Goal: Information Seeking & Learning: Learn about a topic

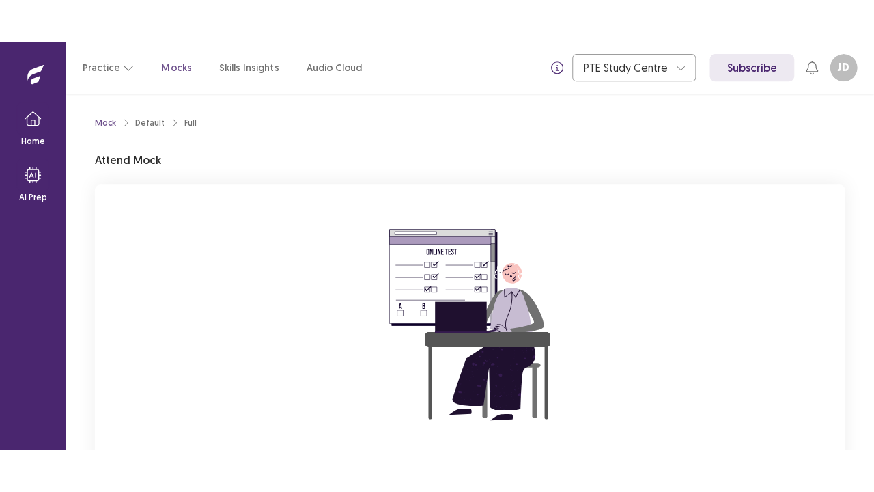
scroll to position [134, 0]
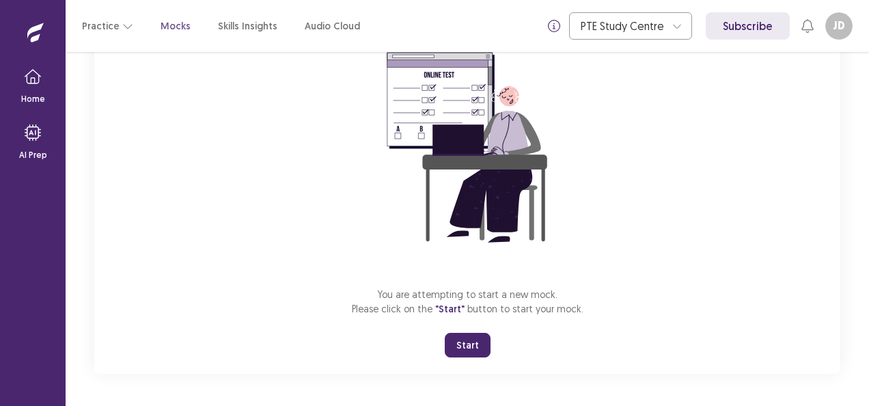
drag, startPoint x: 471, startPoint y: 340, endPoint x: 470, endPoint y: 351, distance: 11.0
click at [470, 350] on button "Start" at bounding box center [468, 345] width 46 height 25
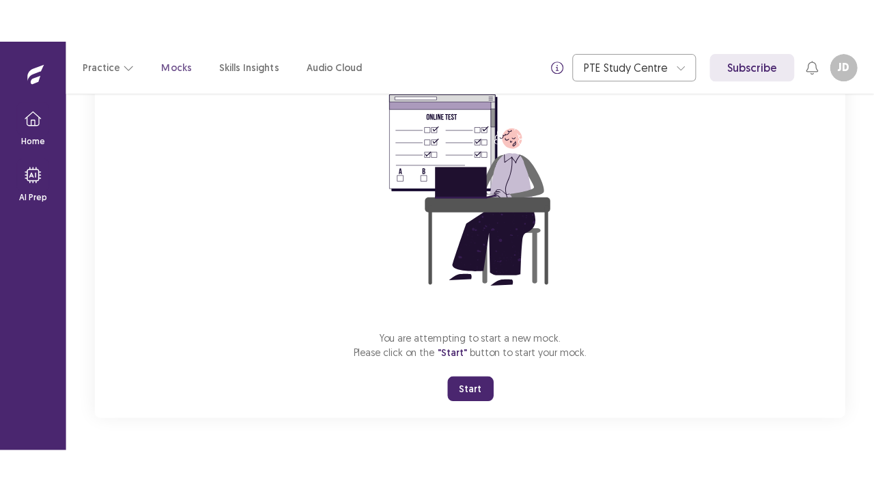
scroll to position [48, 0]
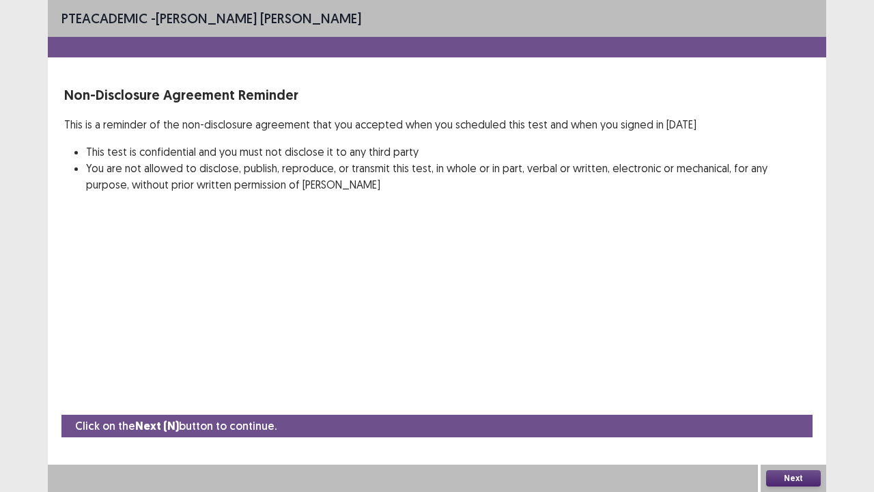
click at [777, 405] on button "Next" at bounding box center [794, 478] width 55 height 16
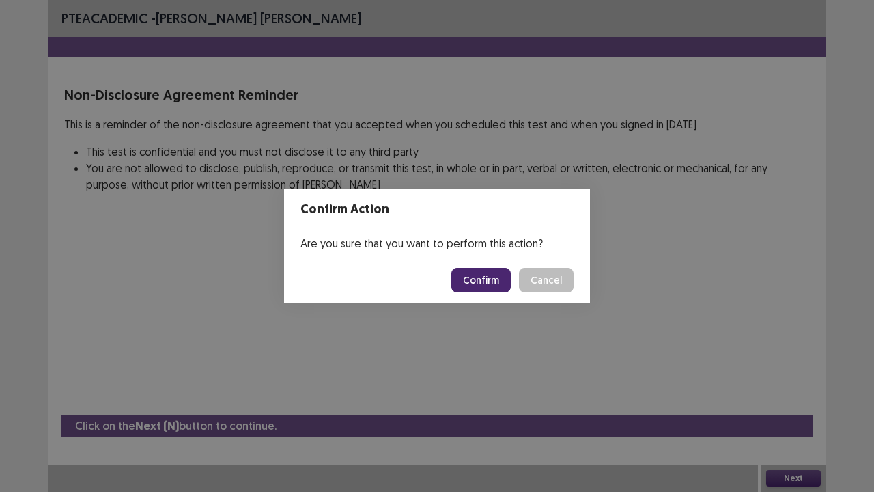
click at [502, 276] on button "Confirm" at bounding box center [481, 280] width 59 height 25
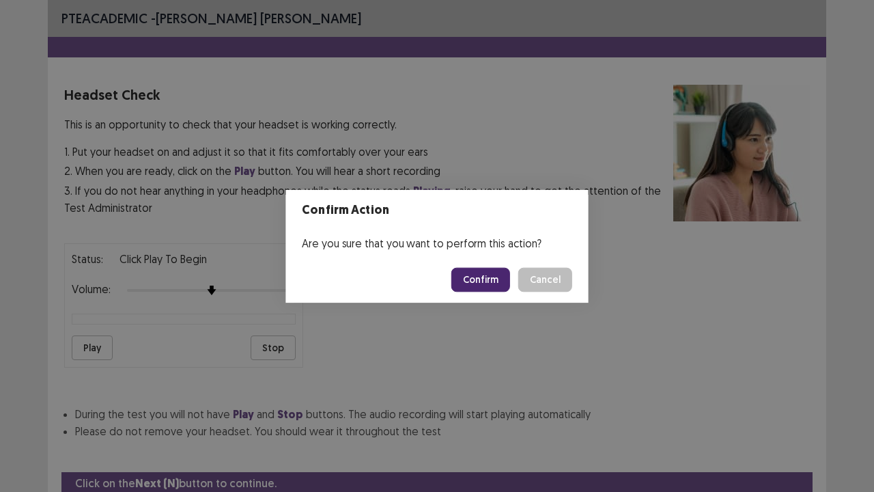
scroll to position [51, 0]
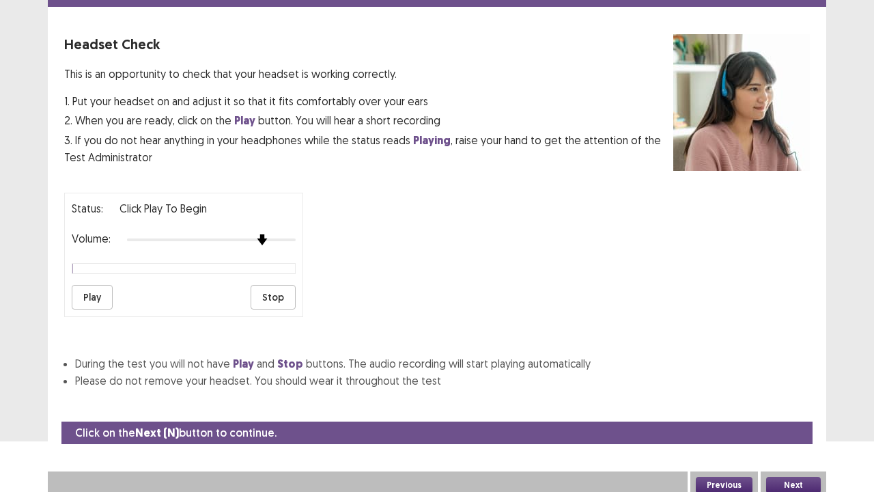
click at [256, 234] on div at bounding box center [211, 239] width 169 height 11
click at [273, 234] on div at bounding box center [211, 239] width 169 height 11
click at [96, 287] on button "Play" at bounding box center [92, 297] width 41 height 25
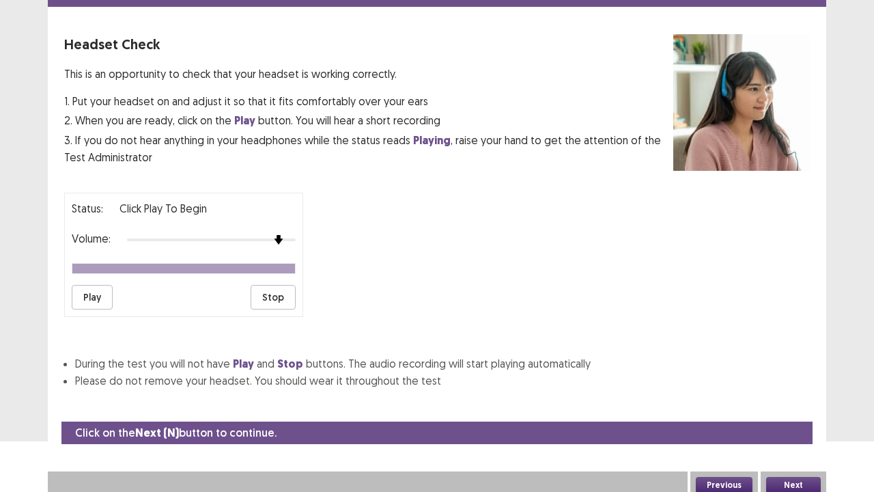
click at [274, 285] on button "Stop" at bounding box center [273, 297] width 45 height 25
click at [93, 292] on button "Play" at bounding box center [92, 297] width 41 height 25
click at [804, 405] on button "Next" at bounding box center [794, 485] width 55 height 16
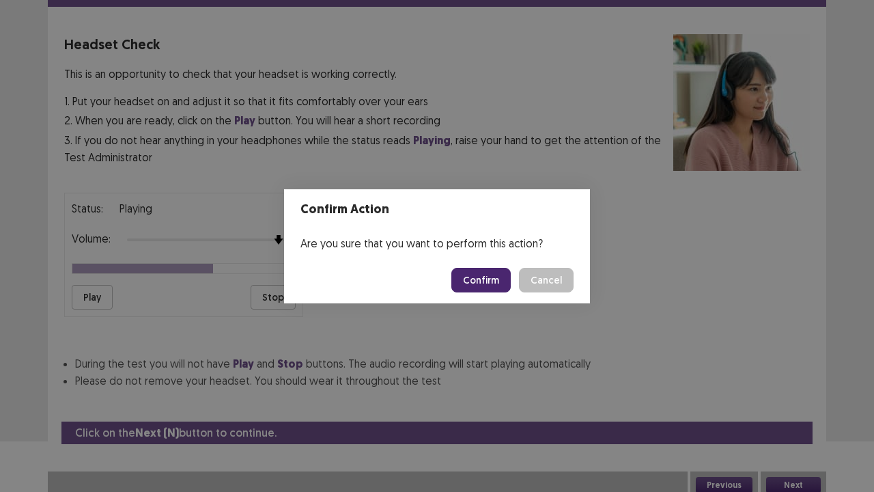
click at [501, 291] on button "Confirm" at bounding box center [481, 280] width 59 height 25
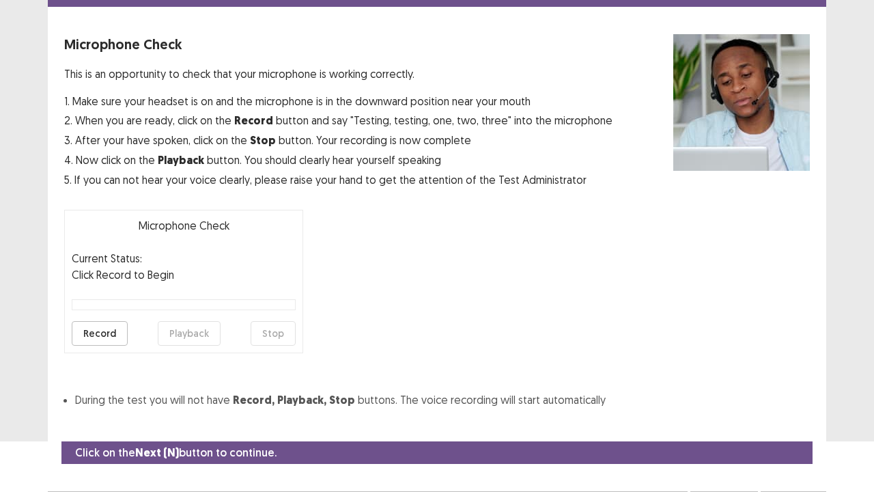
scroll to position [75, 0]
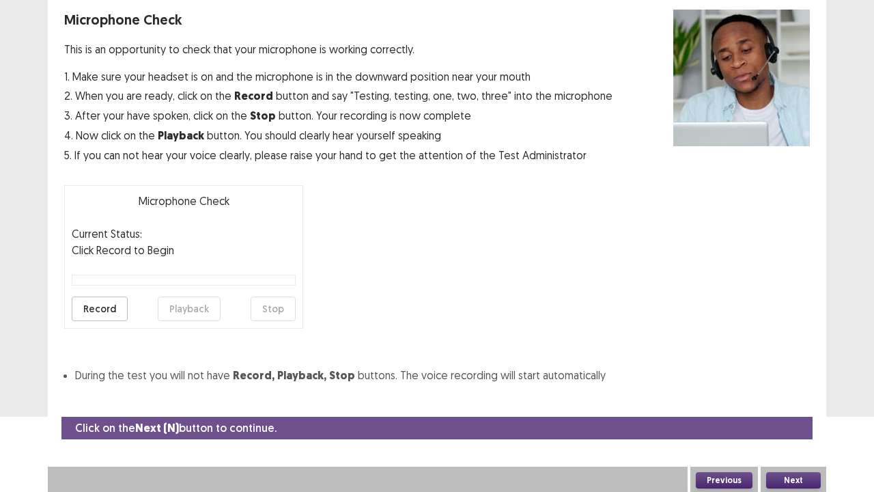
click at [100, 305] on button "Record" at bounding box center [100, 308] width 56 height 25
click at [788, 405] on button "Next" at bounding box center [794, 480] width 55 height 16
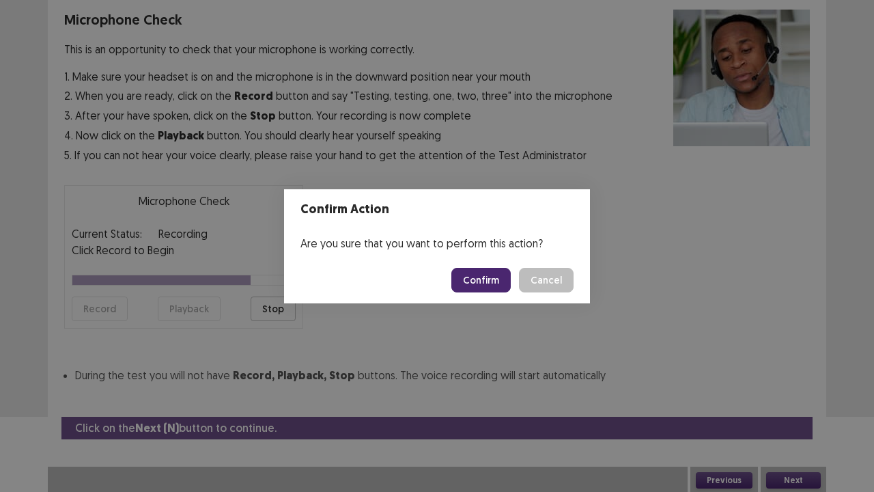
click at [484, 285] on button "Confirm" at bounding box center [481, 280] width 59 height 25
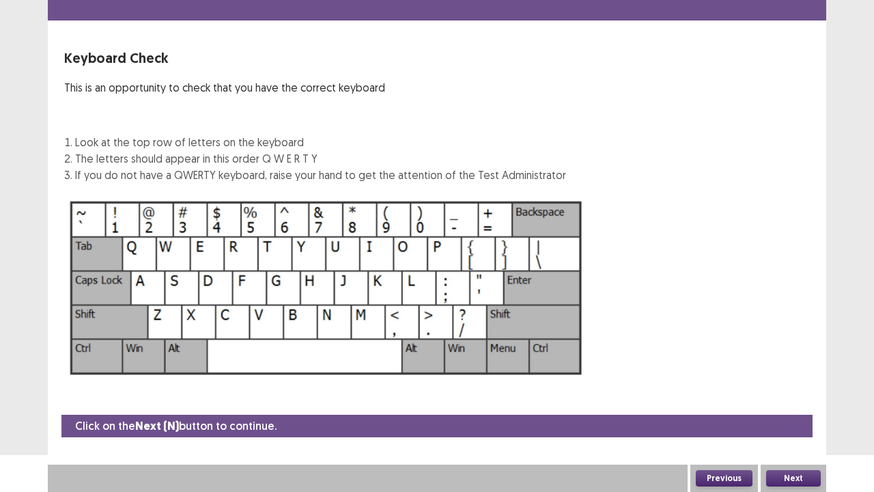
click at [801, 405] on button "Next" at bounding box center [794, 478] width 55 height 16
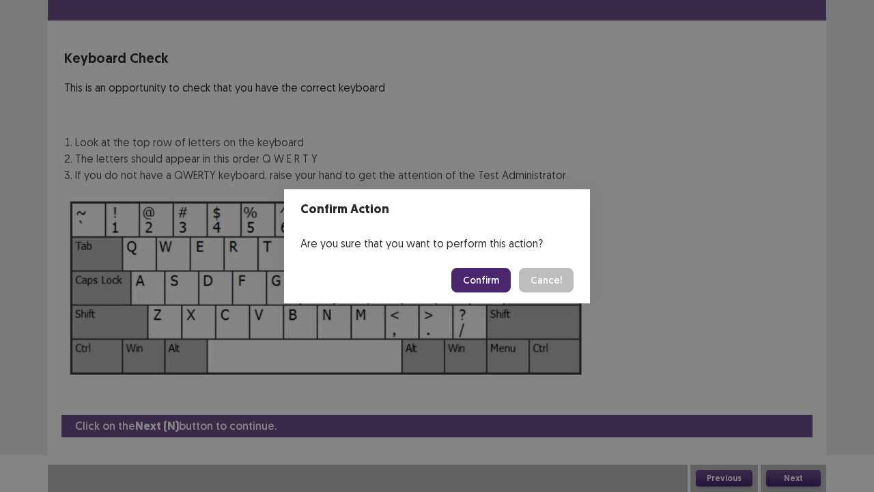
click at [479, 275] on button "Confirm" at bounding box center [481, 280] width 59 height 25
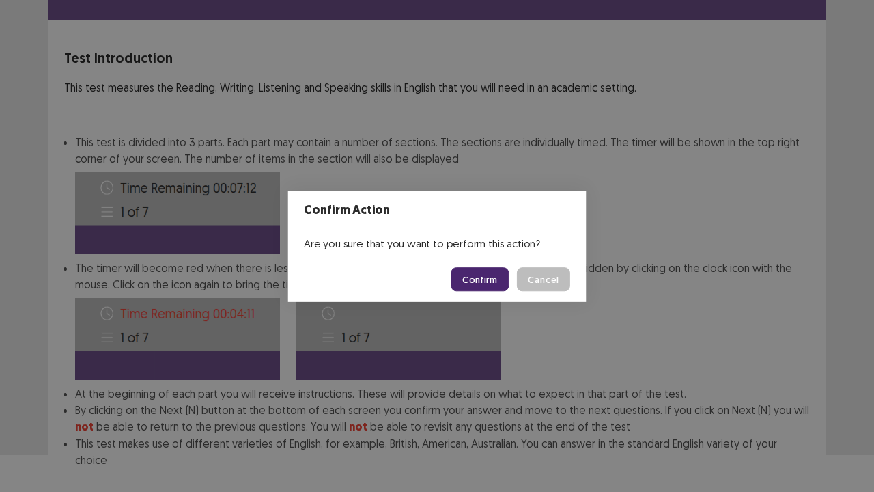
scroll to position [106, 0]
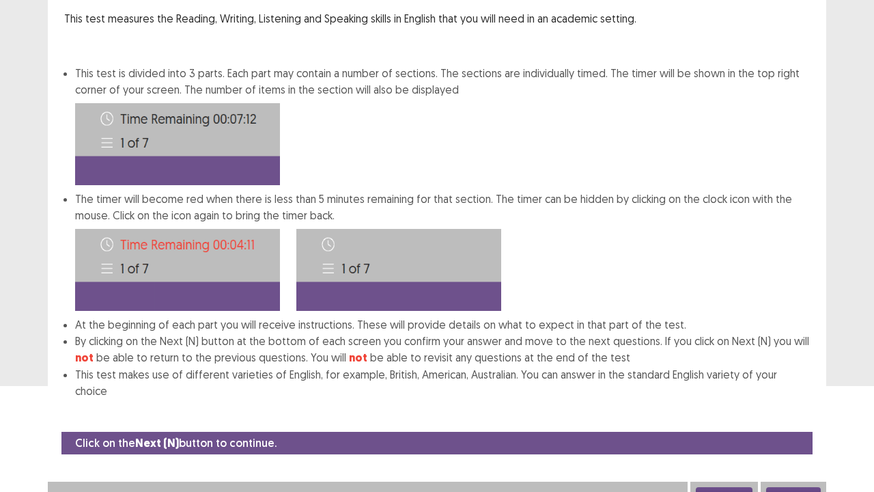
click at [787, 405] on button "Next" at bounding box center [794, 495] width 55 height 16
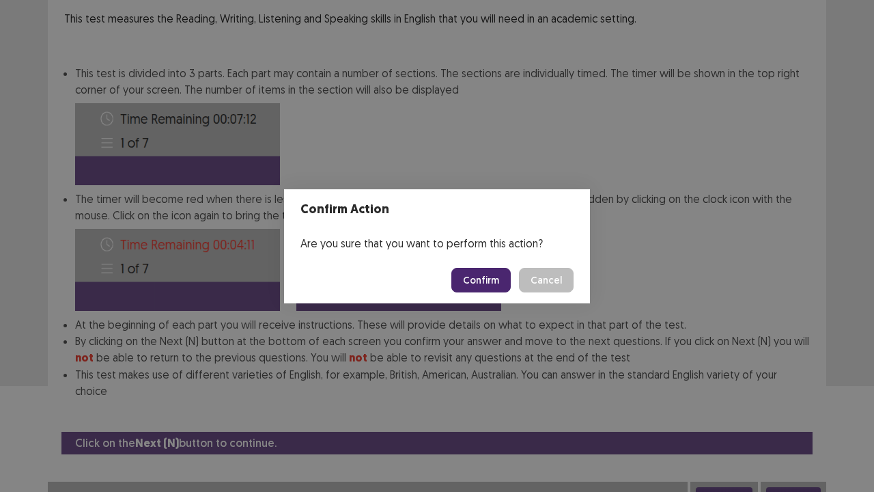
click at [480, 280] on button "Confirm" at bounding box center [481, 280] width 59 height 25
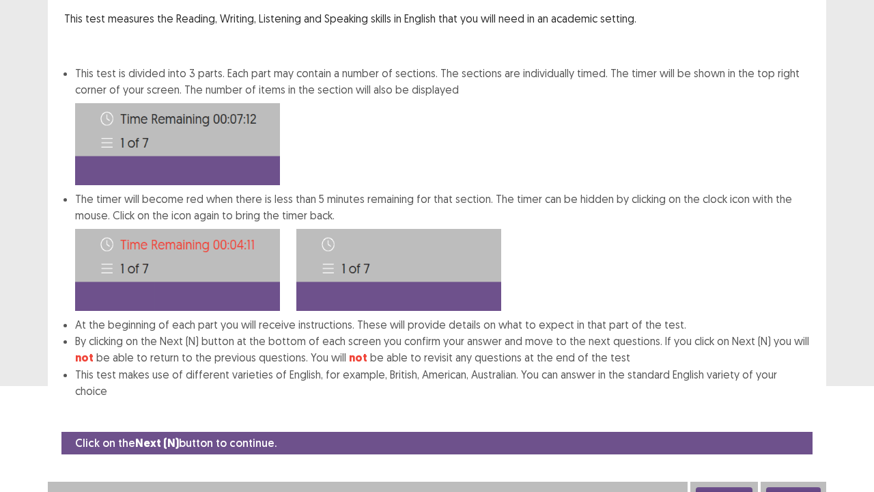
scroll to position [0, 0]
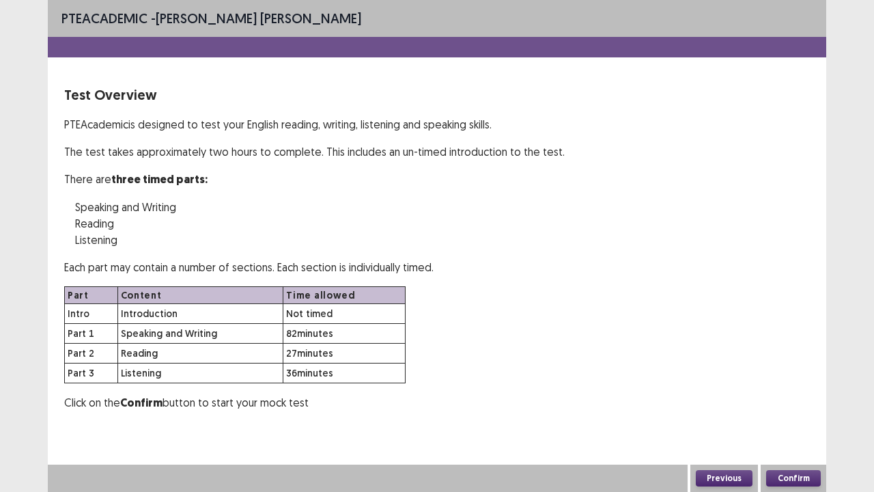
click at [809, 405] on button "Confirm" at bounding box center [794, 478] width 55 height 16
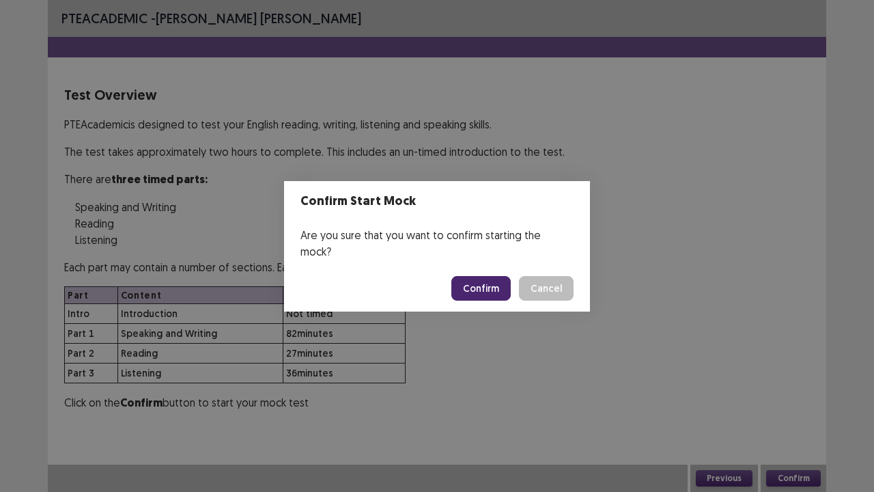
drag, startPoint x: 492, startPoint y: 271, endPoint x: 485, endPoint y: 282, distance: 13.5
click at [485, 282] on button "Confirm" at bounding box center [481, 288] width 59 height 25
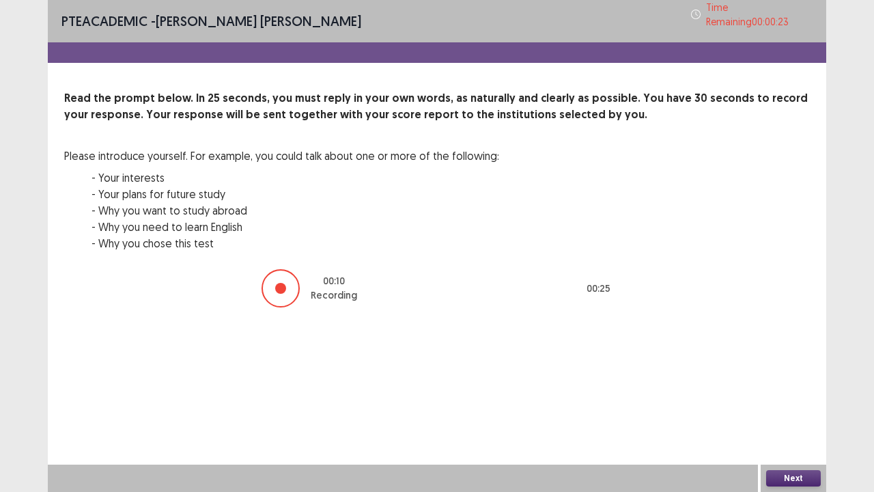
click at [779, 405] on button "Next" at bounding box center [794, 478] width 55 height 16
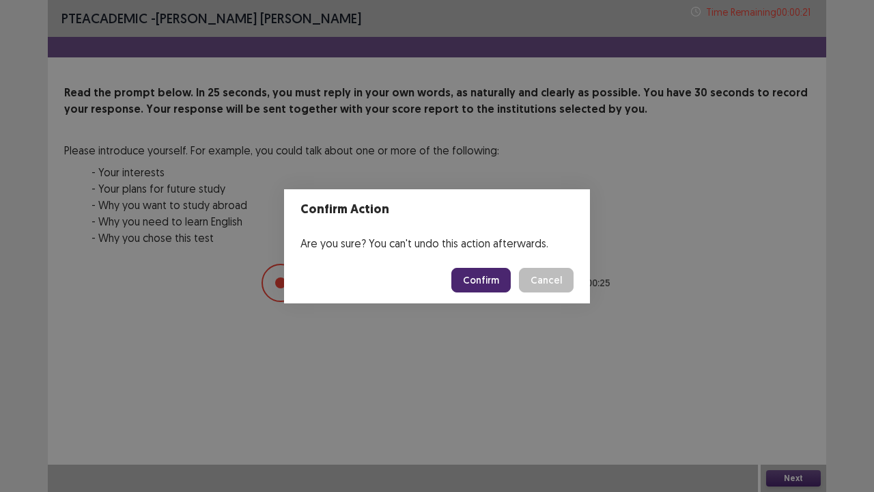
click at [510, 283] on button "Confirm" at bounding box center [481, 280] width 59 height 25
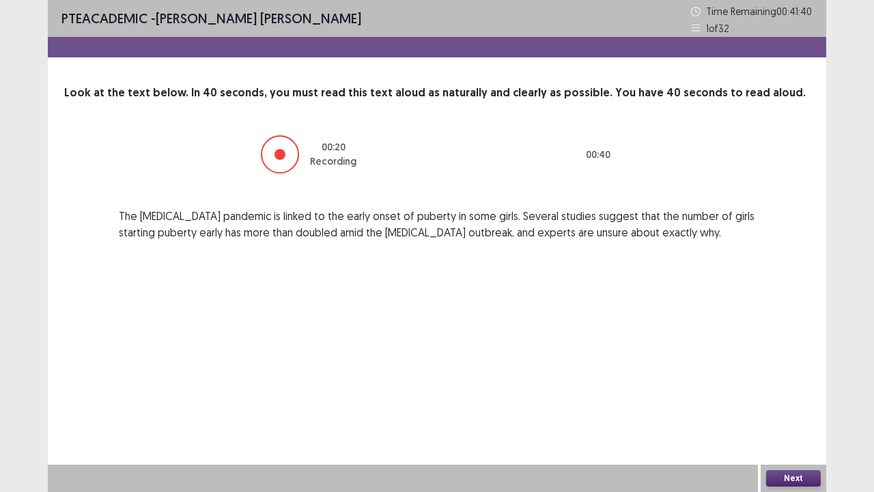
click at [798, 405] on button "Next" at bounding box center [794, 478] width 55 height 16
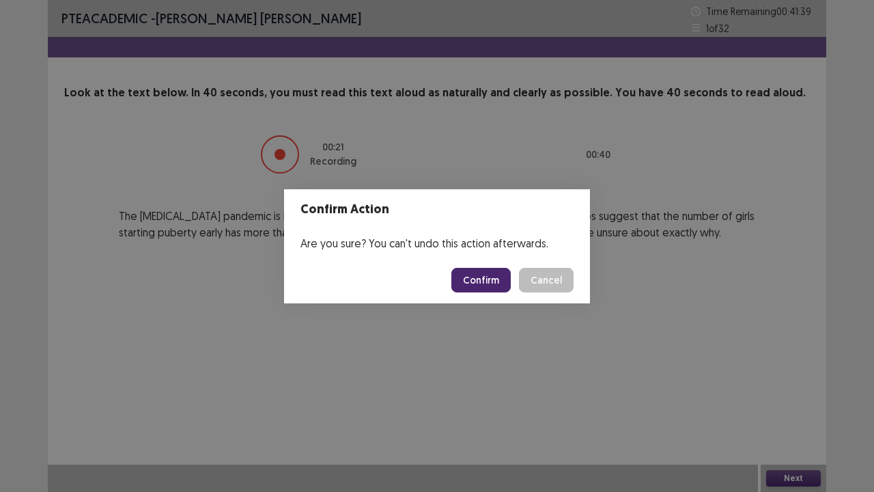
click at [496, 280] on button "Confirm" at bounding box center [481, 280] width 59 height 25
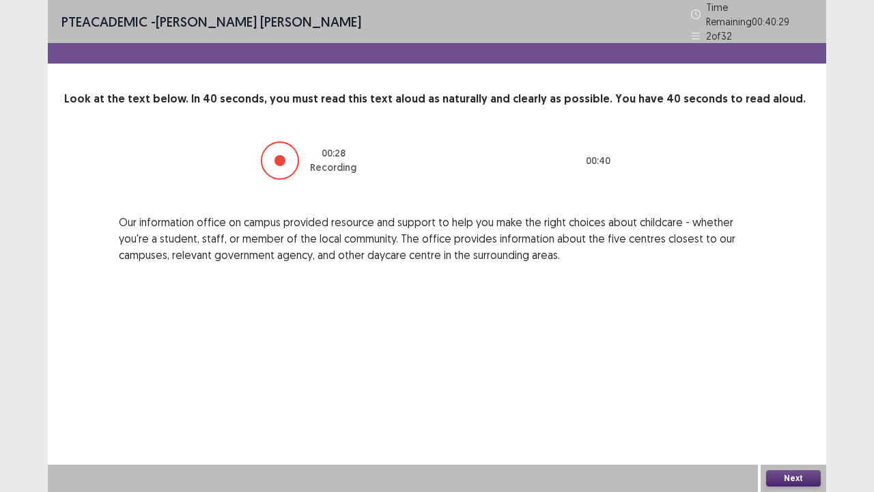
click at [799, 405] on button "Next" at bounding box center [794, 478] width 55 height 16
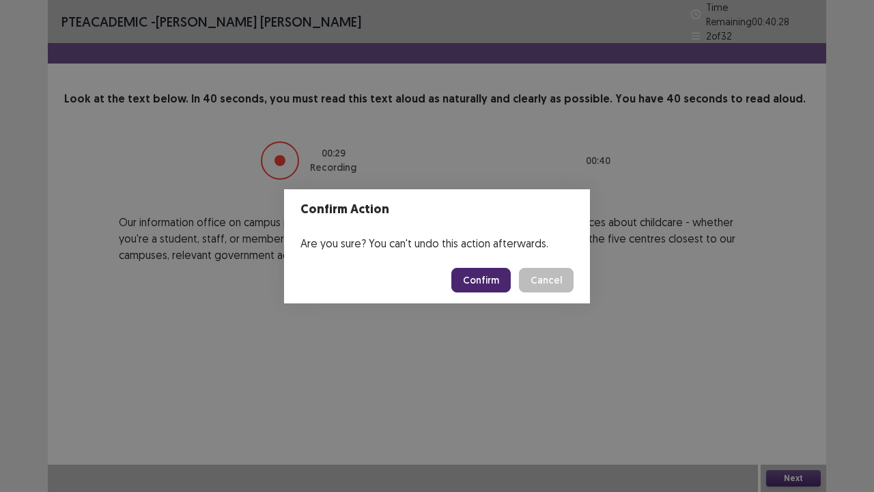
click at [461, 279] on button "Confirm" at bounding box center [481, 280] width 59 height 25
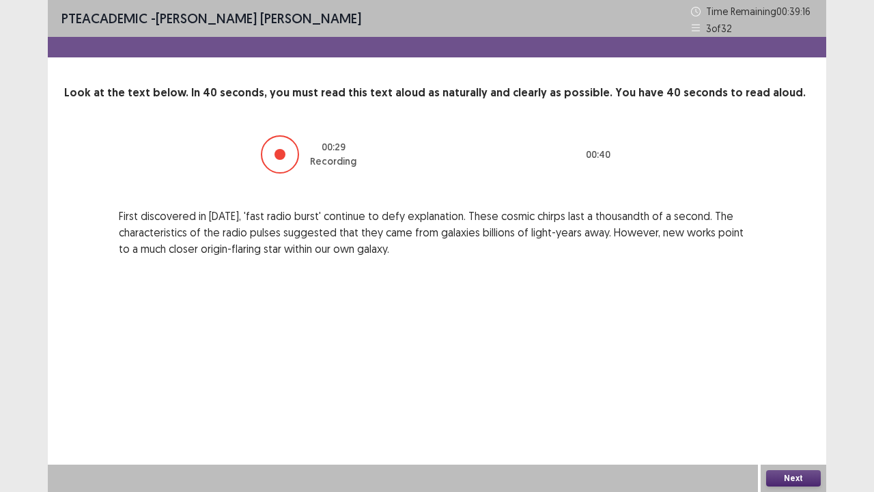
click at [814, 405] on button "Next" at bounding box center [794, 478] width 55 height 16
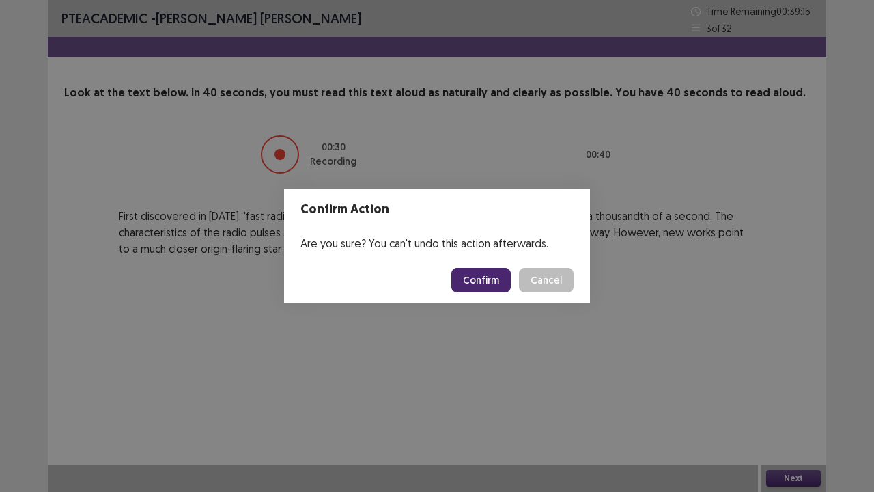
click at [474, 266] on footer "Confirm Cancel" at bounding box center [437, 280] width 306 height 46
click at [474, 271] on button "Confirm" at bounding box center [481, 280] width 59 height 25
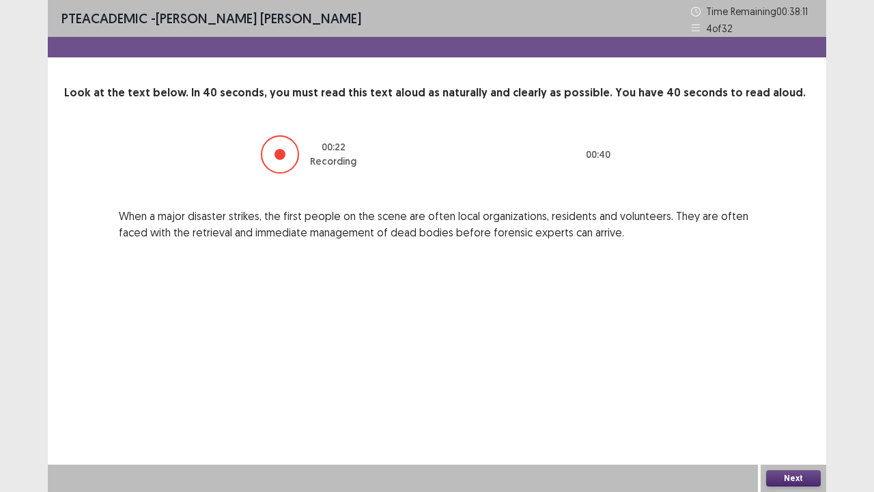
click at [790, 405] on button "Next" at bounding box center [794, 478] width 55 height 16
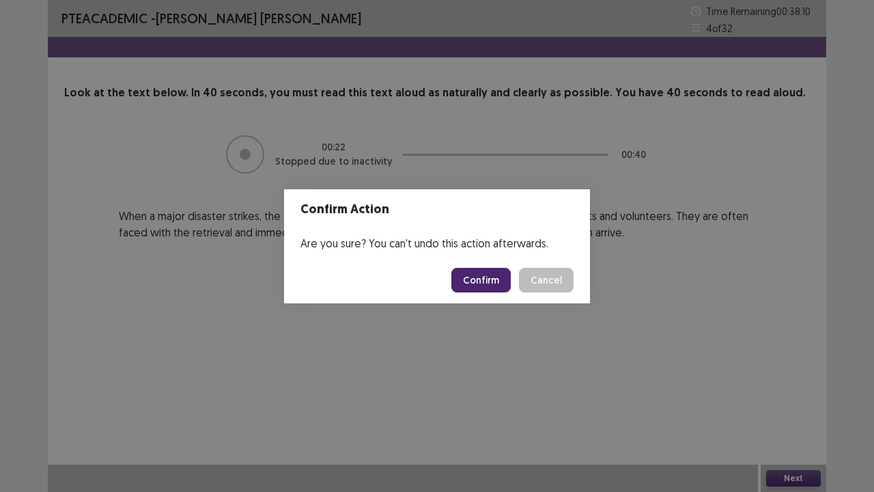
click at [488, 281] on button "Confirm" at bounding box center [481, 280] width 59 height 25
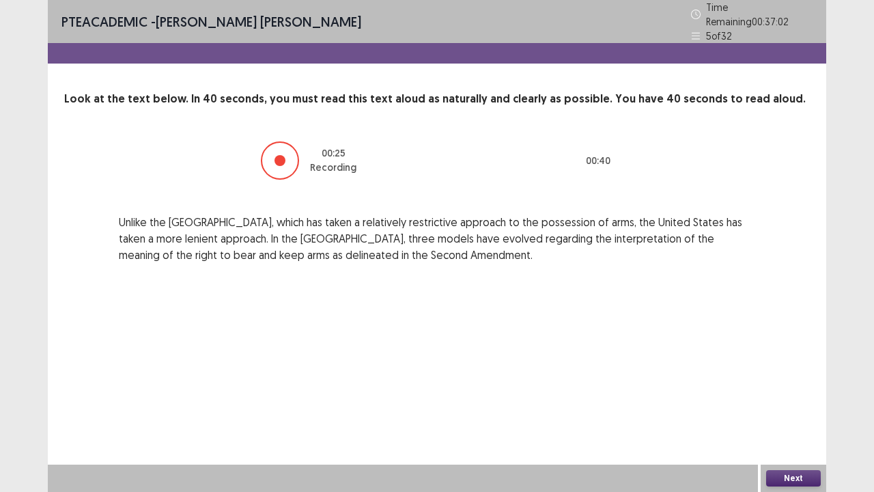
click at [773, 405] on button "Next" at bounding box center [794, 478] width 55 height 16
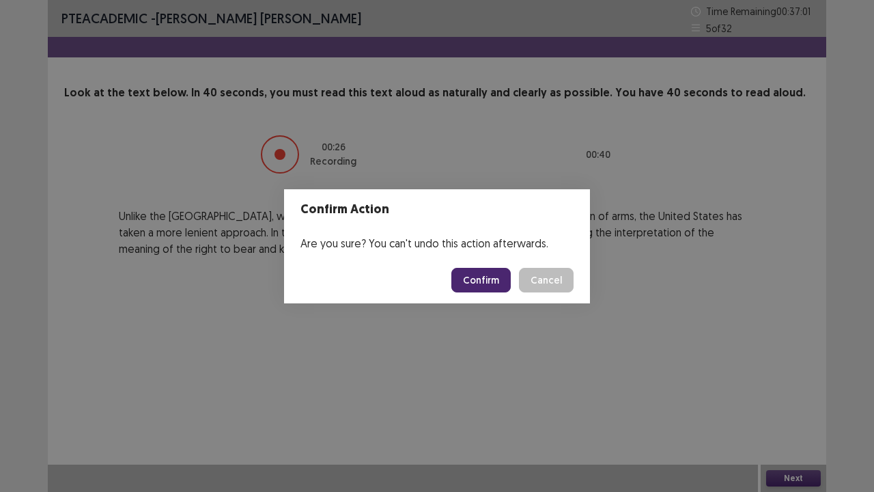
drag, startPoint x: 520, startPoint y: 264, endPoint x: 516, endPoint y: 271, distance: 7.6
click at [521, 264] on footer "Confirm Cancel" at bounding box center [437, 280] width 306 height 46
click at [496, 289] on button "Confirm" at bounding box center [481, 280] width 59 height 25
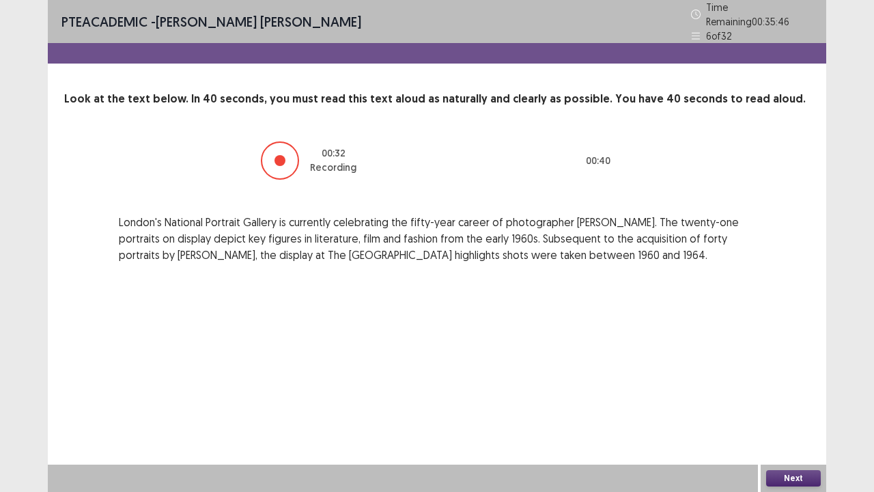
click at [784, 405] on button "Next" at bounding box center [794, 478] width 55 height 16
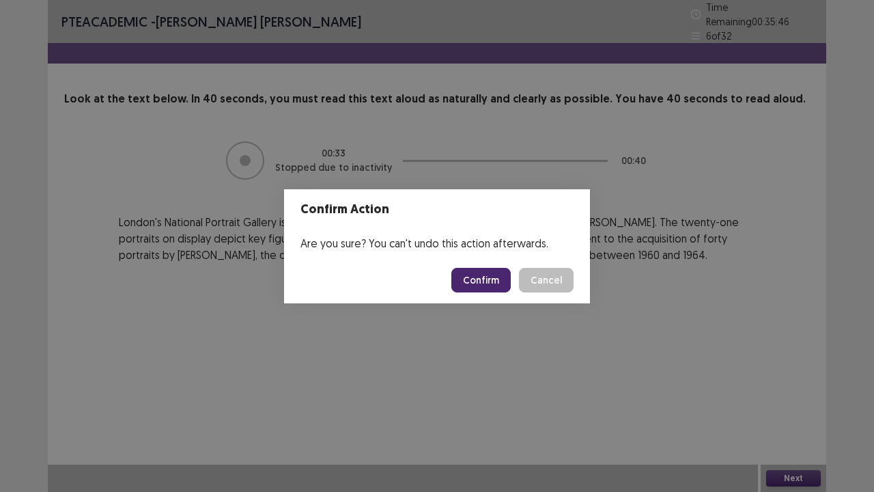
click at [485, 281] on button "Confirm" at bounding box center [481, 280] width 59 height 25
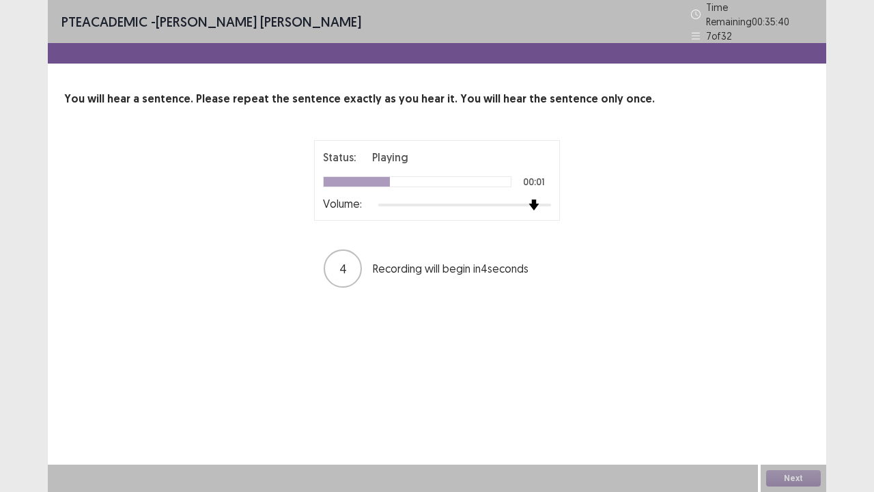
click at [535, 199] on div at bounding box center [464, 204] width 173 height 11
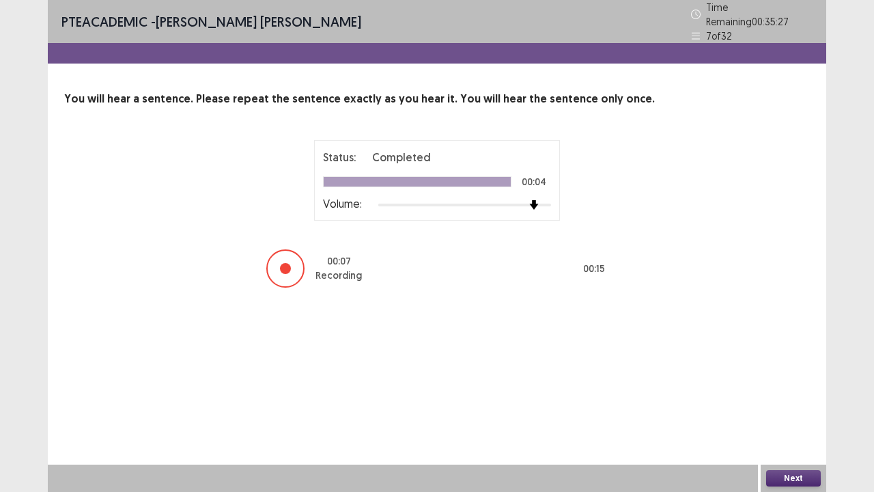
click at [801, 405] on button "Next" at bounding box center [794, 478] width 55 height 16
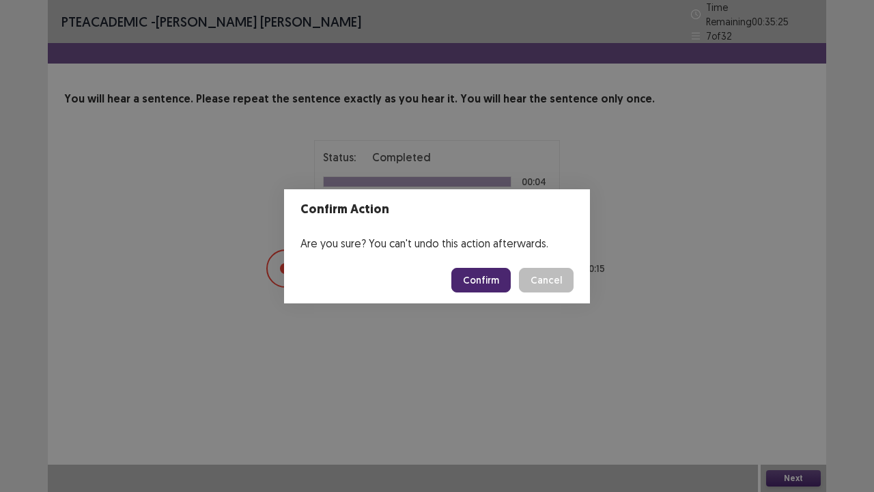
click at [497, 276] on button "Confirm" at bounding box center [481, 280] width 59 height 25
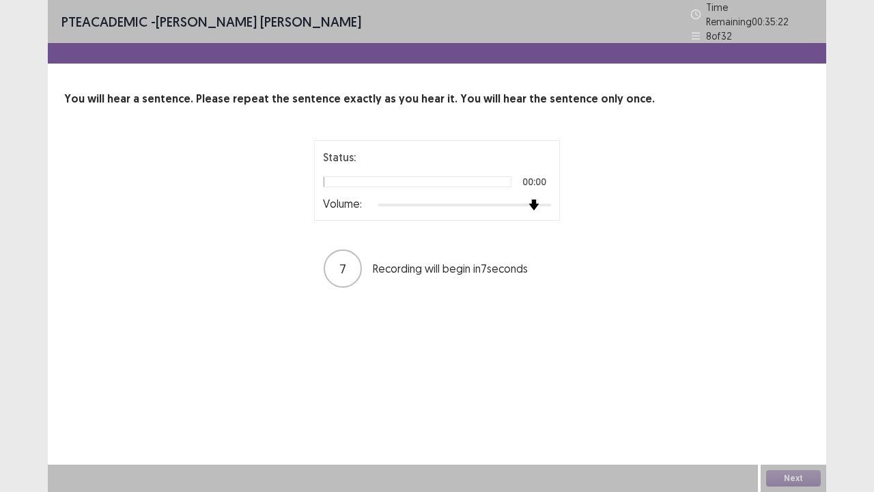
click at [542, 199] on div at bounding box center [464, 204] width 173 height 11
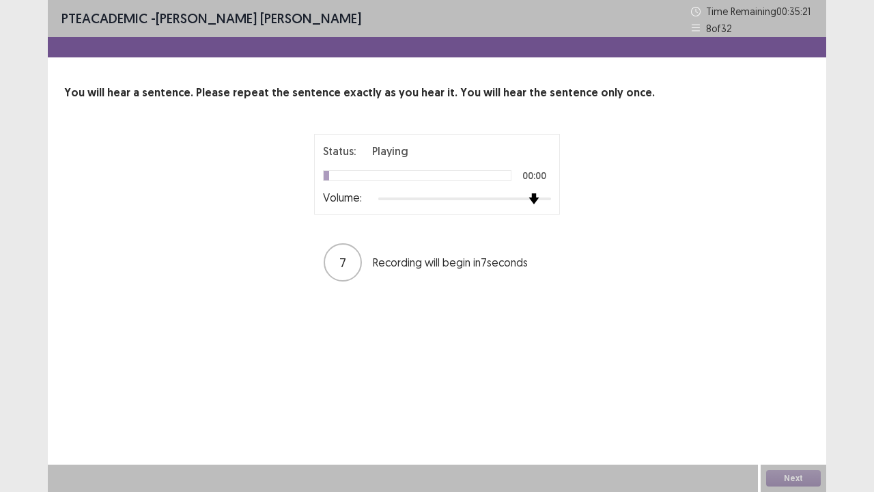
click at [542, 199] on div at bounding box center [464, 198] width 173 height 11
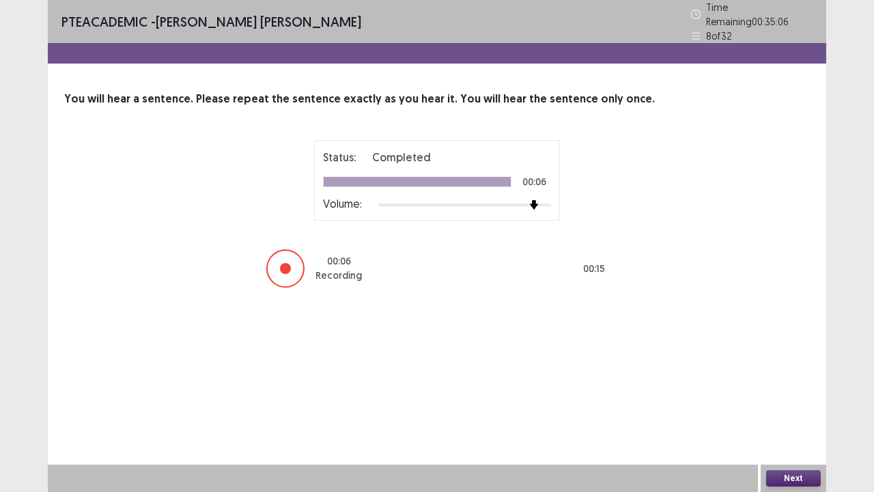
click at [783, 405] on button "Next" at bounding box center [794, 478] width 55 height 16
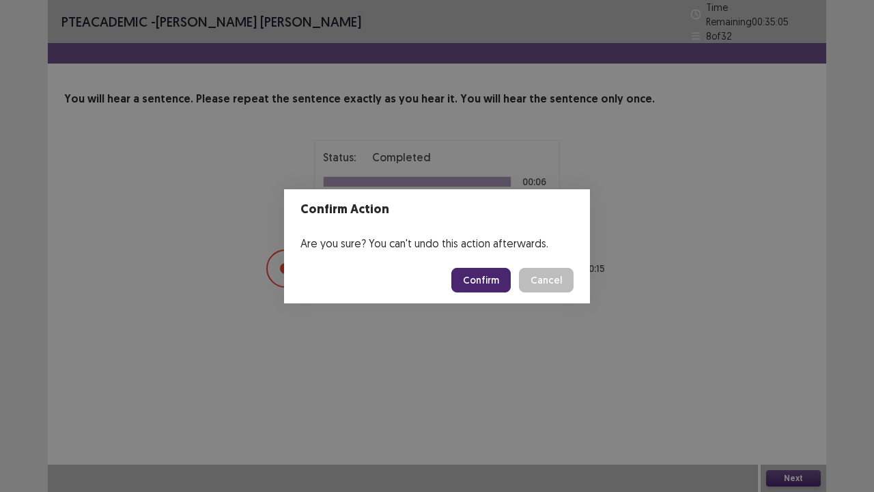
click at [501, 283] on button "Confirm" at bounding box center [481, 280] width 59 height 25
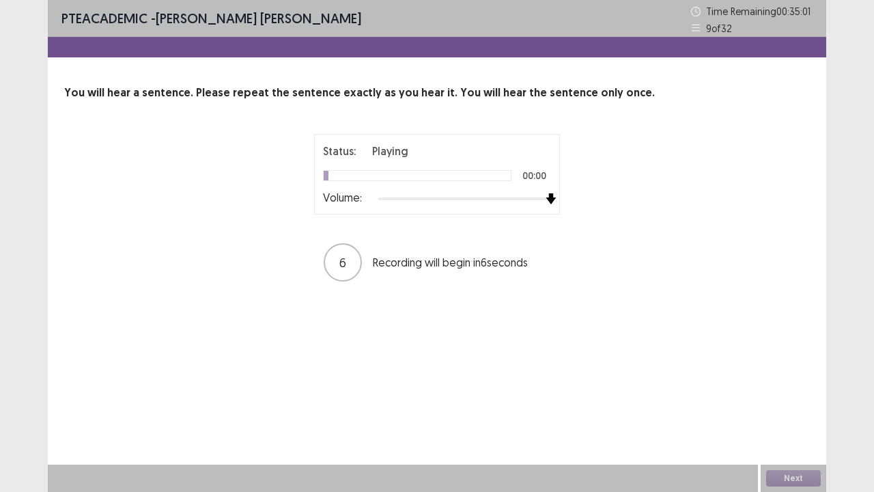
click at [544, 201] on div at bounding box center [464, 198] width 173 height 11
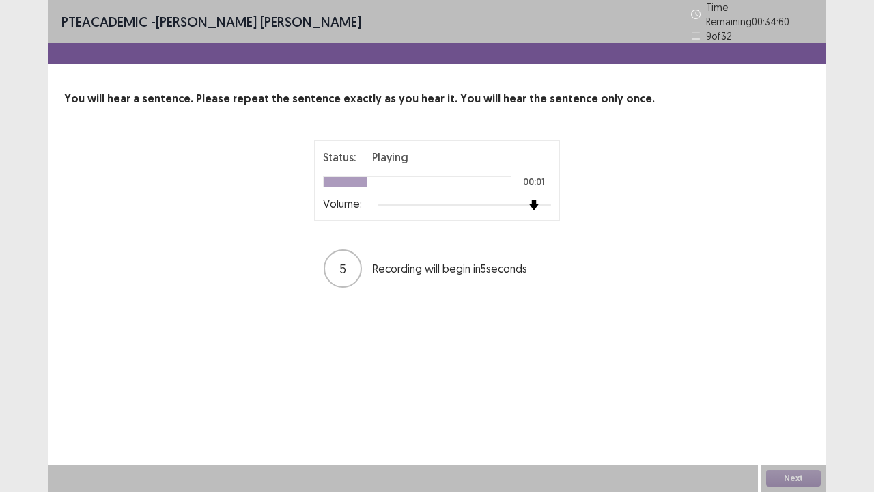
click at [542, 201] on div at bounding box center [464, 204] width 173 height 11
click at [542, 204] on div at bounding box center [464, 205] width 173 height 3
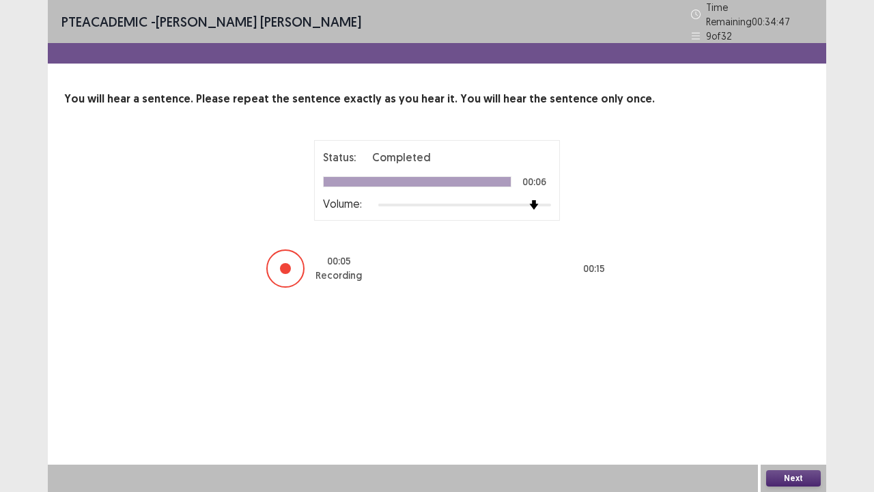
click at [777, 405] on button "Next" at bounding box center [794, 478] width 55 height 16
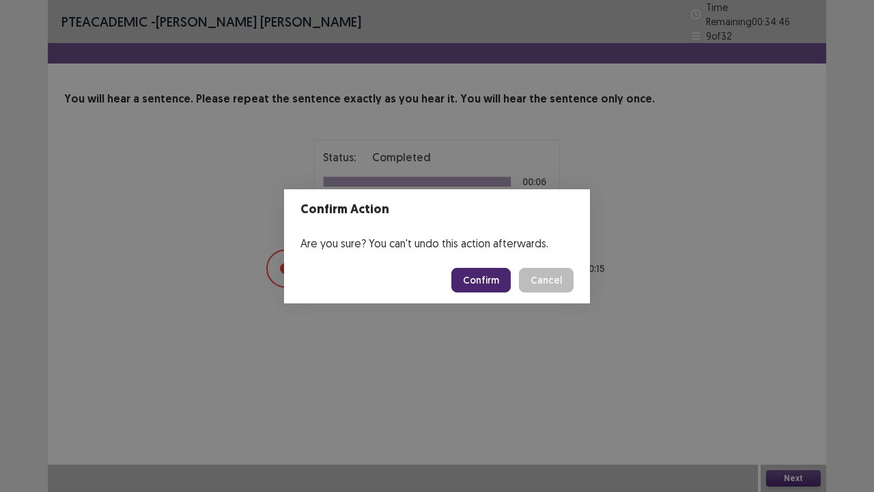
click at [494, 276] on button "Confirm" at bounding box center [481, 280] width 59 height 25
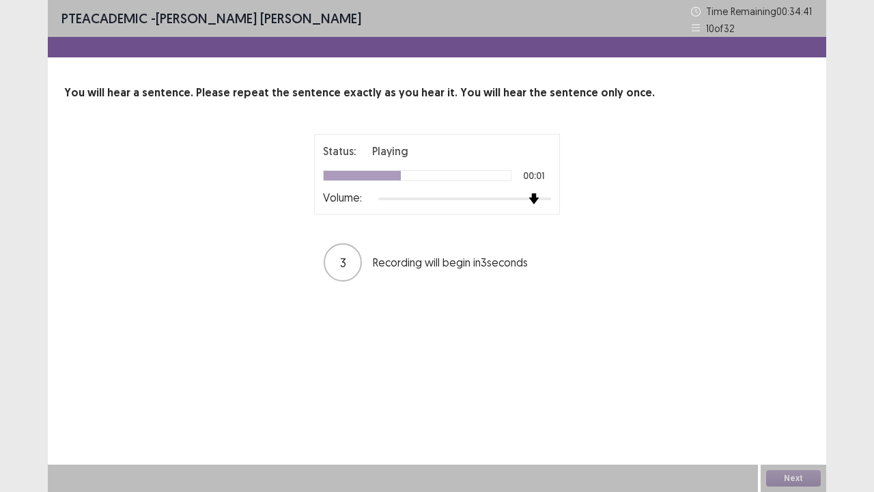
click at [536, 195] on div at bounding box center [464, 198] width 173 height 11
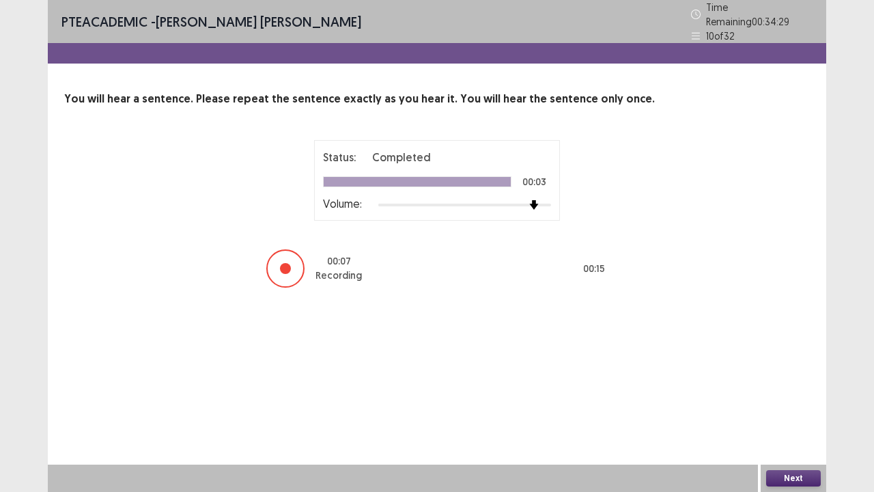
click at [786, 405] on div "Next" at bounding box center [794, 478] width 66 height 27
click at [783, 405] on button "Next" at bounding box center [794, 478] width 55 height 16
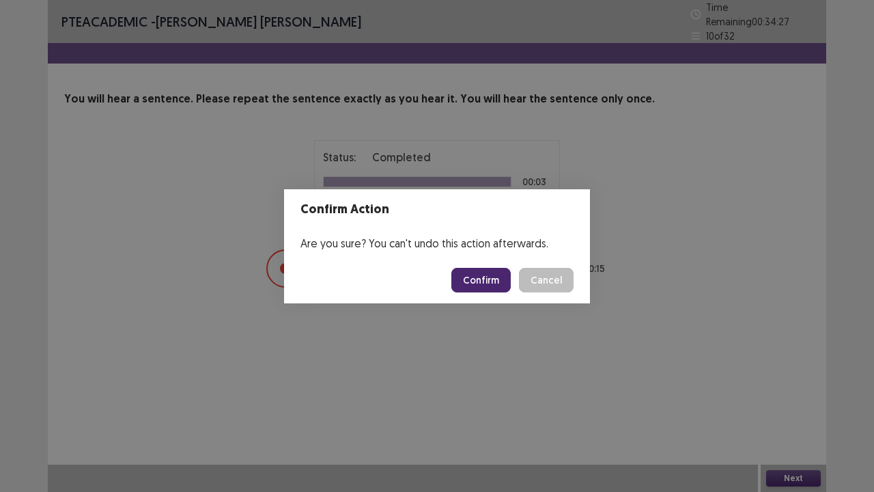
click at [492, 272] on button "Confirm" at bounding box center [481, 280] width 59 height 25
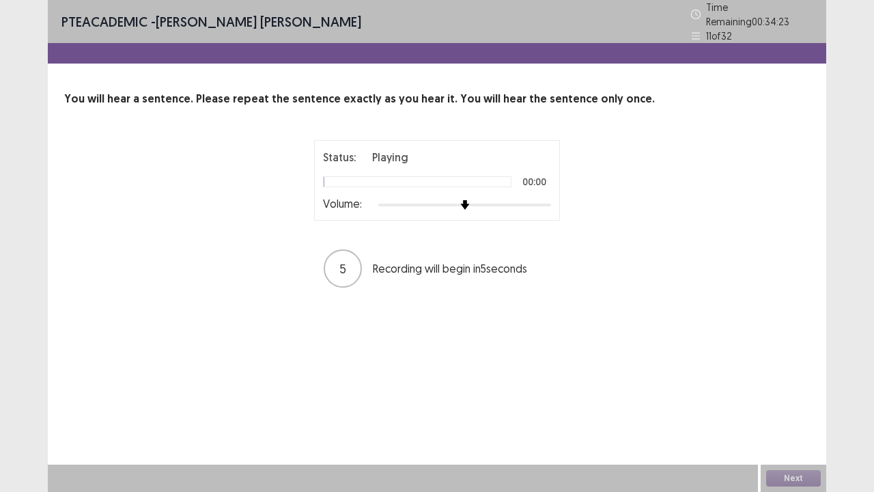
click at [553, 197] on div "Status: Playing 00:00 Volume:" at bounding box center [437, 180] width 246 height 81
click at [547, 199] on div at bounding box center [464, 204] width 173 height 11
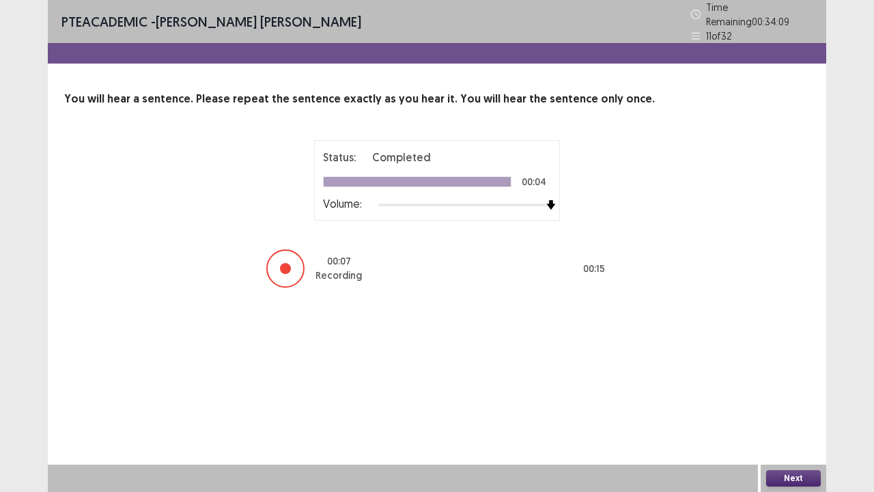
click at [785, 405] on button "Next" at bounding box center [794, 478] width 55 height 16
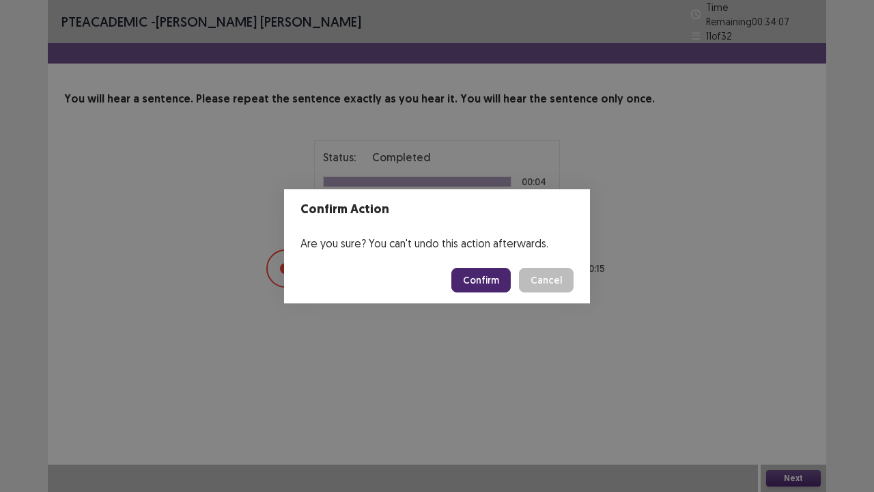
click at [493, 279] on button "Confirm" at bounding box center [481, 280] width 59 height 25
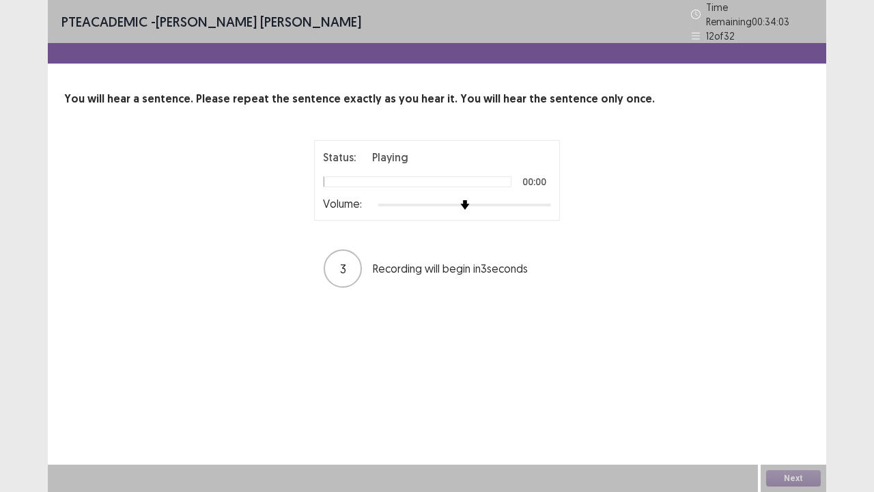
click at [546, 199] on div at bounding box center [464, 204] width 173 height 11
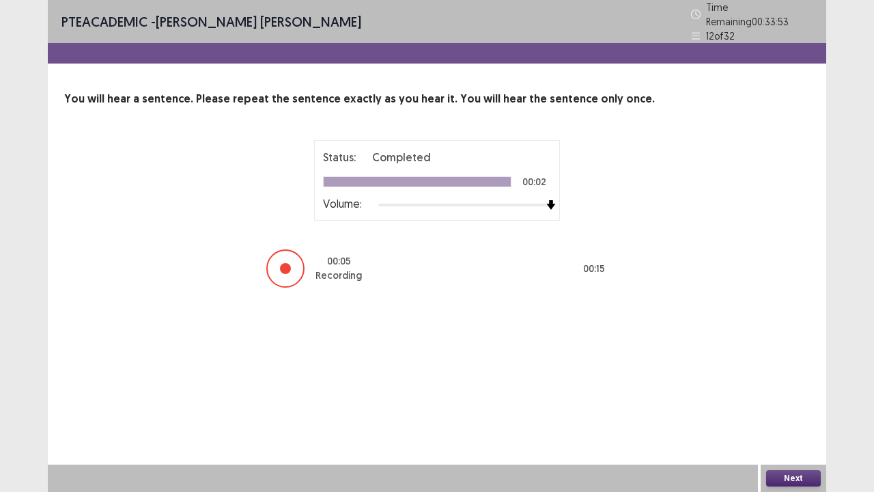
click at [794, 405] on button "Next" at bounding box center [794, 478] width 55 height 16
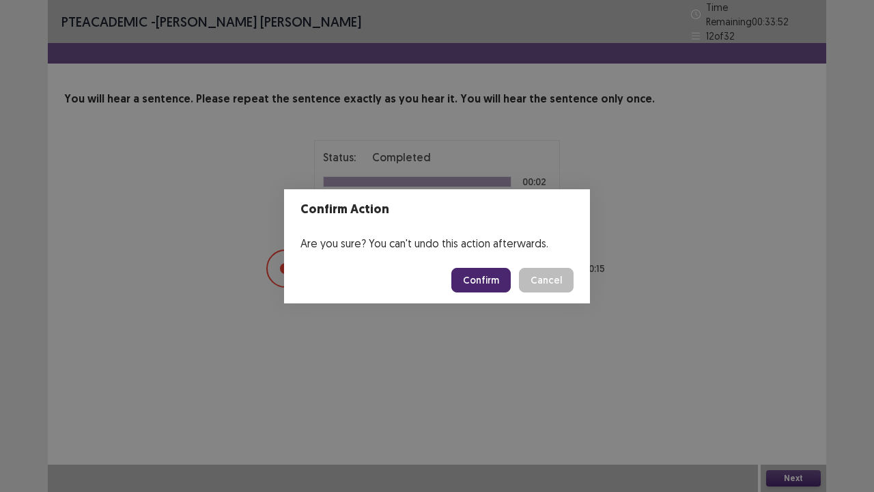
click at [480, 275] on button "Confirm" at bounding box center [481, 280] width 59 height 25
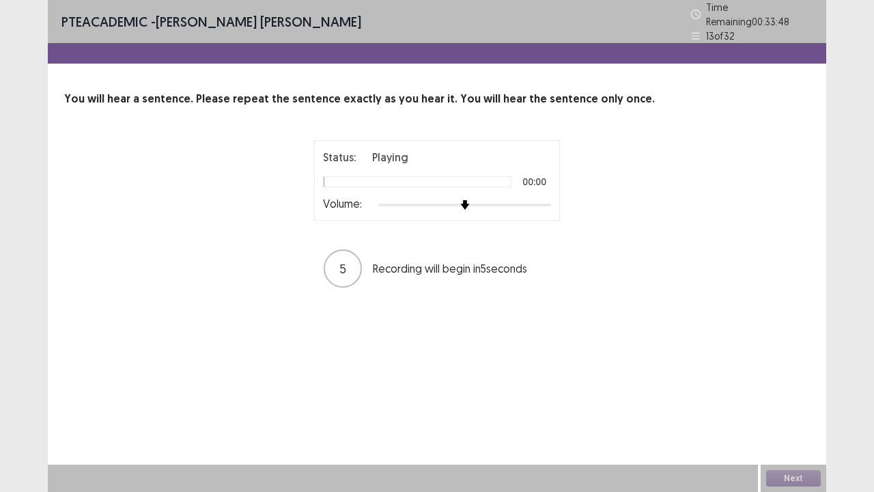
click at [543, 201] on div at bounding box center [464, 204] width 173 height 11
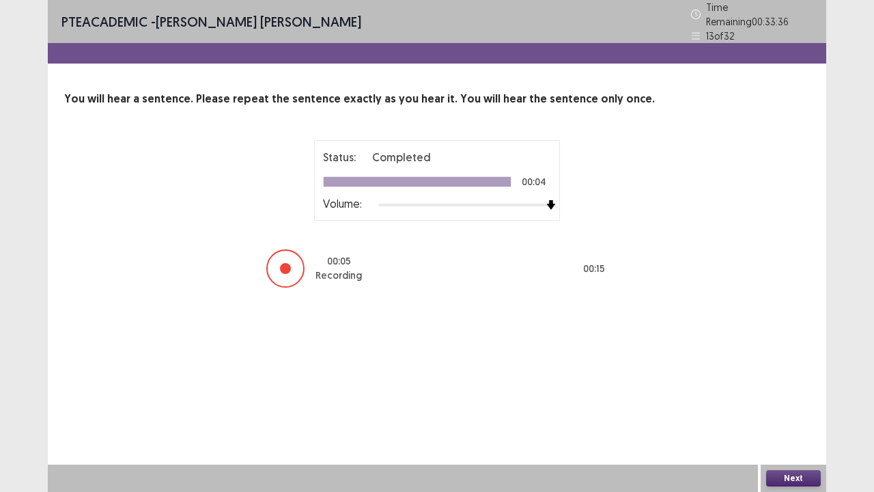
click at [806, 405] on button "Next" at bounding box center [794, 478] width 55 height 16
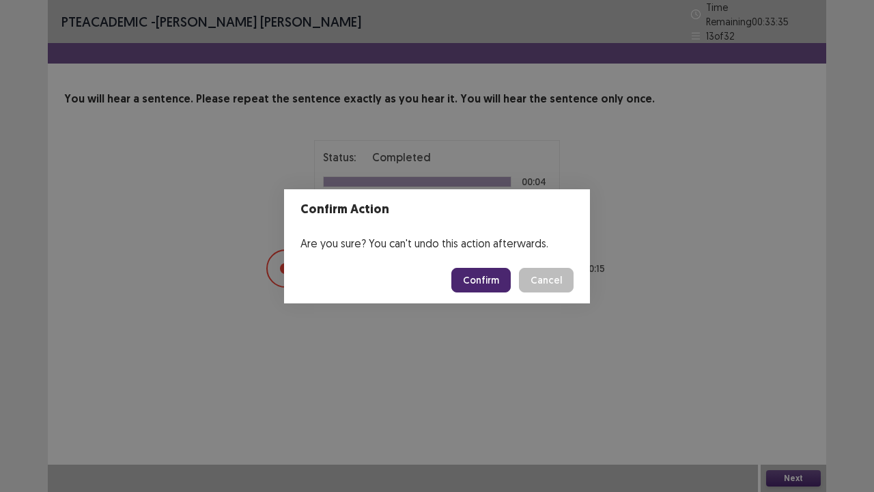
click at [500, 279] on button "Confirm" at bounding box center [481, 280] width 59 height 25
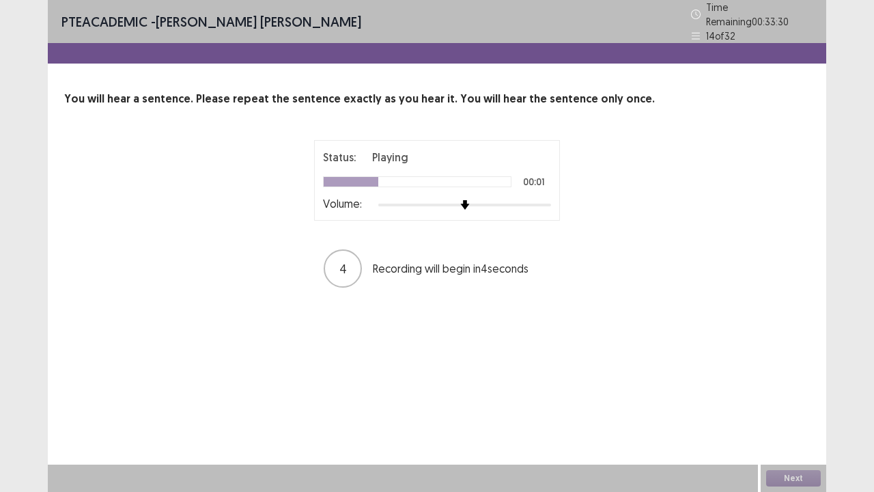
click at [531, 199] on div at bounding box center [464, 204] width 173 height 11
click at [542, 199] on div at bounding box center [464, 204] width 173 height 11
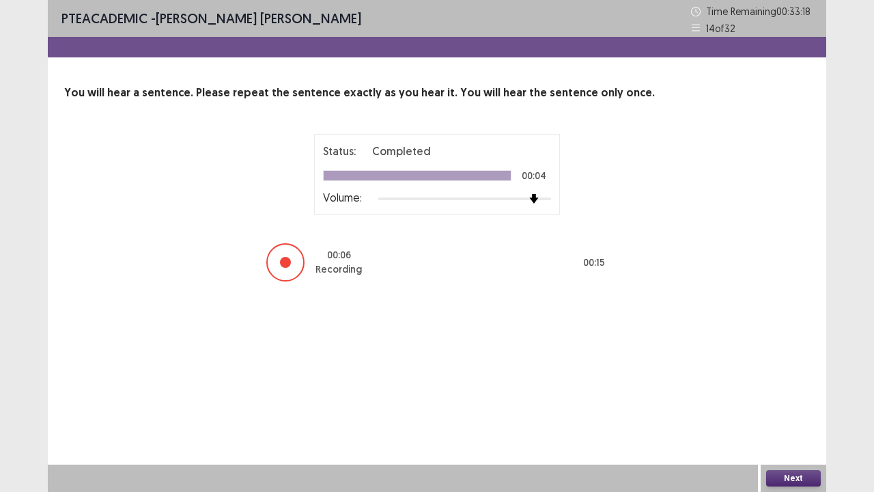
click at [794, 405] on button "Next" at bounding box center [794, 478] width 55 height 16
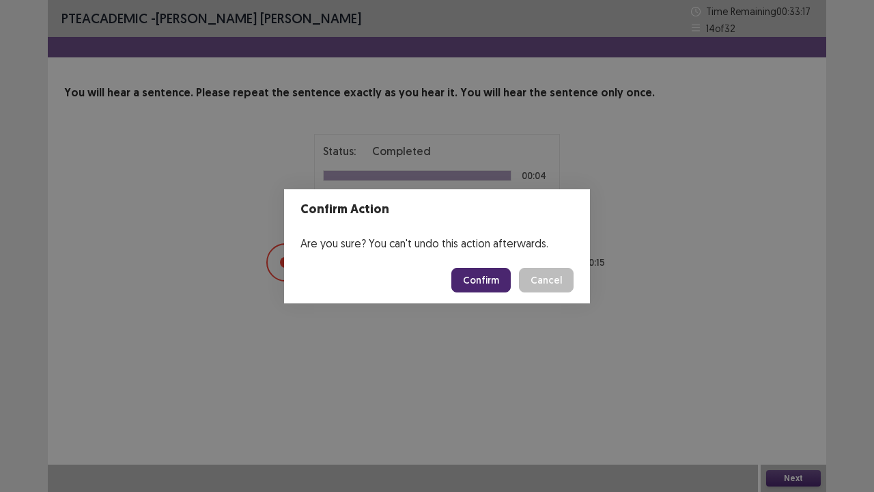
click at [497, 273] on button "Confirm" at bounding box center [481, 280] width 59 height 25
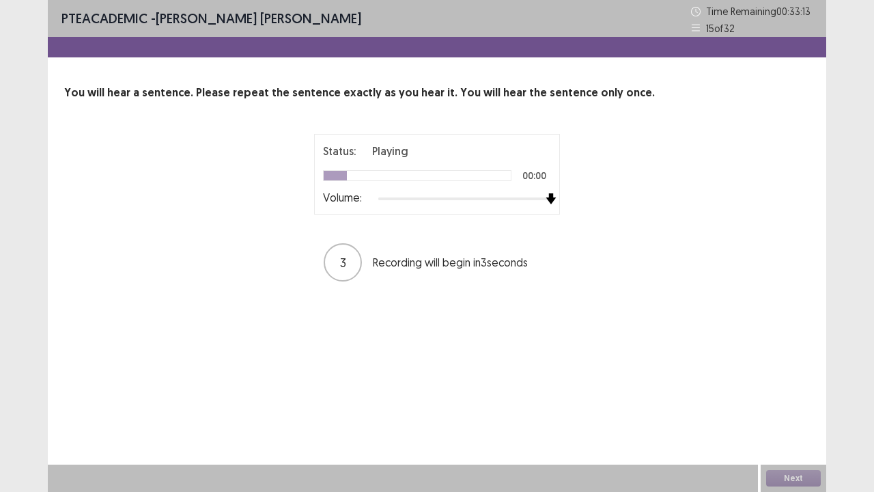
click at [551, 199] on div at bounding box center [464, 198] width 173 height 11
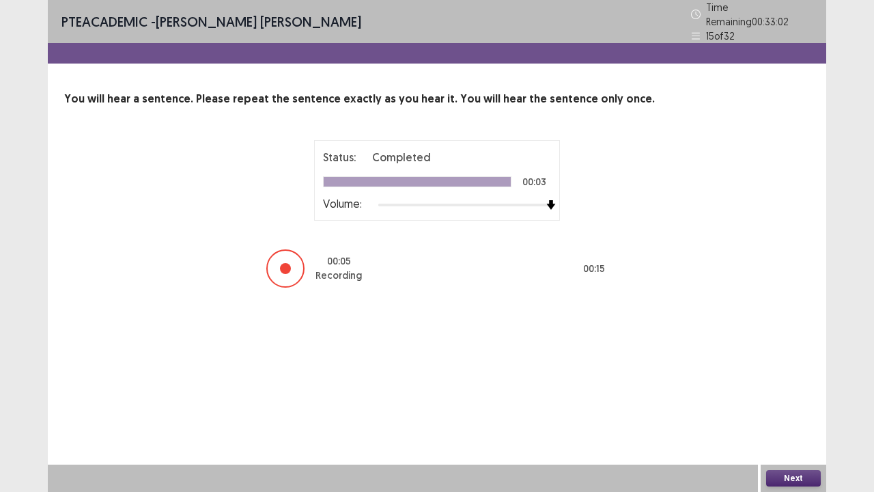
click at [776, 405] on button "Next" at bounding box center [794, 478] width 55 height 16
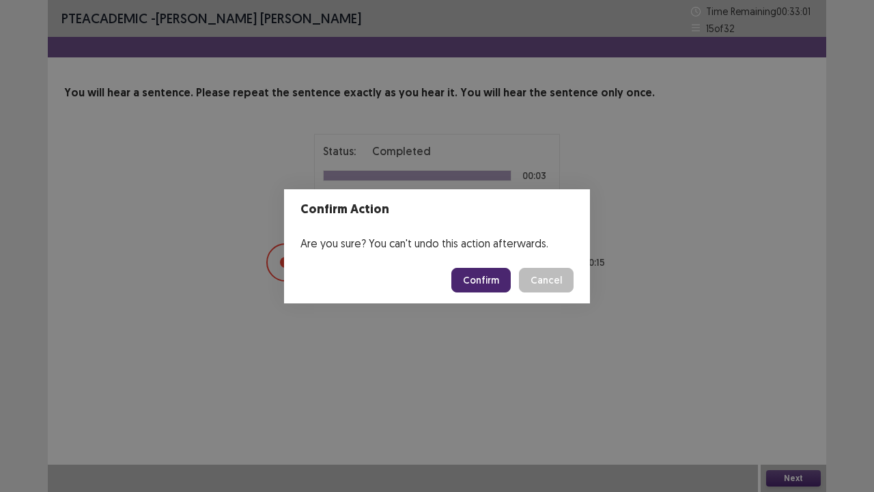
click at [475, 288] on button "Confirm" at bounding box center [481, 280] width 59 height 25
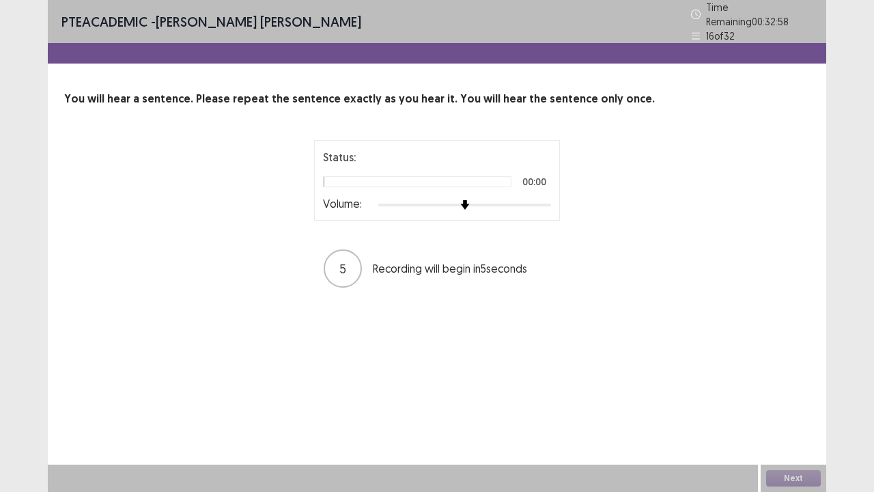
click at [536, 199] on div at bounding box center [464, 204] width 173 height 11
click at [540, 199] on div at bounding box center [533, 205] width 12 height 12
click at [542, 199] on div at bounding box center [464, 204] width 173 height 11
click at [544, 199] on div at bounding box center [464, 204] width 173 height 11
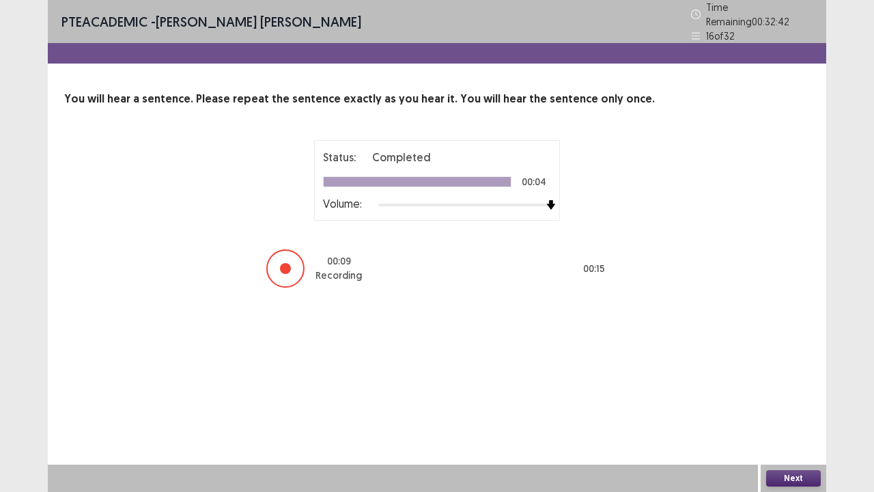
click at [786, 405] on button "Next" at bounding box center [794, 478] width 55 height 16
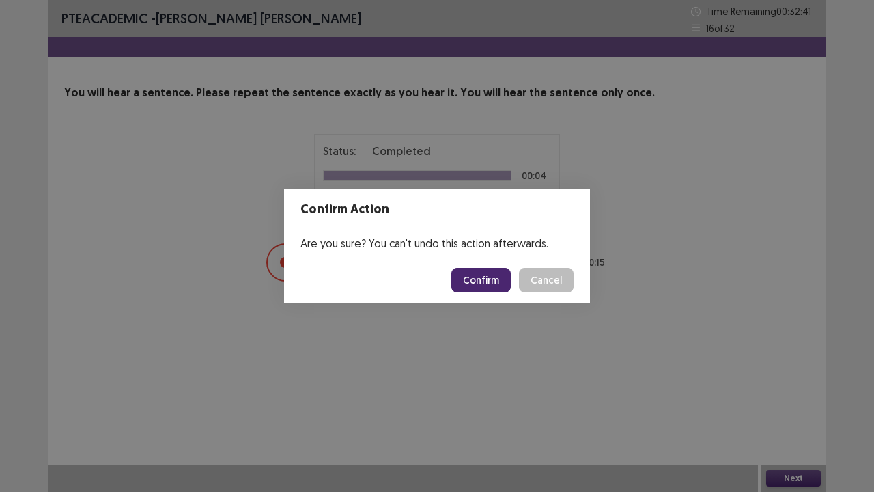
click at [491, 283] on button "Confirm" at bounding box center [481, 280] width 59 height 25
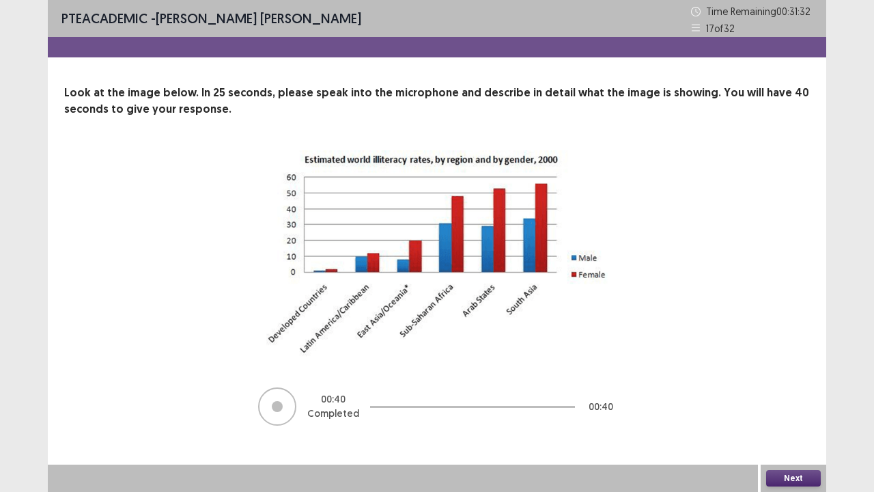
click at [768, 405] on button "Next" at bounding box center [794, 478] width 55 height 16
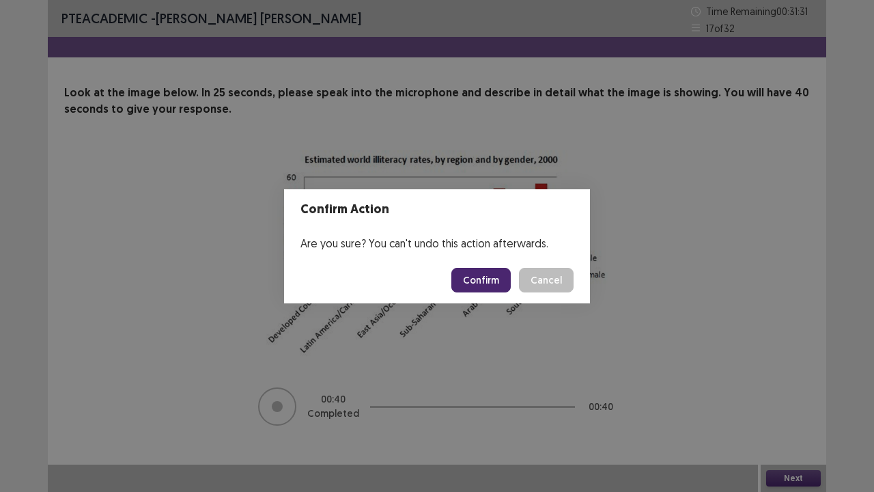
click at [493, 279] on button "Confirm" at bounding box center [481, 280] width 59 height 25
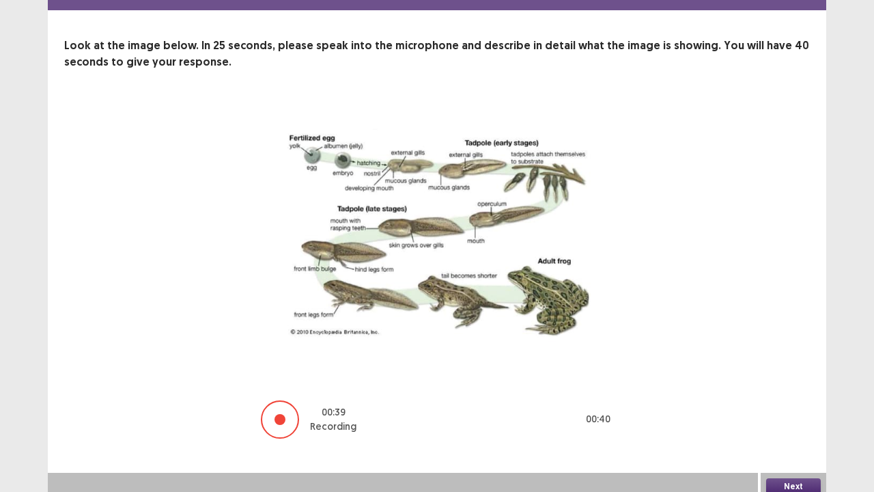
scroll to position [55, 0]
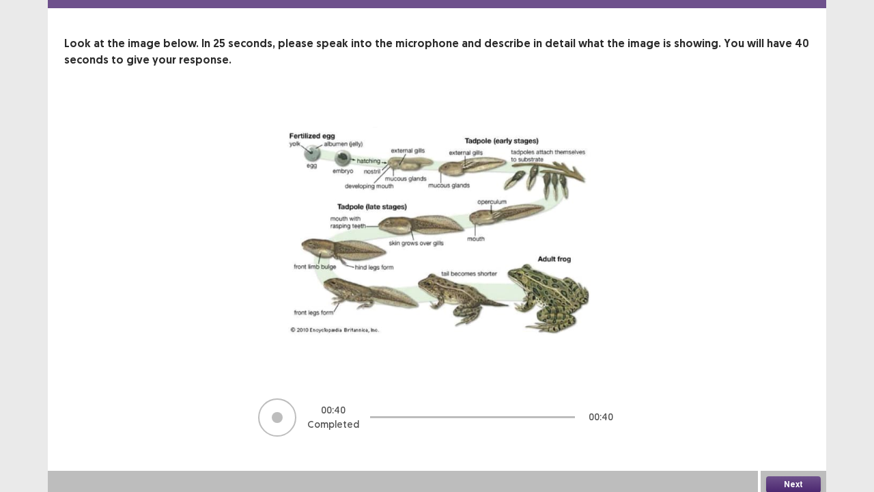
click at [780, 405] on button "Next" at bounding box center [794, 484] width 55 height 16
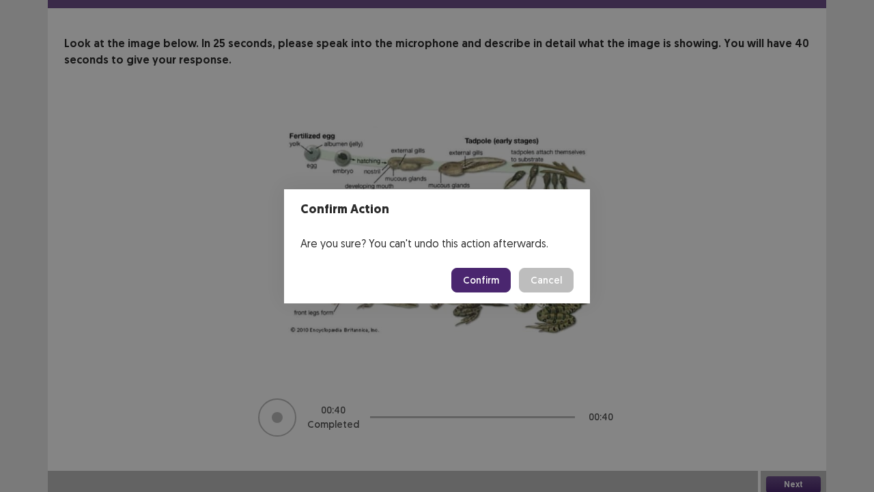
click at [486, 278] on button "Confirm" at bounding box center [481, 280] width 59 height 25
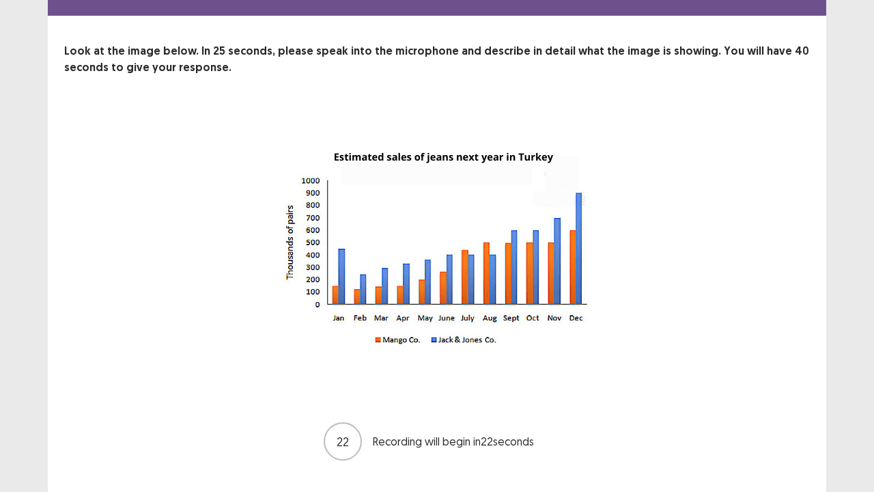
scroll to position [72, 0]
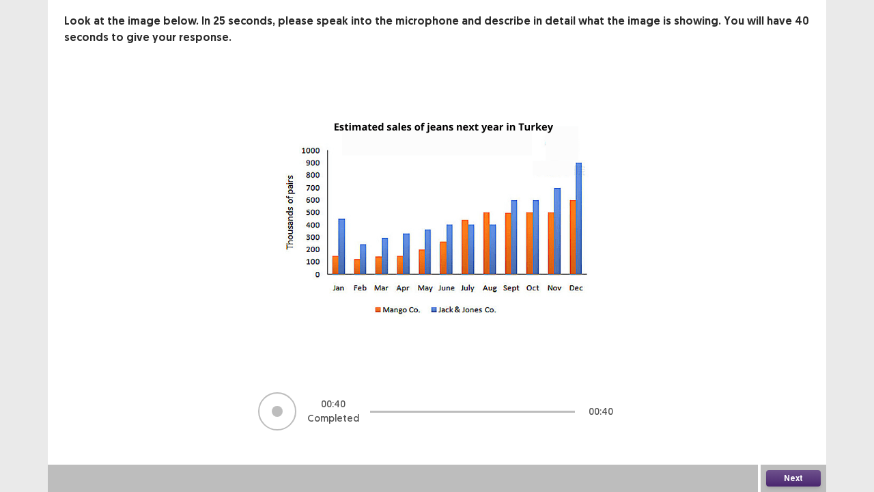
click at [768, 405] on button "Next" at bounding box center [794, 478] width 55 height 16
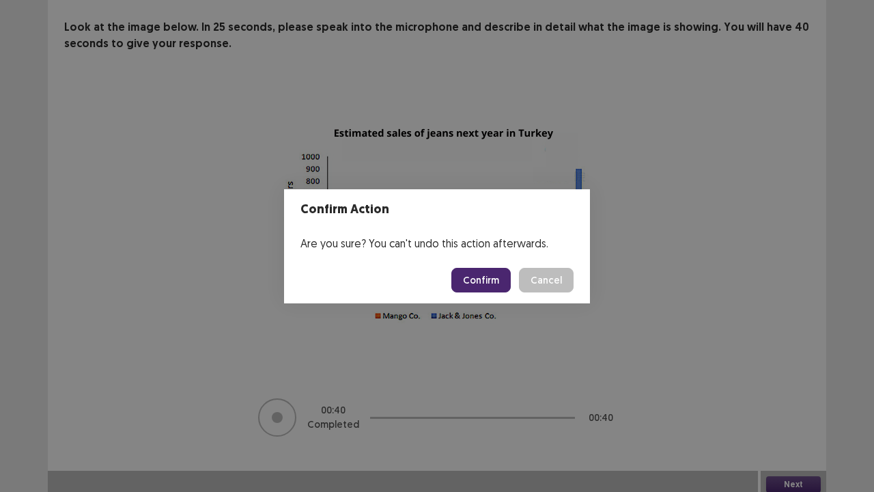
click at [484, 284] on button "Confirm" at bounding box center [481, 280] width 59 height 25
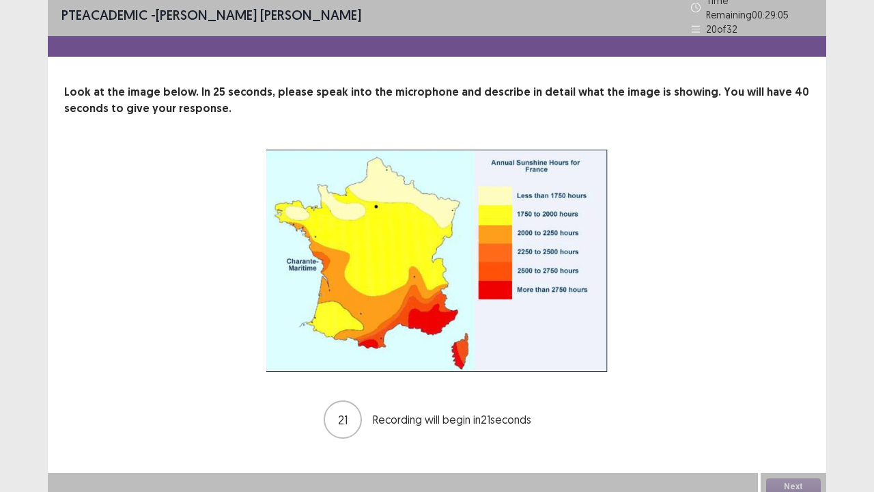
scroll to position [9, 0]
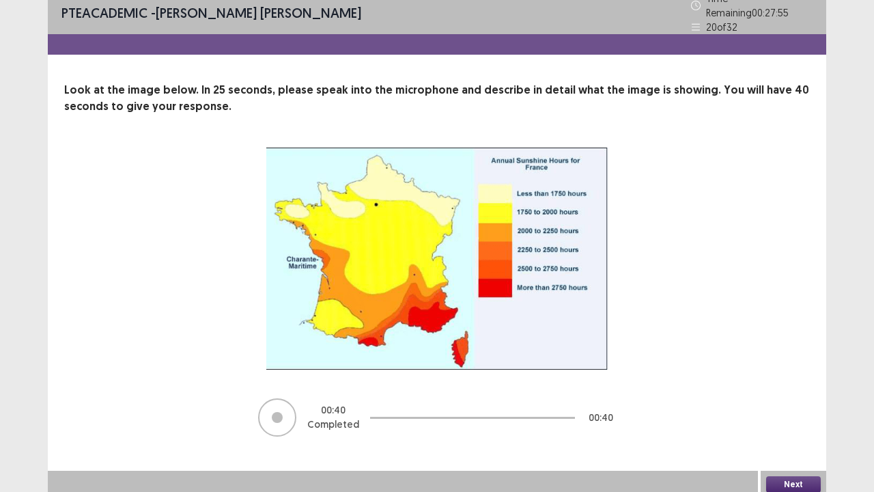
click at [776, 405] on button "Next" at bounding box center [794, 484] width 55 height 16
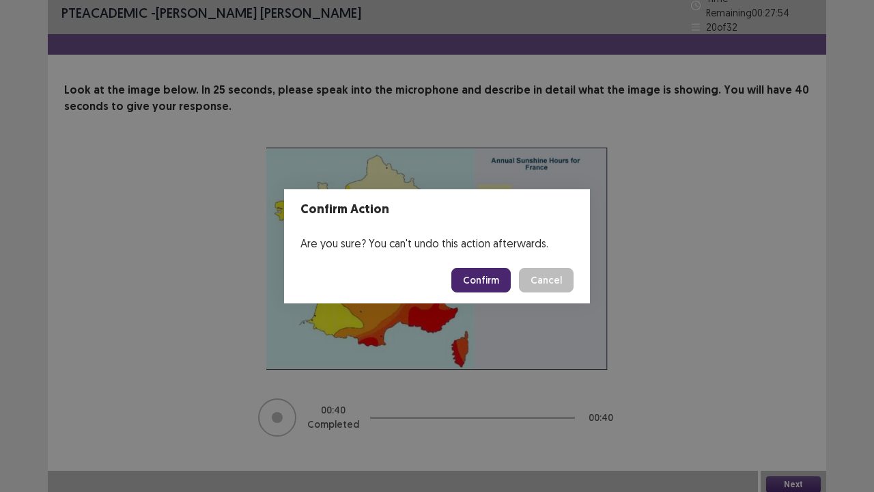
click at [495, 279] on button "Confirm" at bounding box center [481, 280] width 59 height 25
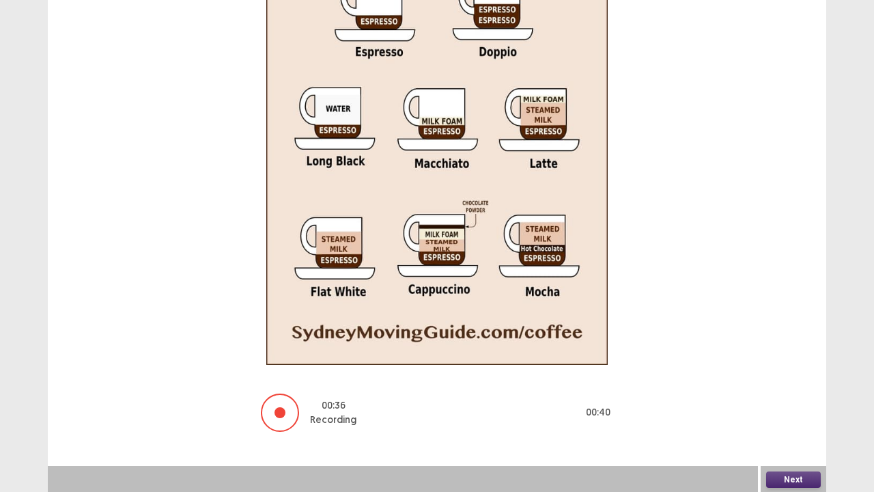
scroll to position [275, 0]
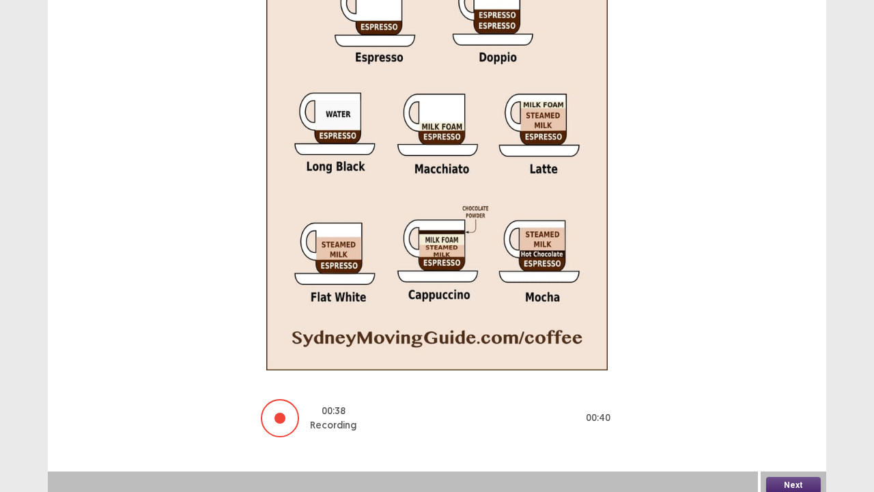
click at [782, 405] on button "Next" at bounding box center [794, 485] width 55 height 16
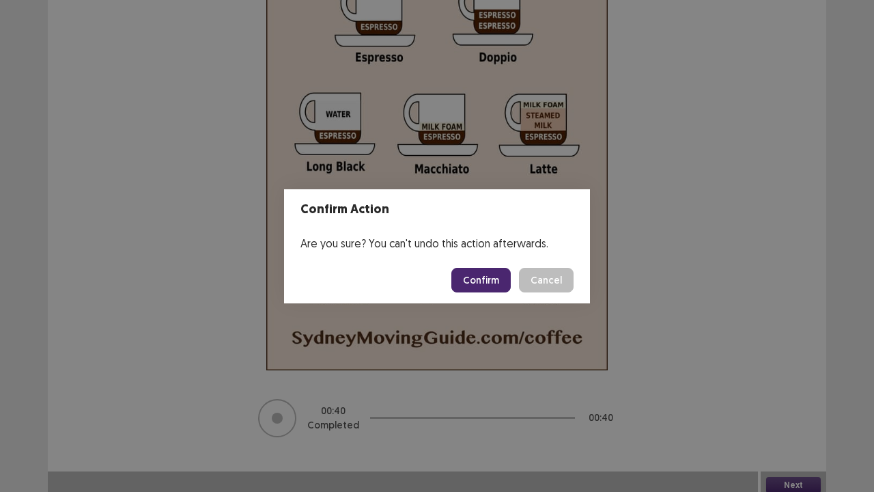
click at [481, 283] on button "Confirm" at bounding box center [481, 280] width 59 height 25
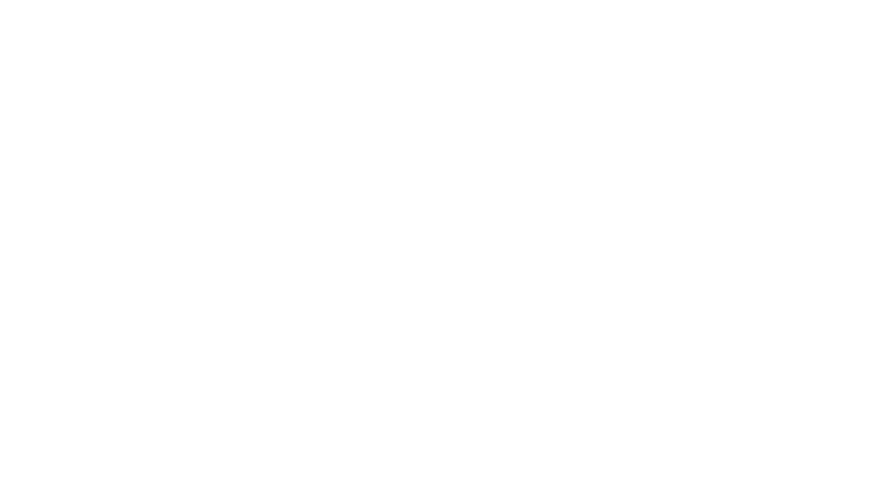
scroll to position [0, 0]
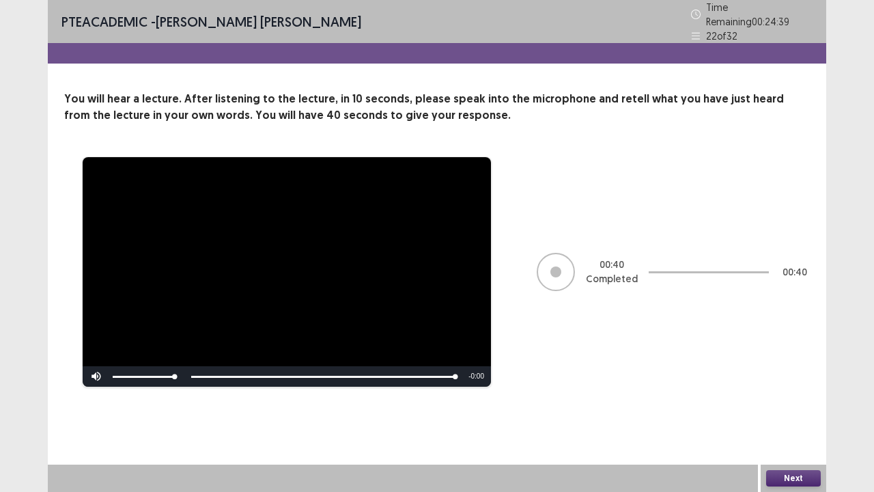
click at [797, 405] on button "Next" at bounding box center [794, 478] width 55 height 16
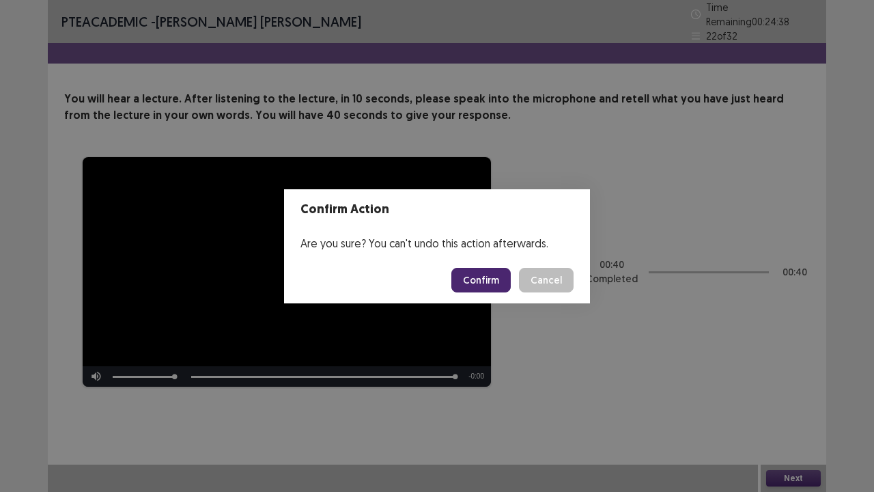
click at [471, 285] on button "Confirm" at bounding box center [481, 280] width 59 height 25
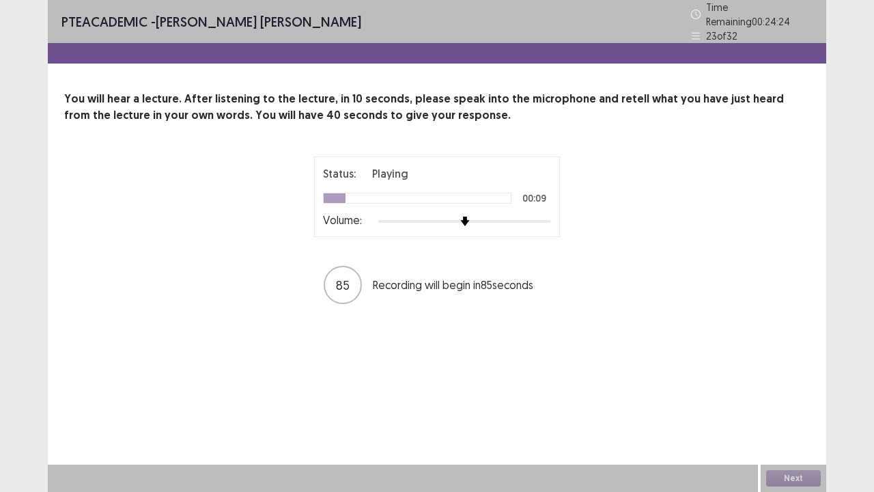
click at [537, 216] on div at bounding box center [464, 221] width 173 height 11
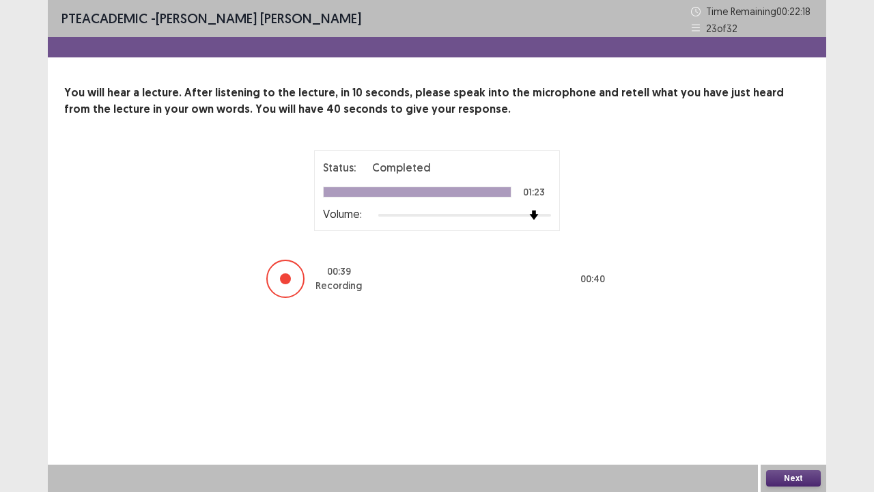
click at [779, 405] on button "Next" at bounding box center [794, 478] width 55 height 16
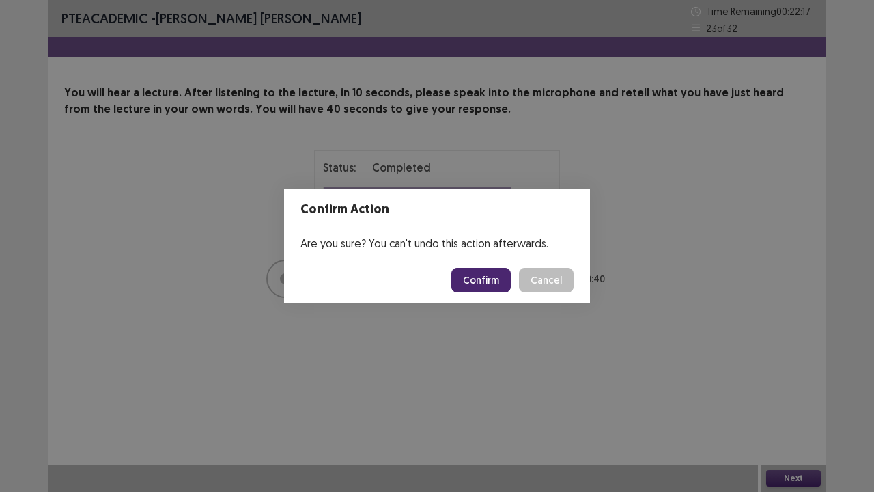
click at [497, 283] on button "Confirm" at bounding box center [481, 280] width 59 height 25
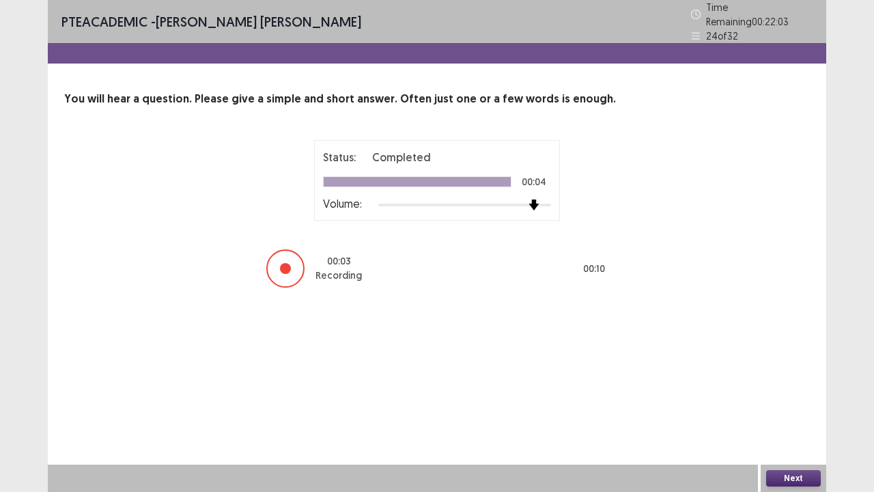
click at [535, 203] on div at bounding box center [464, 204] width 173 height 11
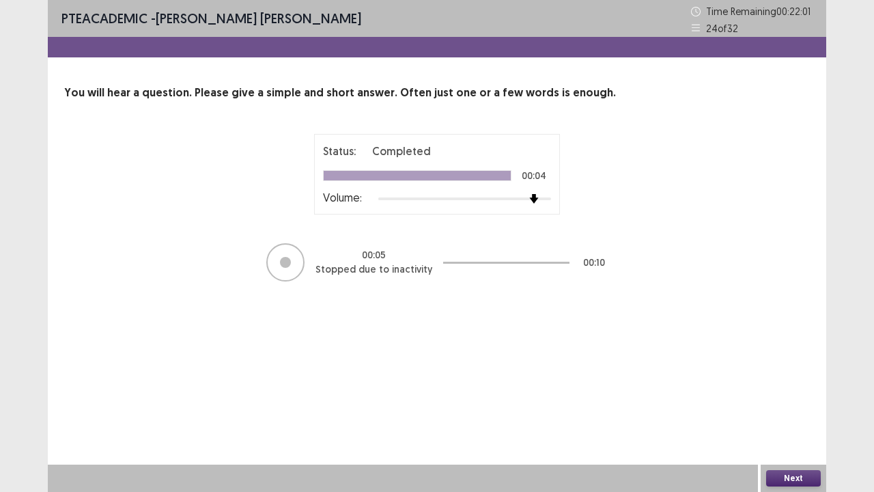
click at [803, 405] on button "Next" at bounding box center [794, 478] width 55 height 16
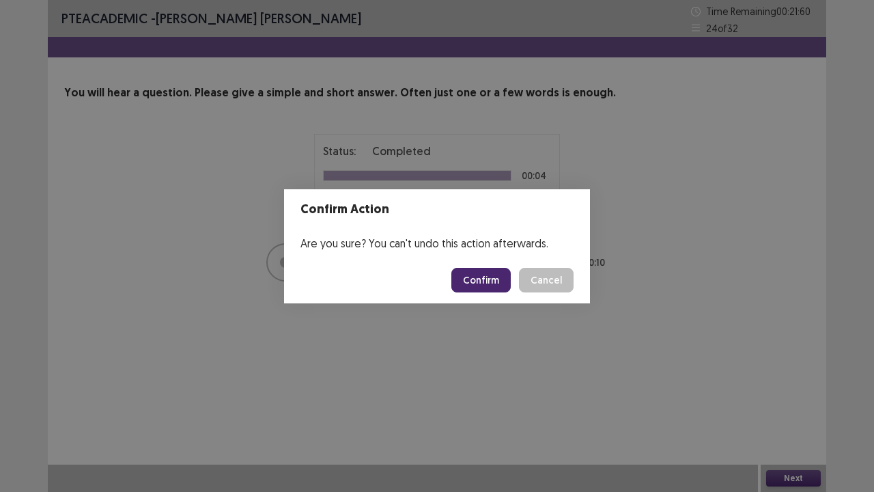
click at [495, 271] on button "Confirm" at bounding box center [481, 280] width 59 height 25
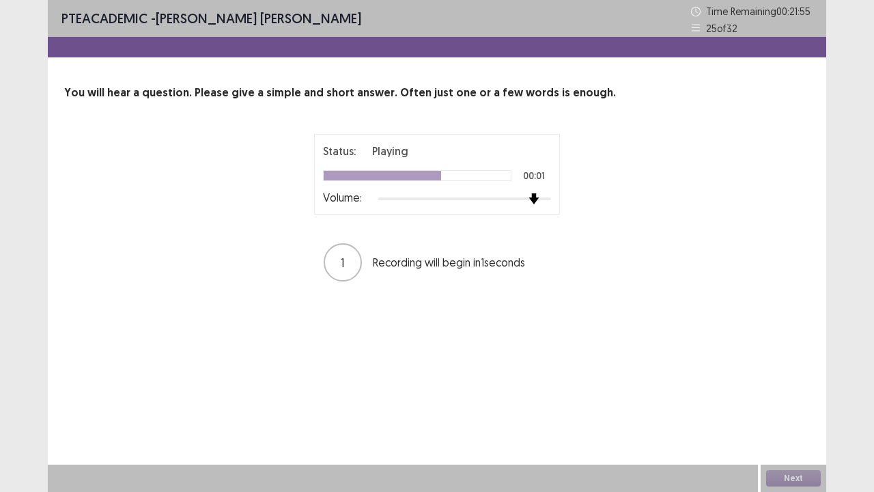
click at [534, 199] on div at bounding box center [464, 198] width 173 height 11
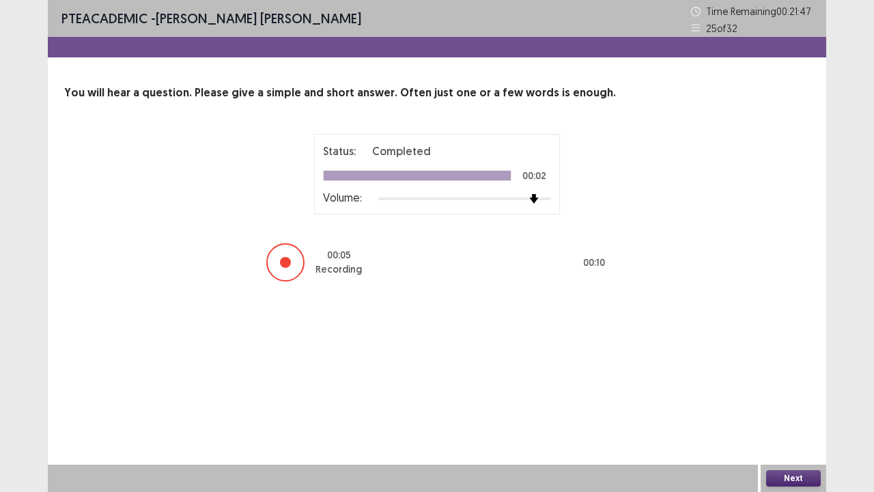
click at [794, 405] on button "Next" at bounding box center [794, 478] width 55 height 16
click at [799, 405] on div "Confirm Action Are you sure? You can't undo this action afterwards. Confirm Can…" at bounding box center [437, 246] width 874 height 492
click at [809, 405] on button "Next" at bounding box center [794, 478] width 55 height 16
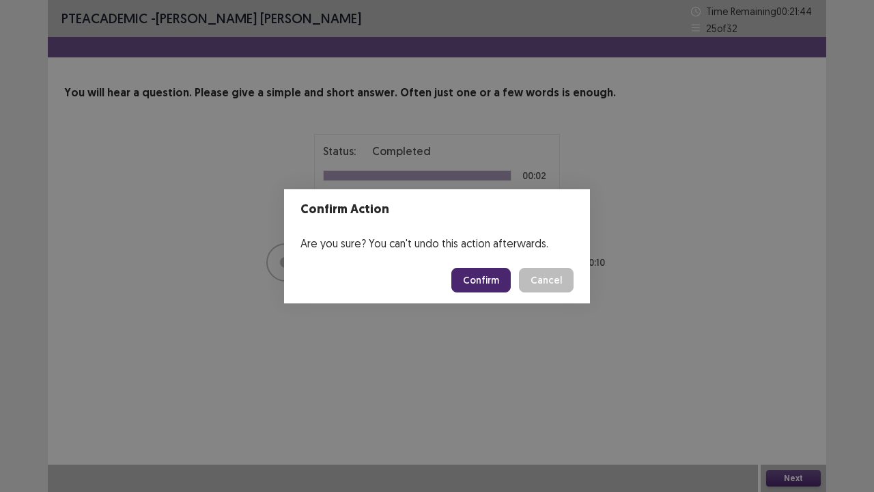
drag, startPoint x: 486, startPoint y: 280, endPoint x: 488, endPoint y: 271, distance: 9.1
click at [486, 280] on button "Confirm" at bounding box center [481, 280] width 59 height 25
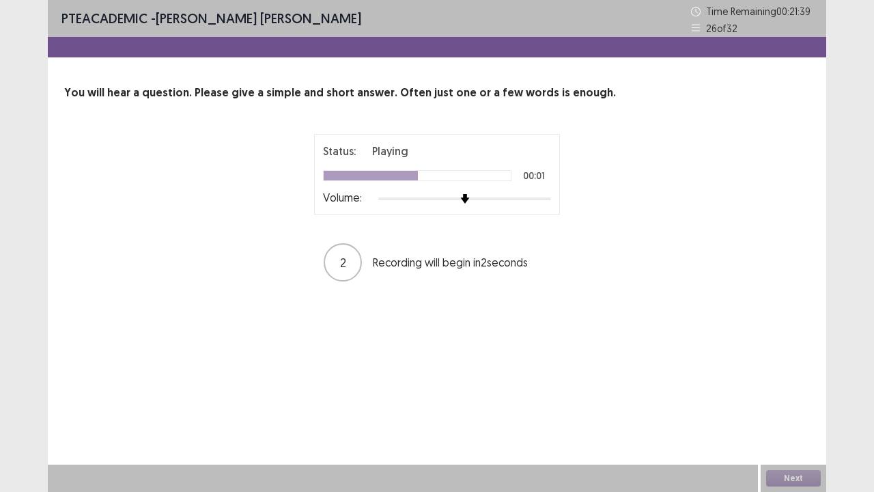
click at [536, 197] on div at bounding box center [464, 198] width 173 height 11
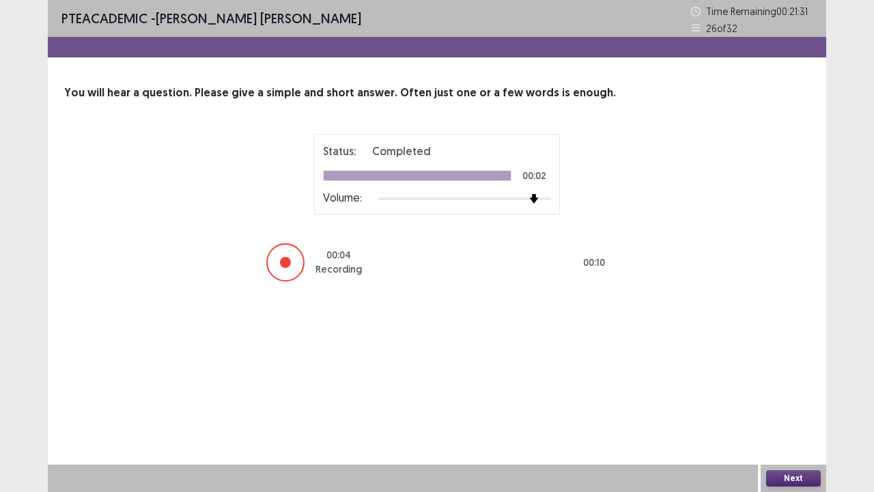
click at [784, 405] on button "Next" at bounding box center [794, 478] width 55 height 16
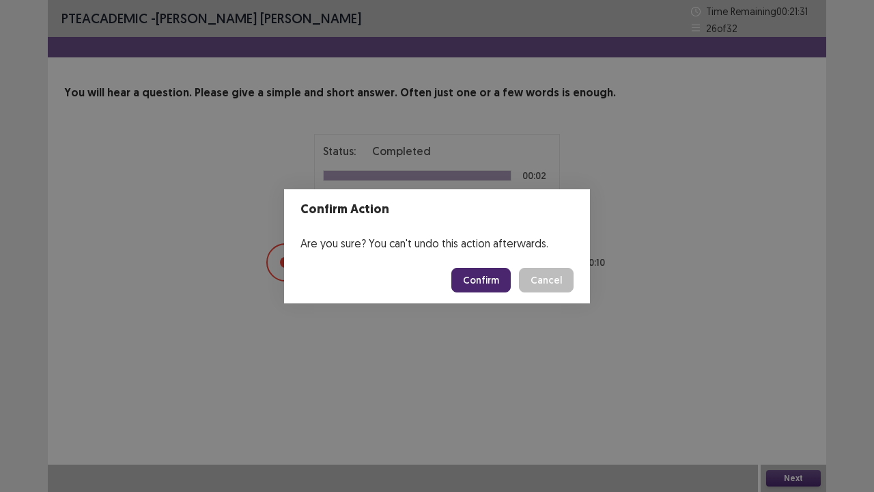
click at [519, 278] on div "Confirm Cancel" at bounding box center [513, 280] width 122 height 25
drag, startPoint x: 503, startPoint y: 284, endPoint x: 518, endPoint y: 273, distance: 18.0
click at [508, 284] on button "Confirm" at bounding box center [481, 280] width 59 height 25
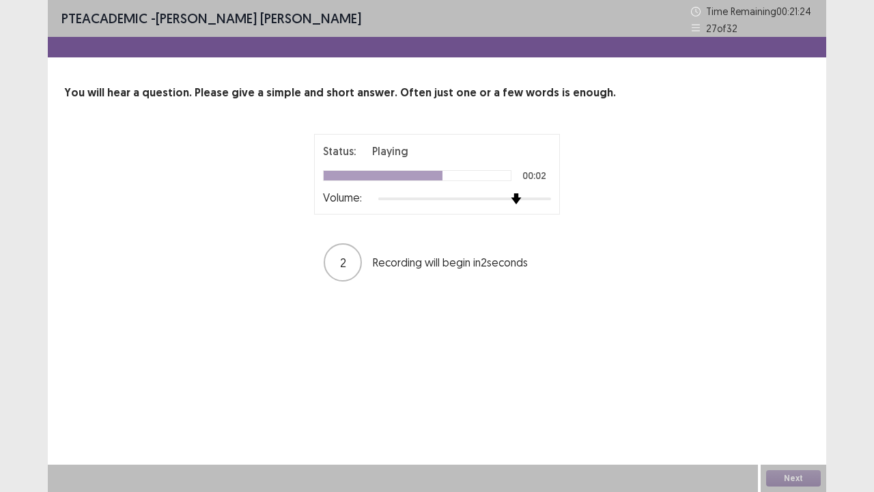
click at [525, 199] on div at bounding box center [464, 198] width 173 height 11
click at [538, 201] on div at bounding box center [464, 198] width 173 height 11
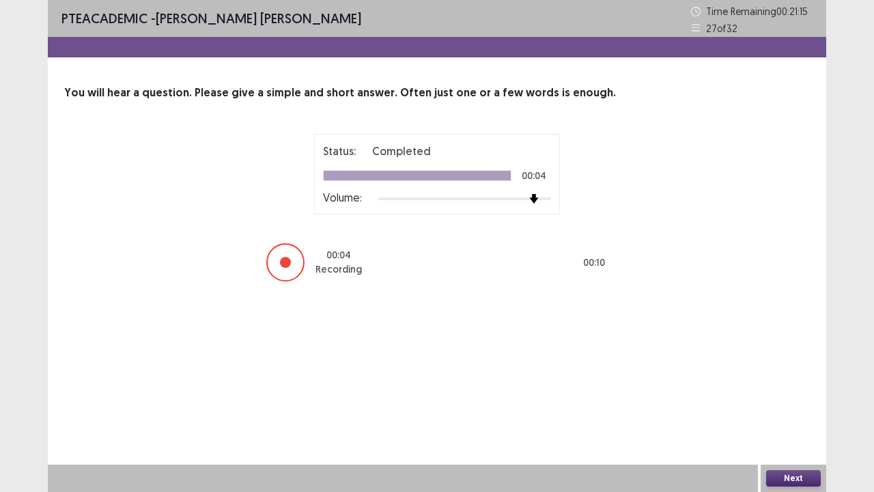
click at [812, 405] on div "Next" at bounding box center [794, 478] width 66 height 27
click at [809, 405] on button "Next" at bounding box center [794, 478] width 55 height 16
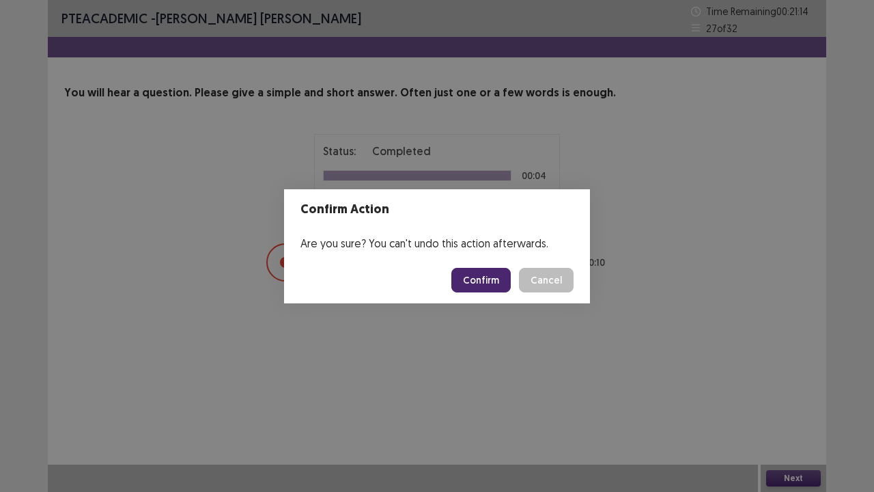
click at [495, 291] on button "Confirm" at bounding box center [481, 280] width 59 height 25
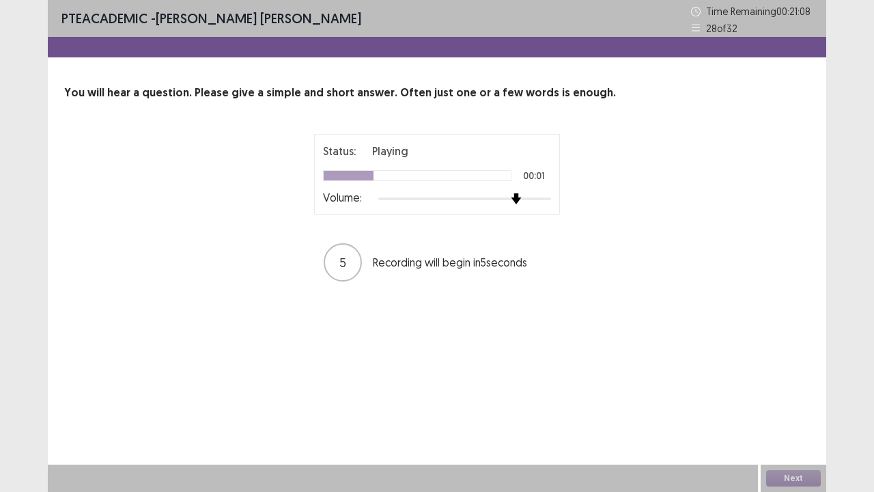
click at [525, 202] on div at bounding box center [464, 198] width 173 height 11
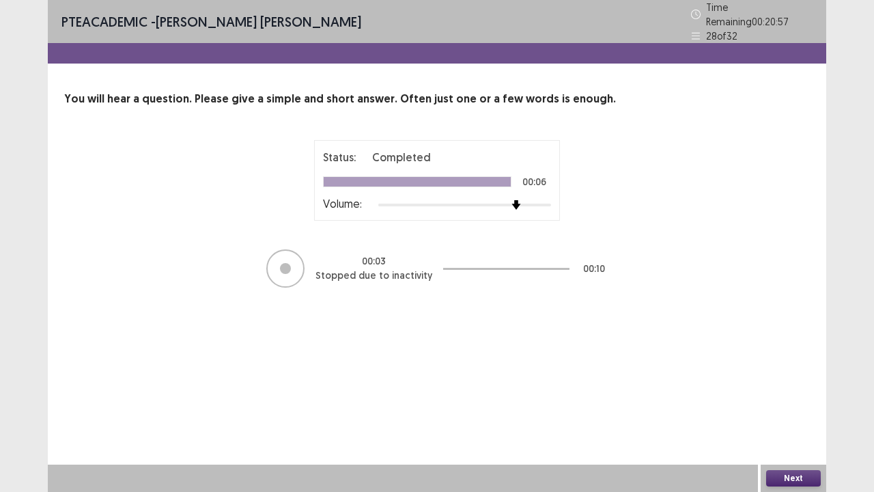
click at [537, 199] on div at bounding box center [464, 204] width 173 height 11
click at [801, 405] on div "Next" at bounding box center [794, 478] width 66 height 27
click at [798, 405] on button "Next" at bounding box center [794, 478] width 55 height 16
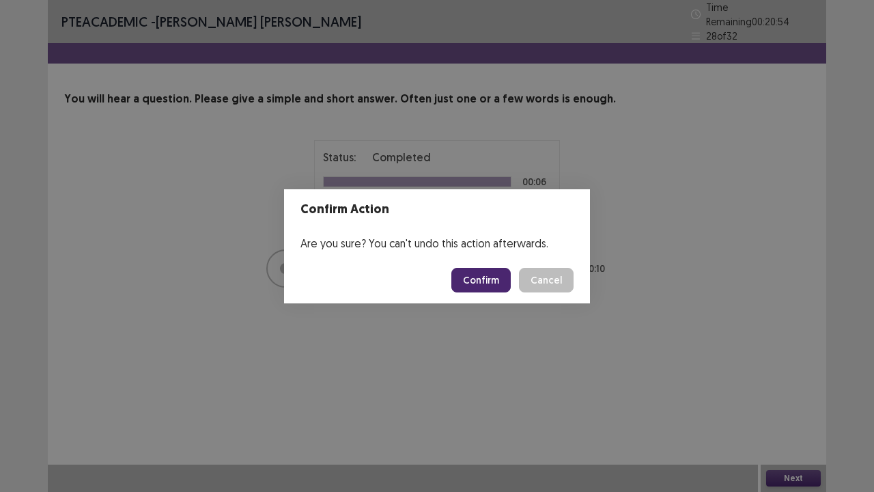
click at [492, 277] on button "Confirm" at bounding box center [481, 280] width 59 height 25
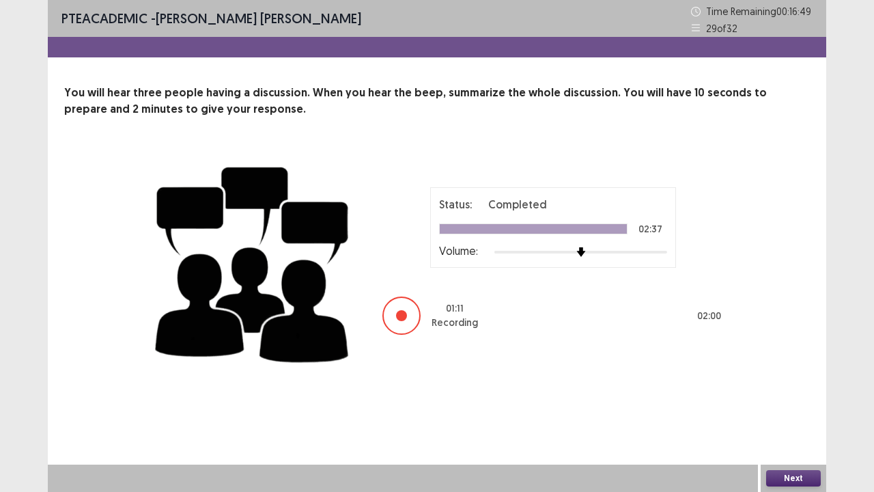
click at [794, 405] on button "Next" at bounding box center [794, 478] width 55 height 16
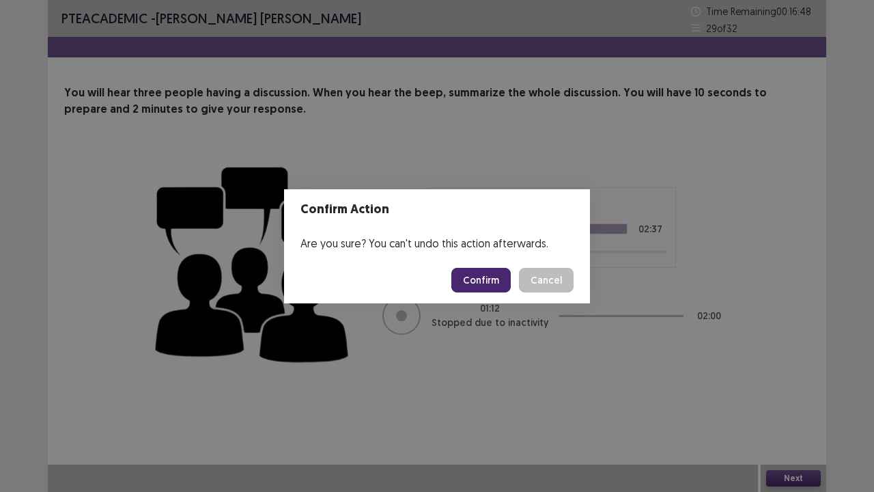
click at [488, 273] on button "Confirm" at bounding box center [481, 280] width 59 height 25
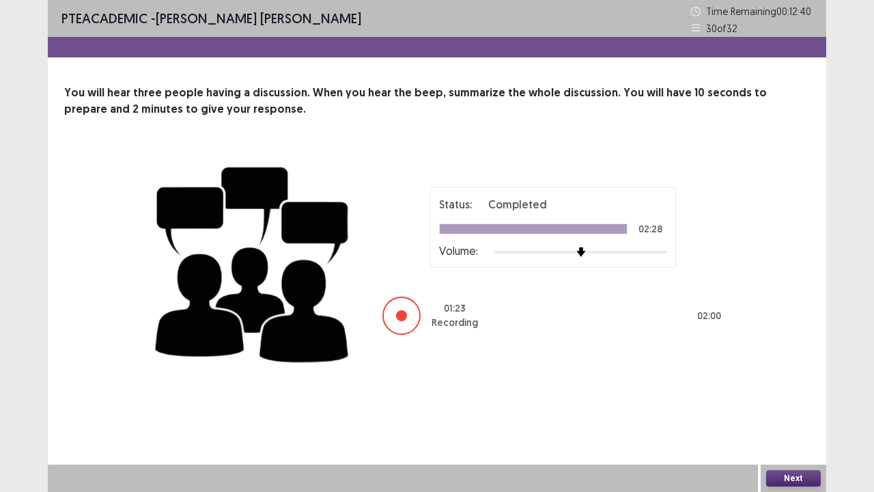
click at [784, 405] on button "Next" at bounding box center [794, 478] width 55 height 16
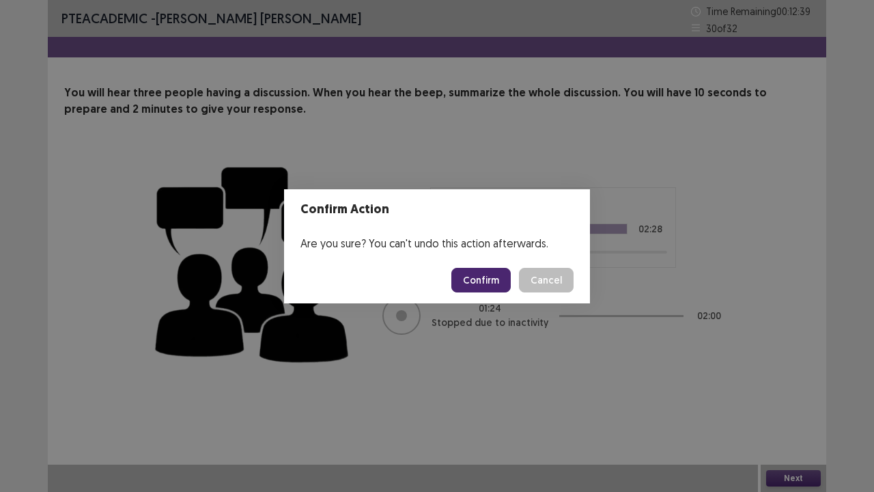
click at [487, 281] on button "Confirm" at bounding box center [481, 280] width 59 height 25
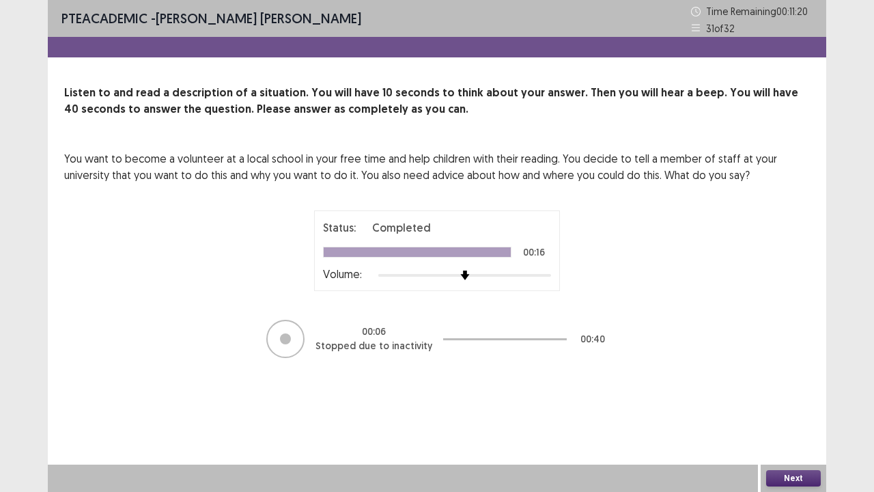
click at [785, 405] on button "Next" at bounding box center [794, 478] width 55 height 16
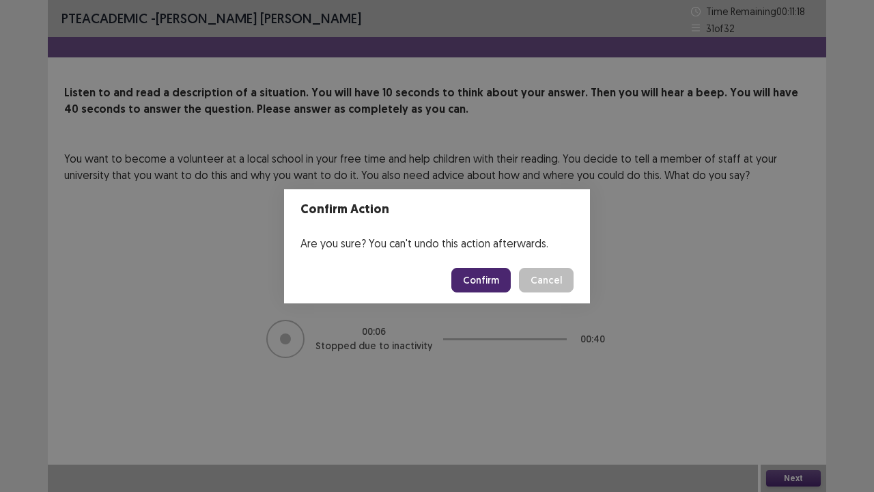
click at [478, 273] on button "Confirm" at bounding box center [481, 280] width 59 height 25
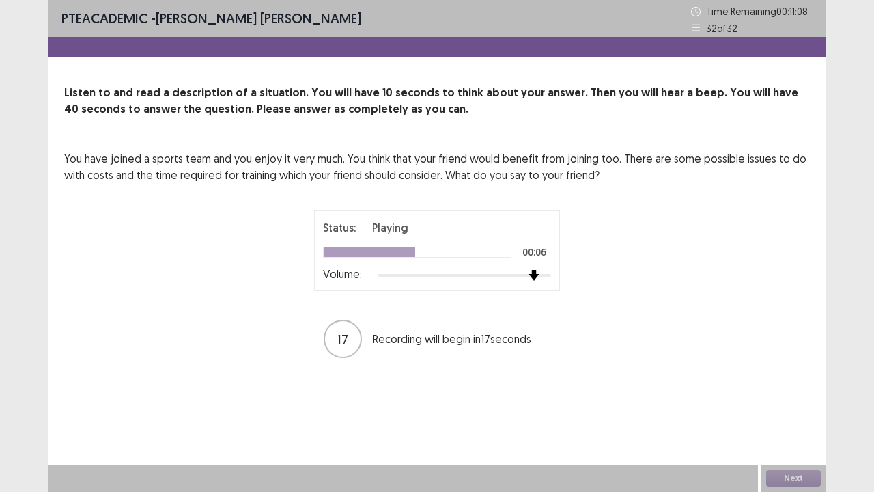
click at [528, 276] on div at bounding box center [464, 275] width 173 height 11
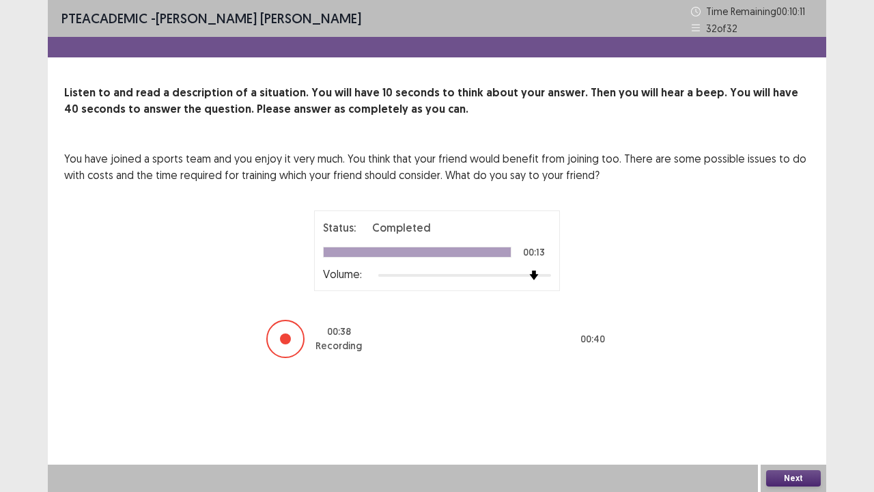
click at [802, 405] on button "Next" at bounding box center [794, 478] width 55 height 16
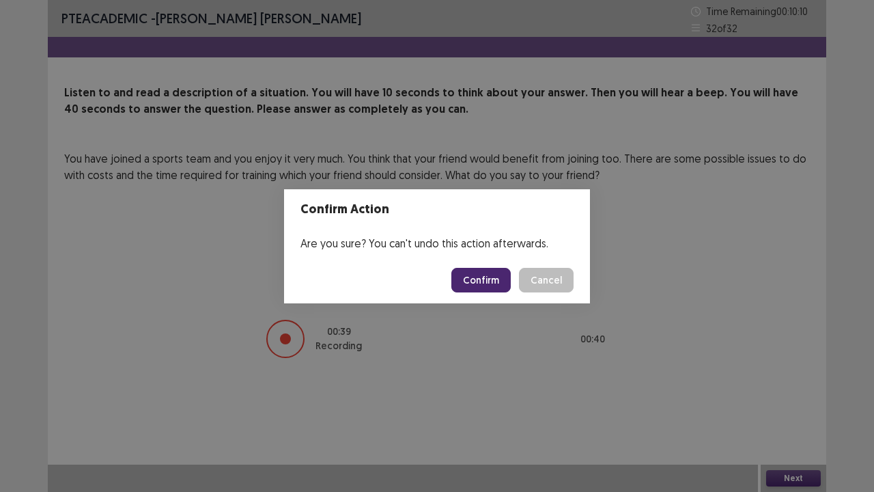
click at [507, 286] on button "Confirm" at bounding box center [481, 280] width 59 height 25
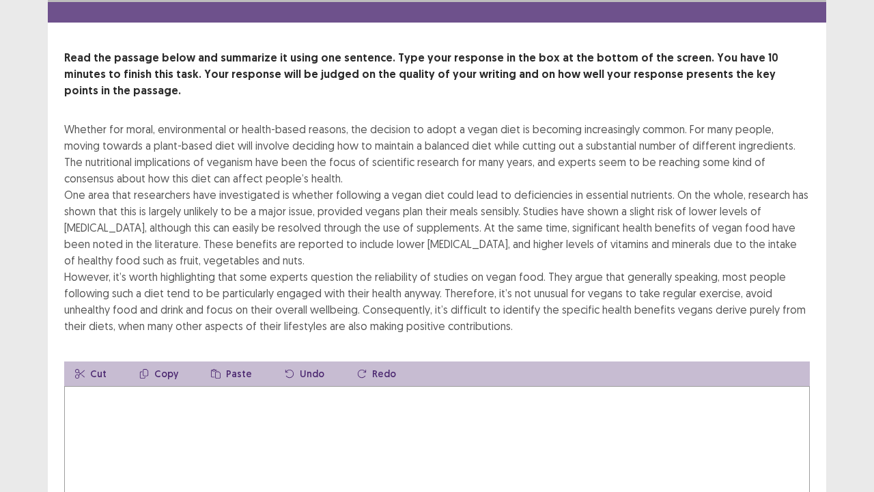
scroll to position [68, 0]
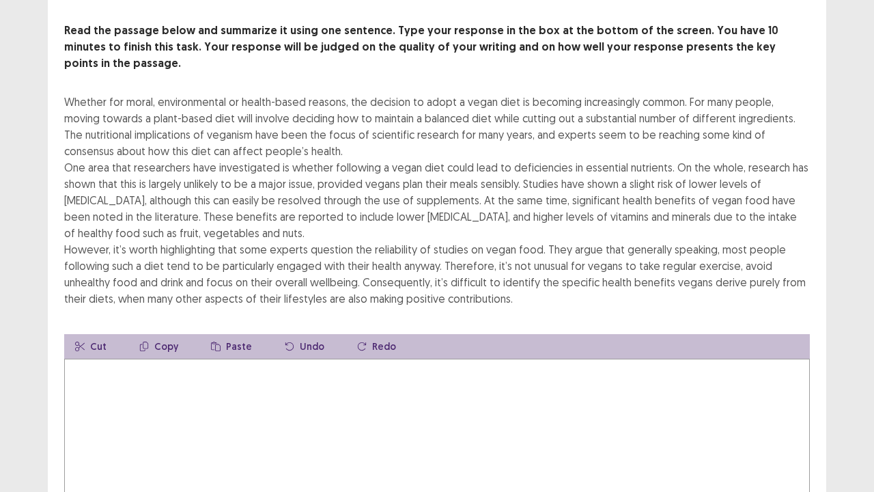
click at [265, 393] on textarea at bounding box center [437, 434] width 746 height 150
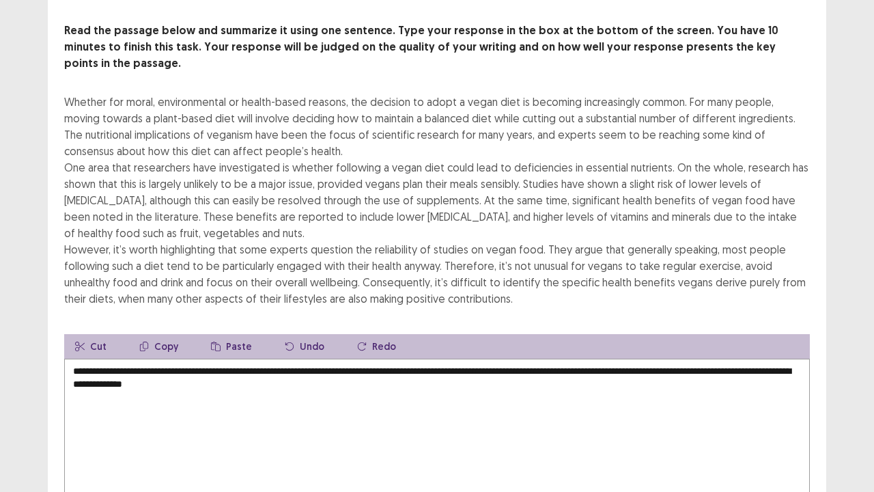
click at [618, 359] on textarea "**********" at bounding box center [437, 434] width 746 height 150
click at [605, 359] on textarea "**********" at bounding box center [437, 434] width 746 height 150
click at [330, 362] on textarea "**********" at bounding box center [437, 434] width 746 height 150
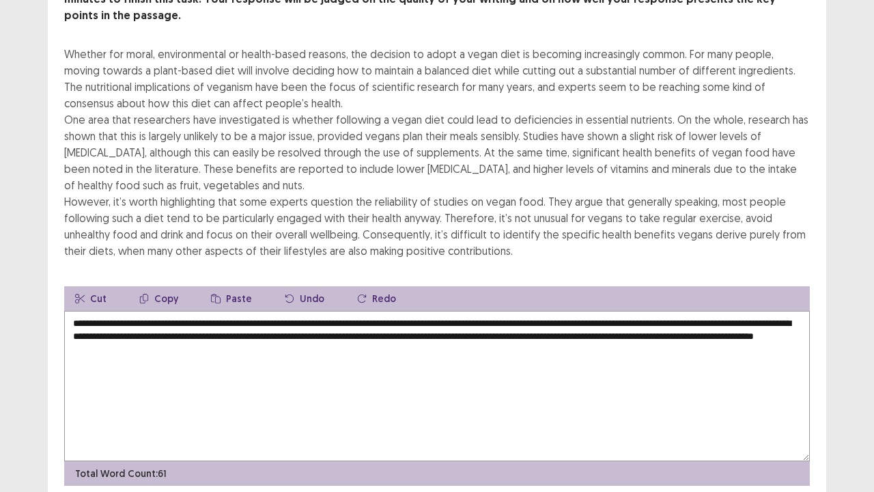
scroll to position [148, 0]
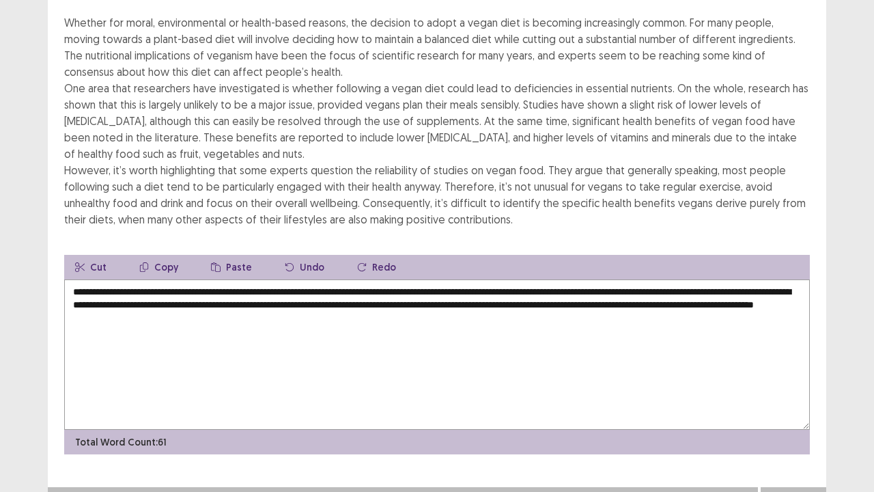
type textarea "**********"
click at [784, 405] on button "Next" at bounding box center [794, 501] width 55 height 16
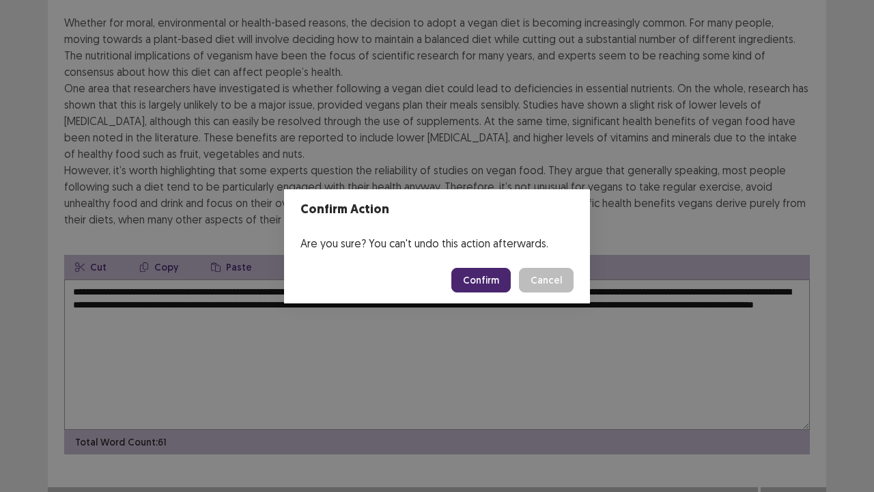
click at [471, 272] on button "Confirm" at bounding box center [481, 280] width 59 height 25
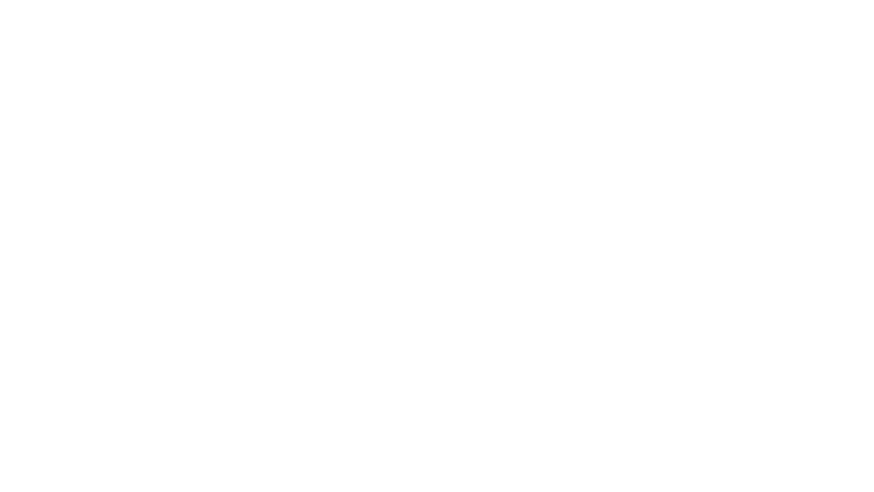
scroll to position [0, 0]
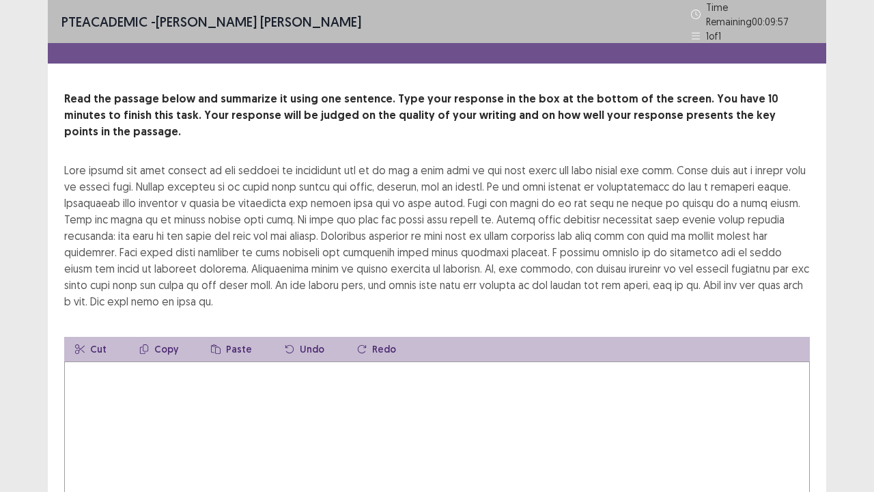
click at [247, 403] on textarea at bounding box center [437, 436] width 746 height 150
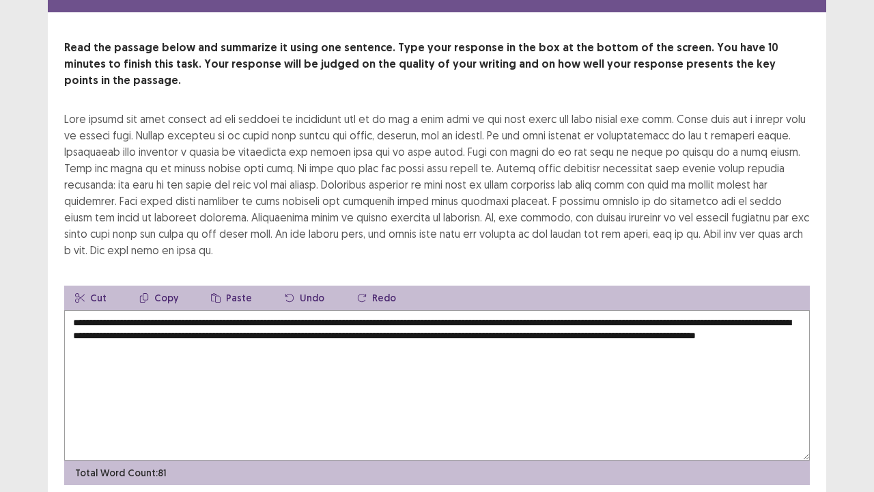
scroll to position [82, 0]
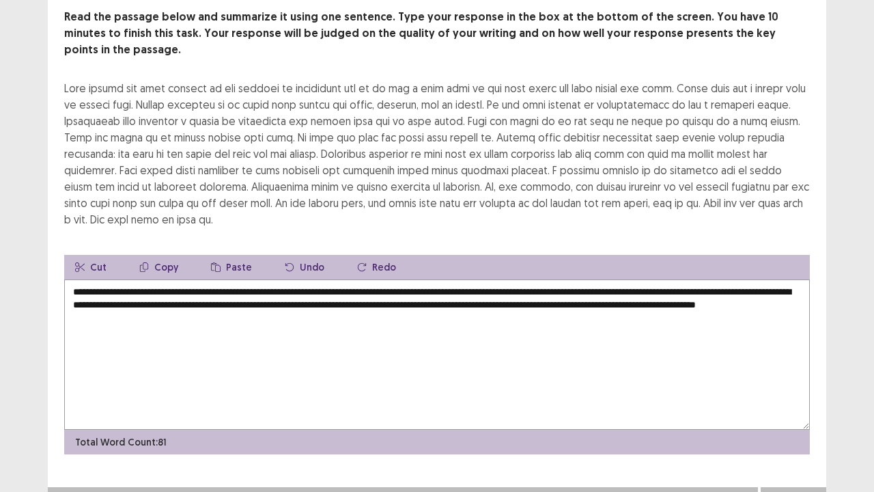
type textarea "**********"
click at [803, 405] on button "Next" at bounding box center [794, 501] width 55 height 16
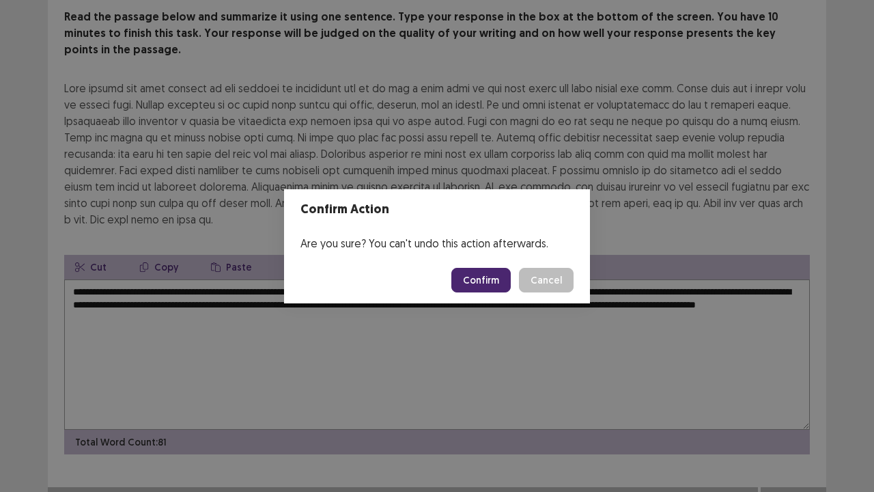
click at [463, 277] on button "Confirm" at bounding box center [481, 280] width 59 height 25
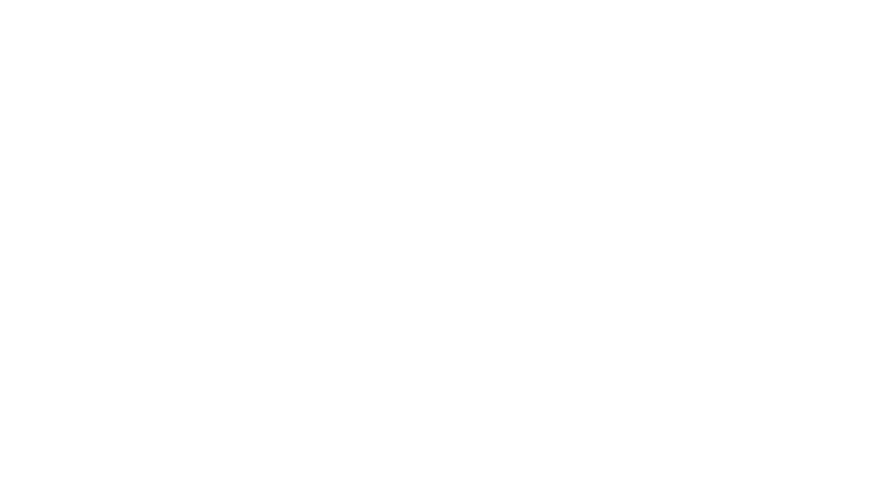
scroll to position [0, 0]
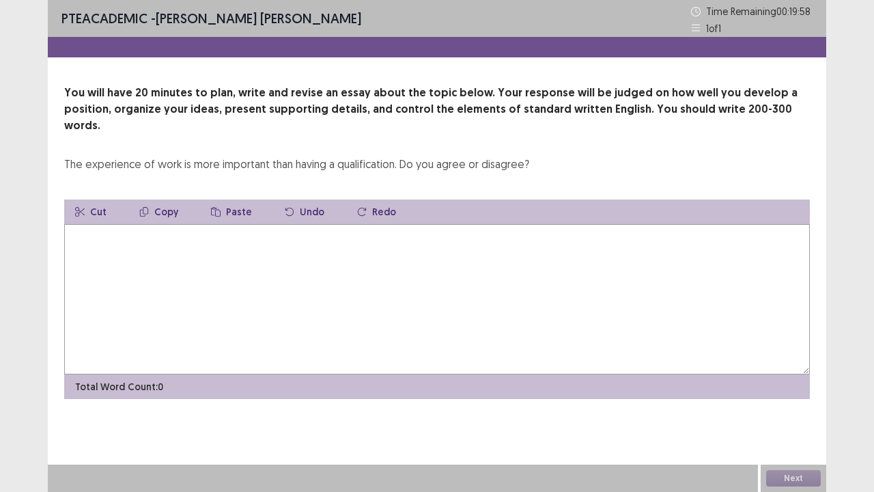
click at [243, 250] on textarea at bounding box center [437, 299] width 746 height 150
type textarea "*"
click at [357, 261] on textarea "*" at bounding box center [437, 299] width 746 height 150
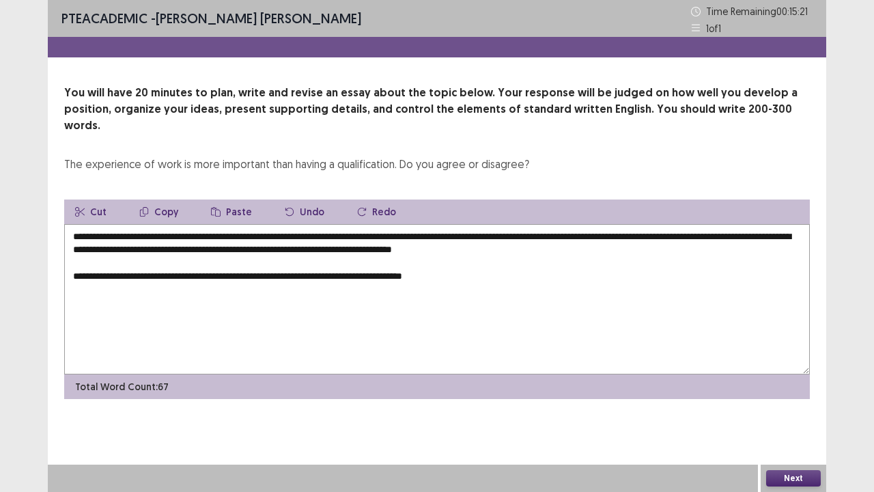
click at [511, 260] on textarea "**********" at bounding box center [437, 299] width 746 height 150
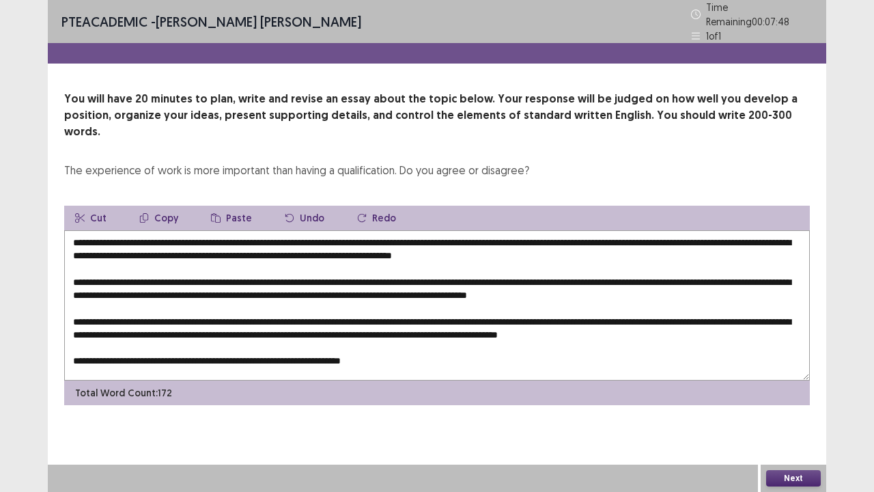
click at [403, 327] on textarea at bounding box center [437, 305] width 746 height 150
click at [404, 332] on textarea at bounding box center [437, 305] width 746 height 150
click at [180, 230] on textarea at bounding box center [437, 305] width 746 height 150
click at [178, 230] on textarea at bounding box center [437, 305] width 746 height 150
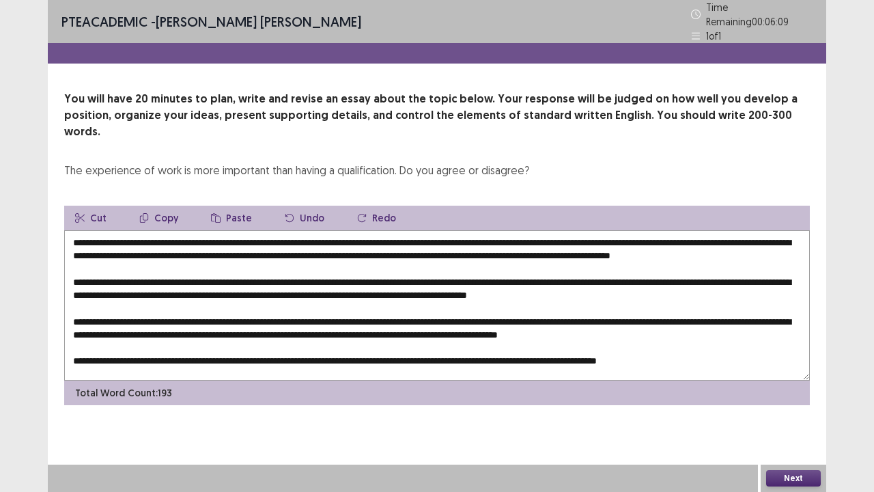
click at [648, 232] on textarea at bounding box center [437, 305] width 746 height 150
click at [648, 230] on textarea at bounding box center [437, 305] width 746 height 150
click at [642, 234] on textarea at bounding box center [437, 305] width 746 height 150
click at [646, 232] on textarea at bounding box center [437, 305] width 746 height 150
click at [771, 230] on textarea at bounding box center [437, 305] width 746 height 150
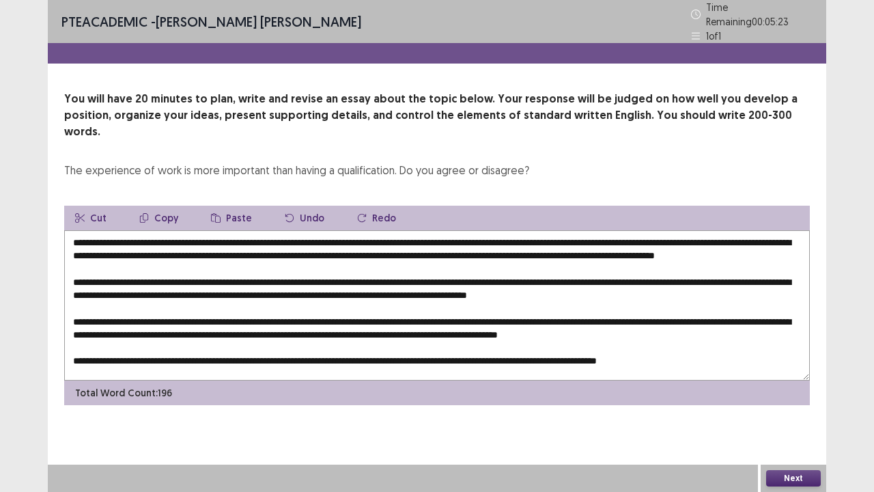
click at [771, 230] on textarea at bounding box center [437, 305] width 746 height 150
click at [314, 273] on textarea at bounding box center [437, 305] width 746 height 150
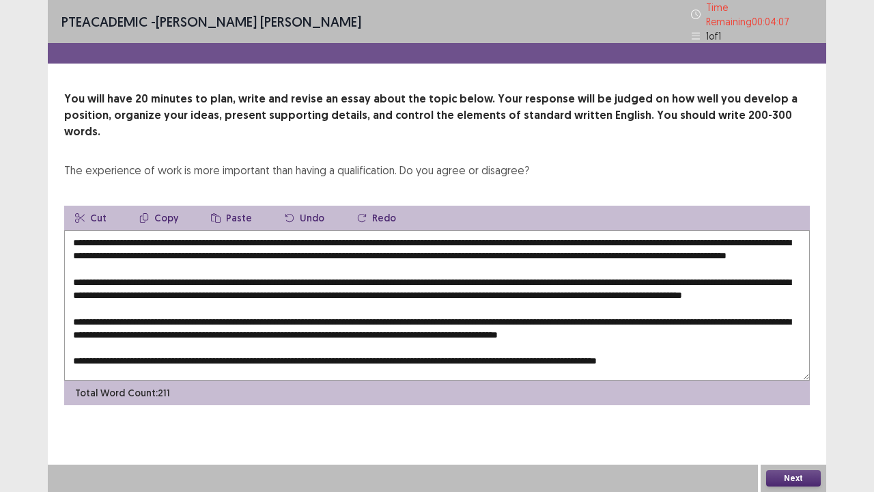
click at [187, 286] on textarea at bounding box center [437, 305] width 746 height 150
click at [191, 288] on textarea at bounding box center [437, 305] width 746 height 150
click at [654, 234] on textarea at bounding box center [437, 305] width 746 height 150
click at [659, 235] on textarea at bounding box center [437, 305] width 746 height 150
drag, startPoint x: 204, startPoint y: 286, endPoint x: 208, endPoint y: 294, distance: 10.1
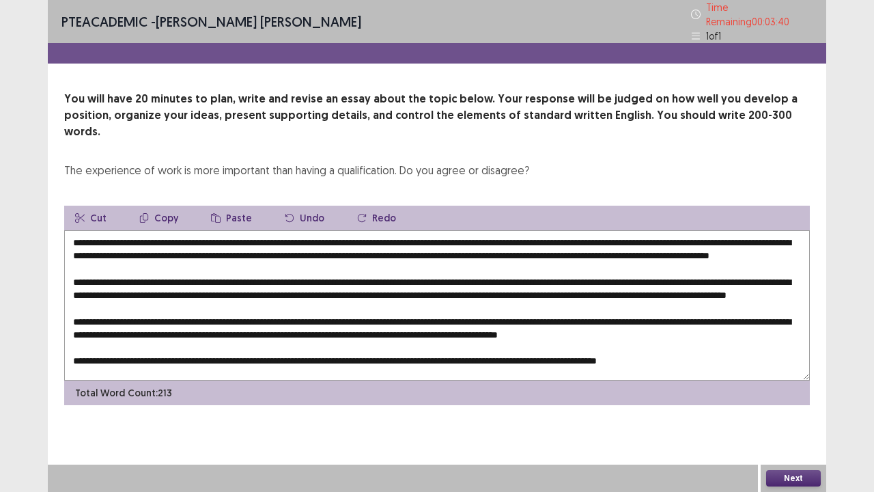
click at [205, 288] on textarea at bounding box center [437, 305] width 746 height 150
click at [634, 230] on textarea at bounding box center [437, 305] width 746 height 150
click at [176, 283] on textarea at bounding box center [437, 305] width 746 height 150
drag, startPoint x: 180, startPoint y: 286, endPoint x: 189, endPoint y: 290, distance: 10.4
click at [180, 286] on textarea at bounding box center [437, 305] width 746 height 150
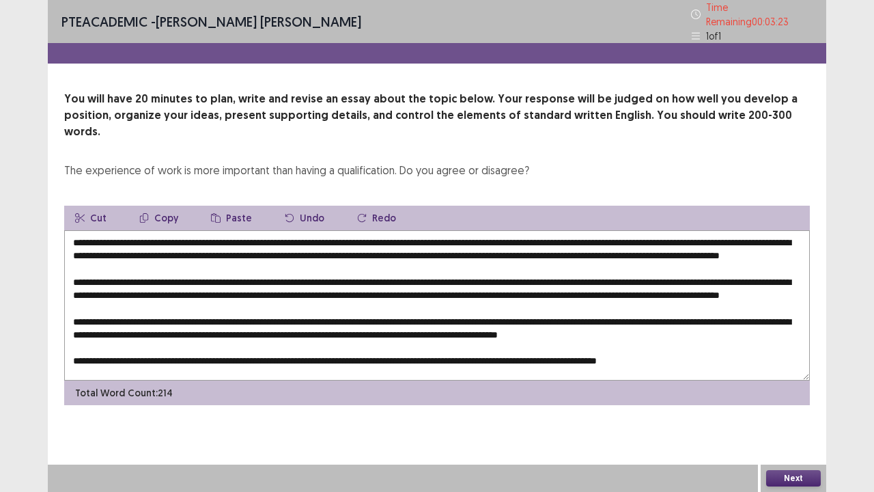
click at [466, 287] on textarea at bounding box center [437, 305] width 746 height 150
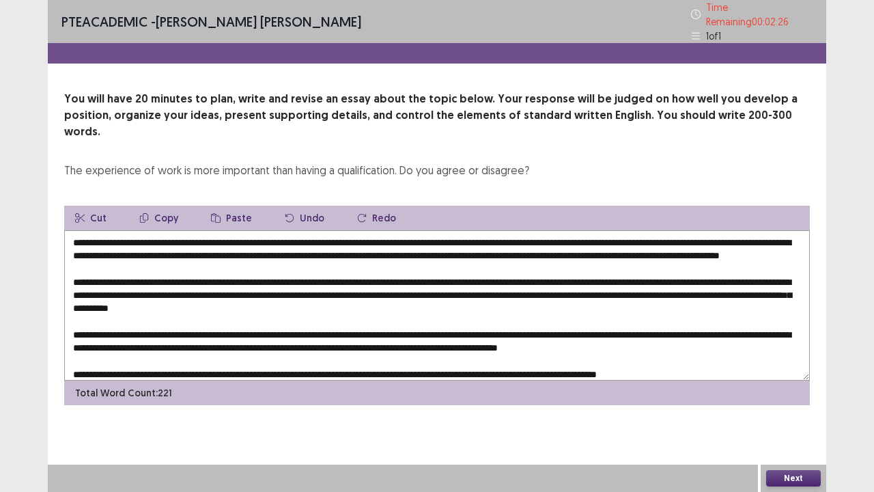
click at [129, 299] on textarea at bounding box center [437, 305] width 746 height 150
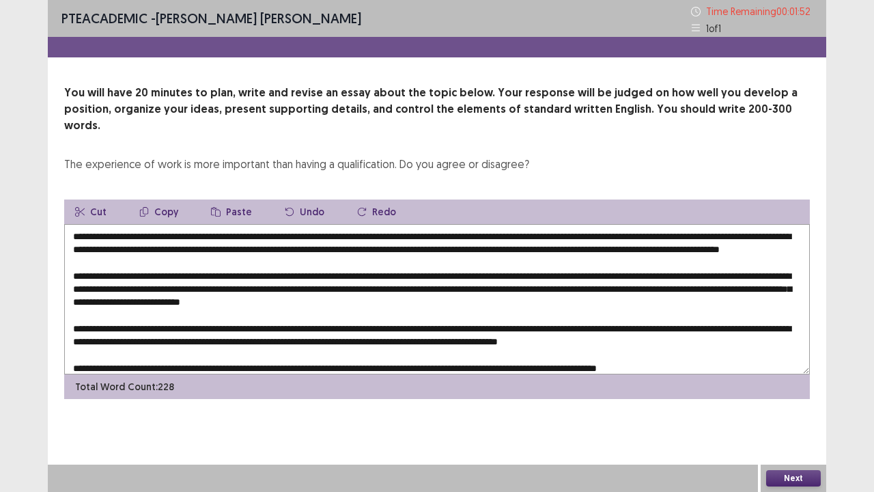
click at [187, 301] on textarea at bounding box center [437, 299] width 746 height 150
click at [475, 298] on textarea at bounding box center [437, 299] width 746 height 150
click at [300, 322] on textarea at bounding box center [437, 299] width 746 height 150
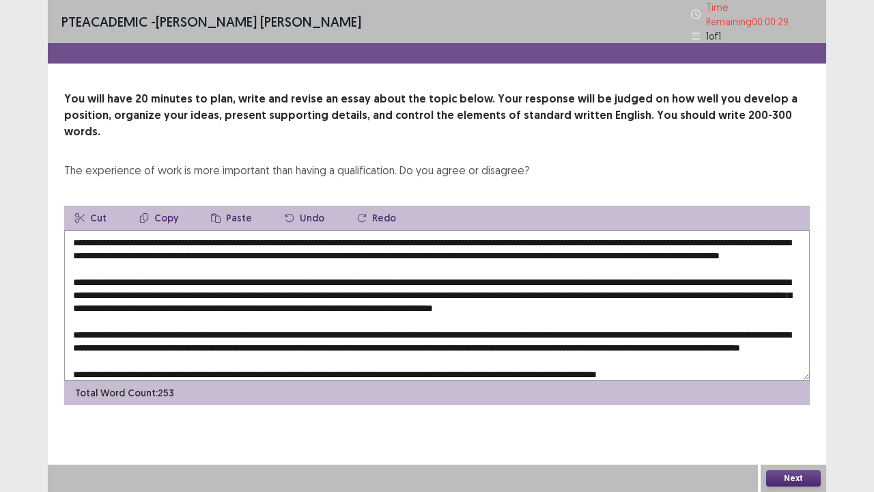
click at [369, 341] on textarea at bounding box center [437, 305] width 746 height 150
click at [379, 337] on textarea at bounding box center [437, 305] width 746 height 150
click at [372, 337] on textarea at bounding box center [437, 305] width 746 height 150
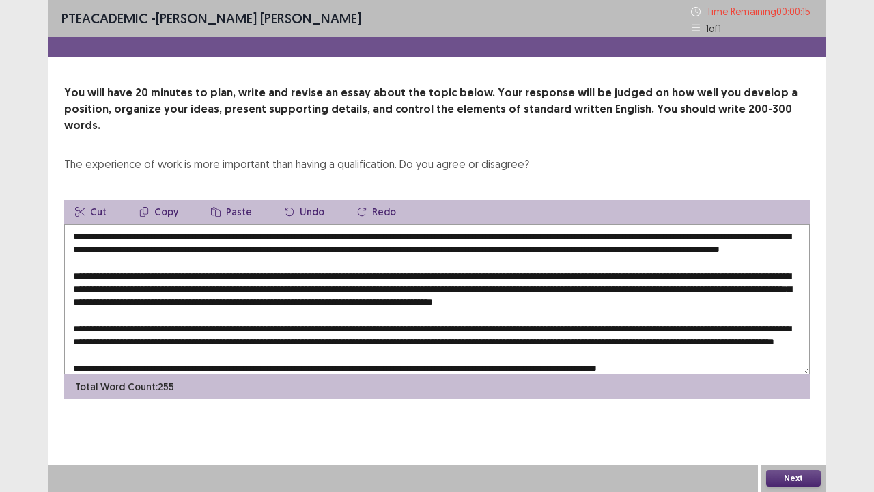
scroll to position [32, 0]
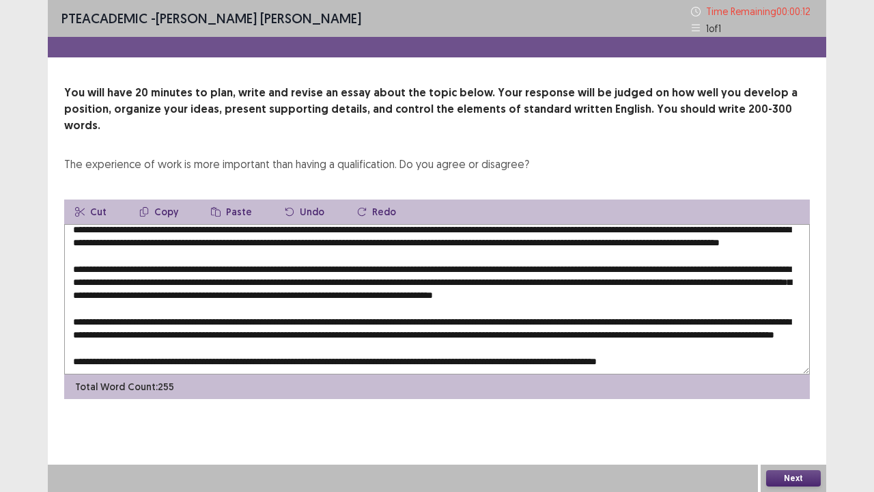
click at [154, 317] on textarea at bounding box center [437, 299] width 746 height 150
click at [156, 318] on textarea at bounding box center [437, 299] width 746 height 150
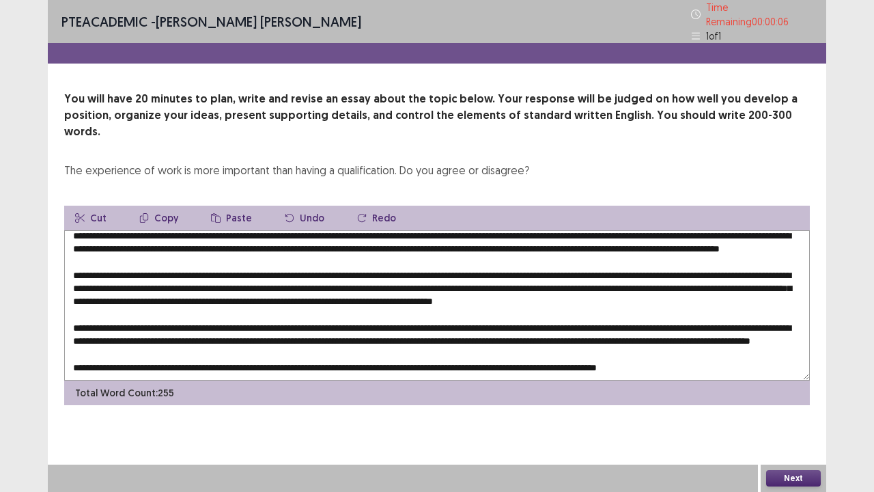
scroll to position [0, 0]
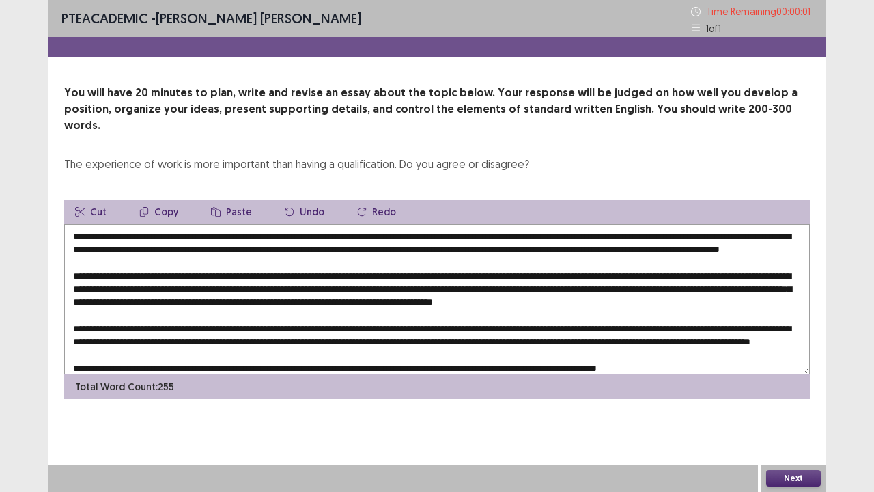
type textarea "**********"
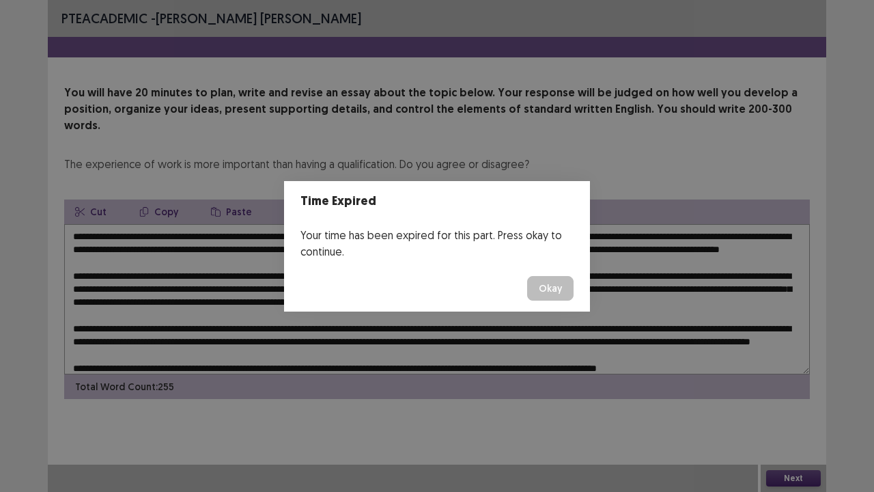
click at [541, 292] on button "Okay" at bounding box center [550, 288] width 46 height 25
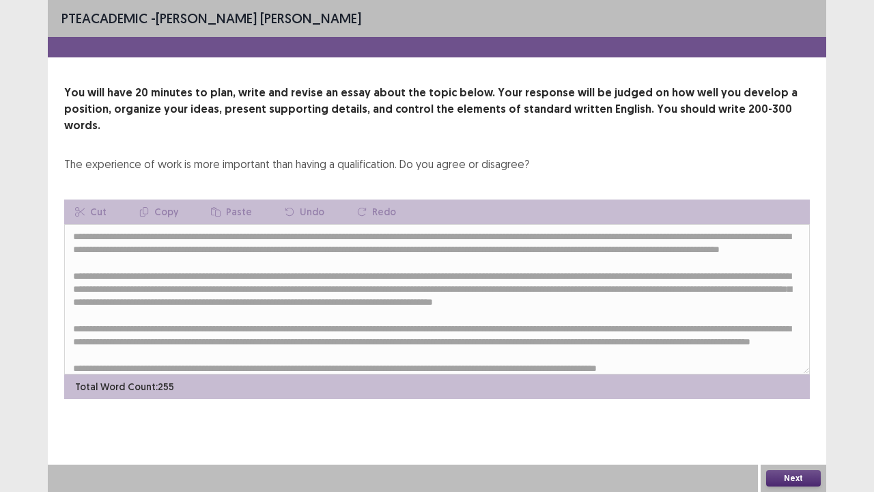
click at [807, 405] on button "Next" at bounding box center [794, 478] width 55 height 16
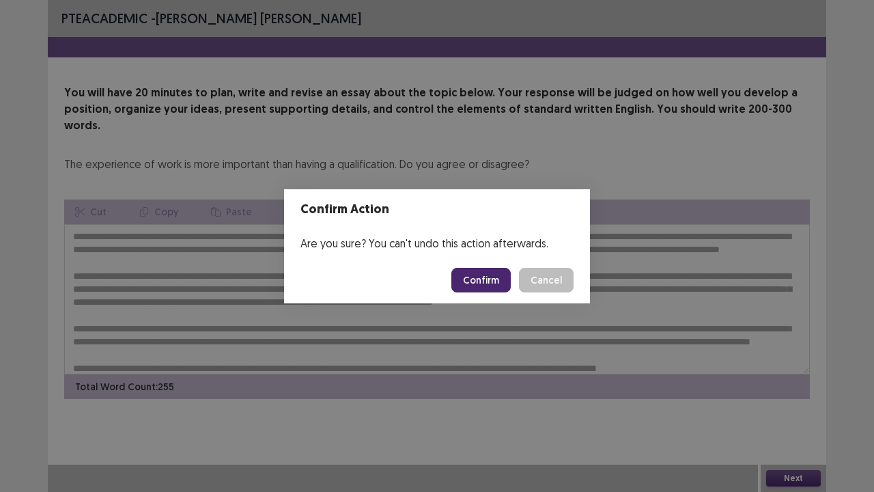
click at [500, 286] on button "Confirm" at bounding box center [481, 280] width 59 height 25
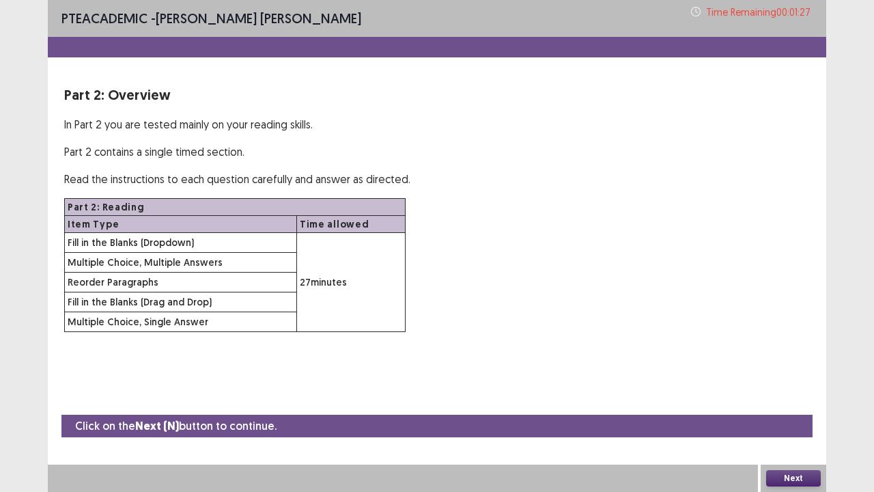
click at [801, 405] on div "Next" at bounding box center [794, 478] width 66 height 27
click at [793, 405] on button "Next" at bounding box center [794, 478] width 55 height 16
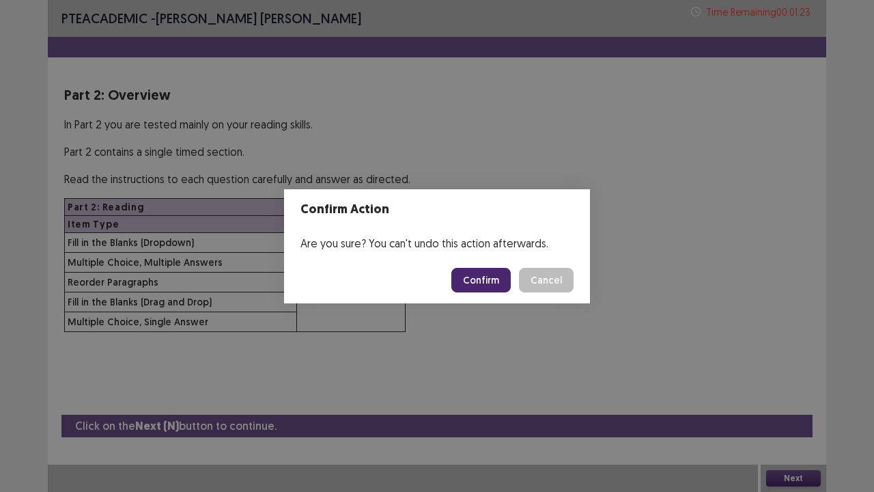
click at [466, 273] on button "Confirm" at bounding box center [481, 280] width 59 height 25
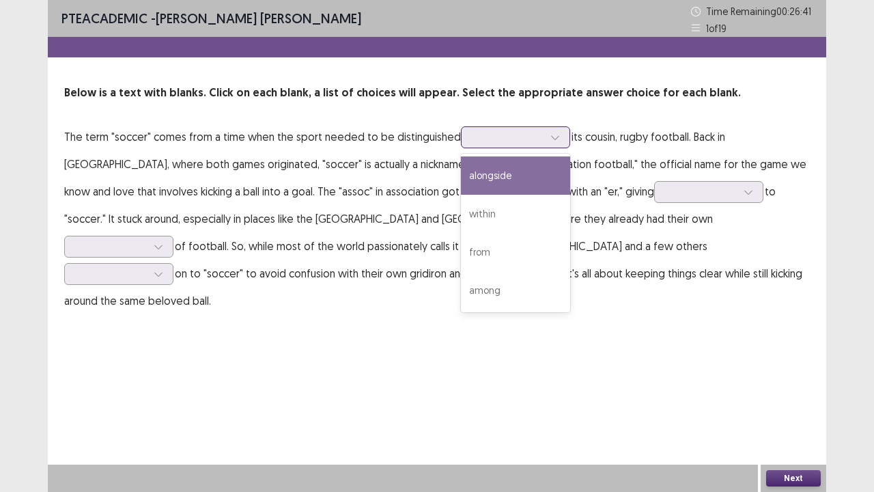
click at [555, 141] on div at bounding box center [555, 137] width 20 height 20
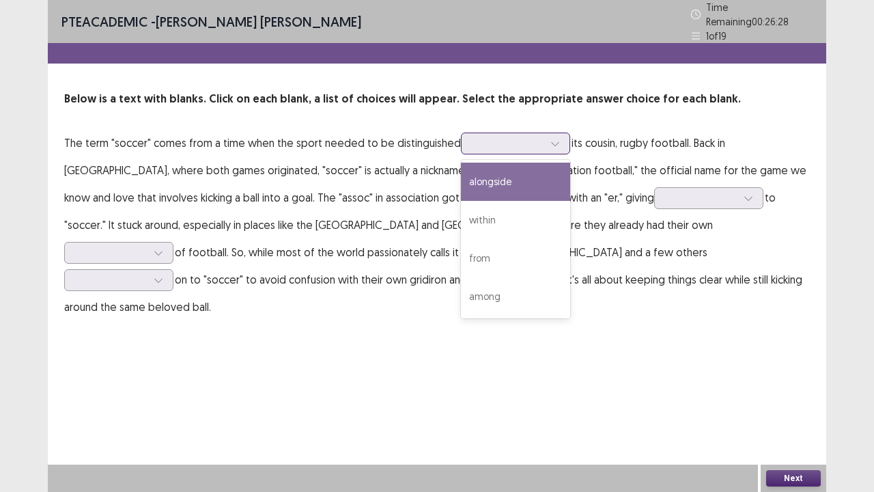
click at [511, 182] on div "alongside" at bounding box center [515, 182] width 109 height 38
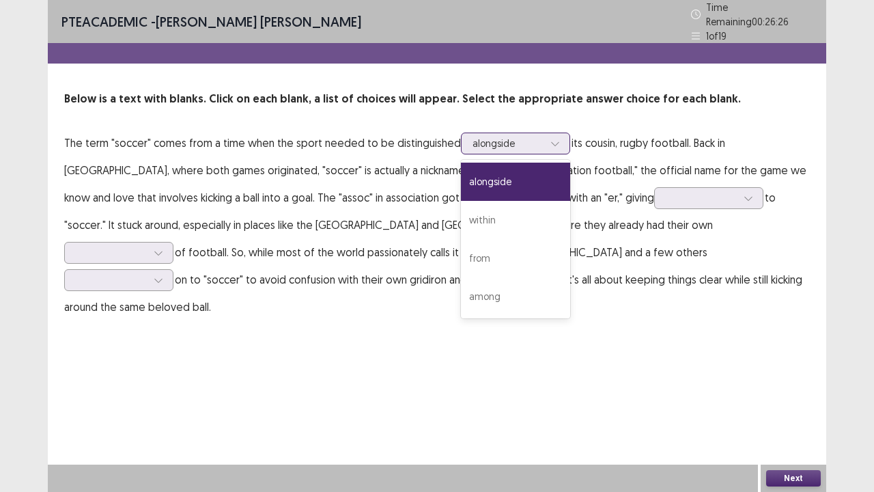
click at [556, 136] on div at bounding box center [555, 143] width 20 height 20
click at [489, 289] on div "among" at bounding box center [515, 296] width 109 height 38
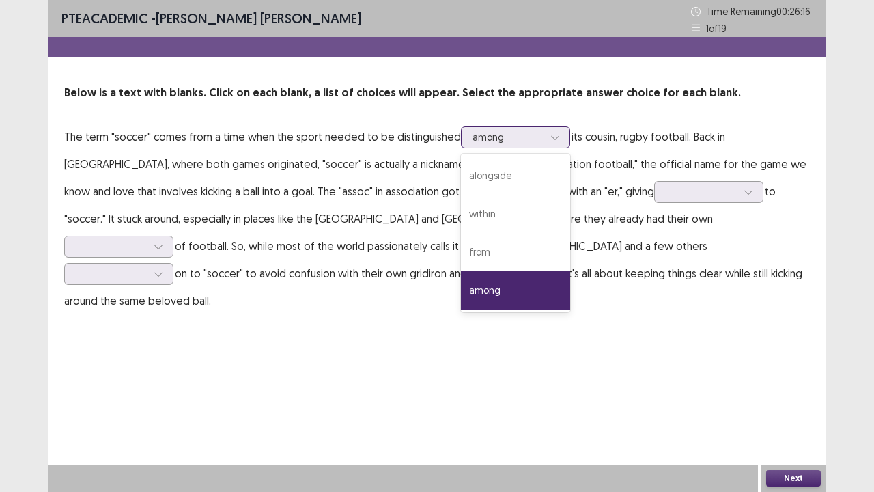
click at [552, 135] on icon at bounding box center [556, 138] width 10 height 10
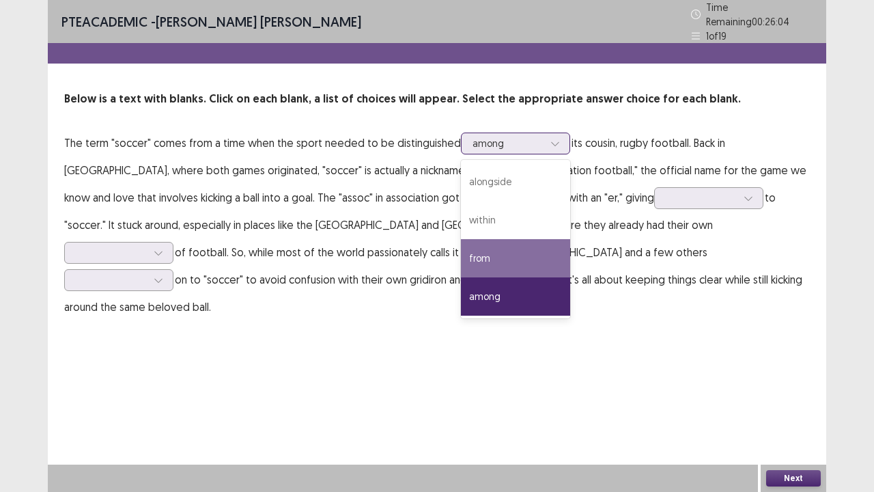
click at [495, 251] on div "from" at bounding box center [515, 258] width 109 height 38
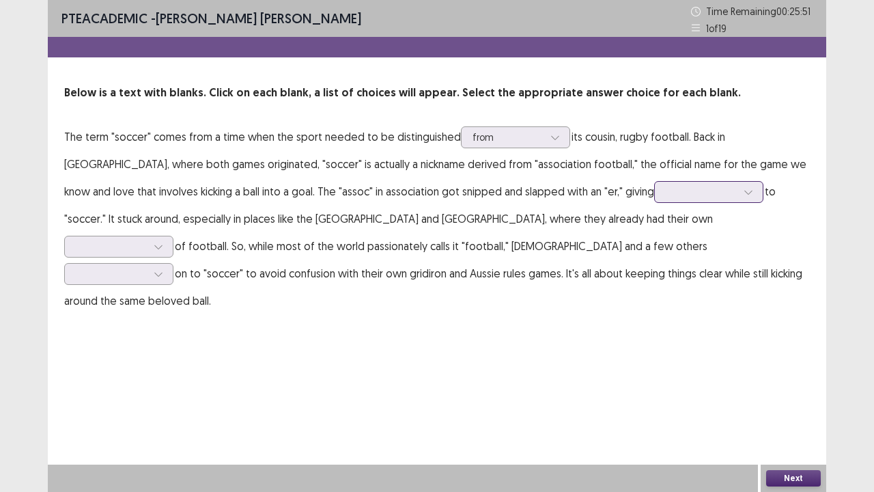
click at [745, 191] on icon at bounding box center [749, 193] width 8 height 4
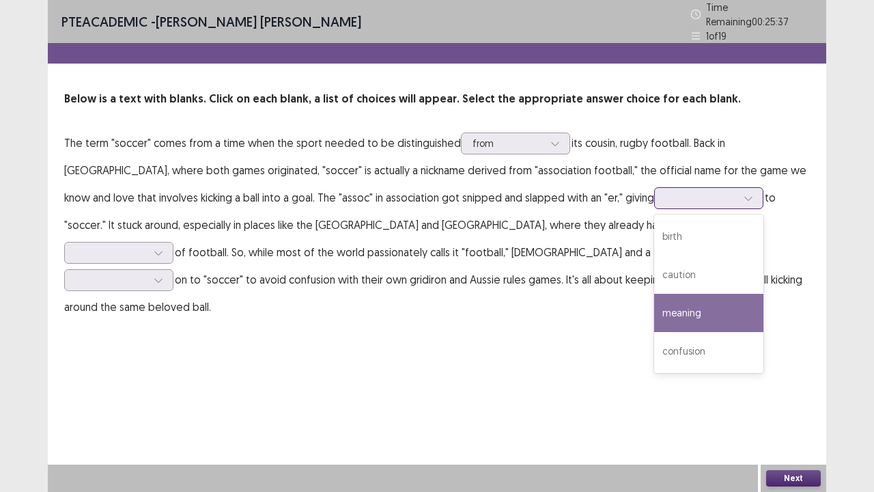
click at [654, 305] on div "meaning" at bounding box center [708, 313] width 109 height 38
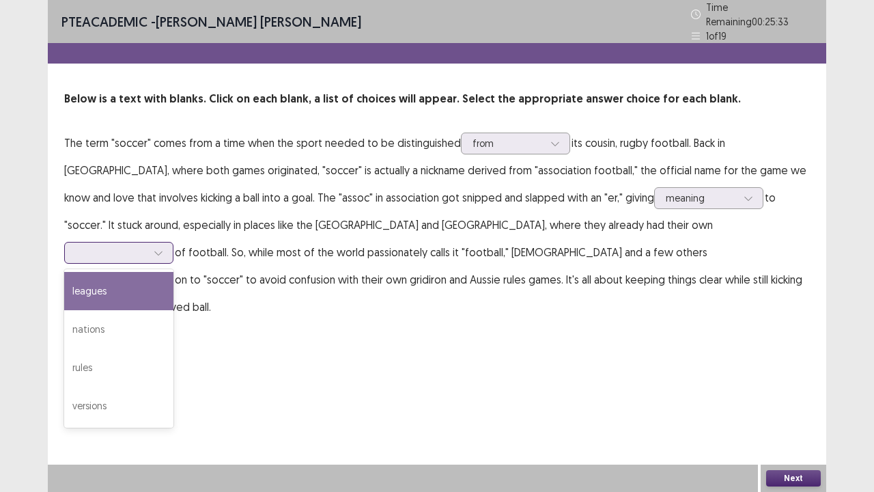
click at [163, 248] on icon at bounding box center [159, 253] width 10 height 10
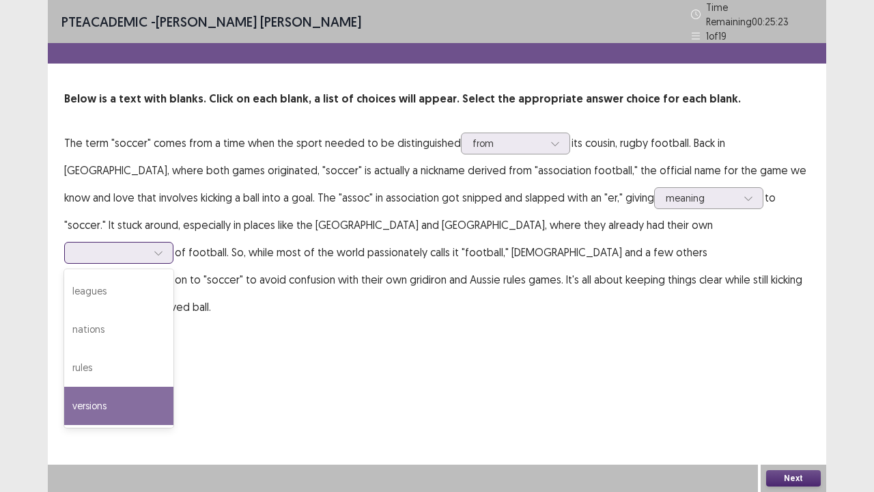
click at [174, 387] on div "versions" at bounding box center [118, 406] width 109 height 38
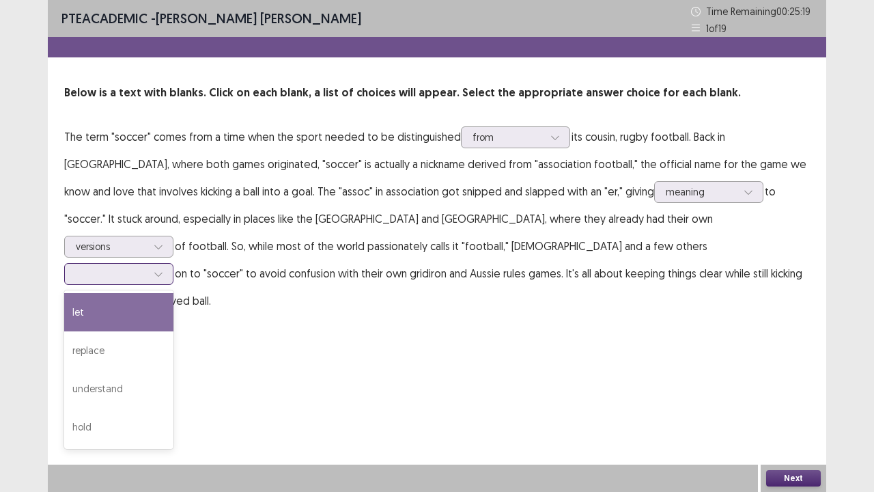
click at [163, 269] on icon at bounding box center [159, 274] width 10 height 10
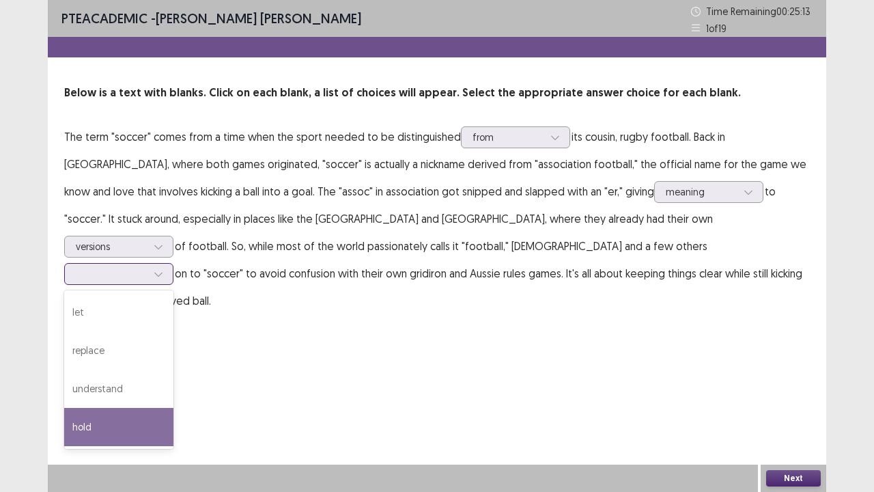
click at [174, 405] on div "hold" at bounding box center [118, 427] width 109 height 38
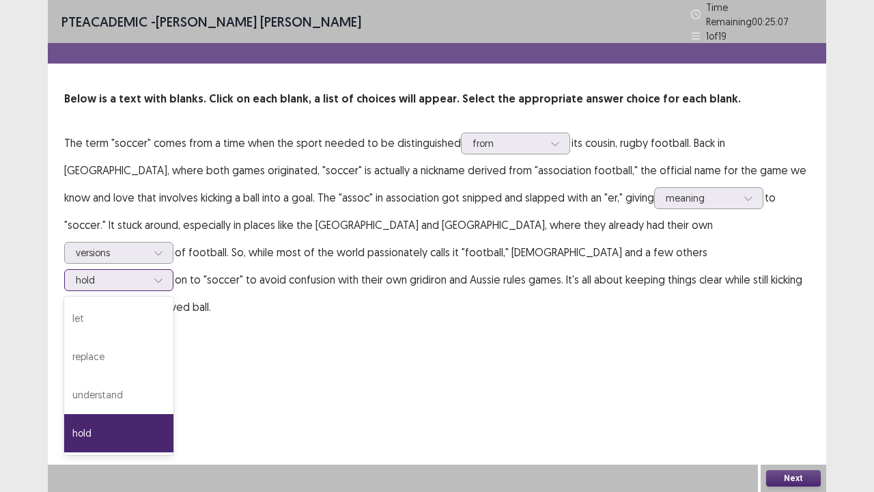
click at [163, 275] on icon at bounding box center [159, 280] width 10 height 10
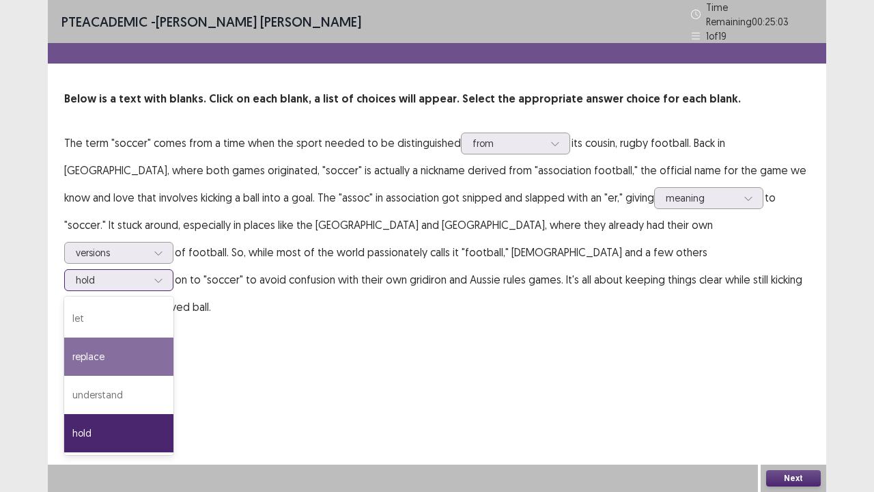
click at [174, 337] on div "replace" at bounding box center [118, 356] width 109 height 38
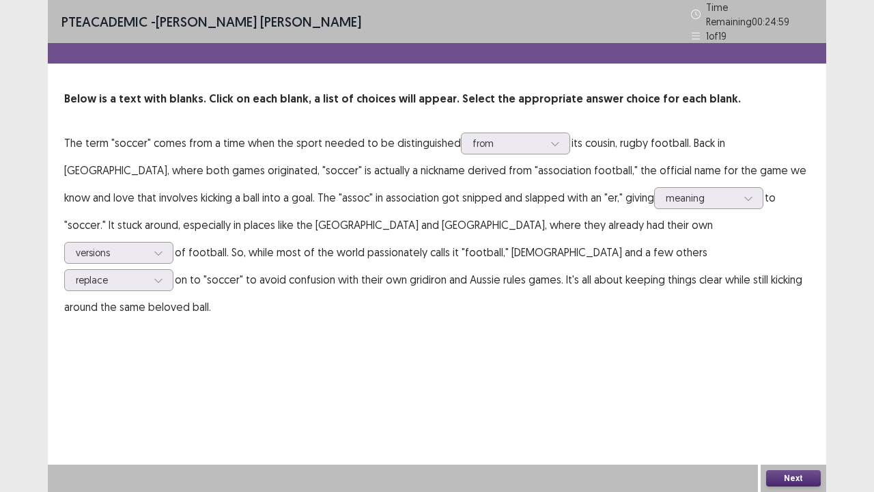
click at [790, 405] on button "Next" at bounding box center [794, 478] width 55 height 16
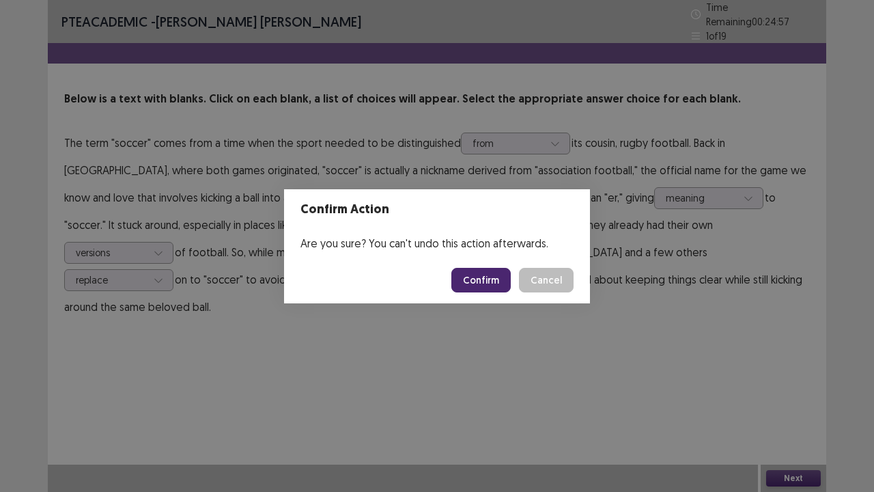
click at [469, 275] on button "Confirm" at bounding box center [481, 280] width 59 height 25
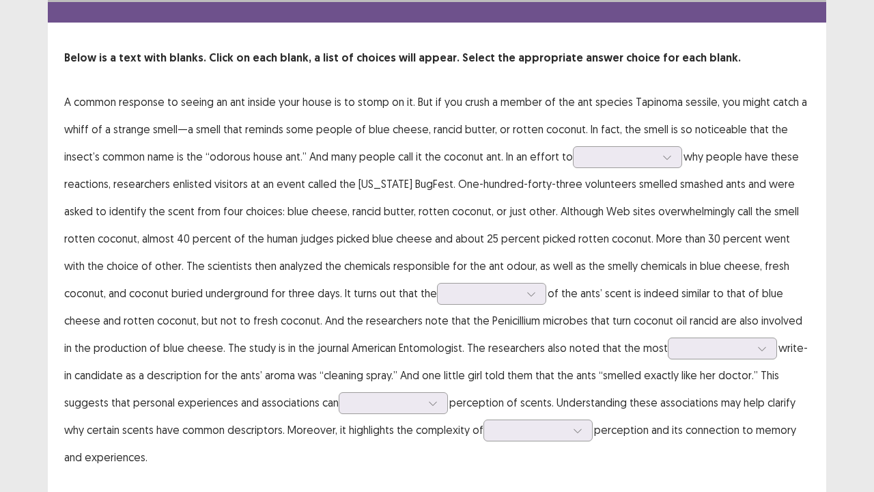
scroll to position [68, 0]
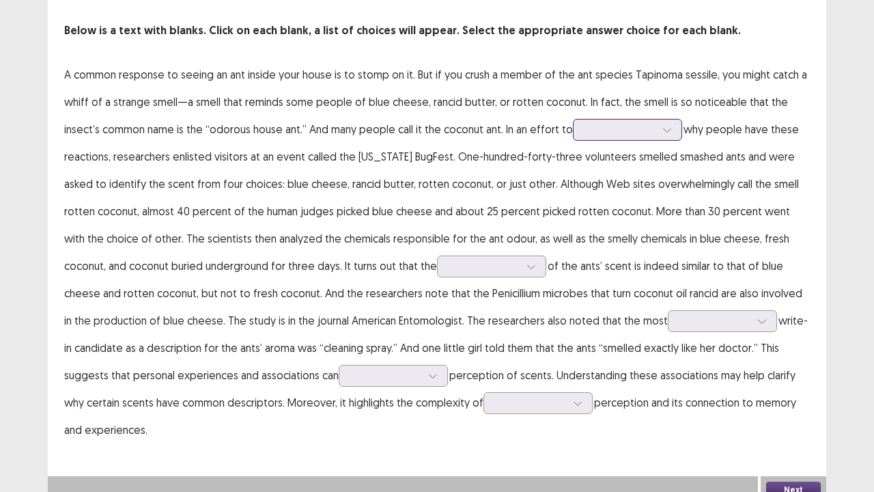
click at [665, 125] on icon at bounding box center [668, 130] width 10 height 10
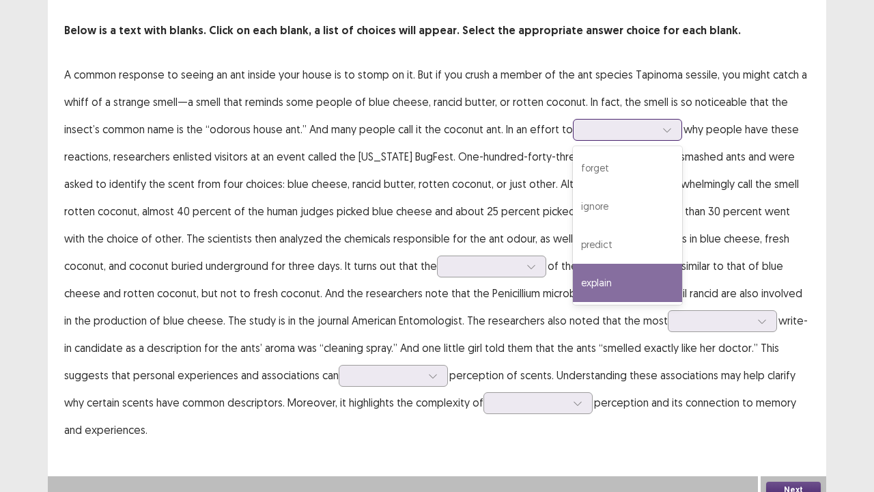
click at [623, 273] on div "explain" at bounding box center [627, 283] width 109 height 38
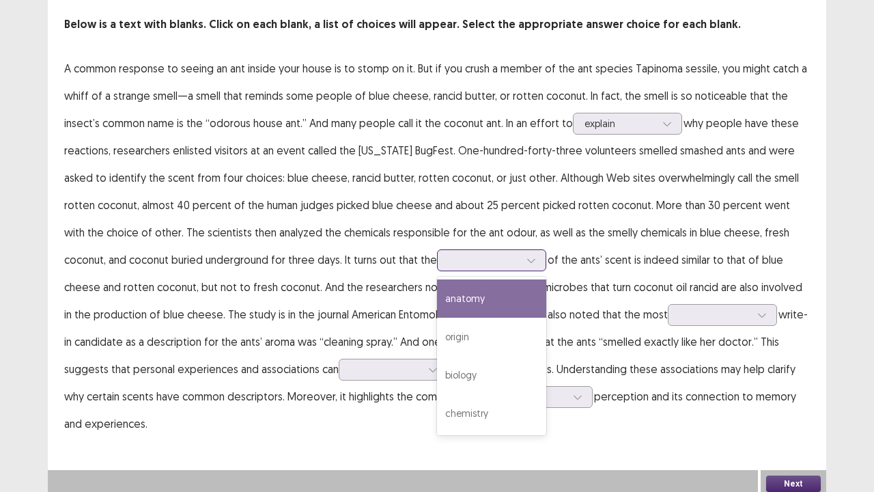
click at [521, 259] on div at bounding box center [531, 260] width 20 height 20
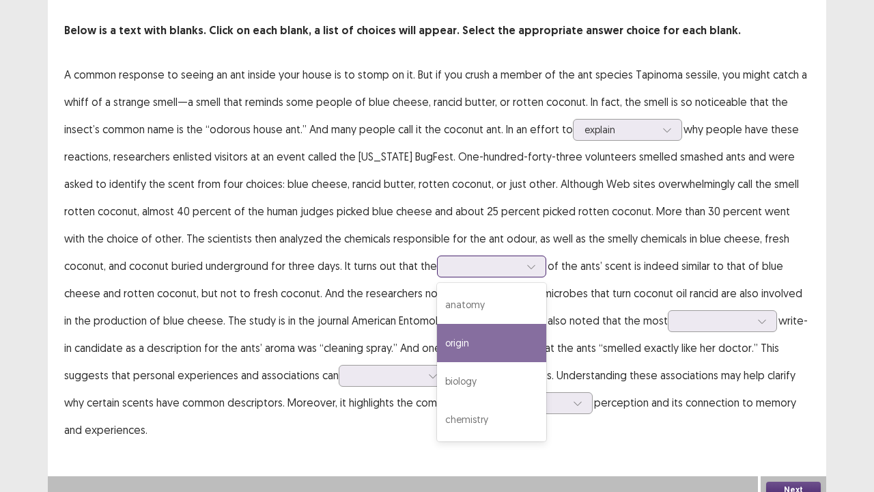
click at [442, 342] on div "origin" at bounding box center [491, 343] width 109 height 38
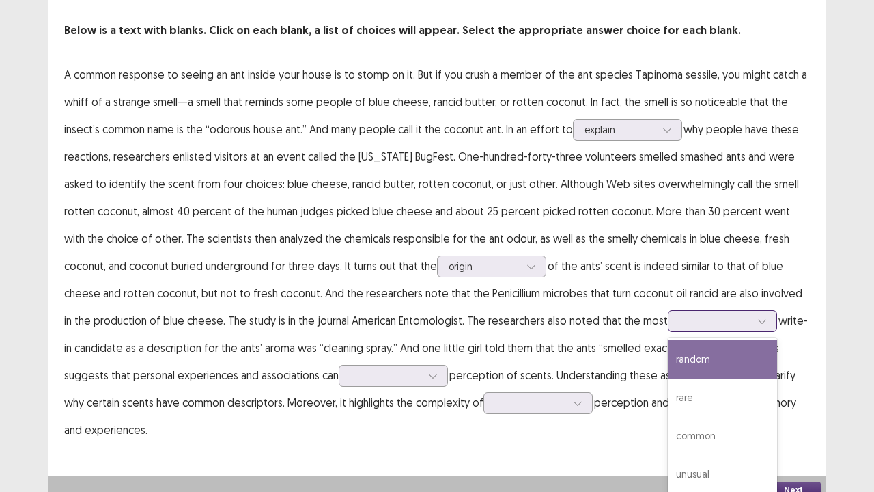
click at [734, 310] on div at bounding box center [722, 321] width 109 height 22
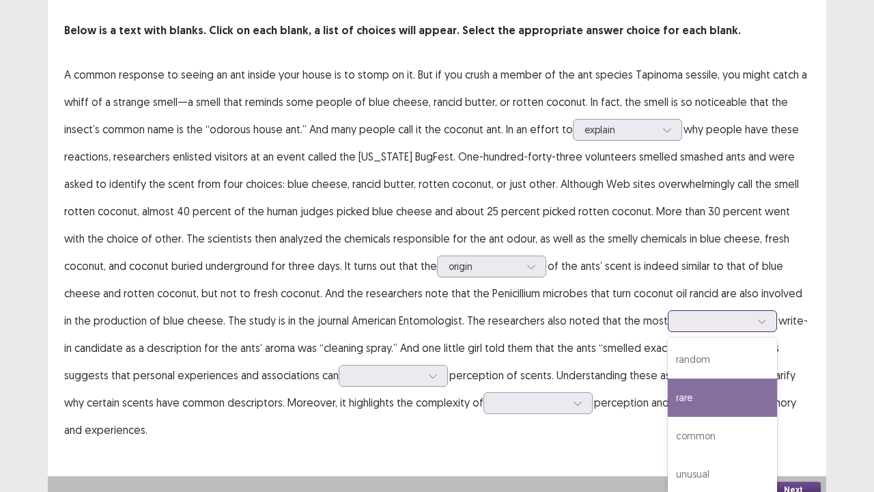
click at [687, 387] on div "rare" at bounding box center [722, 397] width 109 height 38
click at [715, 313] on div "rare" at bounding box center [722, 321] width 109 height 22
click at [700, 400] on div "rare" at bounding box center [722, 397] width 109 height 38
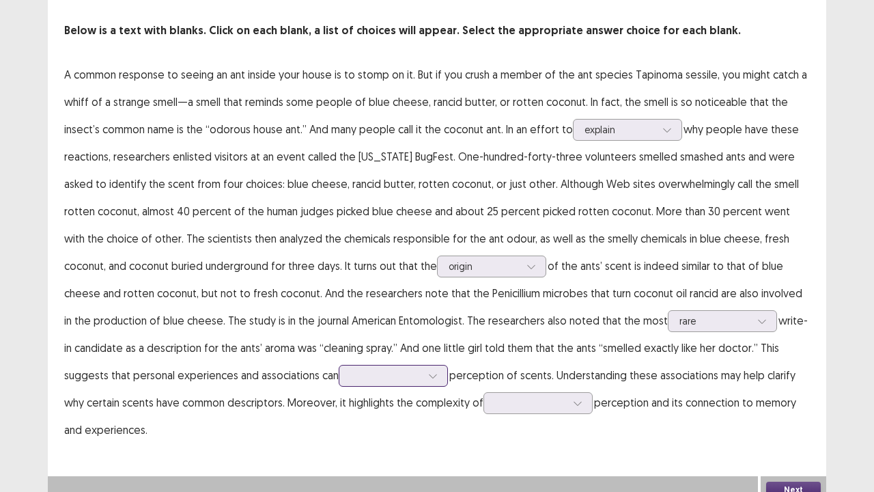
scroll to position [74, 0]
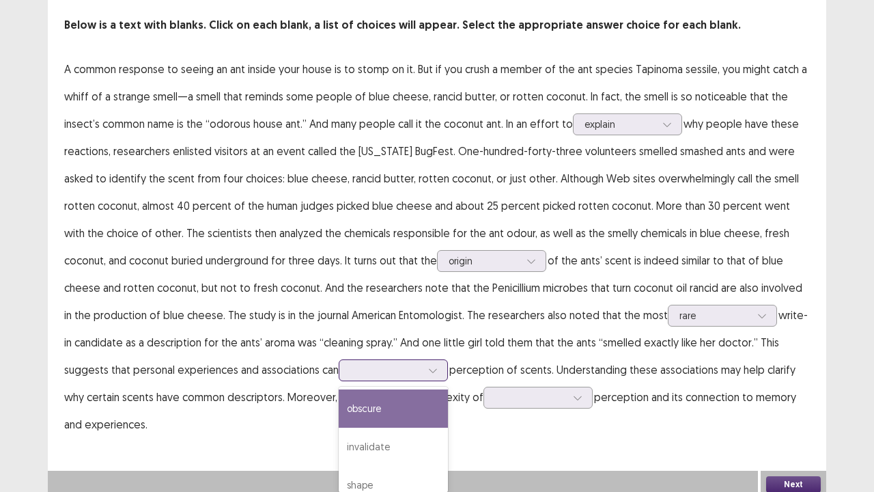
click at [387, 375] on p "A common response to seeing an ant inside your house is to stomp on it. But if …" at bounding box center [437, 246] width 746 height 383
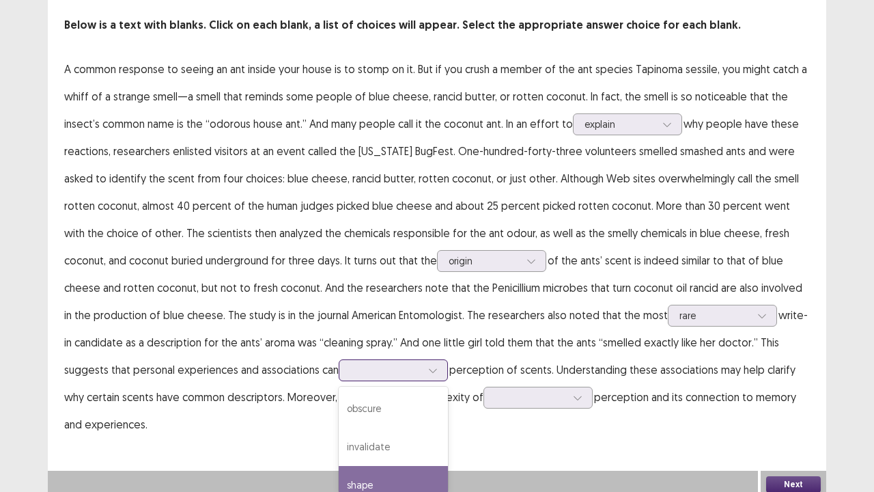
click at [343, 405] on div "shape" at bounding box center [393, 485] width 109 height 38
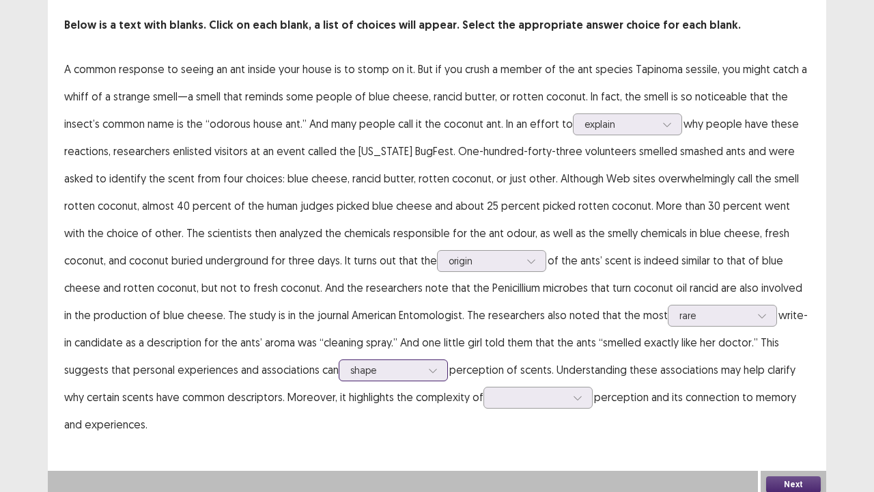
click at [423, 362] on div at bounding box center [433, 370] width 20 height 20
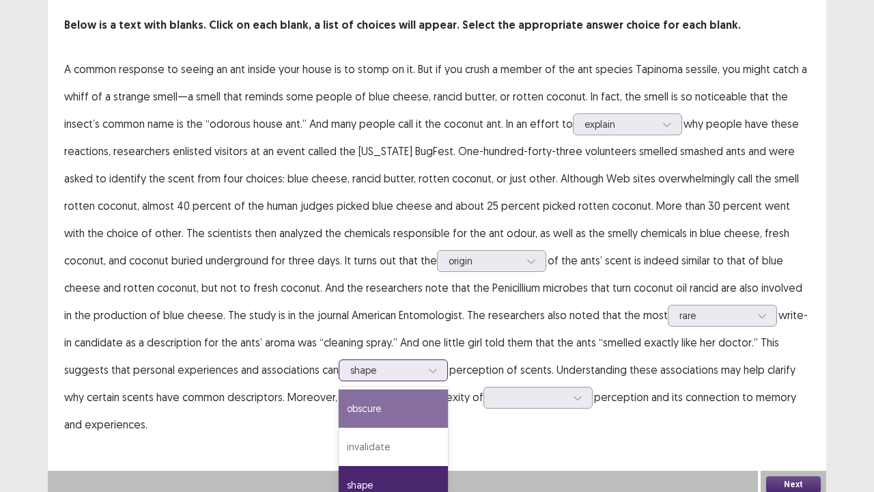
click at [339, 403] on div "obscure" at bounding box center [393, 408] width 109 height 38
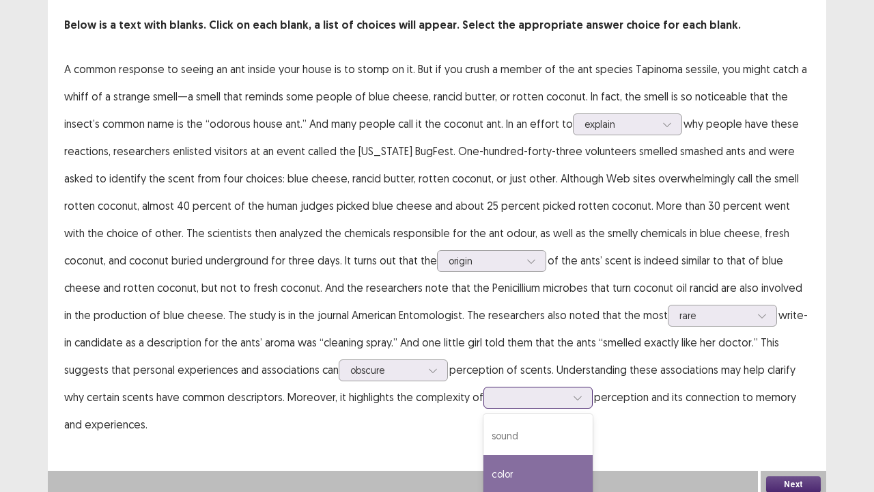
scroll to position [148, 0]
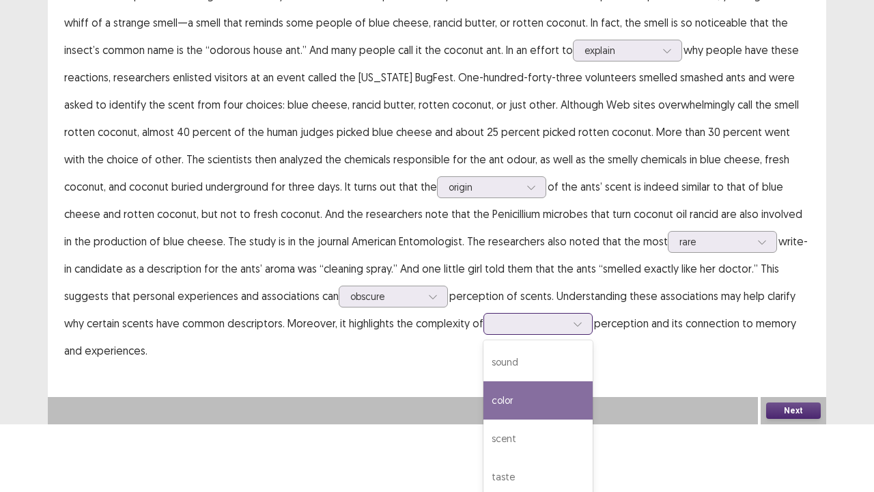
click at [523, 335] on div "4 results available. Use Up and Down to choose options, press Enter to select t…" at bounding box center [538, 324] width 109 height 22
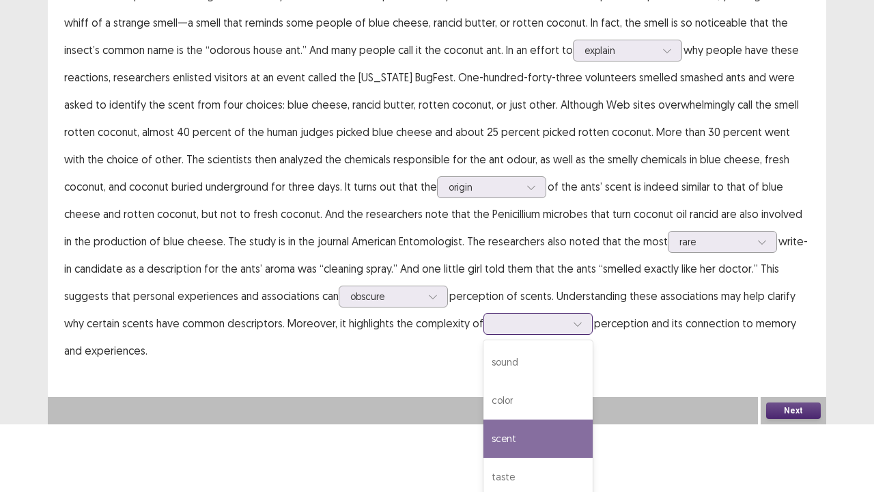
click at [484, 405] on div "scent" at bounding box center [538, 438] width 109 height 38
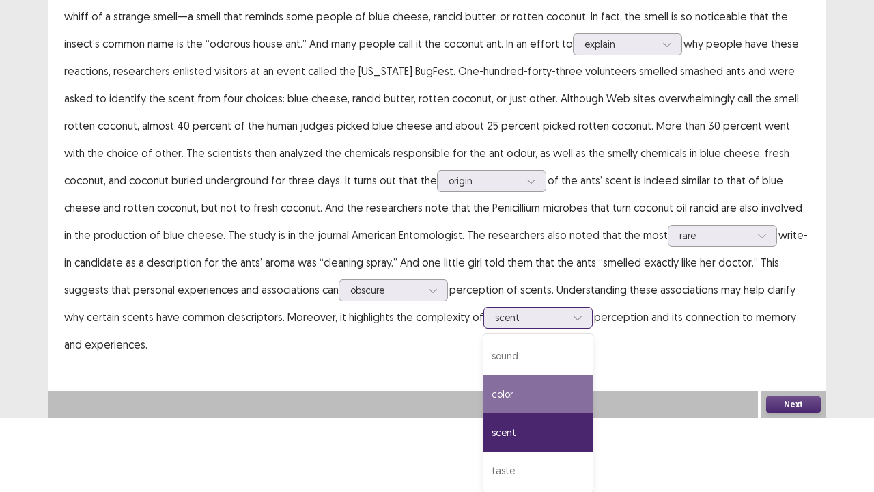
click at [522, 329] on div "option scent, selected. 4 results available. Use Up and Down to choose options,…" at bounding box center [538, 318] width 109 height 22
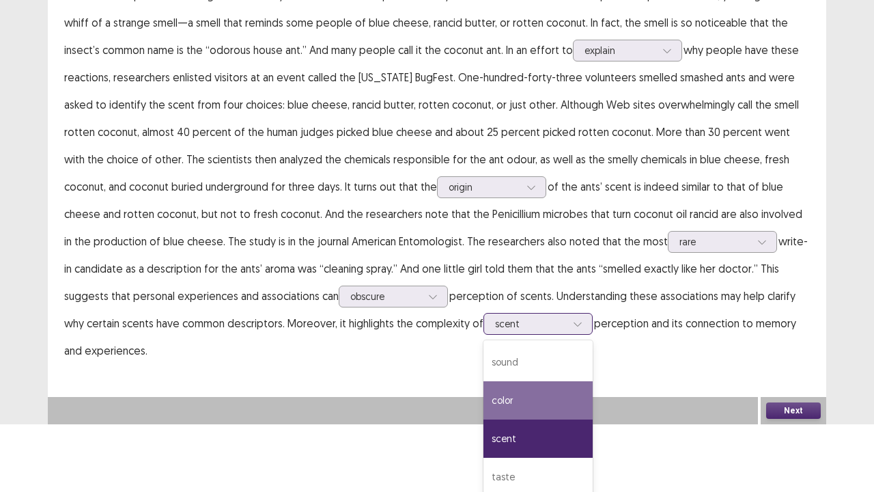
click at [484, 394] on div "color" at bounding box center [538, 400] width 109 height 38
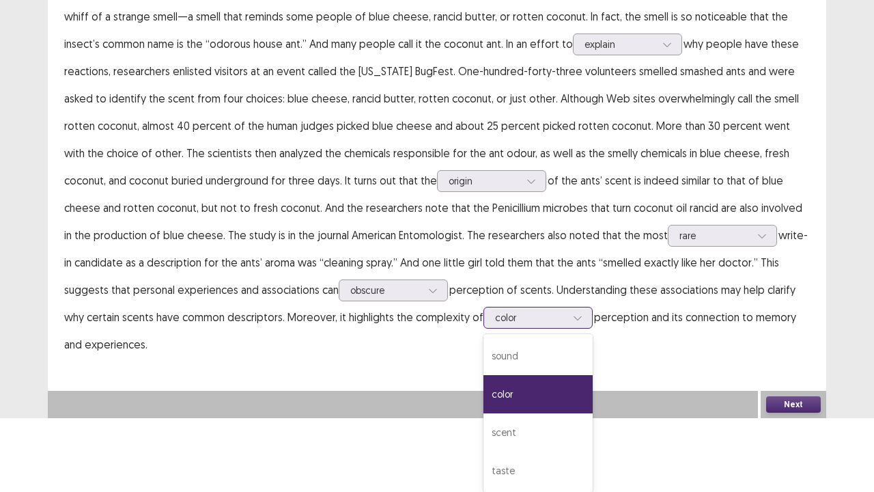
click at [519, 329] on div "option color, selected. 4 results available. Use Up and Down to choose options,…" at bounding box center [538, 318] width 109 height 22
click at [484, 405] on div "scent" at bounding box center [538, 432] width 109 height 38
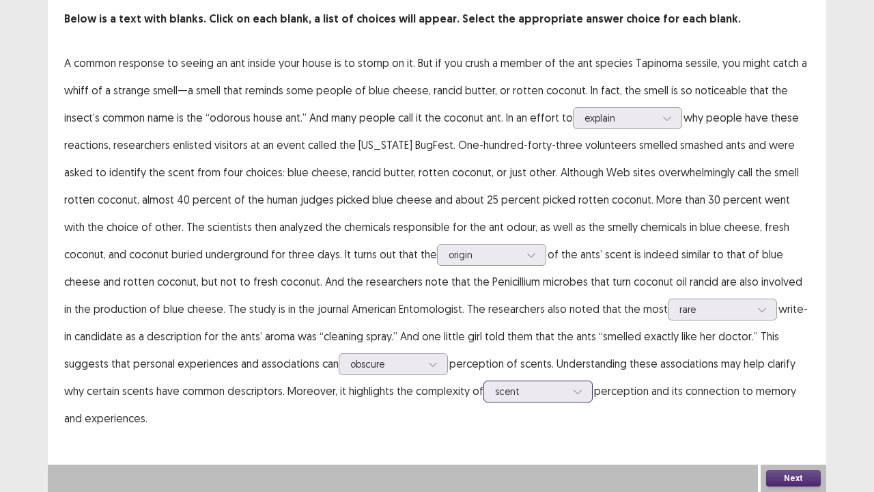
scroll to position [74, 0]
click at [809, 405] on button "Next" at bounding box center [794, 478] width 55 height 16
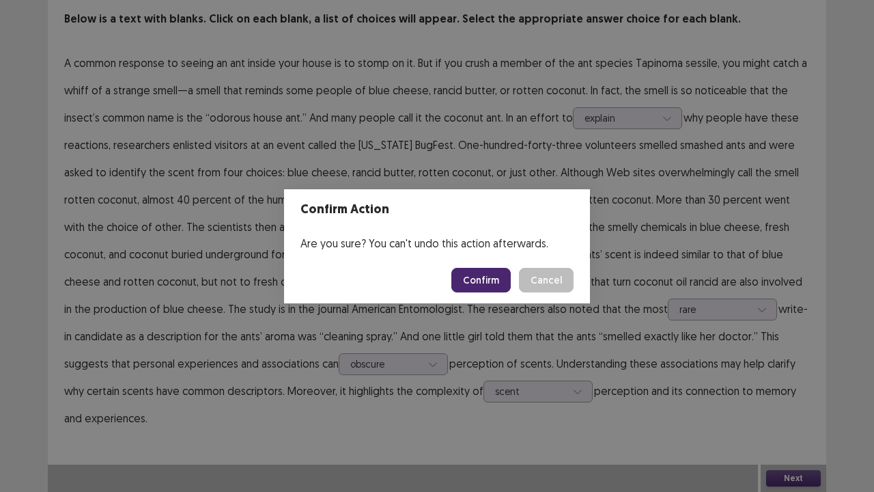
click at [496, 274] on button "Confirm" at bounding box center [481, 280] width 59 height 25
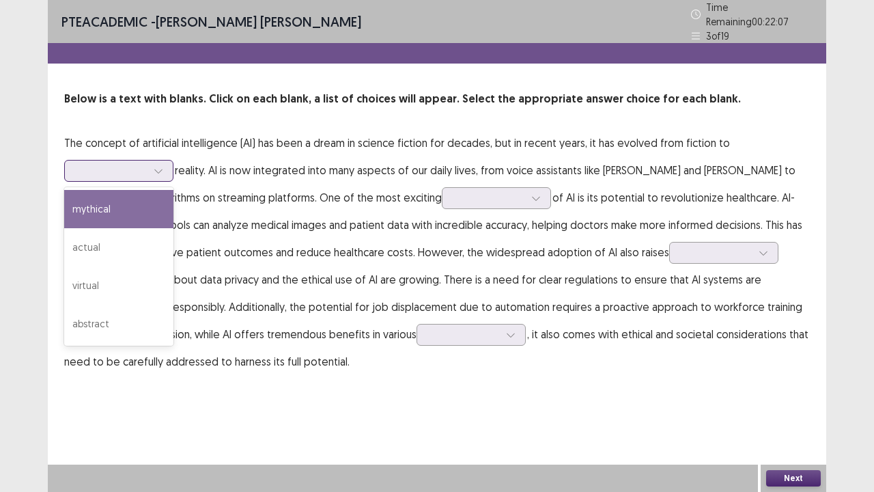
click at [158, 169] on icon at bounding box center [158, 171] width 8 height 4
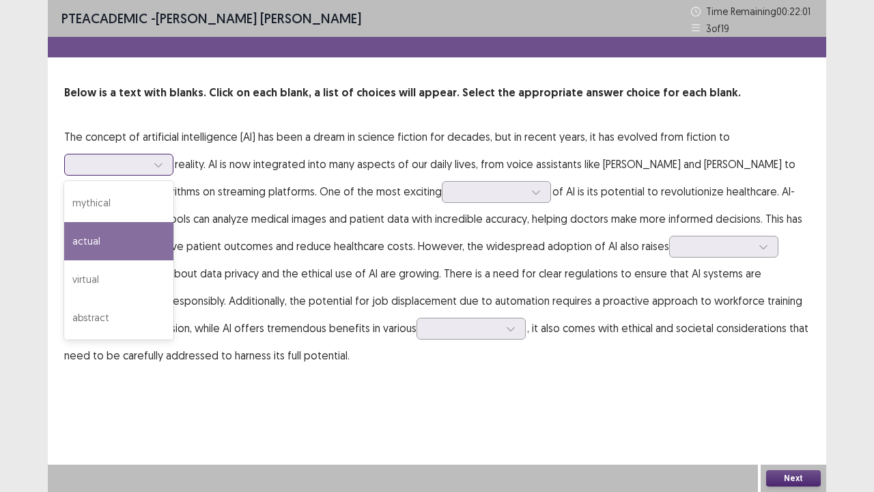
click at [137, 244] on div "actual" at bounding box center [118, 241] width 109 height 38
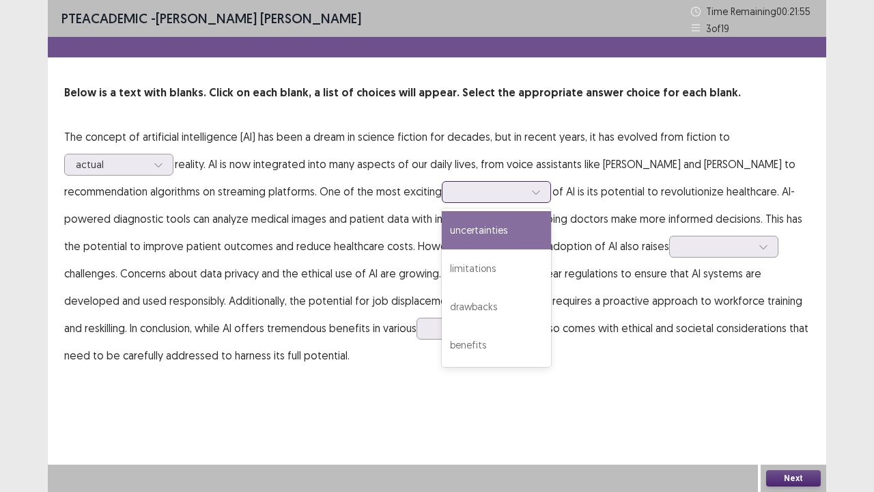
click at [526, 199] on div at bounding box center [536, 192] width 20 height 20
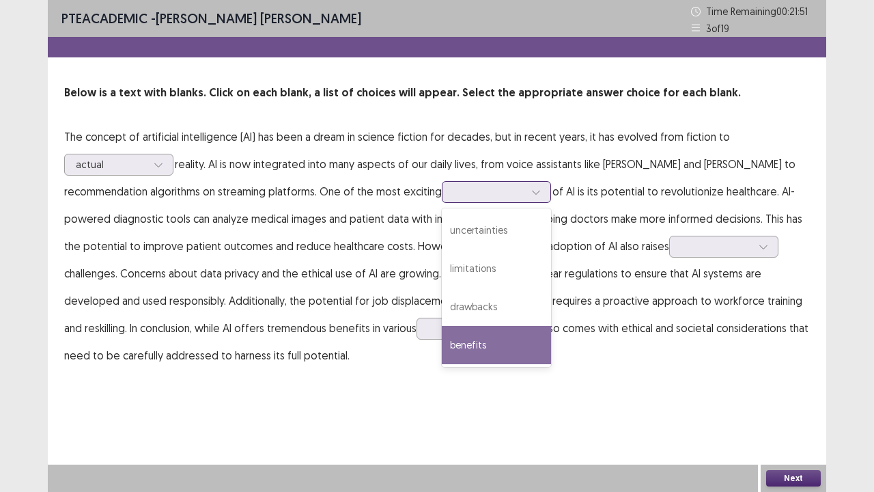
click at [442, 346] on div "benefits" at bounding box center [496, 345] width 109 height 38
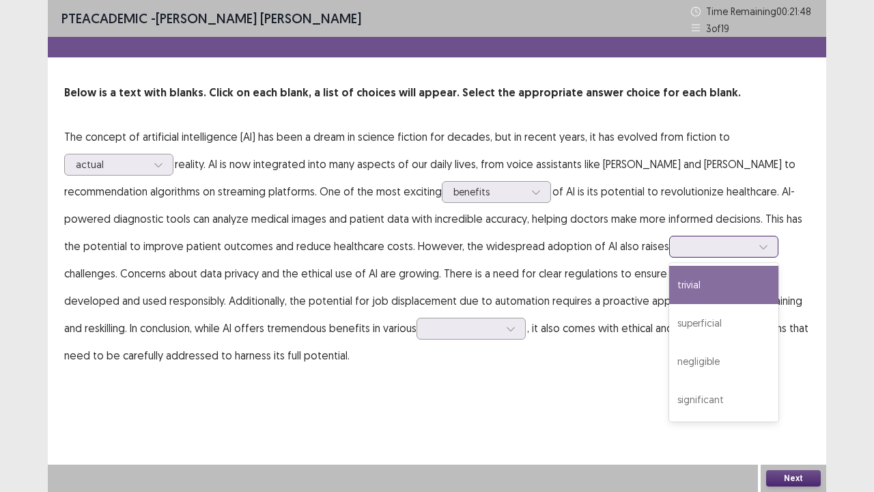
click at [759, 247] on icon at bounding box center [764, 247] width 10 height 10
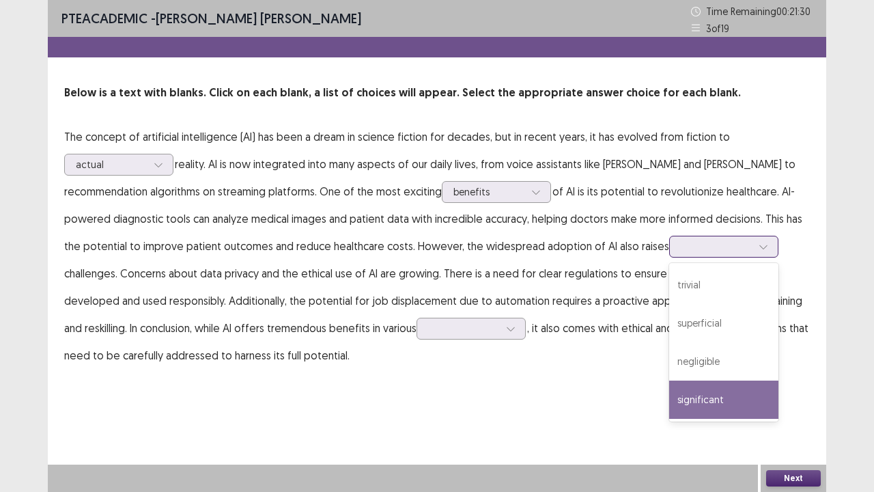
click at [669, 400] on div "significant" at bounding box center [723, 400] width 109 height 38
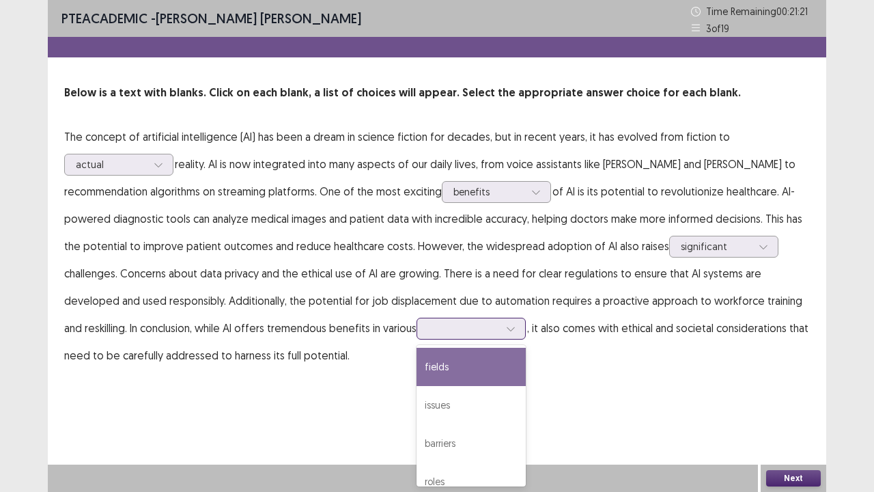
click at [501, 333] on div at bounding box center [511, 328] width 20 height 20
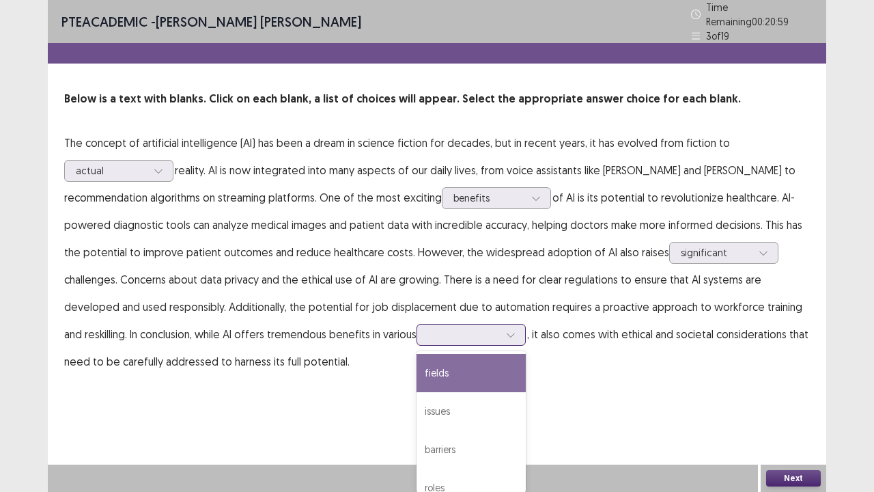
click at [417, 369] on div "fields" at bounding box center [471, 373] width 109 height 38
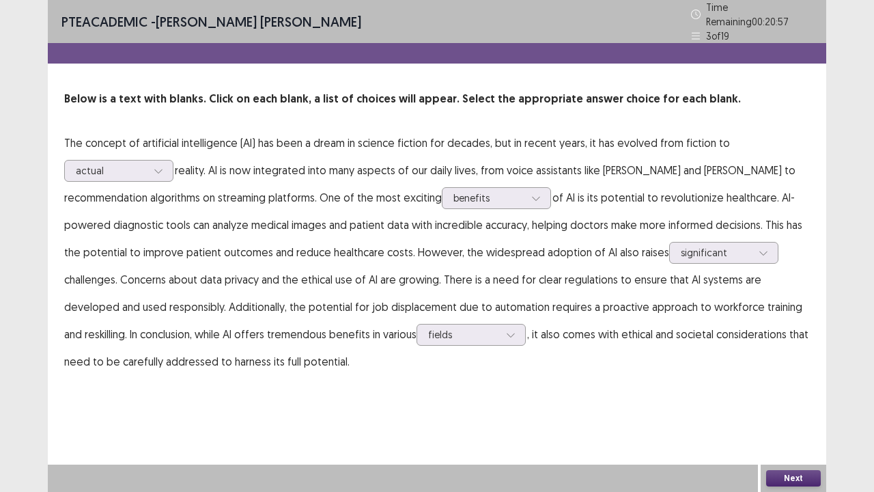
click at [779, 405] on button "Next" at bounding box center [794, 478] width 55 height 16
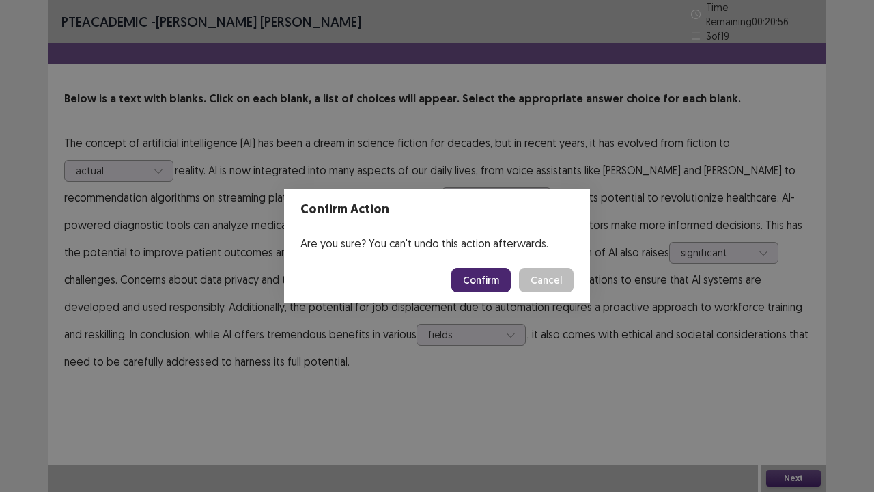
click at [475, 277] on button "Confirm" at bounding box center [481, 280] width 59 height 25
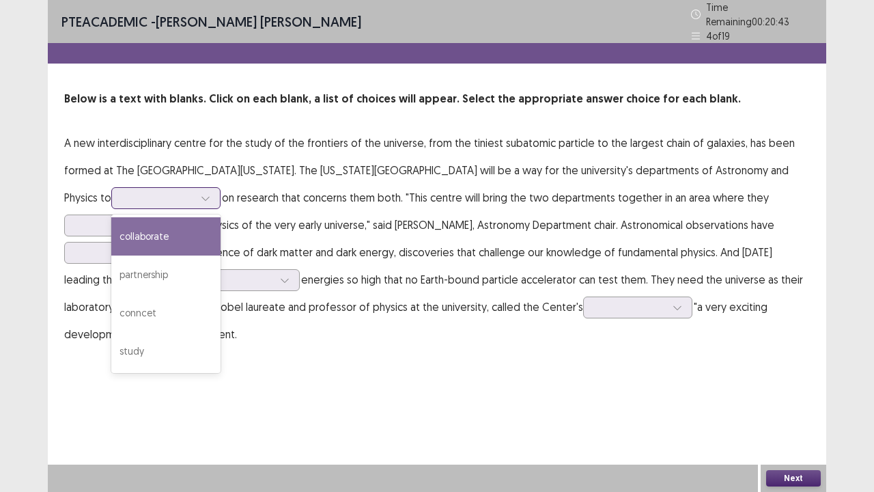
click at [201, 195] on icon at bounding box center [206, 198] width 10 height 10
click at [138, 238] on div "collaborate" at bounding box center [165, 236] width 109 height 38
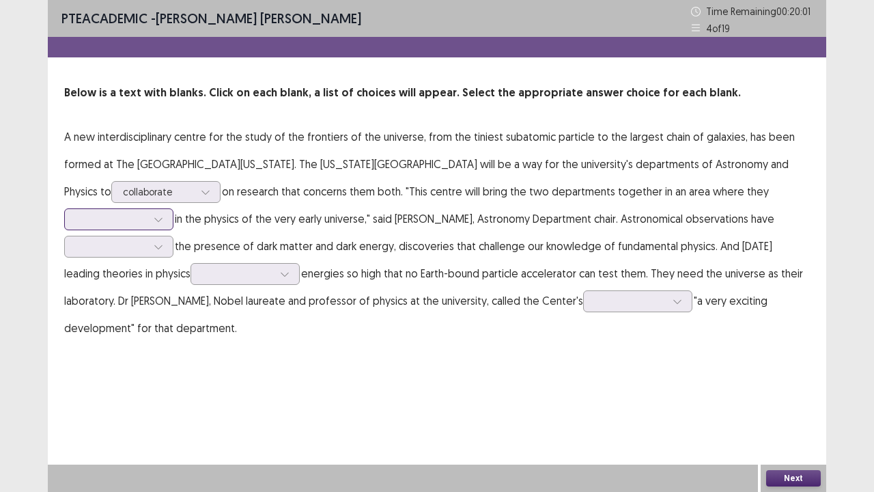
drag, startPoint x: 160, startPoint y: 217, endPoint x: 165, endPoint y: 223, distance: 8.2
click at [161, 221] on icon at bounding box center [159, 220] width 10 height 10
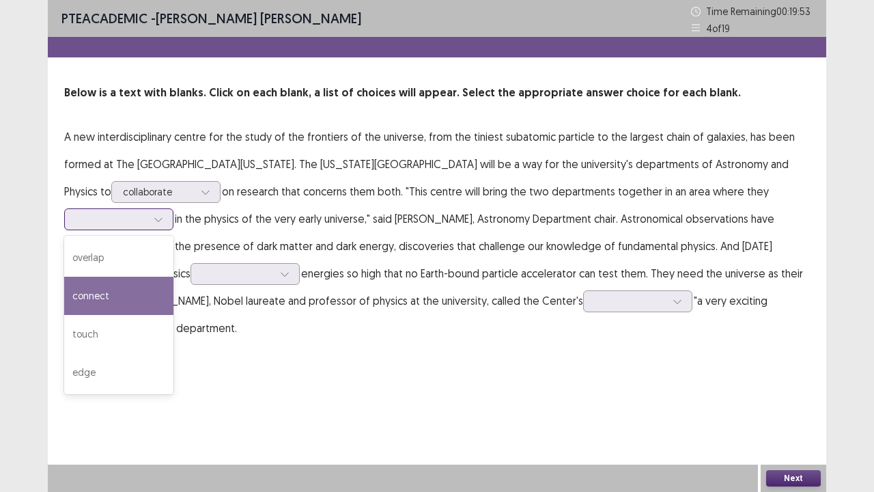
click at [125, 299] on div "connect" at bounding box center [118, 296] width 109 height 38
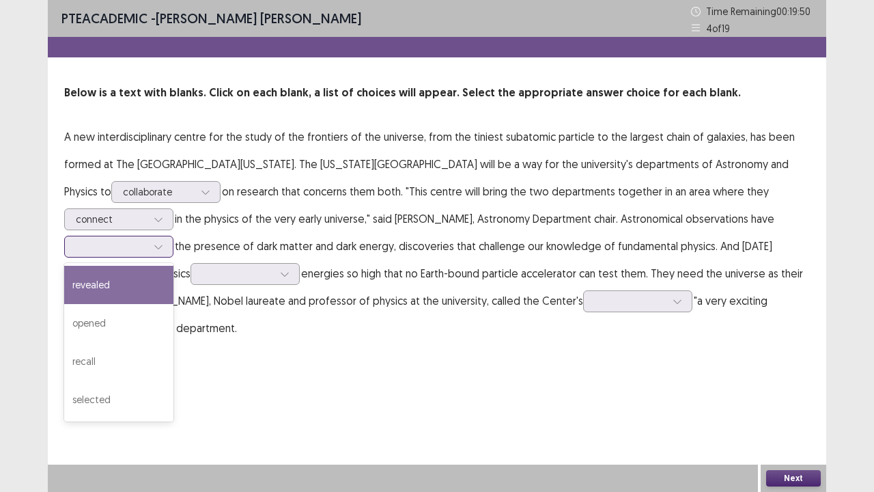
click at [157, 250] on icon at bounding box center [159, 247] width 10 height 10
click at [116, 288] on div "revealed" at bounding box center [118, 285] width 109 height 38
click at [165, 245] on div at bounding box center [158, 246] width 20 height 20
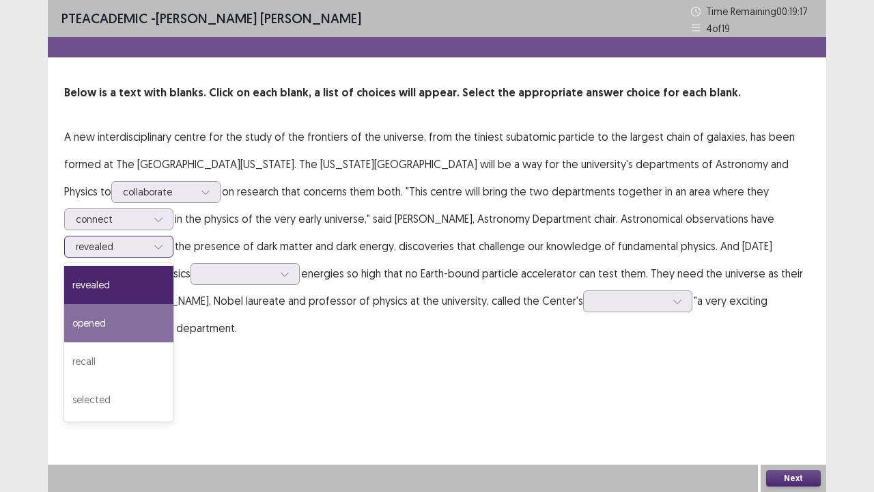
click at [124, 317] on div "opened" at bounding box center [118, 323] width 109 height 38
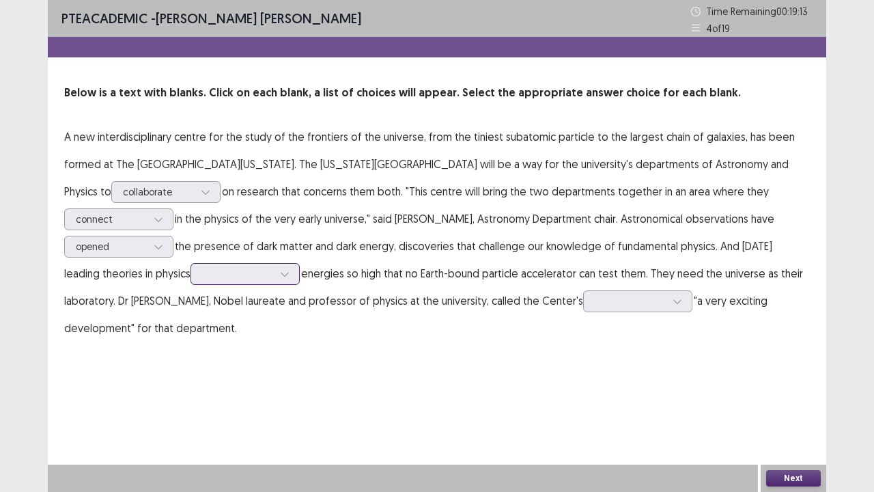
click at [290, 277] on icon at bounding box center [285, 274] width 10 height 10
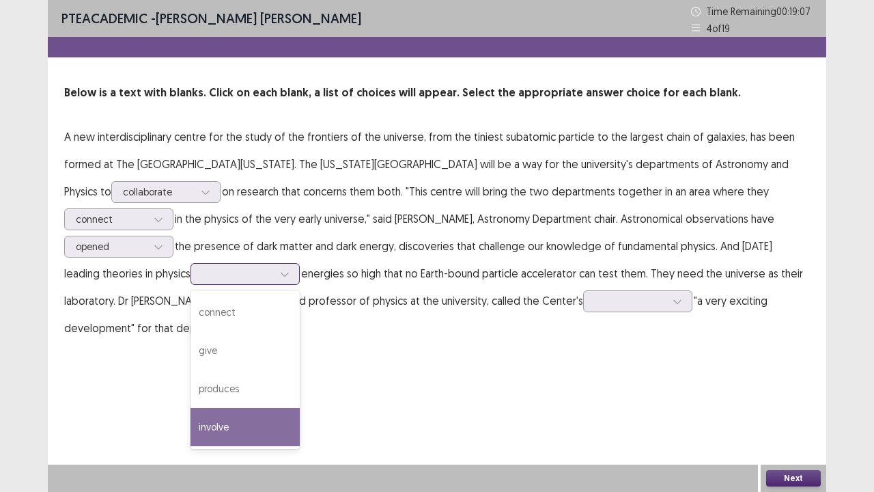
click at [235, 405] on div "involve" at bounding box center [245, 427] width 109 height 38
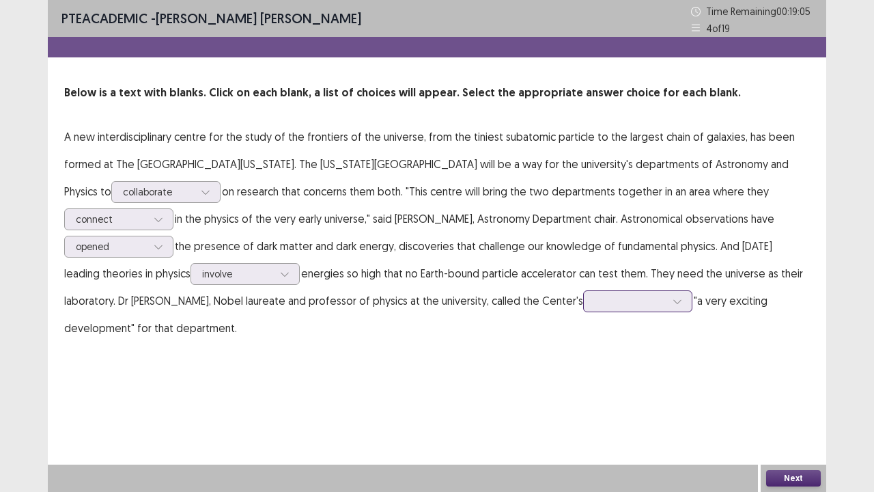
click at [679, 309] on div at bounding box center [677, 301] width 20 height 20
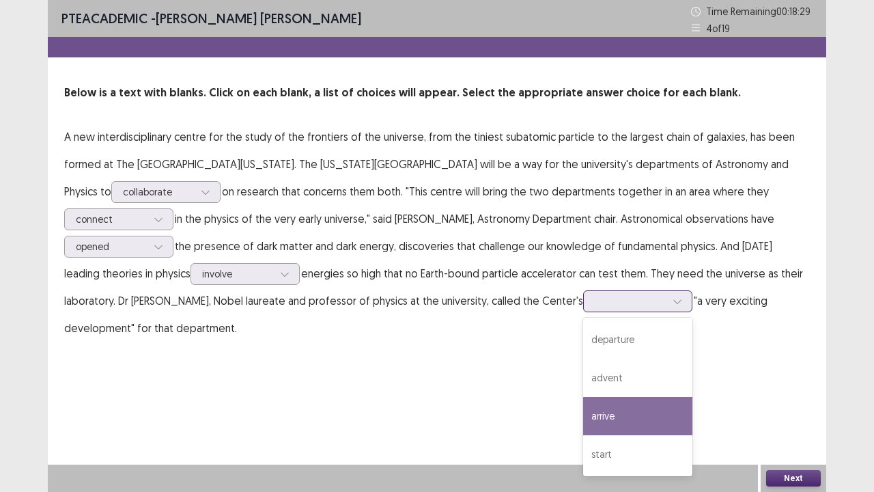
click at [624, 405] on div "arrive" at bounding box center [637, 416] width 109 height 38
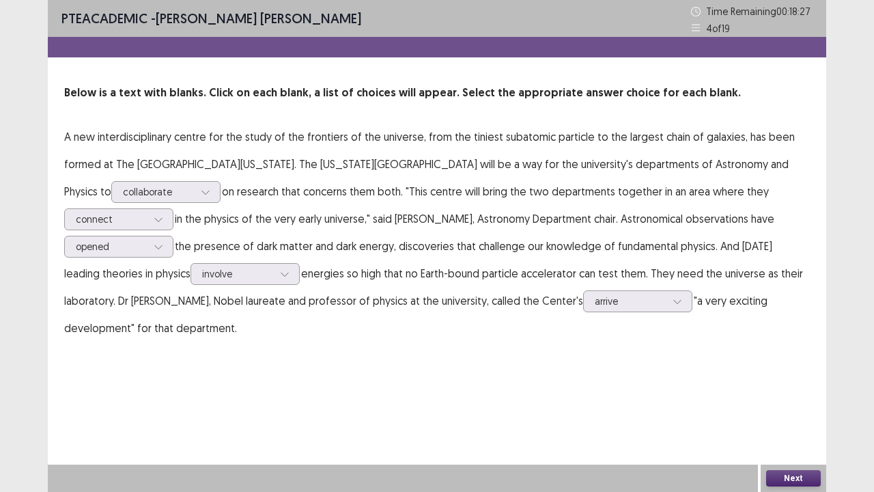
click at [782, 405] on button "Next" at bounding box center [794, 478] width 55 height 16
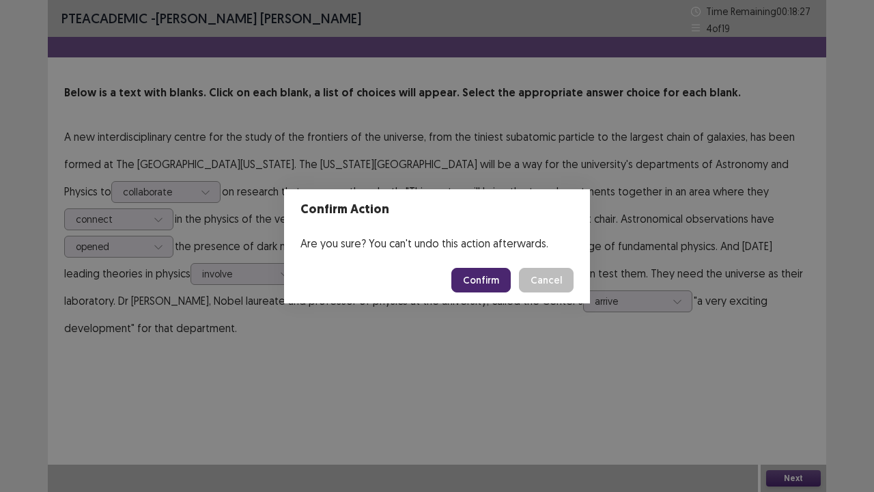
click at [459, 269] on button "Confirm" at bounding box center [481, 280] width 59 height 25
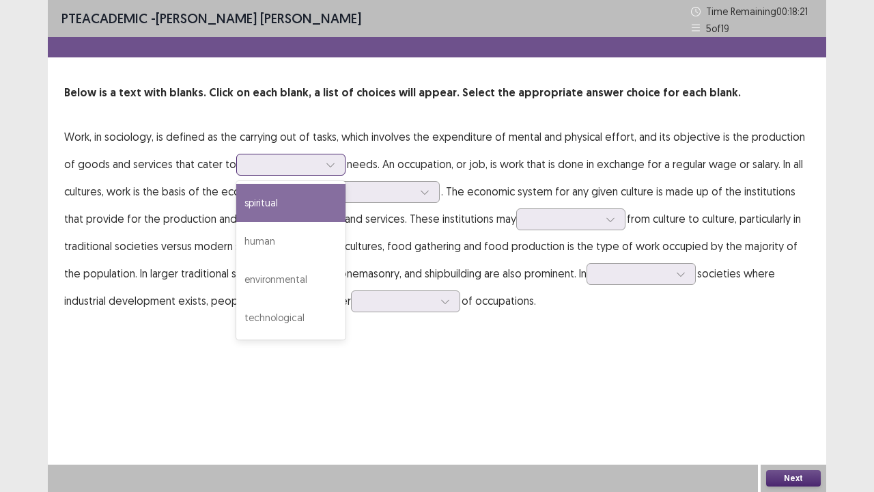
click at [326, 163] on icon at bounding box center [331, 165] width 10 height 10
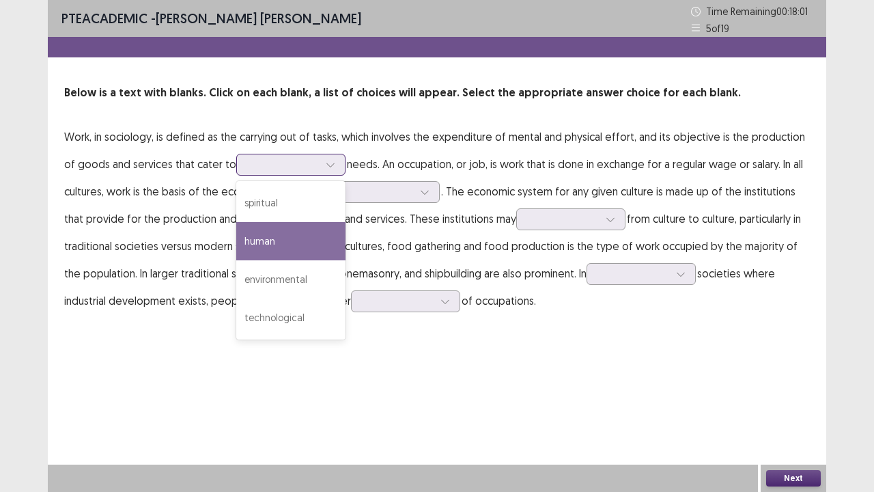
drag, startPoint x: 284, startPoint y: 235, endPoint x: 292, endPoint y: 230, distance: 9.9
click at [286, 234] on div "human" at bounding box center [290, 241] width 109 height 38
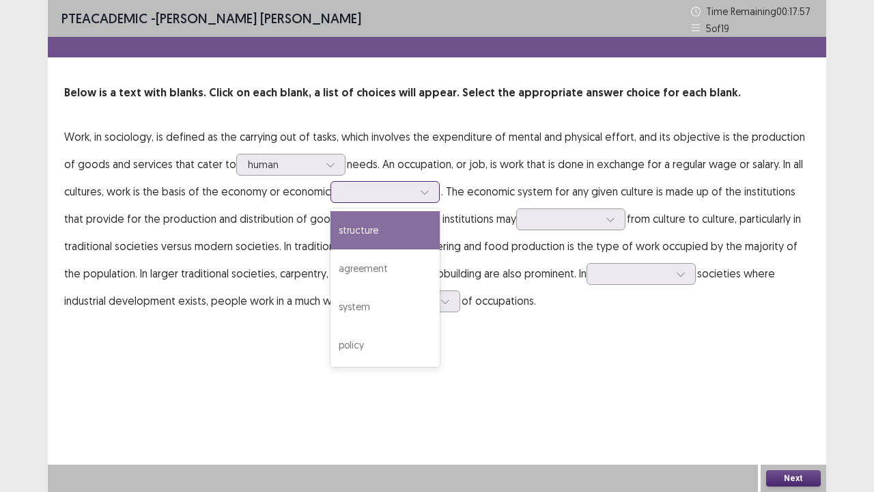
click at [432, 191] on div at bounding box center [425, 192] width 20 height 20
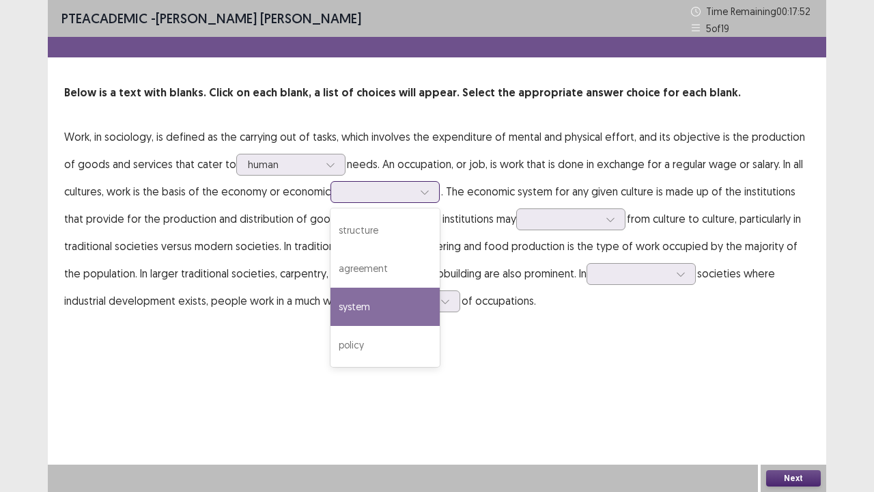
click at [389, 301] on div "system" at bounding box center [385, 307] width 109 height 38
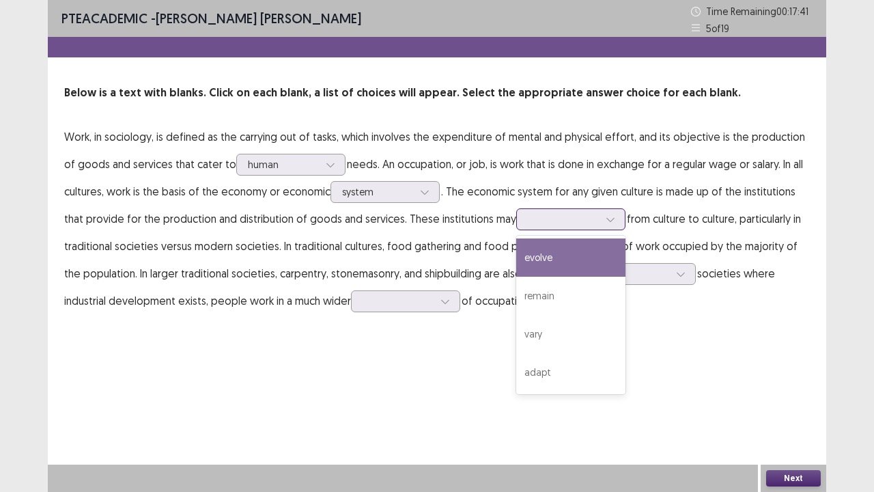
click at [606, 215] on icon at bounding box center [611, 220] width 10 height 10
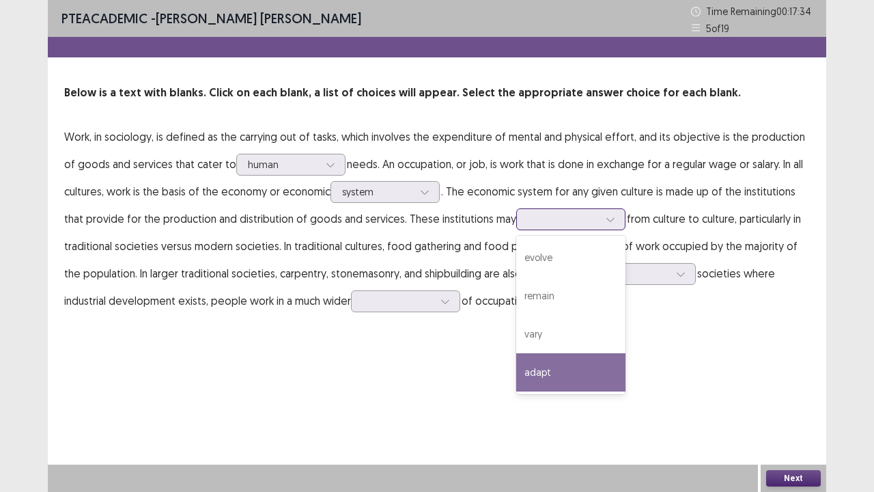
click at [556, 376] on div "adapt" at bounding box center [570, 372] width 109 height 38
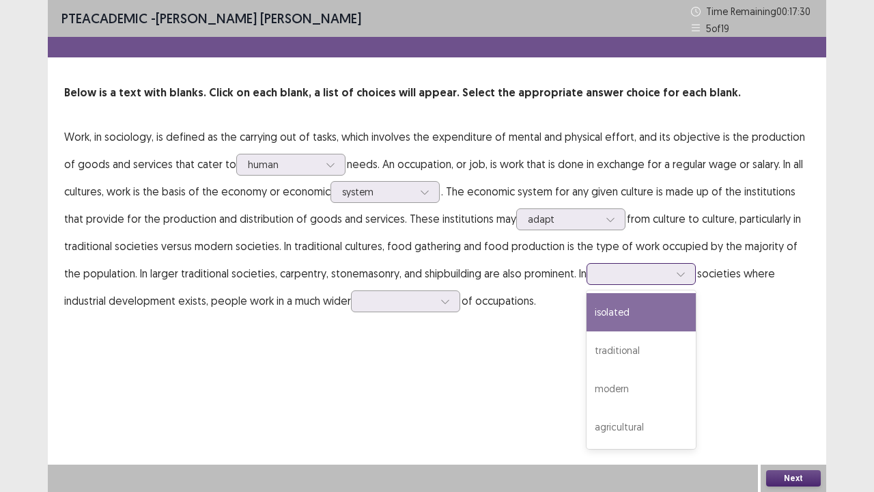
click at [677, 273] on icon at bounding box center [681, 275] width 8 height 4
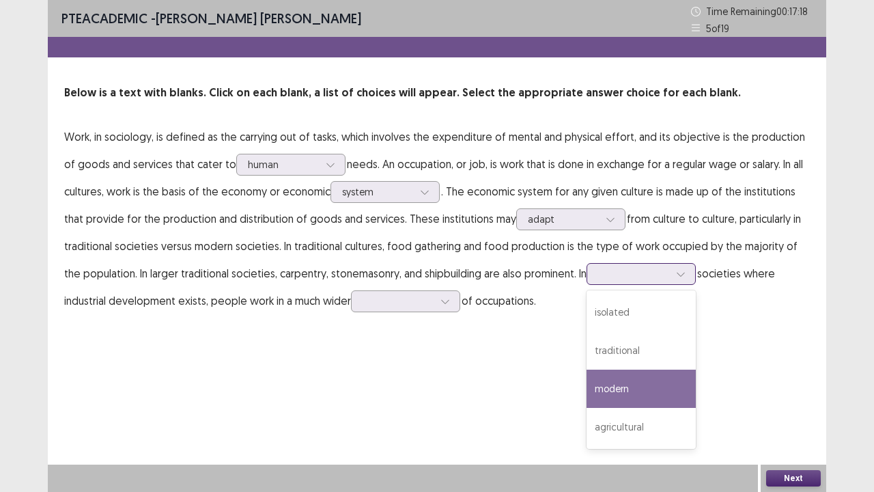
click at [639, 400] on div "modern" at bounding box center [641, 389] width 109 height 38
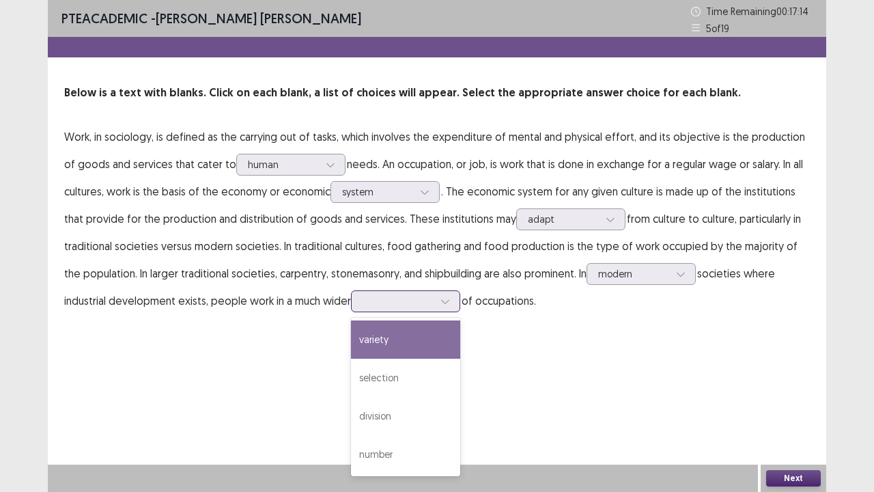
click at [441, 302] on icon at bounding box center [445, 302] width 8 height 4
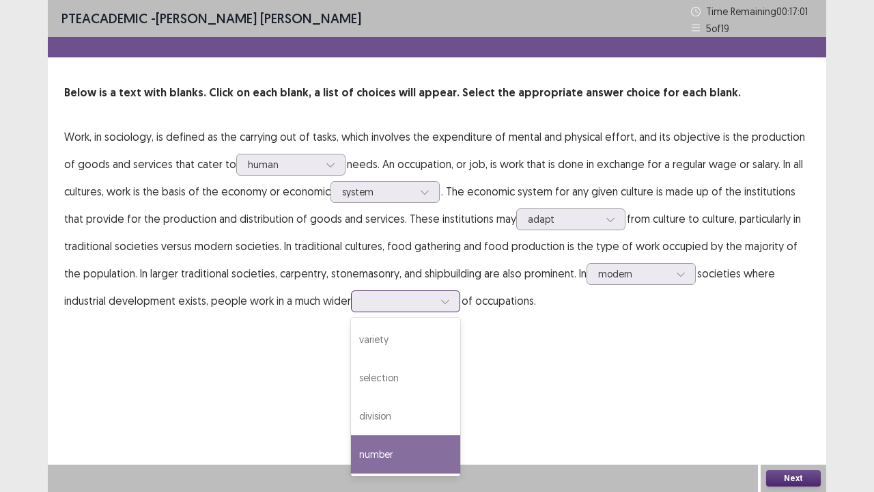
click at [351, 405] on div "number" at bounding box center [405, 454] width 109 height 38
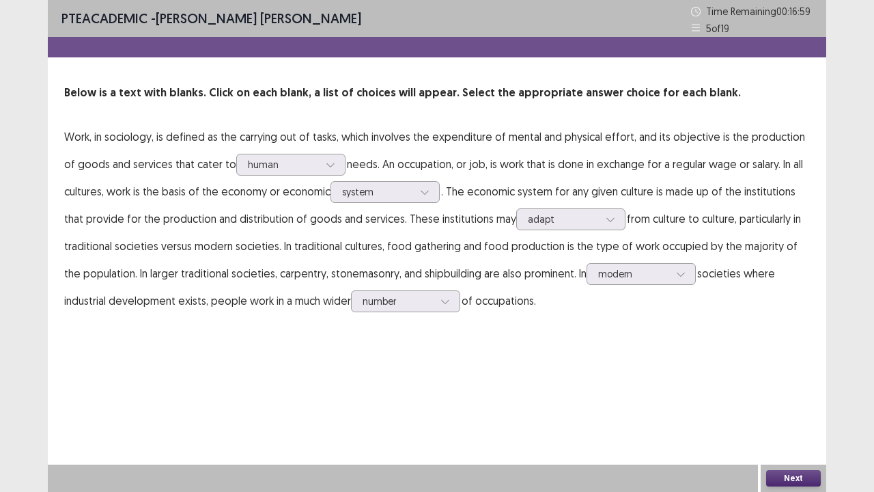
click at [780, 405] on button "Next" at bounding box center [794, 478] width 55 height 16
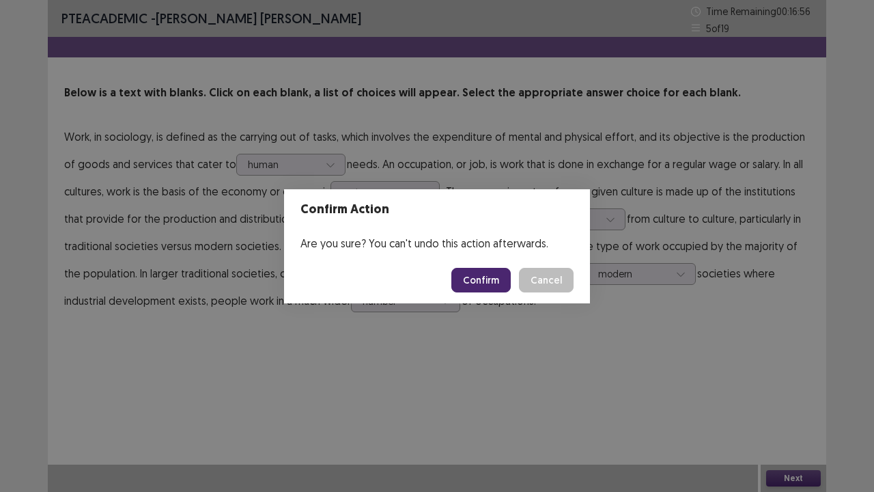
click at [482, 281] on button "Confirm" at bounding box center [481, 280] width 59 height 25
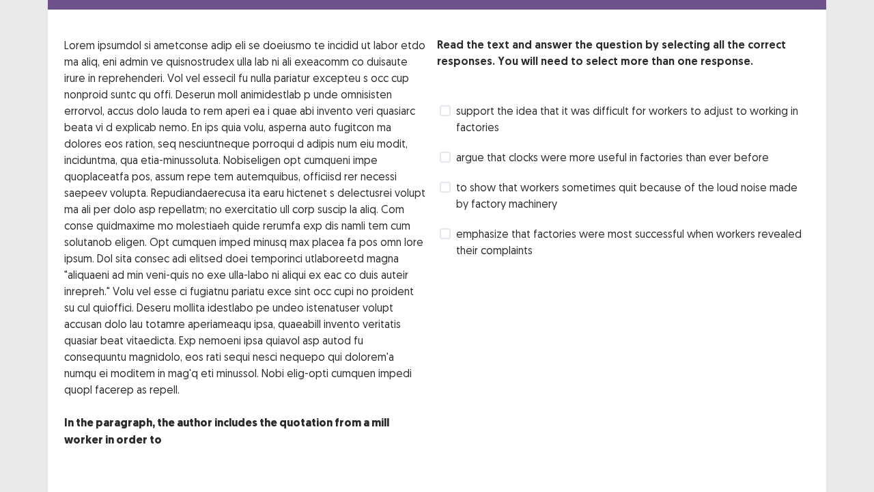
scroll to position [68, 0]
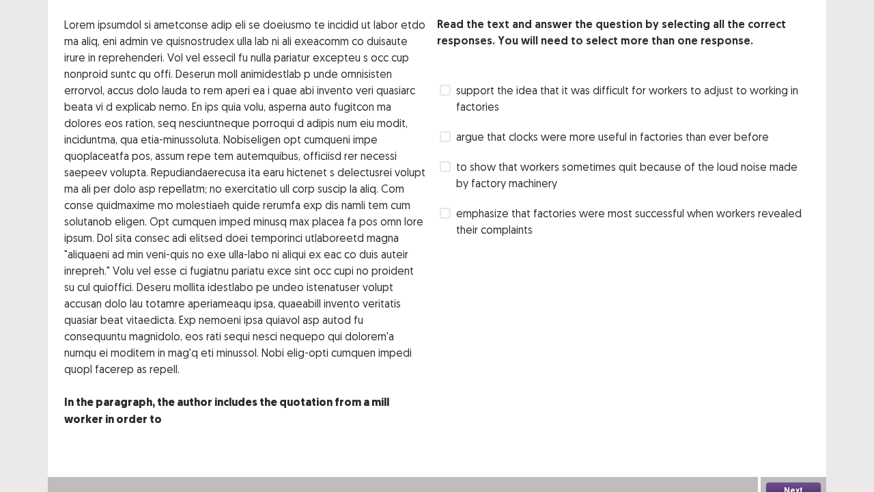
click at [447, 165] on span at bounding box center [445, 166] width 11 height 11
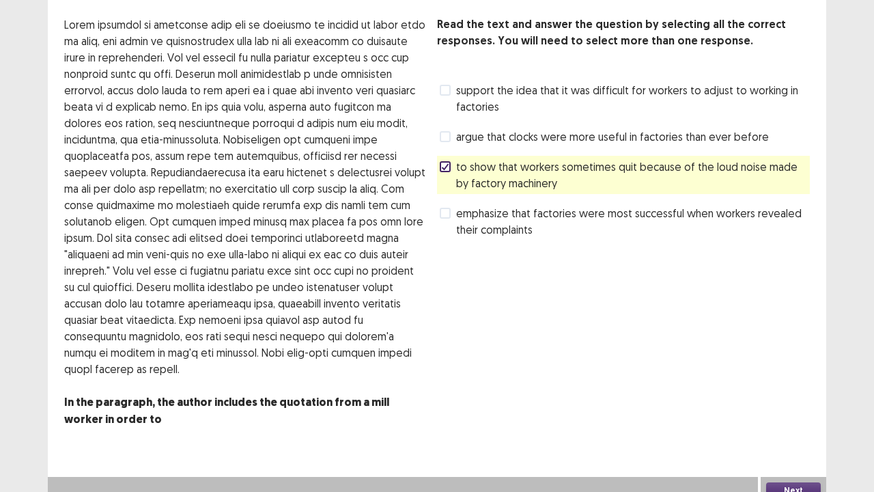
click at [451, 212] on label "emphasize that factories were most successful when workers revealed their compl…" at bounding box center [625, 221] width 370 height 33
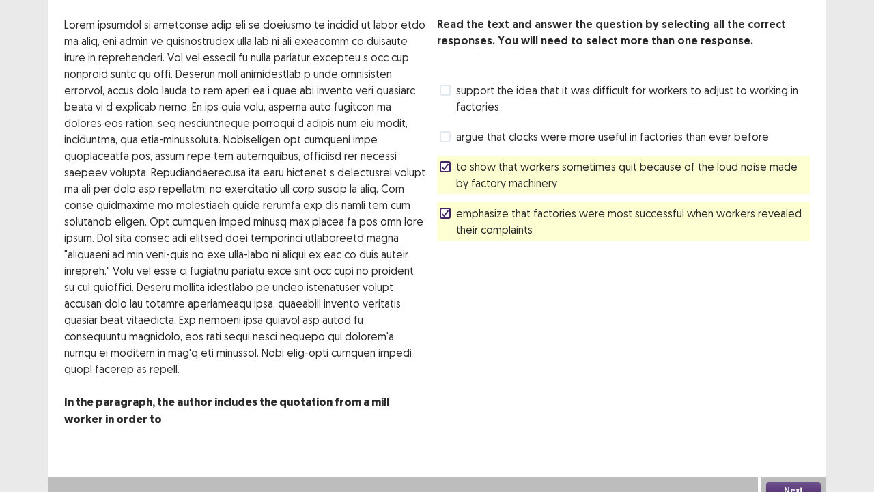
click at [444, 163] on div at bounding box center [445, 167] width 8 height 8
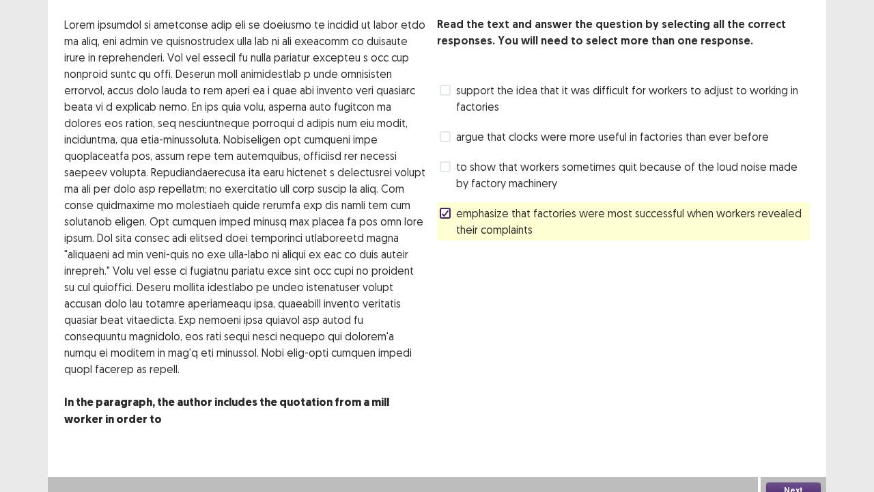
click at [773, 405] on button "Next" at bounding box center [794, 490] width 55 height 16
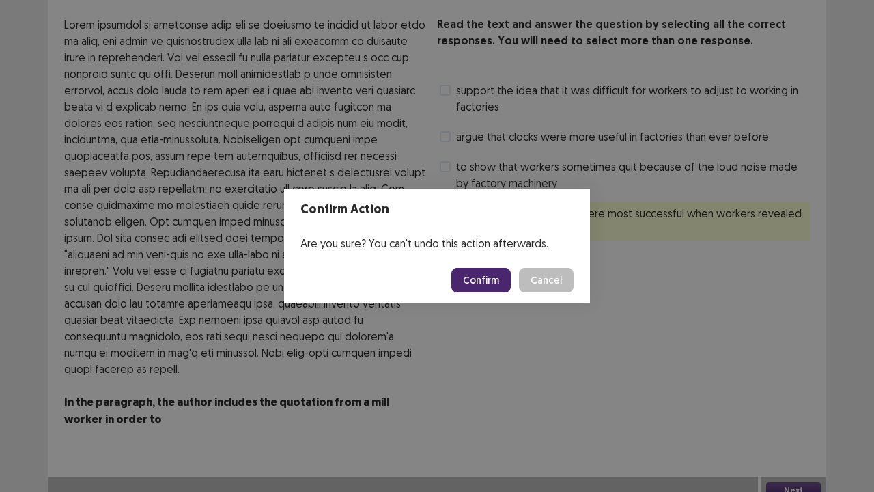
click at [473, 277] on button "Confirm" at bounding box center [481, 280] width 59 height 25
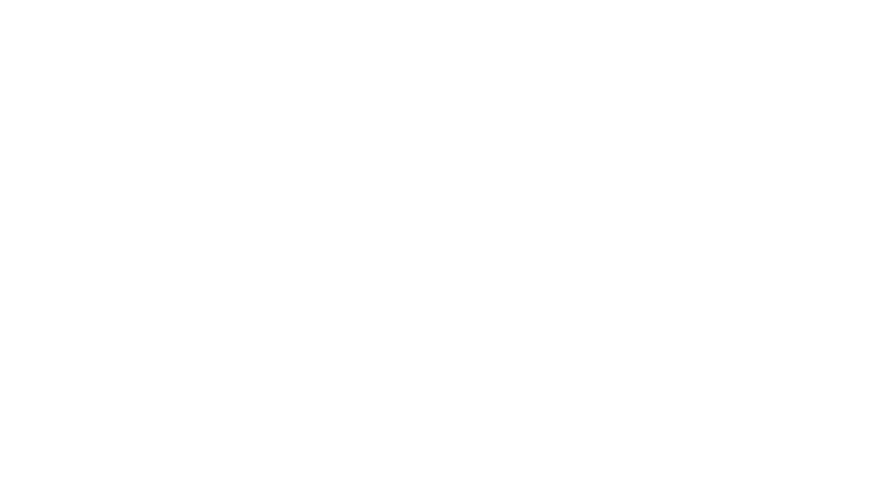
scroll to position [0, 0]
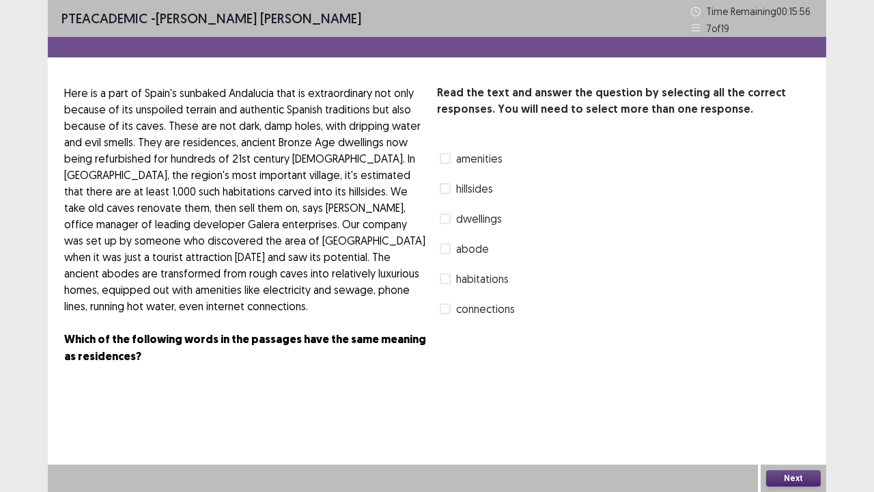
click at [441, 163] on span at bounding box center [445, 158] width 11 height 11
click at [452, 304] on label "connections" at bounding box center [477, 309] width 75 height 16
click at [447, 275] on span at bounding box center [445, 278] width 11 height 11
click at [792, 405] on button "Next" at bounding box center [794, 478] width 55 height 16
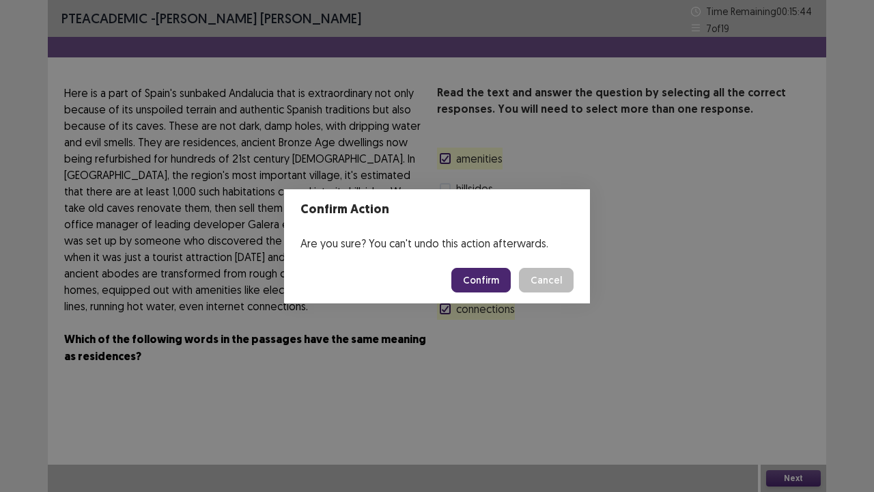
click at [490, 284] on button "Confirm" at bounding box center [481, 280] width 59 height 25
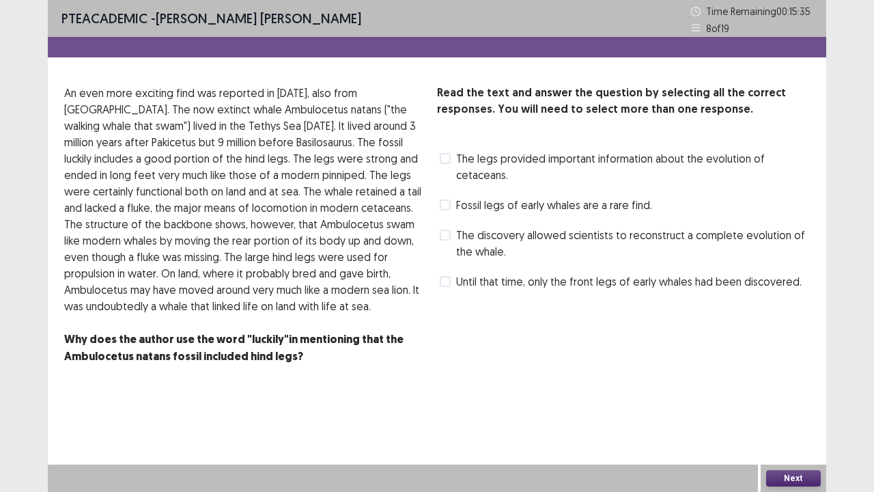
click at [440, 201] on span at bounding box center [445, 204] width 11 height 11
click at [443, 284] on span at bounding box center [445, 281] width 11 height 11
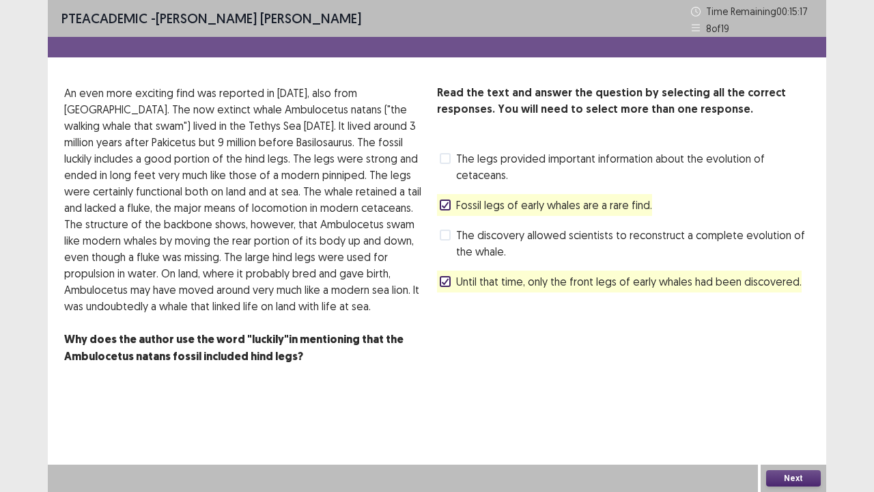
click at [456, 165] on span "The legs provided important information about the evolution of cetaceans." at bounding box center [633, 166] width 354 height 33
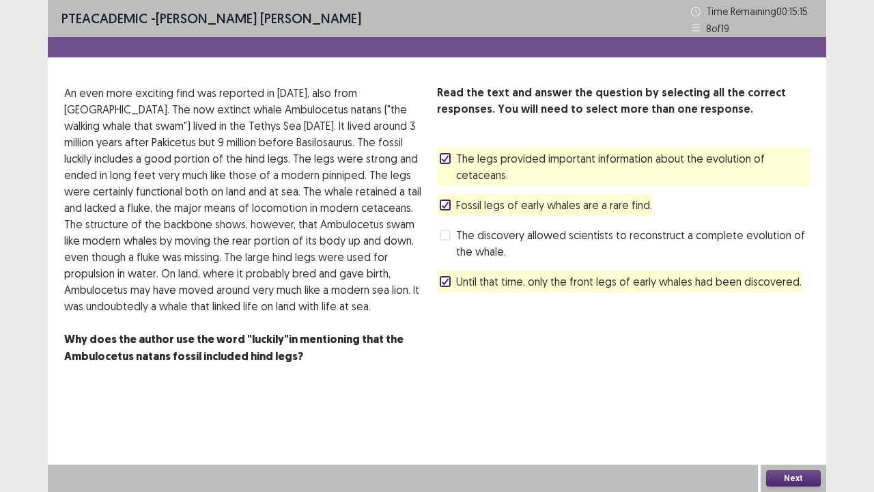
drag, startPoint x: 448, startPoint y: 158, endPoint x: 441, endPoint y: 169, distance: 12.9
click at [446, 158] on icon at bounding box center [445, 158] width 8 height 7
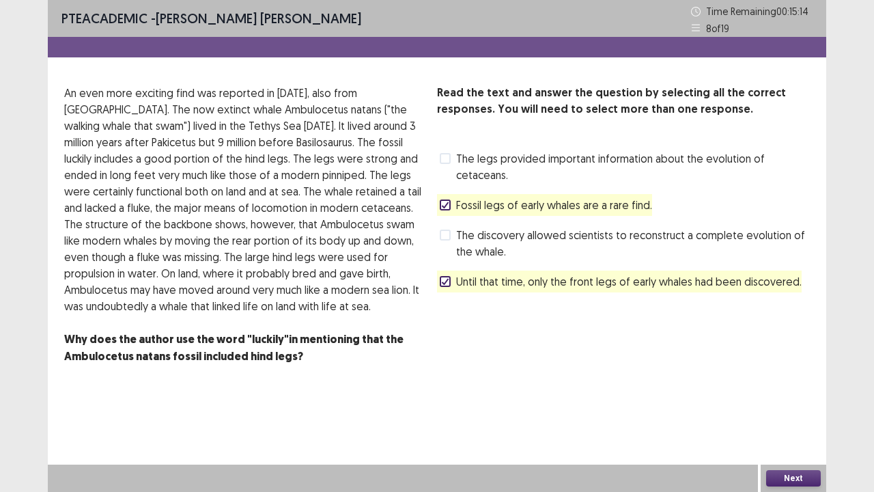
click at [452, 233] on label "The discovery allowed scientists to reconstruct a complete evolution of the wha…" at bounding box center [625, 243] width 370 height 33
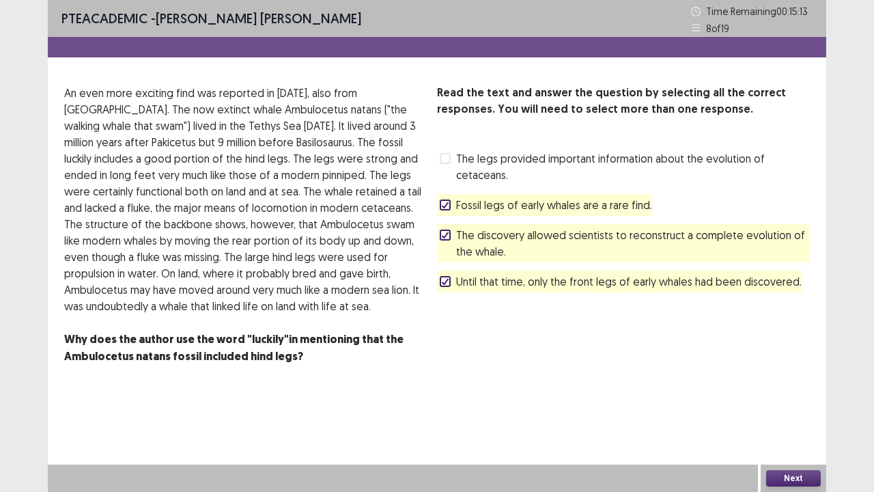
click at [444, 210] on label "Fossil legs of early whales are a rare find." at bounding box center [546, 205] width 212 height 16
click at [782, 405] on button "Next" at bounding box center [794, 478] width 55 height 16
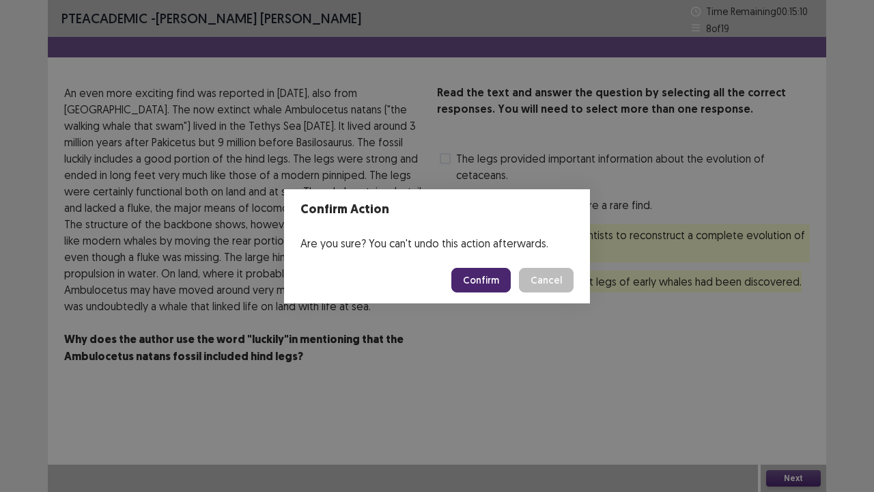
click at [486, 275] on button "Confirm" at bounding box center [481, 280] width 59 height 25
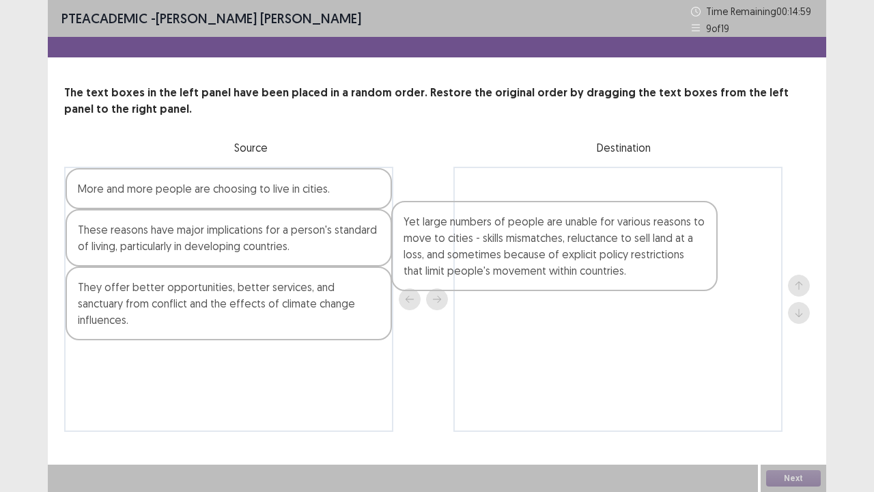
drag, startPoint x: 128, startPoint y: 256, endPoint x: 466, endPoint y: 242, distance: 337.8
click at [458, 247] on div "More and more people are choosing to live in cities. Yet large numbers of peopl…" at bounding box center [437, 299] width 746 height 265
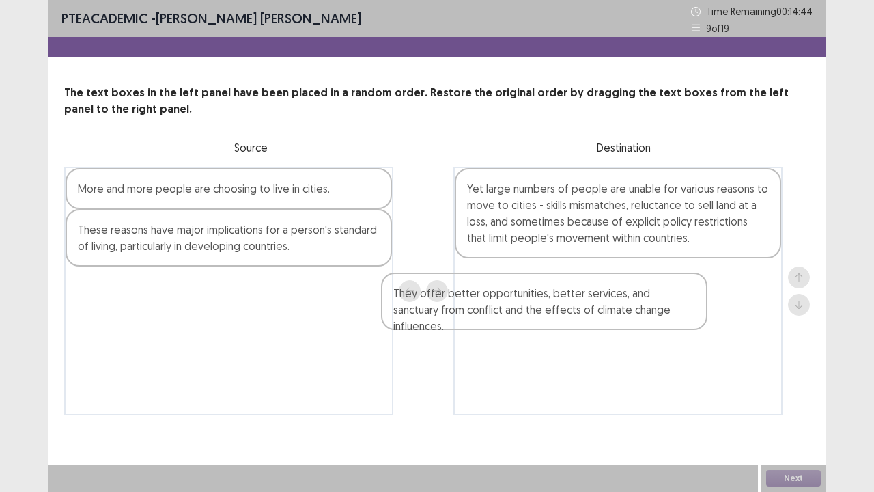
drag, startPoint x: 139, startPoint y: 303, endPoint x: 501, endPoint y: 284, distance: 363.3
click at [496, 287] on div "More and more people are choosing to live in cities. These reasons have major i…" at bounding box center [437, 291] width 746 height 249
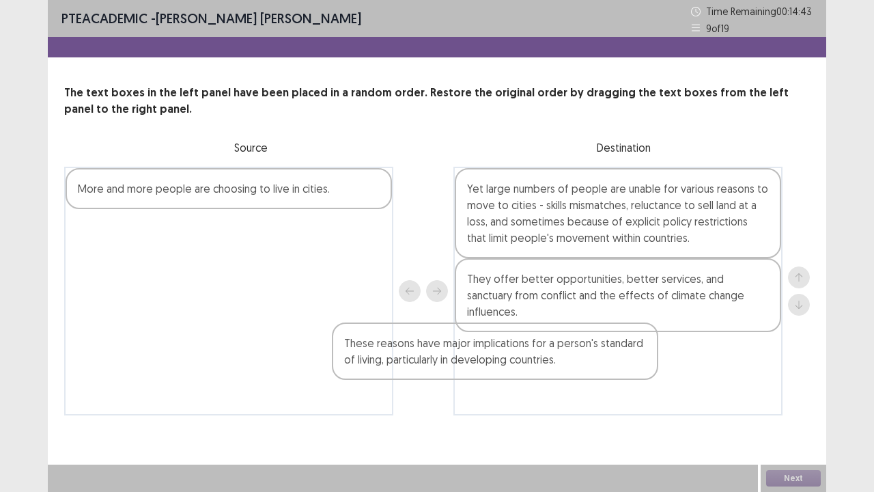
drag, startPoint x: 199, startPoint y: 228, endPoint x: 509, endPoint y: 334, distance: 327.7
click at [511, 339] on div "More and more people are choosing to live in cities. These reasons have major i…" at bounding box center [437, 291] width 746 height 249
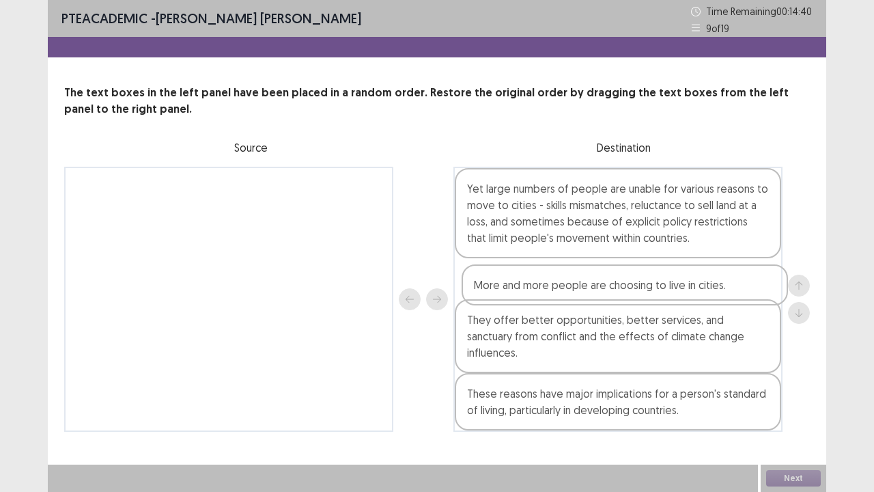
drag, startPoint x: 228, startPoint y: 184, endPoint x: 631, endPoint y: 289, distance: 416.4
click at [631, 289] on div "More and more people are choosing to live in cities. Yet large numbers of peopl…" at bounding box center [437, 299] width 746 height 265
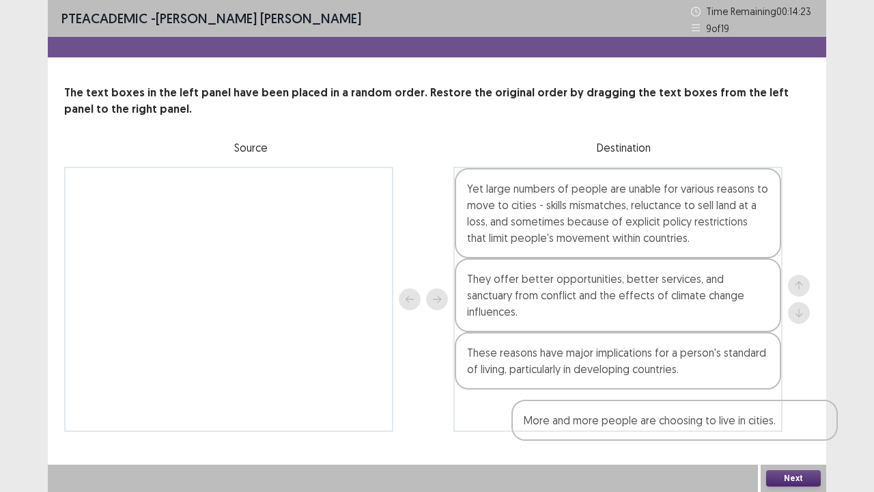
drag, startPoint x: 518, startPoint y: 286, endPoint x: 578, endPoint y: 422, distance: 148.6
click at [578, 405] on div "PTE academic - [PERSON_NAME] [PERSON_NAME] Time Remaining 00 : 14 : 23 9 of 19 …" at bounding box center [437, 229] width 779 height 459
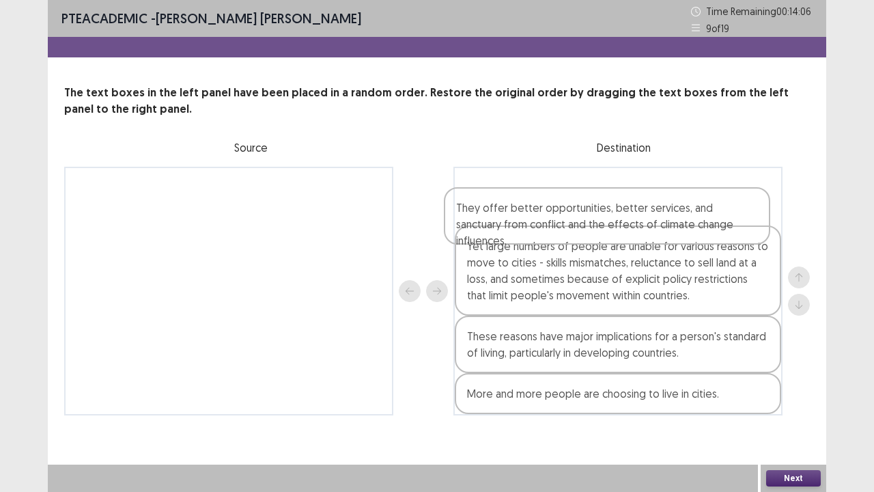
drag, startPoint x: 547, startPoint y: 292, endPoint x: 538, endPoint y: 203, distance: 89.2
click at [538, 203] on div "Yet large numbers of people are unable for various reasons to move to cities - …" at bounding box center [618, 291] width 329 height 249
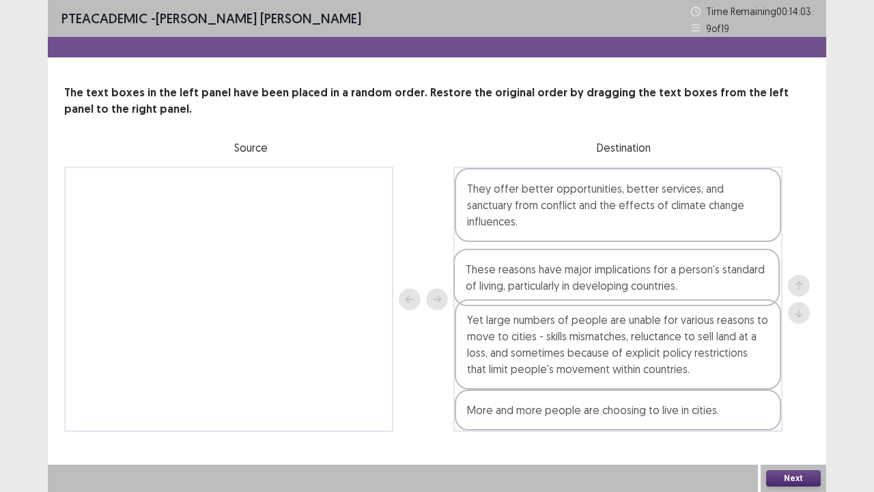
drag, startPoint x: 541, startPoint y: 346, endPoint x: 539, endPoint y: 270, distance: 75.9
click at [539, 270] on div "They offer better opportunities, better services, and sanctuary from conflict a…" at bounding box center [618, 299] width 329 height 265
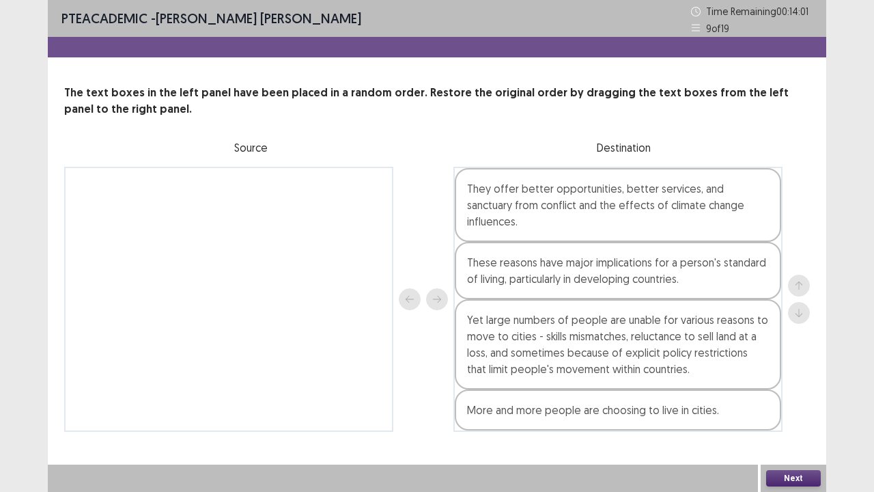
click at [775, 405] on button "Next" at bounding box center [794, 478] width 55 height 16
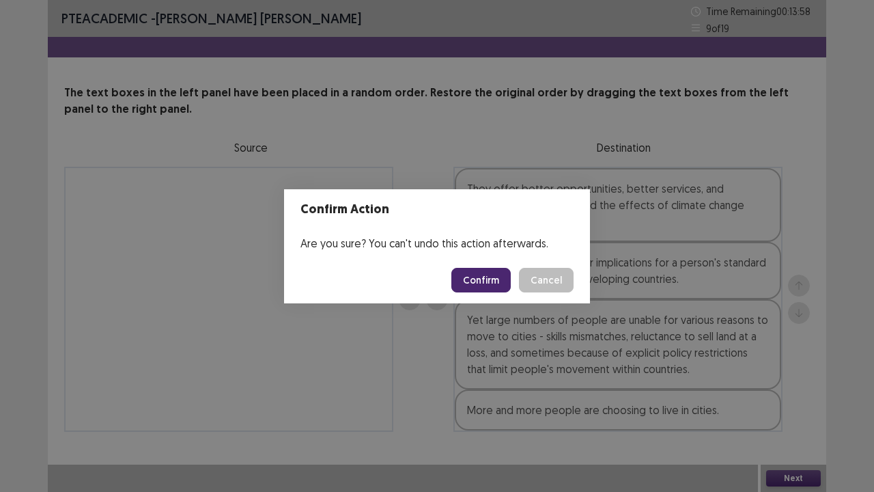
click at [653, 341] on div "Confirm Action Are you sure? You can't undo this action afterwards. Confirm Can…" at bounding box center [437, 246] width 874 height 492
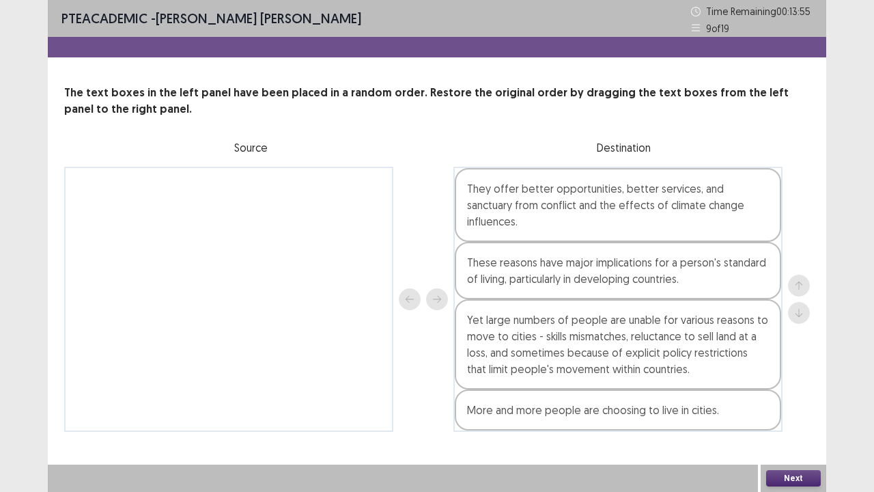
click at [771, 405] on button "Next" at bounding box center [794, 478] width 55 height 16
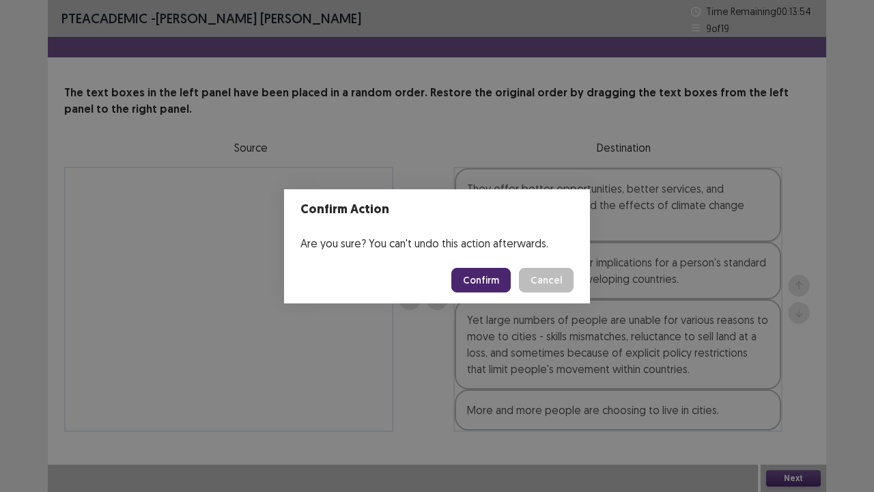
click at [485, 281] on button "Confirm" at bounding box center [481, 280] width 59 height 25
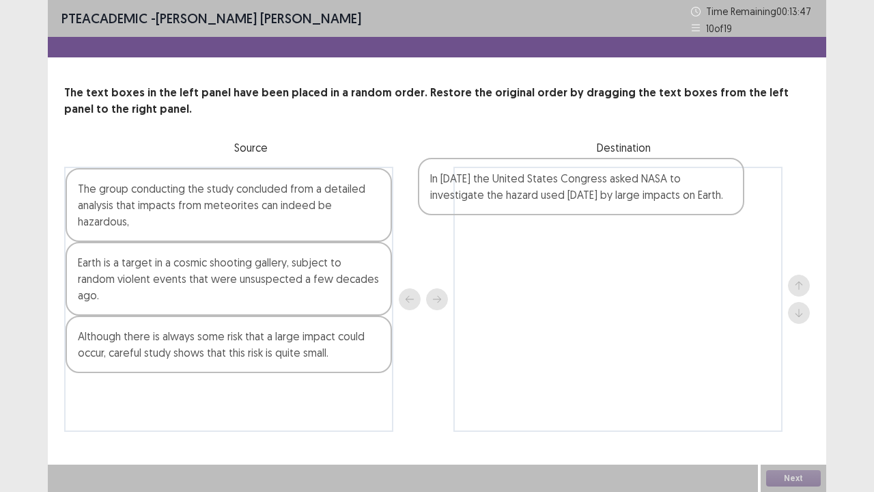
drag, startPoint x: 167, startPoint y: 280, endPoint x: 534, endPoint y: 202, distance: 375.0
click at [536, 192] on div "The group conducting the study concluded from a detailed analysis that impacts …" at bounding box center [437, 299] width 746 height 265
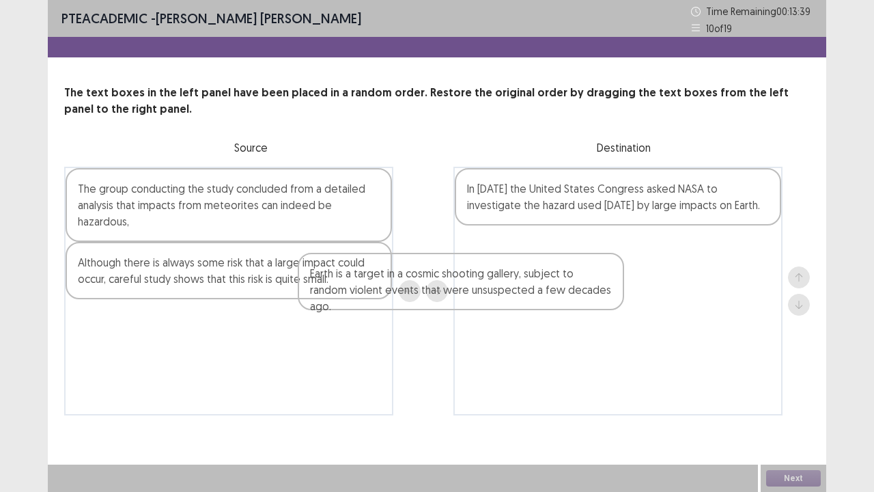
drag, startPoint x: 277, startPoint y: 277, endPoint x: 568, endPoint y: 274, distance: 291.0
click at [567, 275] on div "The group conducting the study concluded from a detailed analysis that impacts …" at bounding box center [437, 291] width 746 height 249
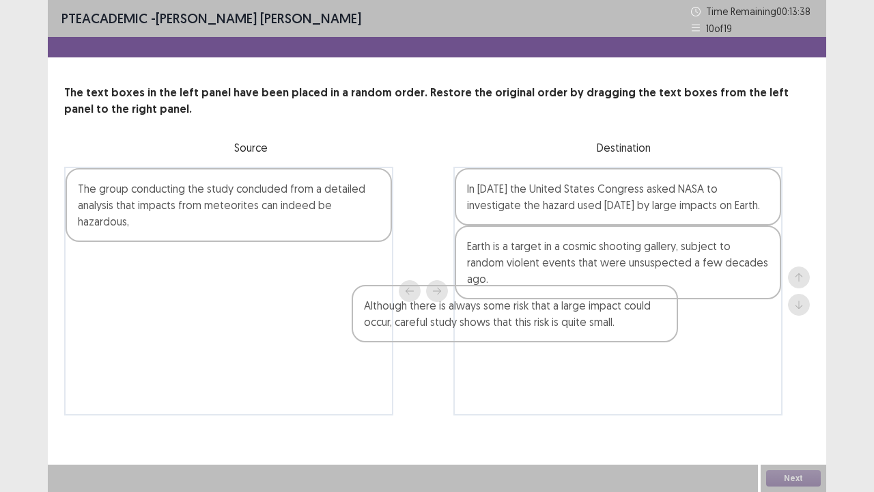
drag, startPoint x: 147, startPoint y: 286, endPoint x: 460, endPoint y: 307, distance: 313.6
click at [458, 314] on div "The group conducting the study concluded from a detailed analysis that impacts …" at bounding box center [437, 291] width 746 height 249
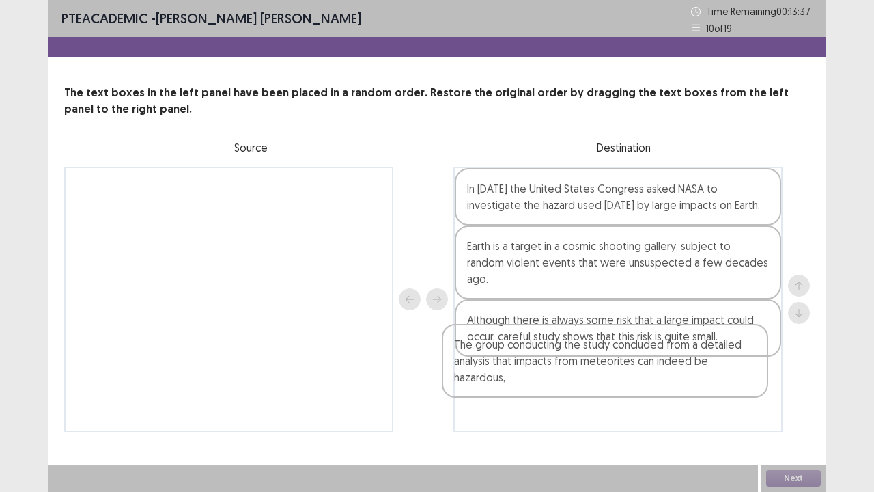
drag, startPoint x: 249, startPoint y: 210, endPoint x: 698, endPoint y: 380, distance: 480.6
click at [698, 380] on div "The group conducting the study concluded from a detailed analysis that impacts …" at bounding box center [437, 299] width 746 height 265
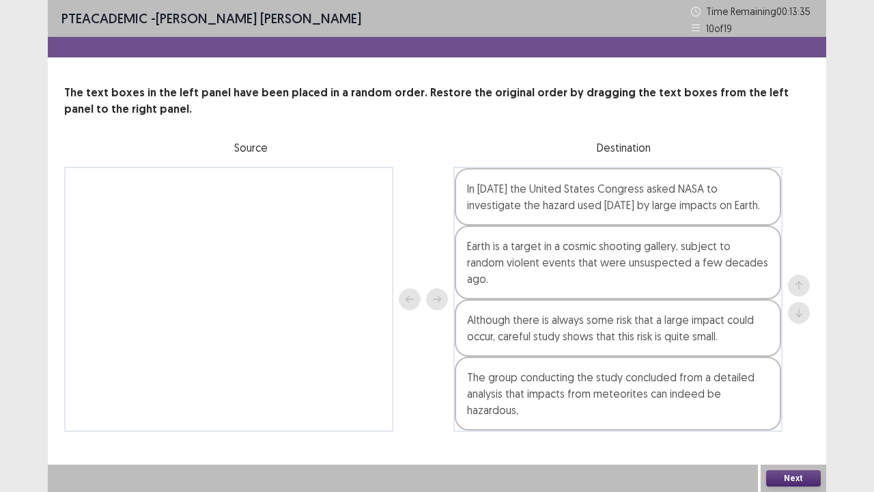
click at [810, 405] on button "Next" at bounding box center [794, 478] width 55 height 16
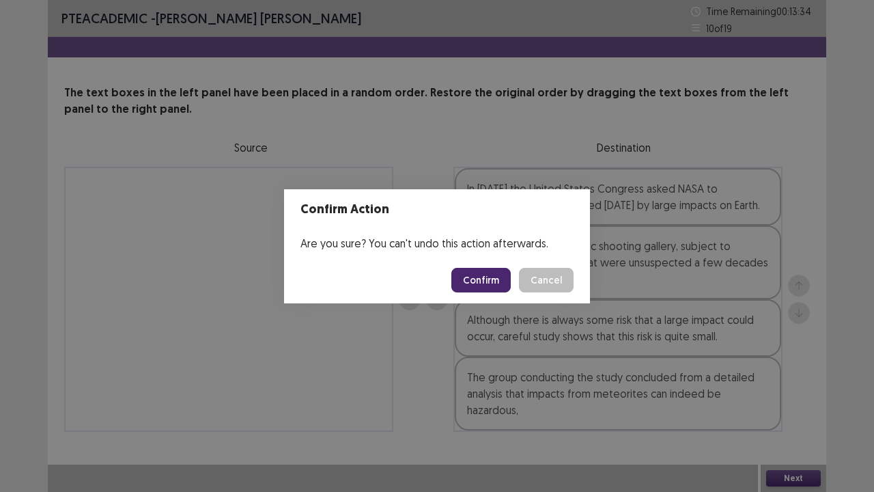
click at [483, 279] on button "Confirm" at bounding box center [481, 280] width 59 height 25
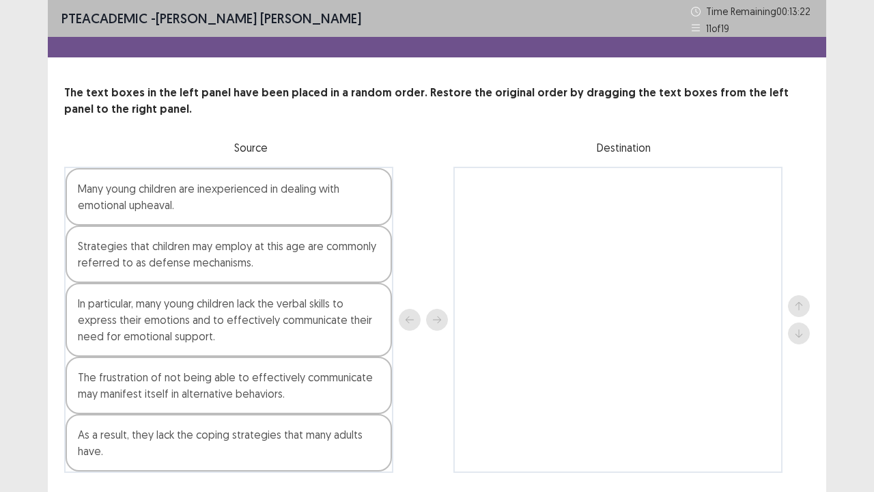
scroll to position [4, 0]
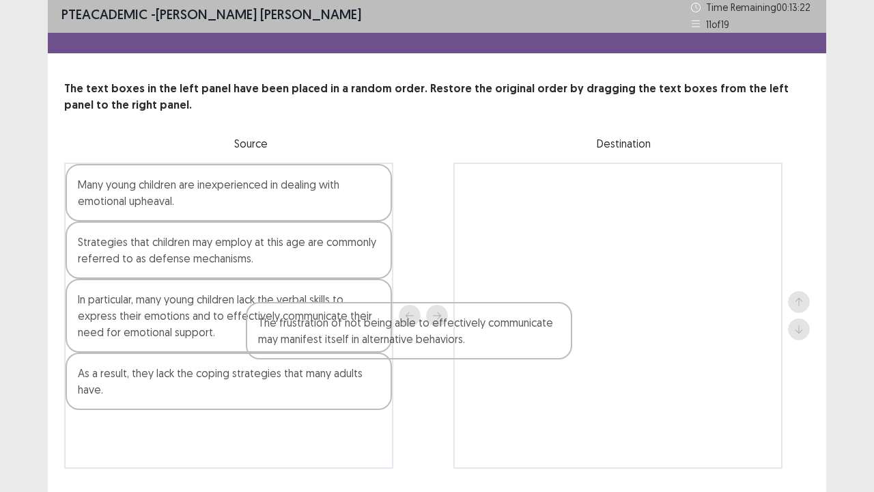
drag, startPoint x: 152, startPoint y: 396, endPoint x: 455, endPoint y: 259, distance: 333.0
click at [455, 260] on div "Many young children are inexperienced in dealing with emotional upheaval. Strat…" at bounding box center [437, 316] width 746 height 306
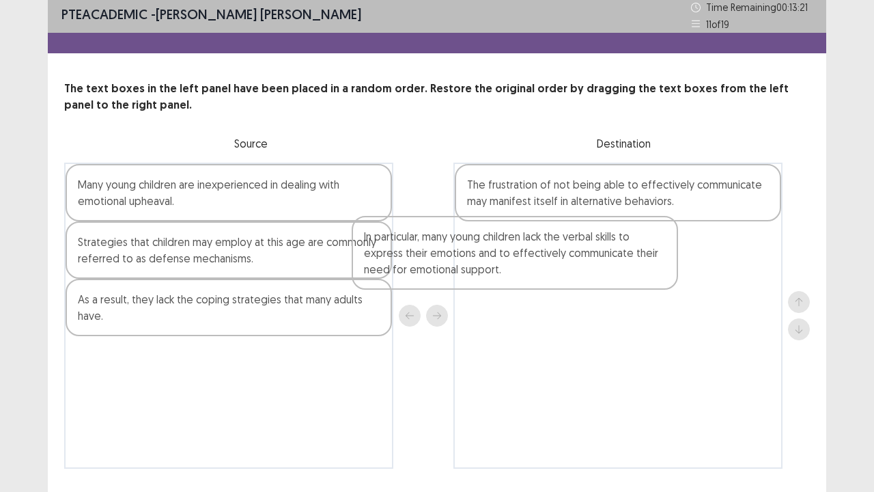
drag, startPoint x: 240, startPoint y: 327, endPoint x: 620, endPoint y: 257, distance: 386.2
click at [620, 260] on div "Many young children are inexperienced in dealing with emotional upheaval. Strat…" at bounding box center [437, 316] width 746 height 306
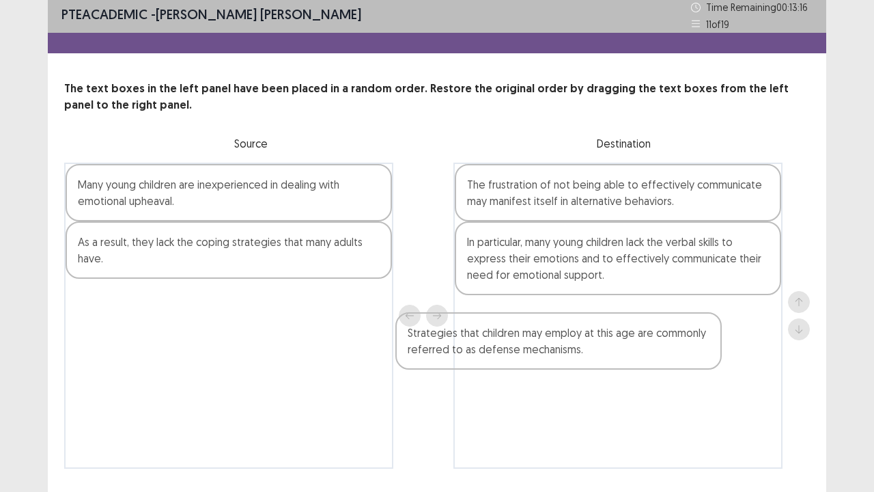
drag, startPoint x: 198, startPoint y: 256, endPoint x: 553, endPoint y: 339, distance: 364.9
click at [556, 342] on div "Many young children are inexperienced in dealing with emotional upheaval. Strat…" at bounding box center [437, 316] width 746 height 306
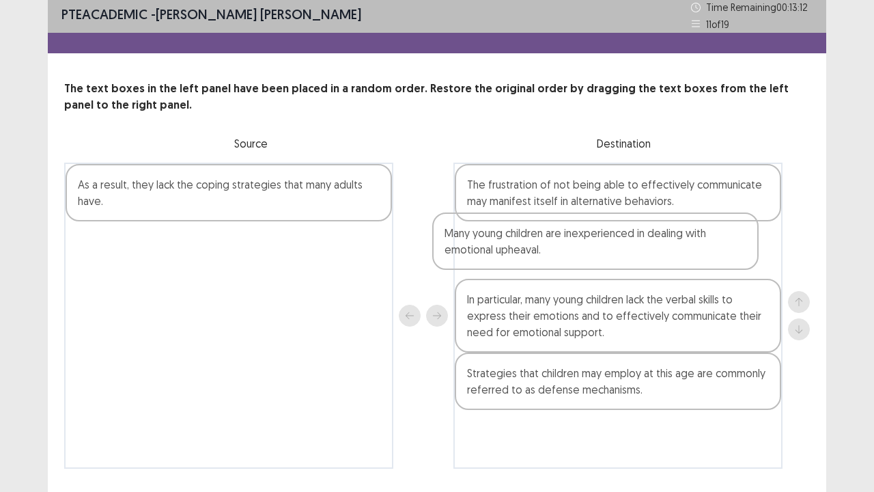
drag, startPoint x: 218, startPoint y: 197, endPoint x: 575, endPoint y: 251, distance: 361.3
click at [594, 242] on div "Many young children are inexperienced in dealing with emotional upheaval. As a …" at bounding box center [437, 316] width 746 height 306
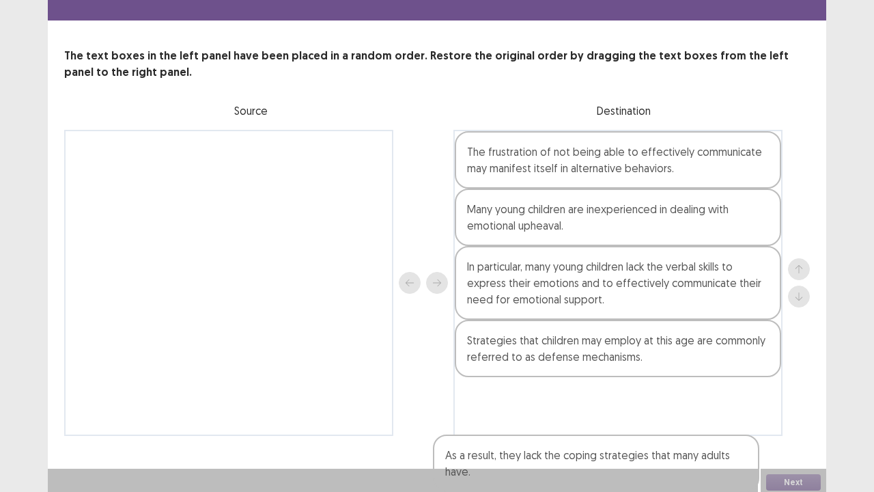
scroll to position [41, 0]
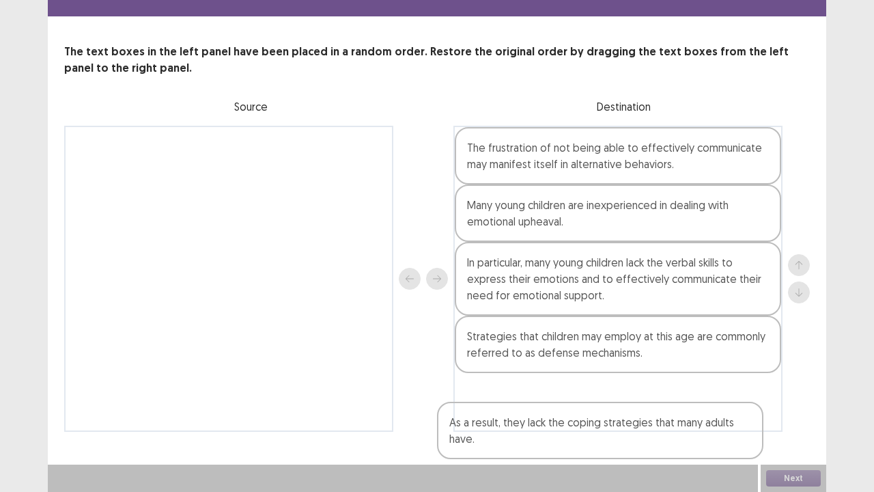
drag, startPoint x: 205, startPoint y: 203, endPoint x: 593, endPoint y: 417, distance: 443.0
click at [589, 405] on div "As a result, they lack the coping strategies that many adults have. The frustra…" at bounding box center [437, 279] width 746 height 306
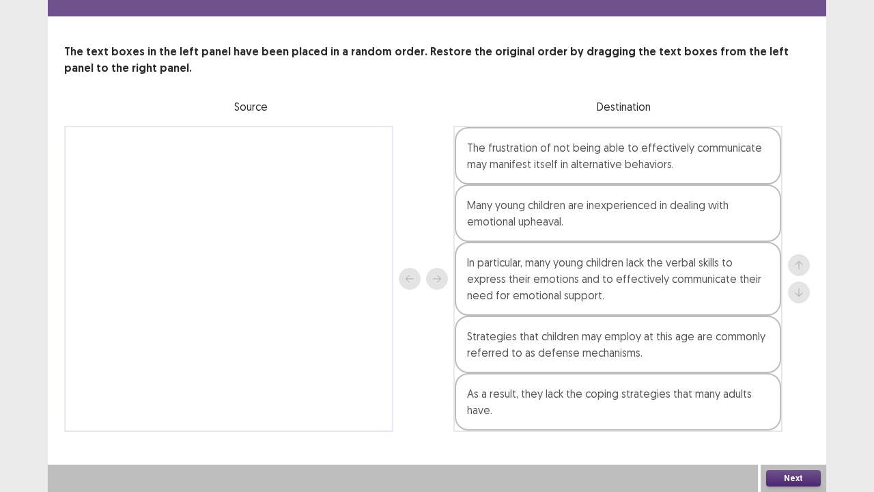
click at [799, 405] on button "Next" at bounding box center [794, 478] width 55 height 16
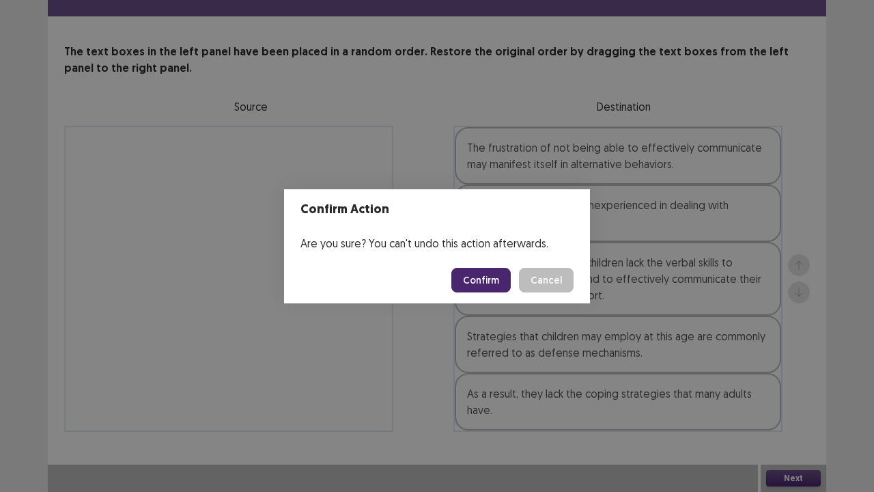
click at [482, 271] on button "Confirm" at bounding box center [481, 280] width 59 height 25
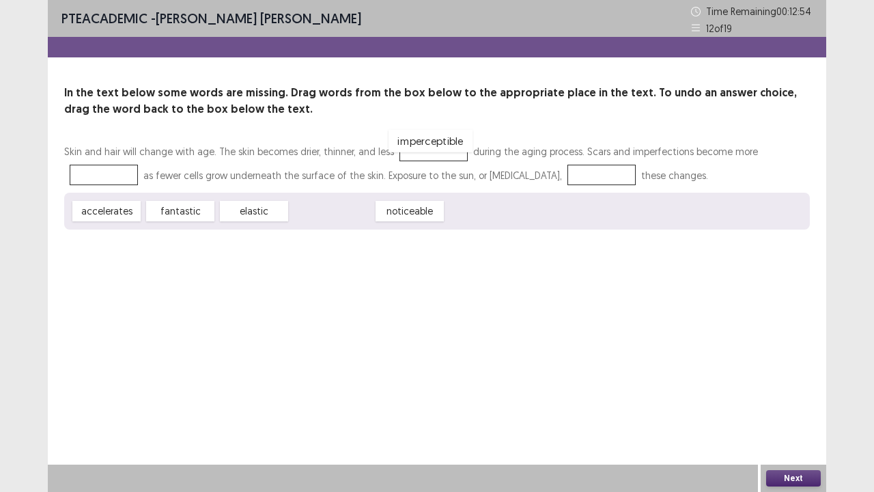
drag, startPoint x: 330, startPoint y: 208, endPoint x: 429, endPoint y: 134, distance: 123.5
drag, startPoint x: 111, startPoint y: 209, endPoint x: 116, endPoint y: 171, distance: 38.6
drag, startPoint x: 250, startPoint y: 215, endPoint x: 571, endPoint y: 169, distance: 324.2
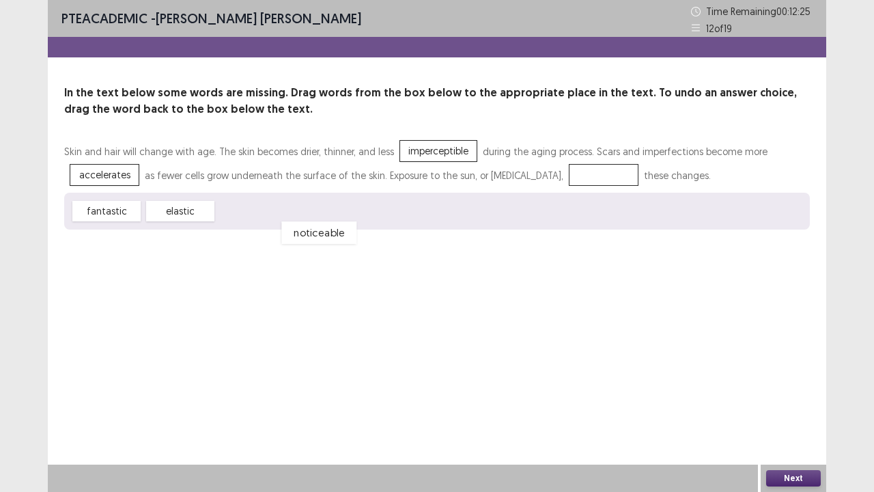
drag, startPoint x: 564, startPoint y: 176, endPoint x: 269, endPoint y: 228, distance: 299.7
drag, startPoint x: 200, startPoint y: 209, endPoint x: 577, endPoint y: 175, distance: 378.0
drag, startPoint x: 110, startPoint y: 172, endPoint x: 262, endPoint y: 197, distance: 154.4
drag, startPoint x: 172, startPoint y: 210, endPoint x: 87, endPoint y: 174, distance: 92.8
click at [780, 405] on button "Next" at bounding box center [794, 478] width 55 height 16
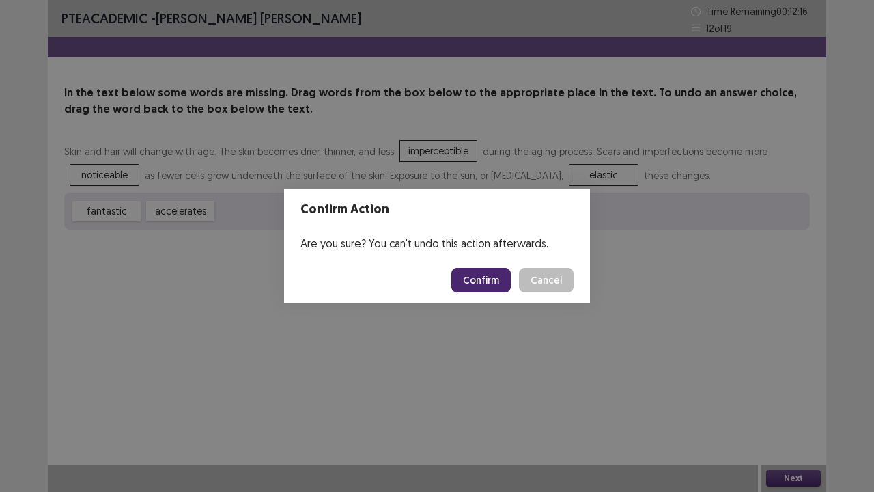
click at [537, 281] on button "Cancel" at bounding box center [546, 280] width 55 height 25
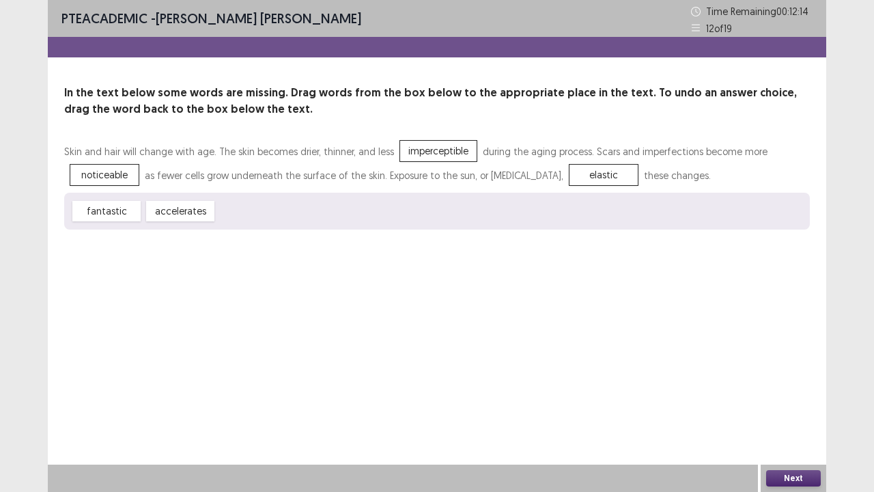
click at [782, 405] on button "Next" at bounding box center [794, 478] width 55 height 16
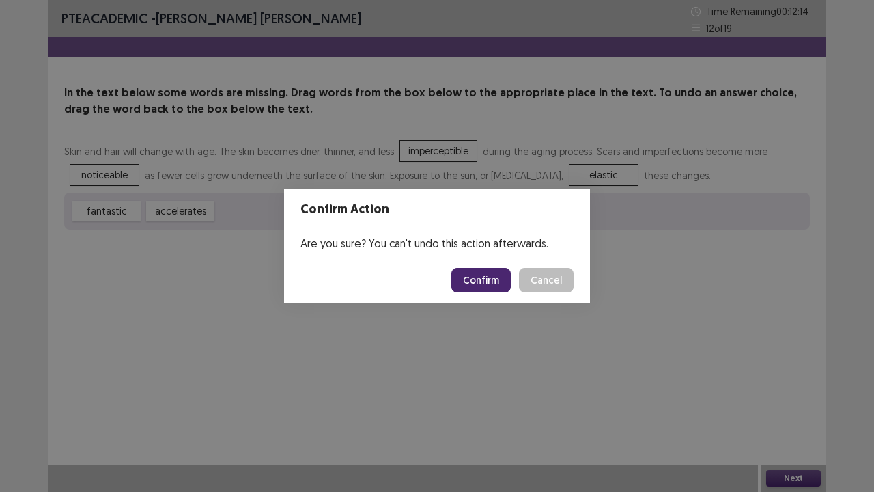
click at [496, 290] on button "Confirm" at bounding box center [481, 280] width 59 height 25
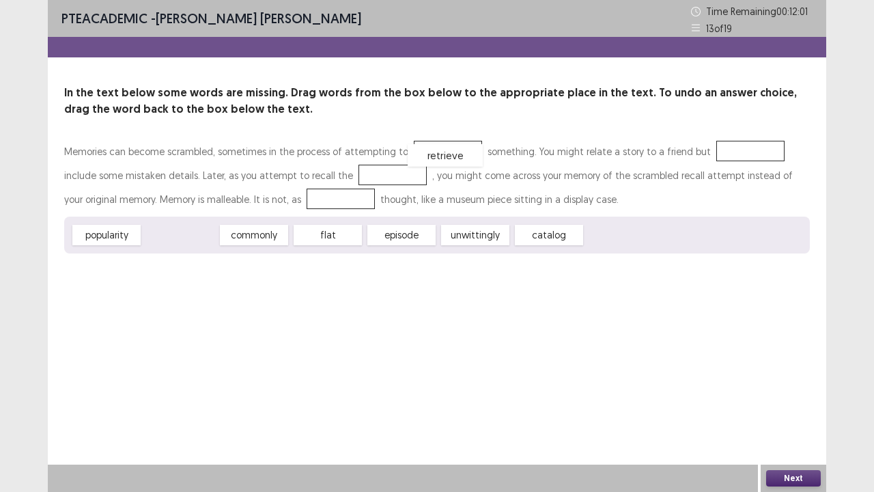
drag, startPoint x: 178, startPoint y: 238, endPoint x: 437, endPoint y: 154, distance: 272.7
drag, startPoint x: 189, startPoint y: 236, endPoint x: 741, endPoint y: 154, distance: 558.0
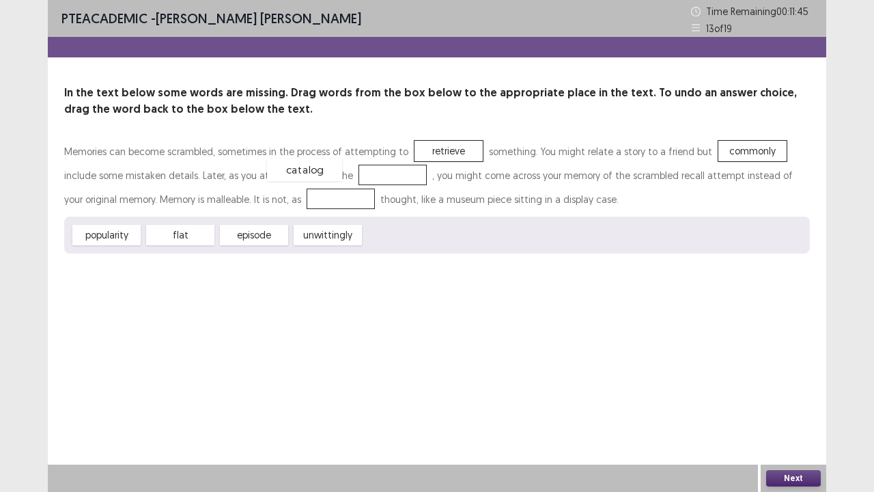
drag, startPoint x: 389, startPoint y: 236, endPoint x: 292, endPoint y: 171, distance: 117.1
drag, startPoint x: 115, startPoint y: 238, endPoint x: 286, endPoint y: 208, distance: 173.4
drag, startPoint x: 281, startPoint y: 195, endPoint x: 372, endPoint y: 232, distance: 98.7
drag, startPoint x: 717, startPoint y: 151, endPoint x: 402, endPoint y: 231, distance: 324.9
drag, startPoint x: 326, startPoint y: 234, endPoint x: 675, endPoint y: 161, distance: 356.8
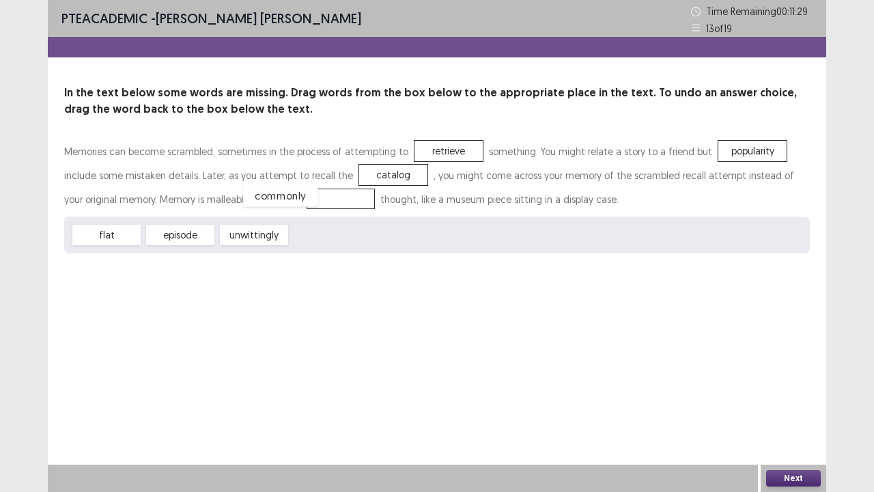
drag, startPoint x: 308, startPoint y: 238, endPoint x: 253, endPoint y: 195, distance: 69.1
click at [787, 405] on div "PTE academic - [PERSON_NAME] [PERSON_NAME] Time Remaining 00 : 11 : 27 13 of 19…" at bounding box center [437, 246] width 779 height 492
click at [800, 405] on button "Next" at bounding box center [794, 478] width 55 height 16
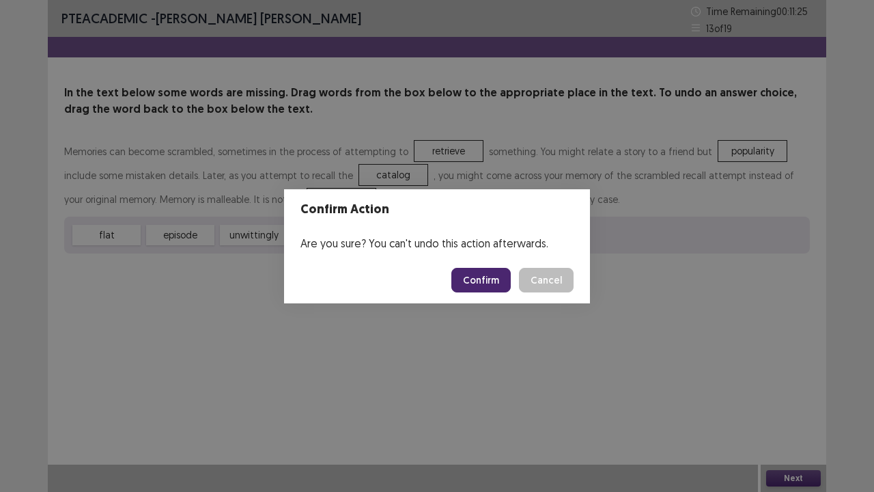
click at [486, 287] on button "Confirm" at bounding box center [481, 280] width 59 height 25
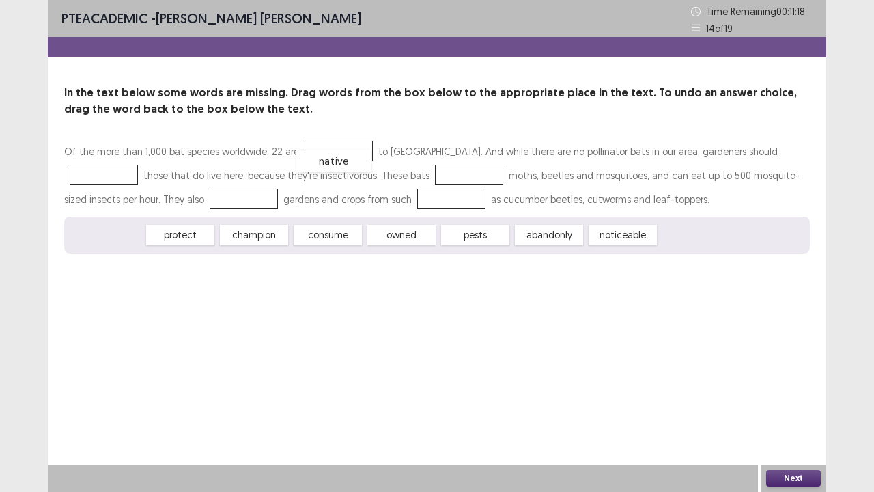
drag, startPoint x: 112, startPoint y: 234, endPoint x: 343, endPoint y: 157, distance: 243.5
drag, startPoint x: 469, startPoint y: 238, endPoint x: 156, endPoint y: 179, distance: 319.2
click at [158, 183] on div "Of the more than 1,000 bat species worldwide, 22 are native to [GEOGRAPHIC_DATA…" at bounding box center [437, 196] width 746 height 114
drag, startPoint x: 475, startPoint y: 233, endPoint x: 89, endPoint y: 175, distance: 390.3
drag, startPoint x: 96, startPoint y: 179, endPoint x: 441, endPoint y: 183, distance: 345.0
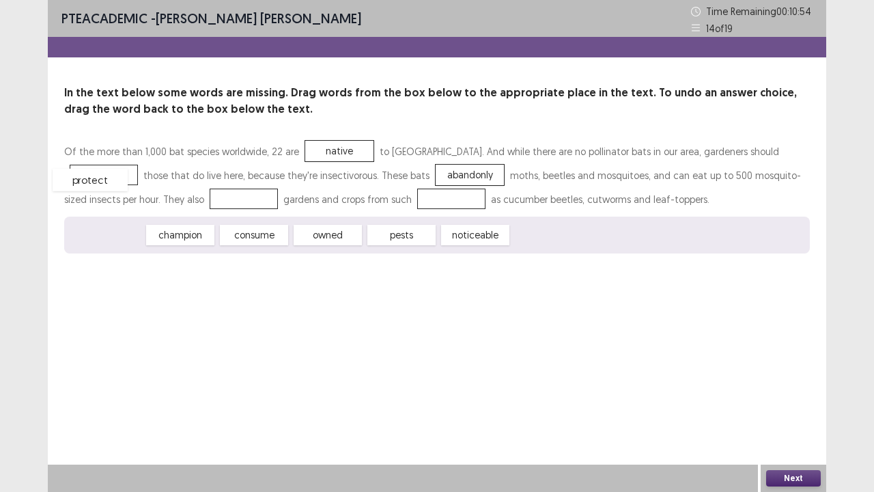
drag, startPoint x: 109, startPoint y: 239, endPoint x: 97, endPoint y: 178, distance: 62.6
drag, startPoint x: 461, startPoint y: 175, endPoint x: 465, endPoint y: 227, distance: 52.1
drag, startPoint x: 188, startPoint y: 246, endPoint x: 433, endPoint y: 164, distance: 258.6
click at [440, 166] on div "Of the more than 1,000 bat species worldwide, 22 are native to [GEOGRAPHIC_DATA…" at bounding box center [437, 196] width 746 height 114
drag, startPoint x: 193, startPoint y: 235, endPoint x: 473, endPoint y: 163, distance: 289.3
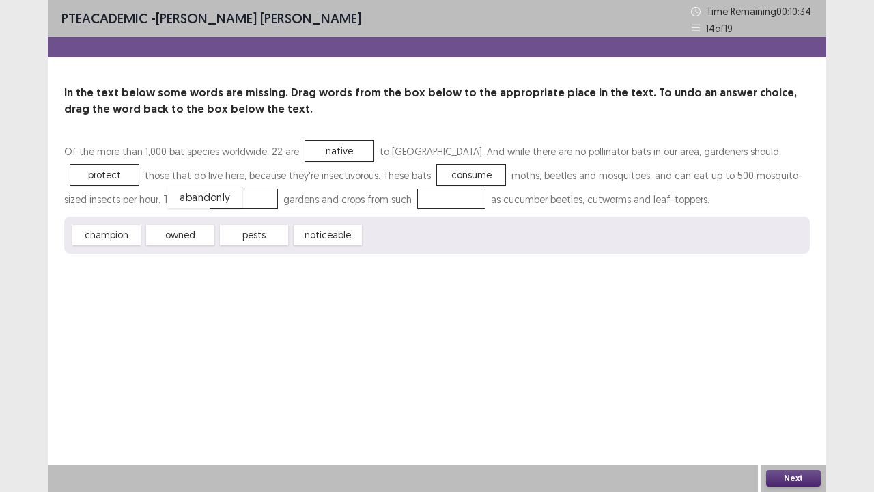
drag, startPoint x: 404, startPoint y: 237, endPoint x: 210, endPoint y: 195, distance: 198.4
drag, startPoint x: 254, startPoint y: 238, endPoint x: 429, endPoint y: 198, distance: 179.5
click at [794, 405] on div "Next" at bounding box center [794, 478] width 66 height 27
click at [788, 405] on button "Next" at bounding box center [794, 478] width 55 height 16
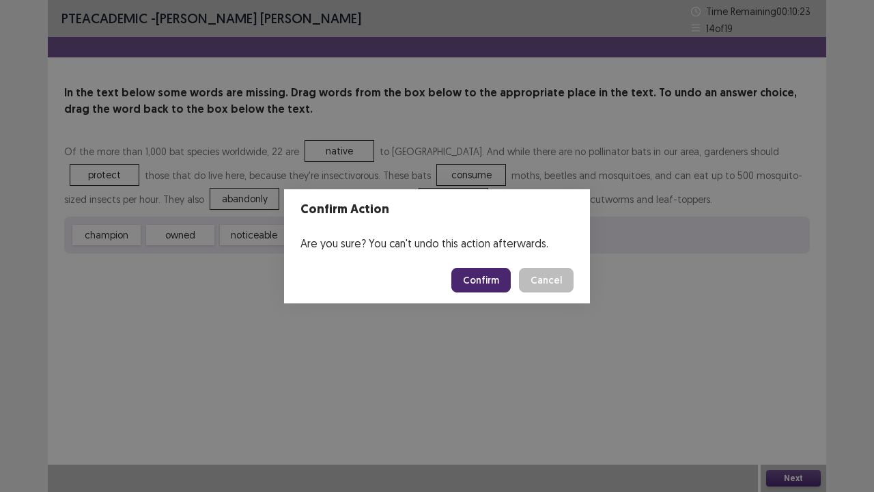
click at [480, 277] on button "Confirm" at bounding box center [481, 280] width 59 height 25
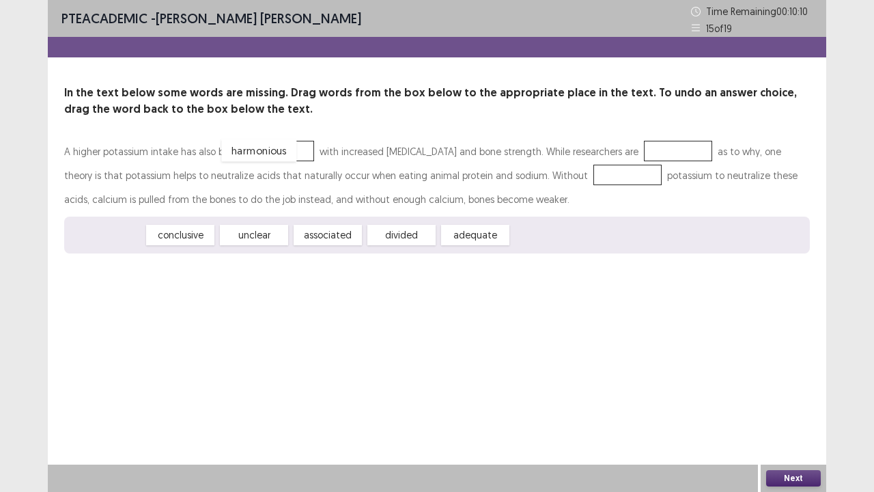
drag, startPoint x: 105, startPoint y: 234, endPoint x: 258, endPoint y: 149, distance: 174.3
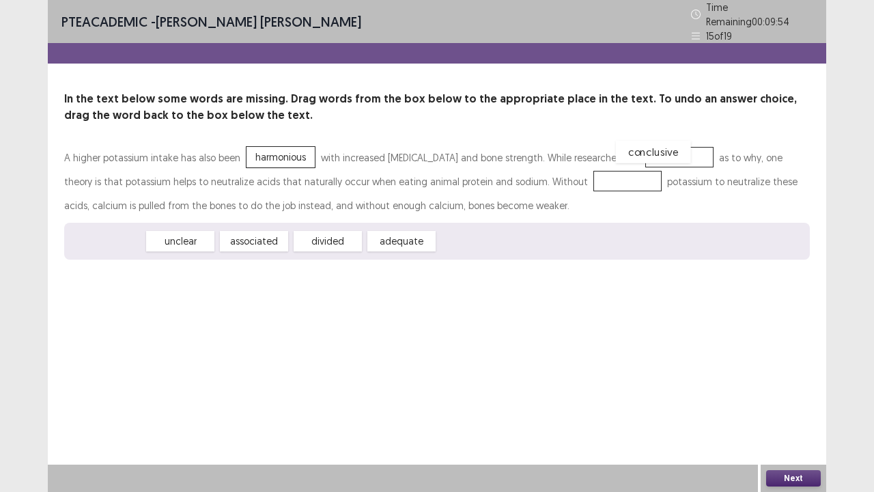
drag, startPoint x: 113, startPoint y: 240, endPoint x: 657, endPoint y: 152, distance: 551.7
drag, startPoint x: 107, startPoint y: 238, endPoint x: 564, endPoint y: 183, distance: 461.0
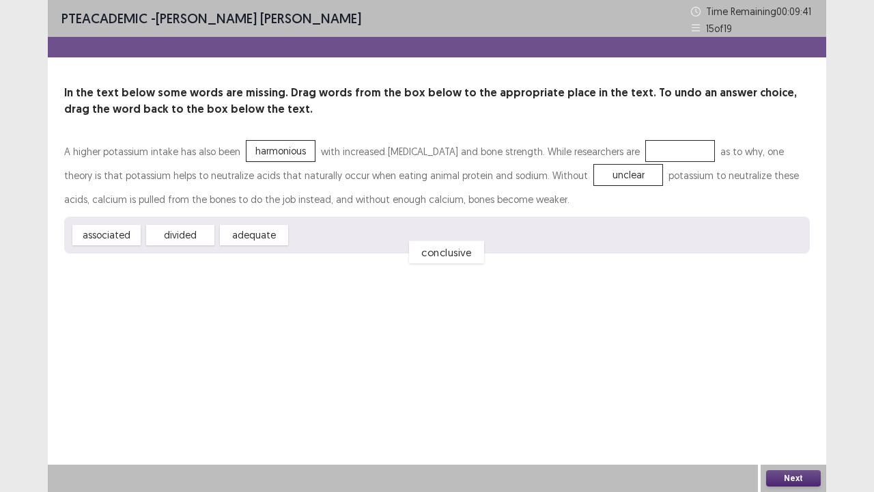
drag, startPoint x: 650, startPoint y: 143, endPoint x: 417, endPoint y: 232, distance: 249.3
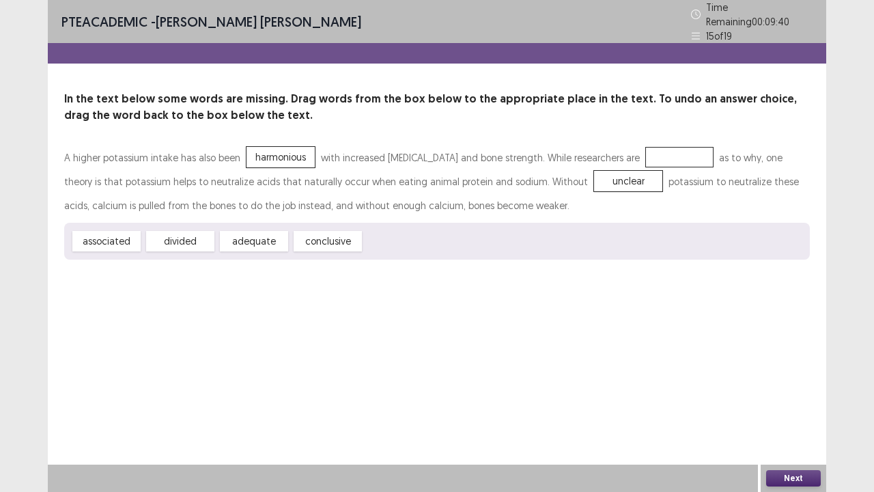
drag, startPoint x: 558, startPoint y: 171, endPoint x: 588, endPoint y: 174, distance: 29.5
click at [661, 134] on div "In the text below some words are missing. Drag words from the box below to the …" at bounding box center [437, 175] width 779 height 169
drag, startPoint x: 575, startPoint y: 173, endPoint x: 641, endPoint y: 146, distance: 71.0
drag, startPoint x: 335, startPoint y: 236, endPoint x: 577, endPoint y: 174, distance: 250.5
drag, startPoint x: 552, startPoint y: 168, endPoint x: 348, endPoint y: 235, distance: 214.3
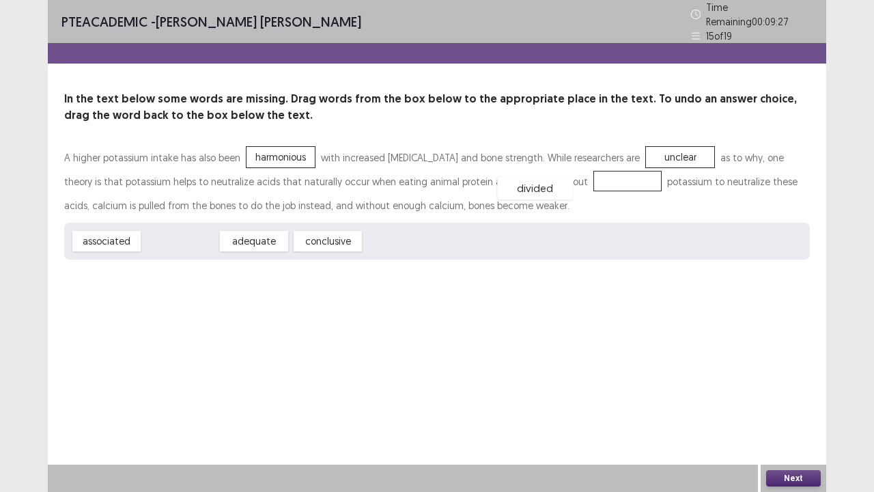
drag, startPoint x: 193, startPoint y: 235, endPoint x: 556, endPoint y: 179, distance: 367.7
drag, startPoint x: 771, startPoint y: 472, endPoint x: 788, endPoint y: 486, distance: 22.4
click at [789, 405] on div "Next" at bounding box center [794, 478] width 66 height 27
click at [786, 405] on button "Next" at bounding box center [794, 478] width 55 height 16
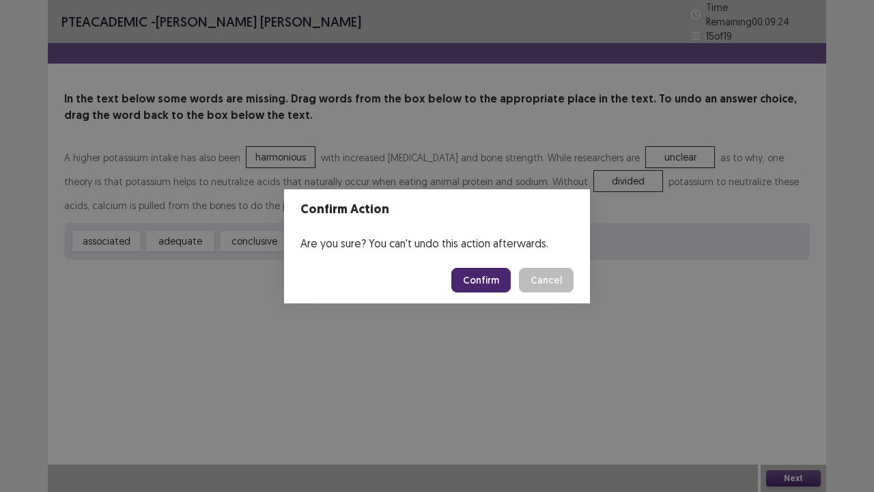
click at [494, 283] on button "Confirm" at bounding box center [481, 280] width 59 height 25
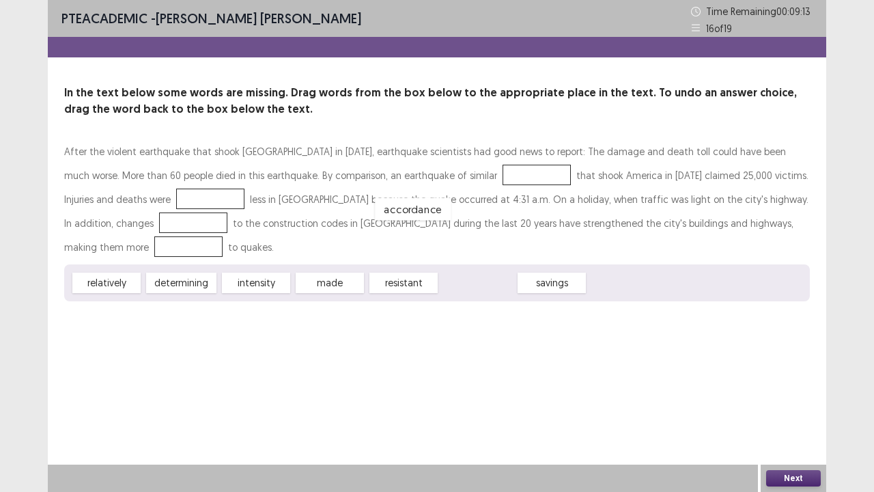
drag, startPoint x: 465, startPoint y: 256, endPoint x: 398, endPoint y: 174, distance: 105.8
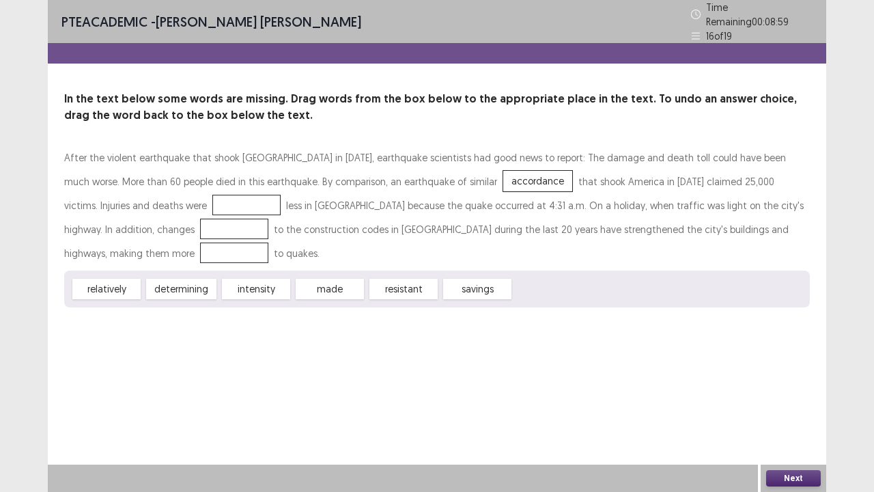
drag, startPoint x: 429, startPoint y: 165, endPoint x: 158, endPoint y: 220, distance: 276.0
click at [158, 220] on div "After the violent earthquake that shook [GEOGRAPHIC_DATA] in [DATE], earthquake…" at bounding box center [437, 206] width 746 height 120
drag, startPoint x: 407, startPoint y: 176, endPoint x: 89, endPoint y: 197, distance: 319.1
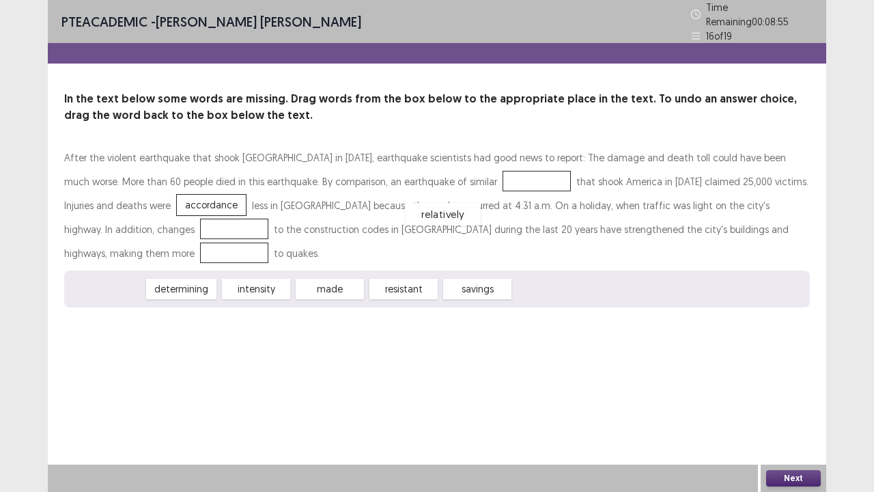
drag, startPoint x: 102, startPoint y: 268, endPoint x: 435, endPoint y: 185, distance: 343.5
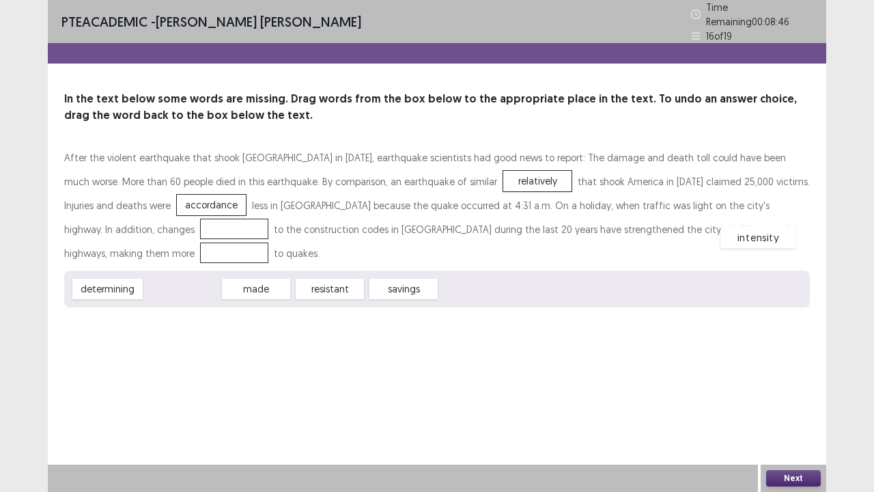
drag, startPoint x: 183, startPoint y: 262, endPoint x: 758, endPoint y: 209, distance: 577.7
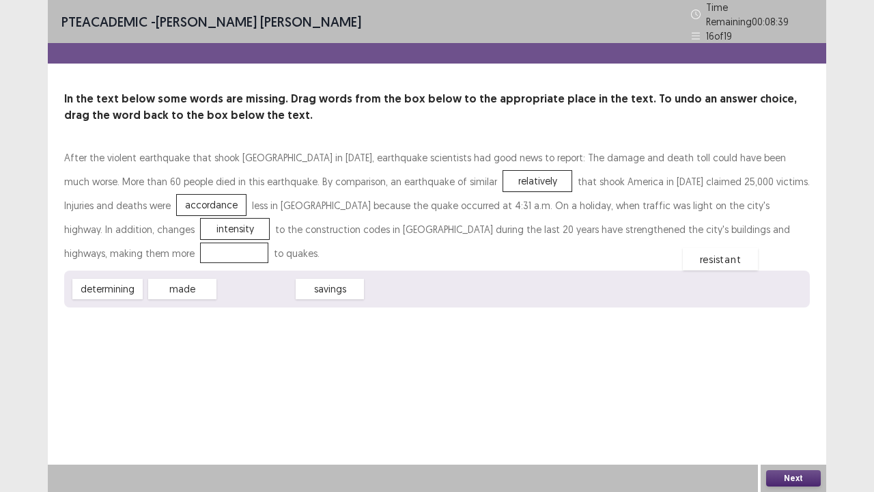
drag, startPoint x: 260, startPoint y: 258, endPoint x: 719, endPoint y: 224, distance: 460.4
click at [791, 405] on button "Next" at bounding box center [794, 478] width 55 height 16
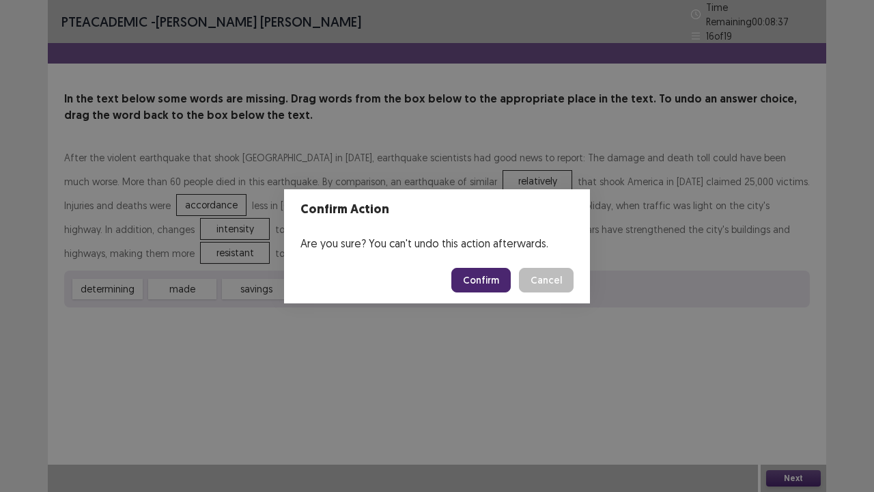
click at [473, 270] on button "Confirm" at bounding box center [481, 280] width 59 height 25
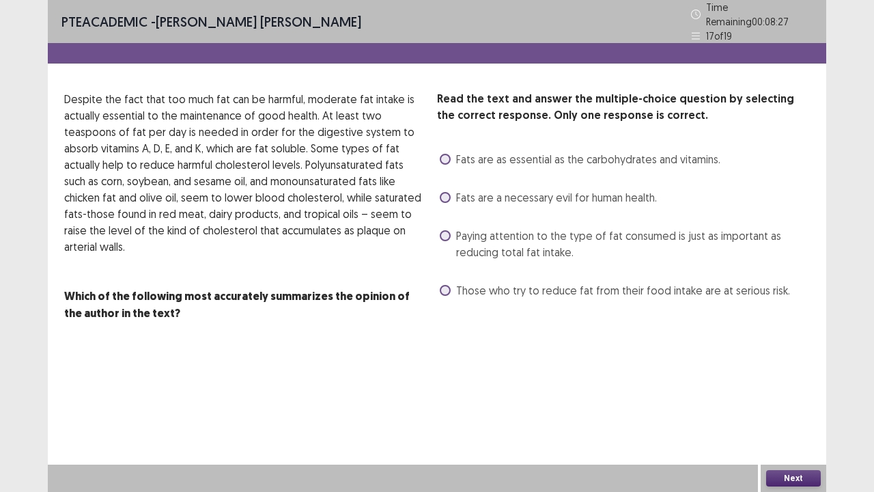
click at [440, 227] on label "Paying attention to the type of fat consumed is just as important as reducing t…" at bounding box center [625, 243] width 370 height 33
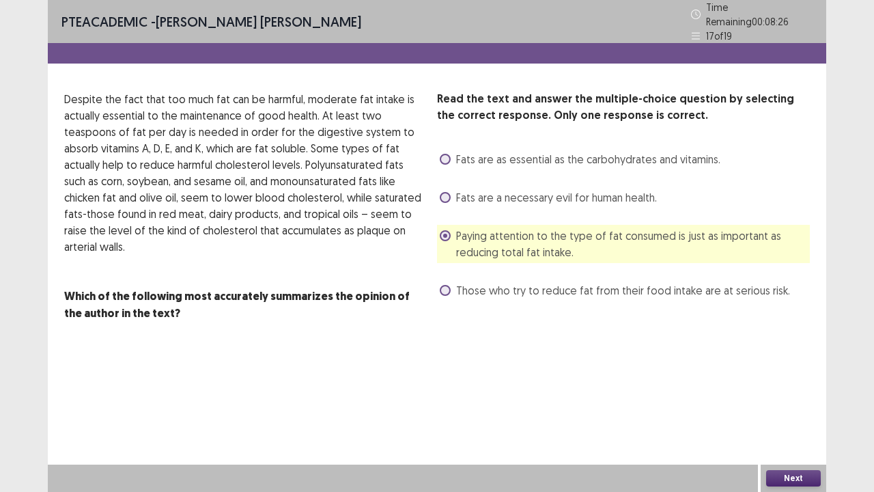
click at [788, 405] on div "Next" at bounding box center [794, 478] width 66 height 27
click at [792, 405] on button "Next" at bounding box center [794, 478] width 55 height 16
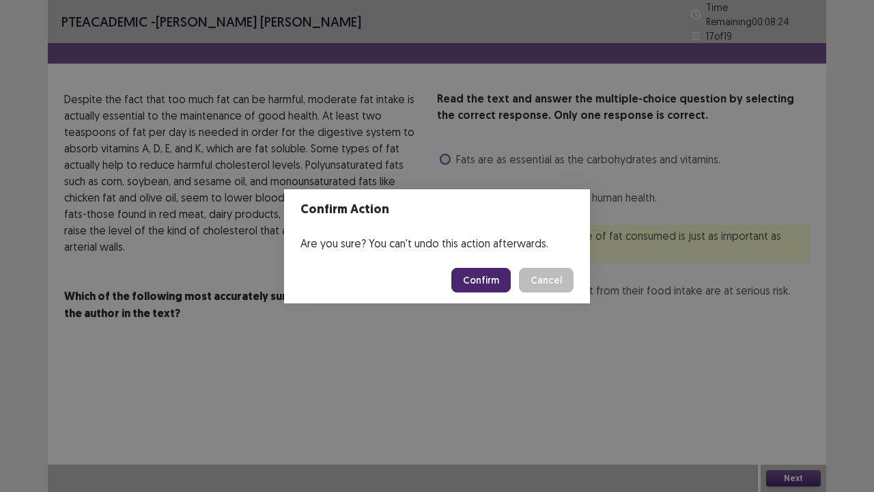
drag, startPoint x: 499, startPoint y: 284, endPoint x: 504, endPoint y: 291, distance: 9.3
click at [497, 285] on button "Confirm" at bounding box center [481, 280] width 59 height 25
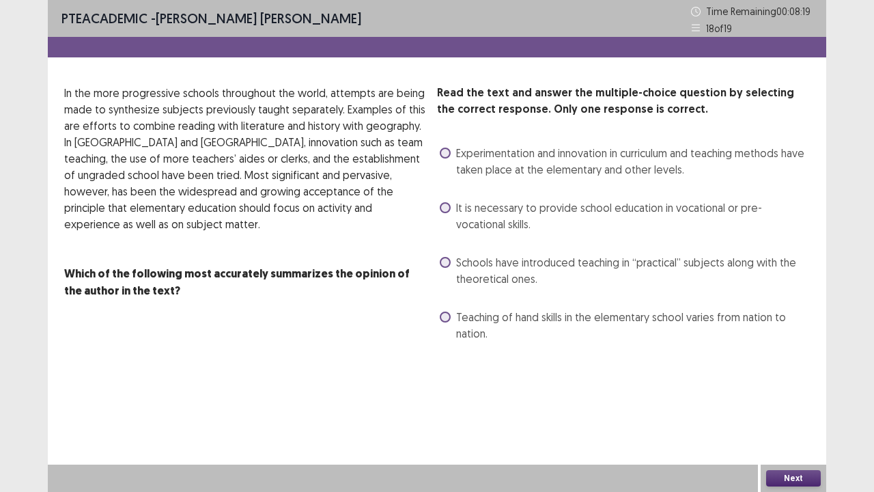
click at [437, 312] on div "Teaching of hand skills in the elementary school varies from nation to nation." at bounding box center [623, 325] width 373 height 38
drag, startPoint x: 445, startPoint y: 260, endPoint x: 453, endPoint y: 258, distance: 7.8
click at [445, 261] on span at bounding box center [445, 262] width 11 height 11
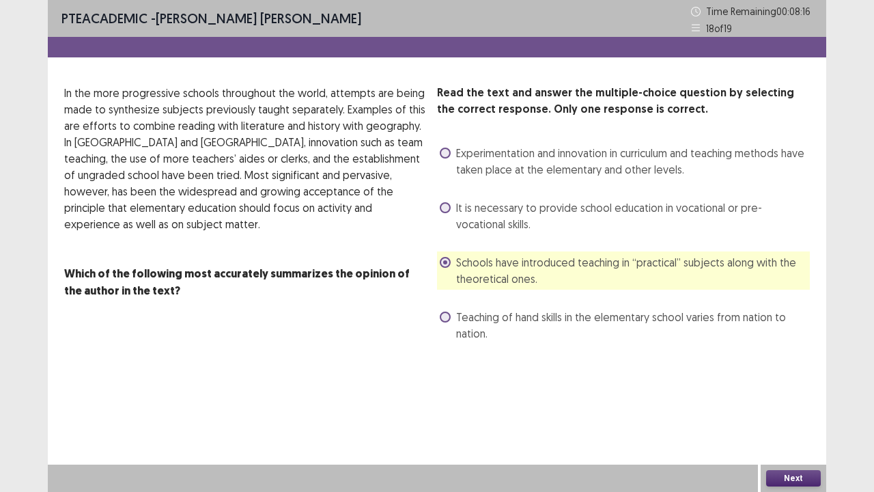
click at [765, 405] on div "Next" at bounding box center [794, 478] width 66 height 27
click at [776, 405] on button "Next" at bounding box center [794, 478] width 55 height 16
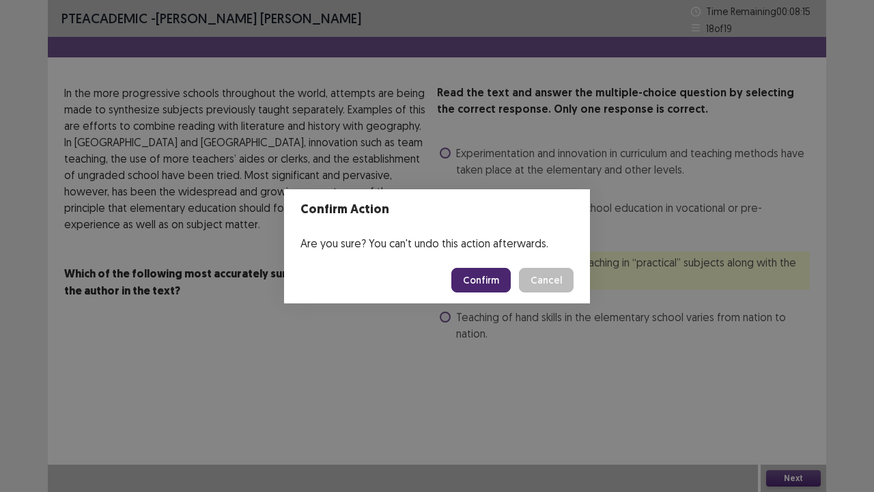
click at [498, 282] on button "Confirm" at bounding box center [481, 280] width 59 height 25
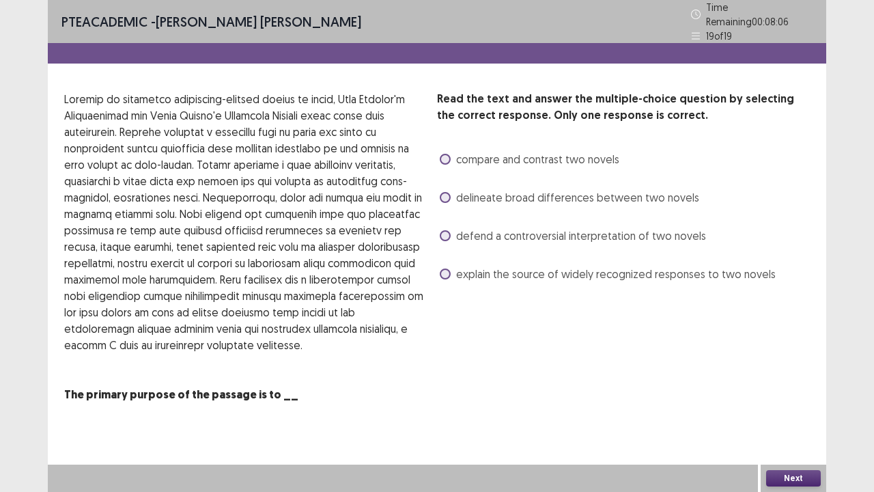
click at [444, 154] on span at bounding box center [445, 159] width 11 height 11
click at [780, 405] on button "Next" at bounding box center [794, 478] width 55 height 16
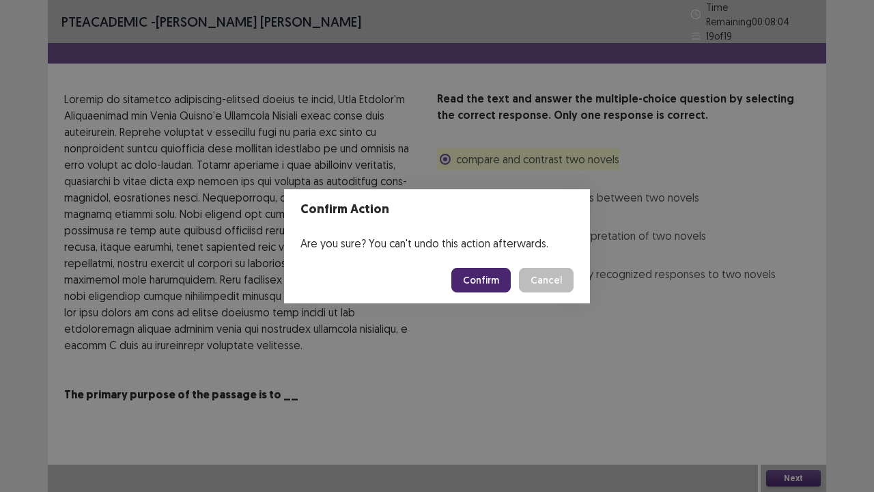
click at [487, 277] on button "Confirm" at bounding box center [481, 280] width 59 height 25
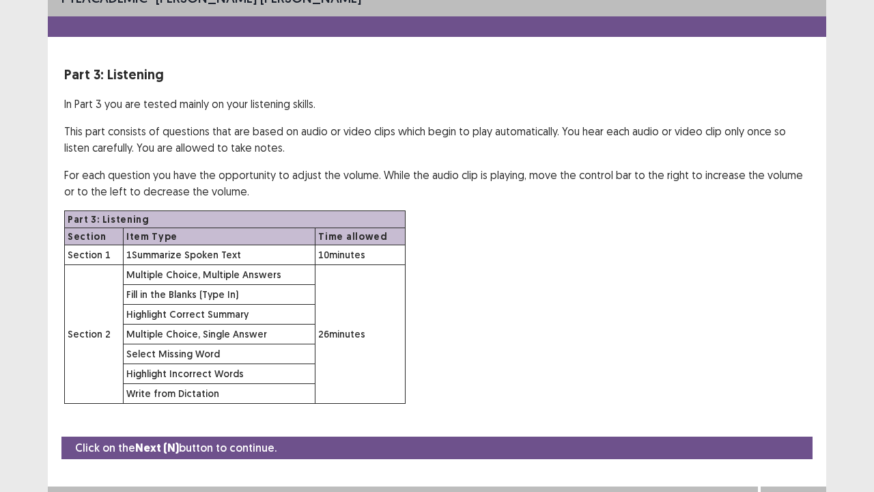
scroll to position [40, 0]
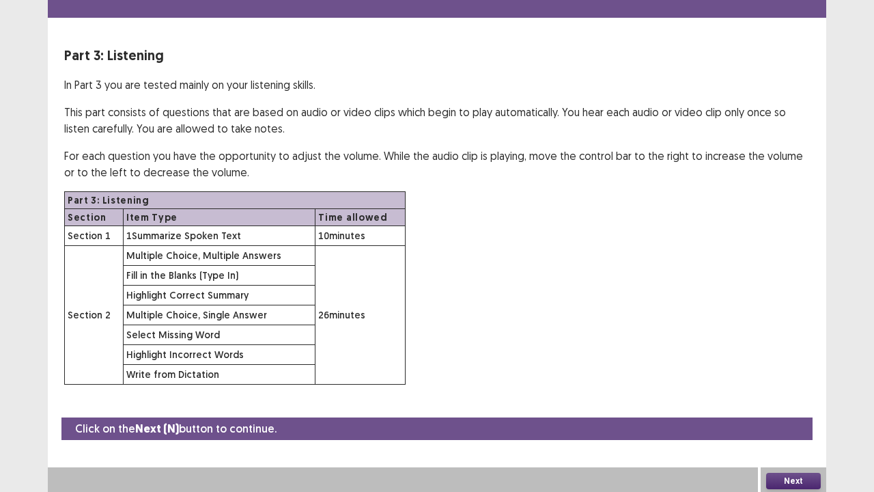
click at [801, 405] on button "Next" at bounding box center [794, 481] width 55 height 16
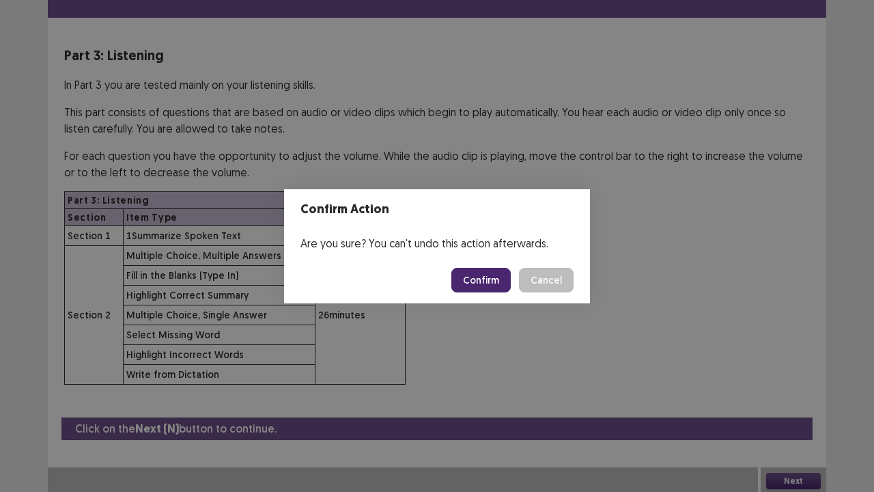
click at [503, 283] on button "Confirm" at bounding box center [481, 280] width 59 height 25
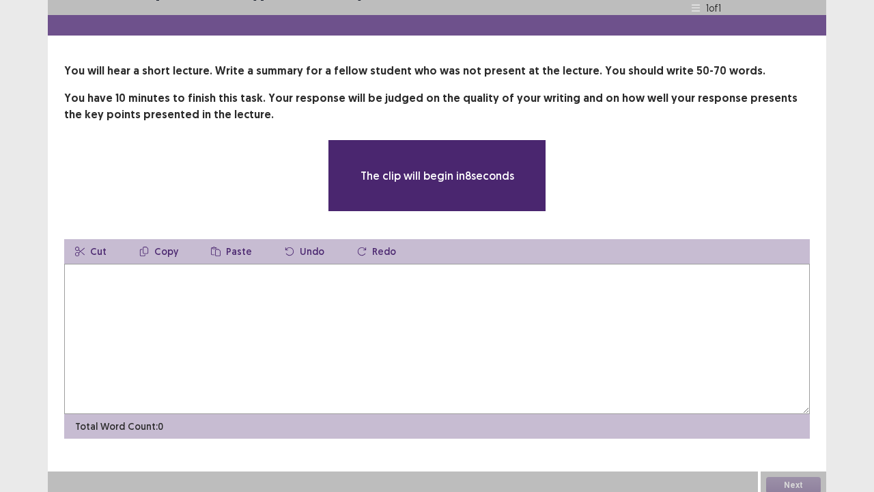
click at [288, 338] on textarea at bounding box center [437, 339] width 746 height 150
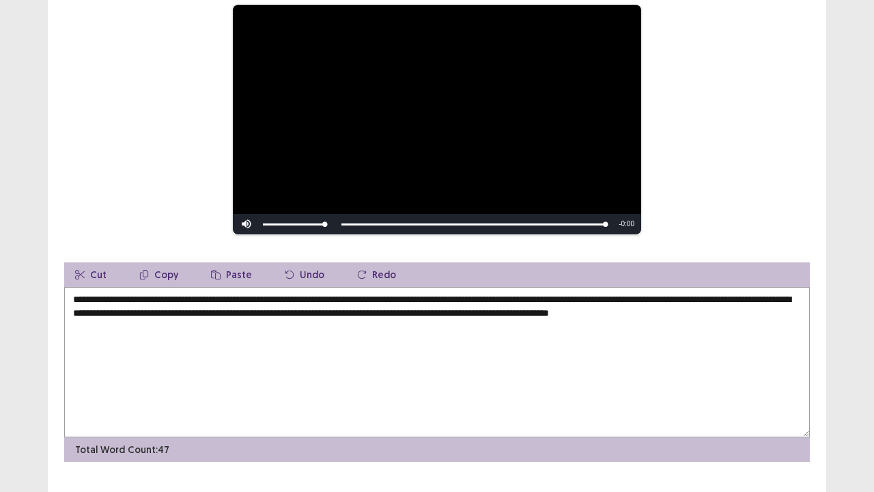
scroll to position [187, 0]
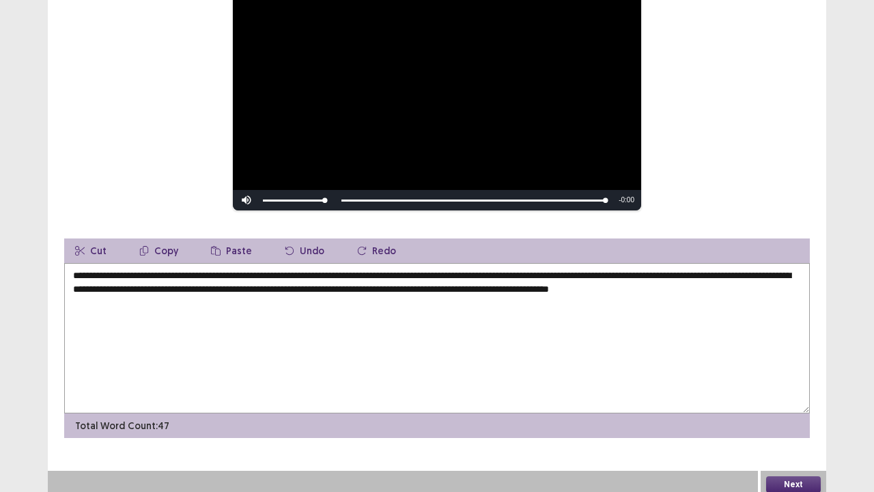
type textarea "**********"
click at [768, 405] on button "Next" at bounding box center [794, 484] width 55 height 16
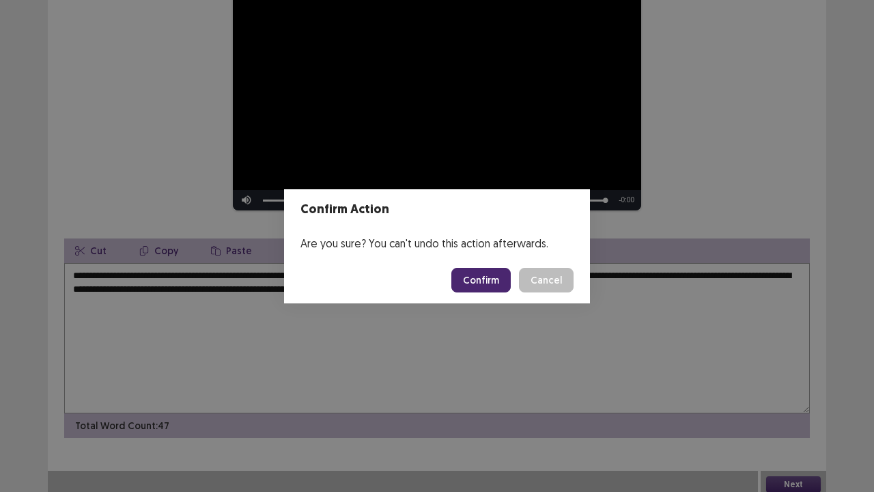
click at [484, 281] on button "Confirm" at bounding box center [481, 280] width 59 height 25
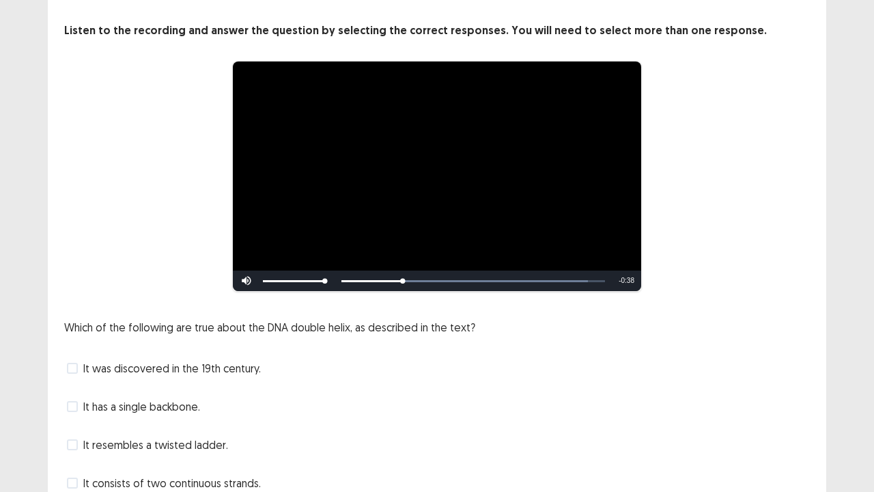
scroll to position [124, 0]
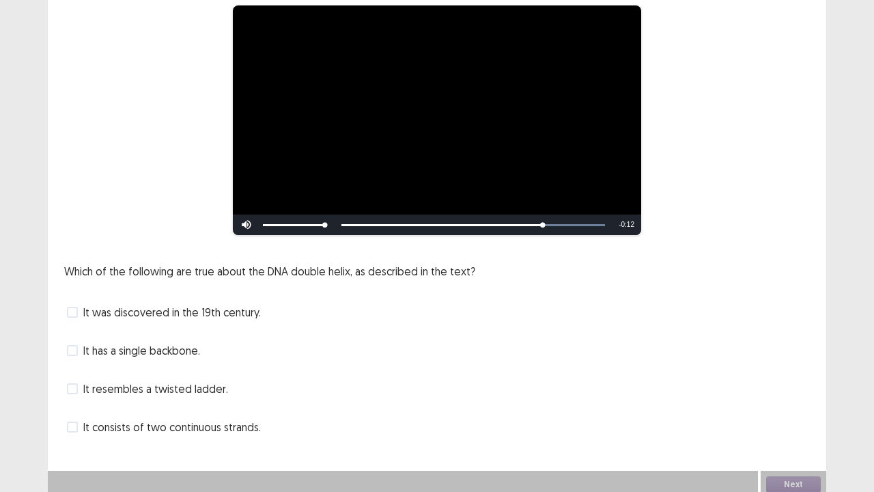
click at [70, 385] on span at bounding box center [72, 388] width 11 height 11
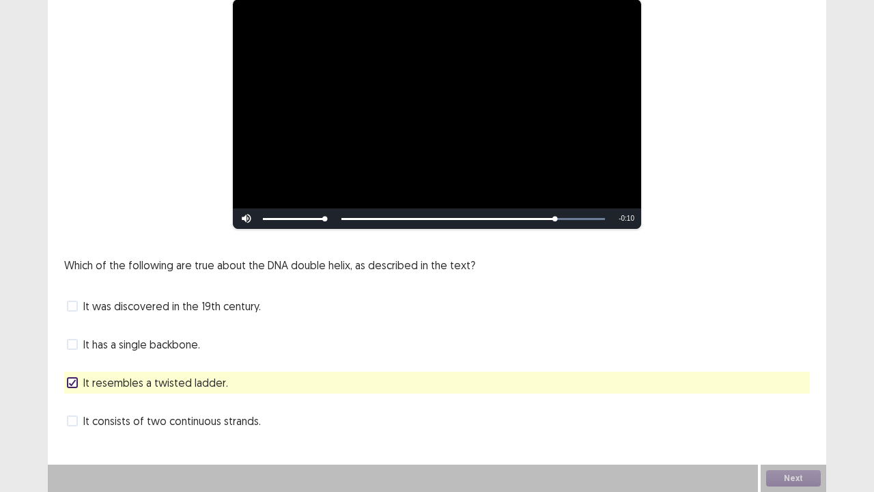
click at [70, 345] on span at bounding box center [72, 344] width 11 height 11
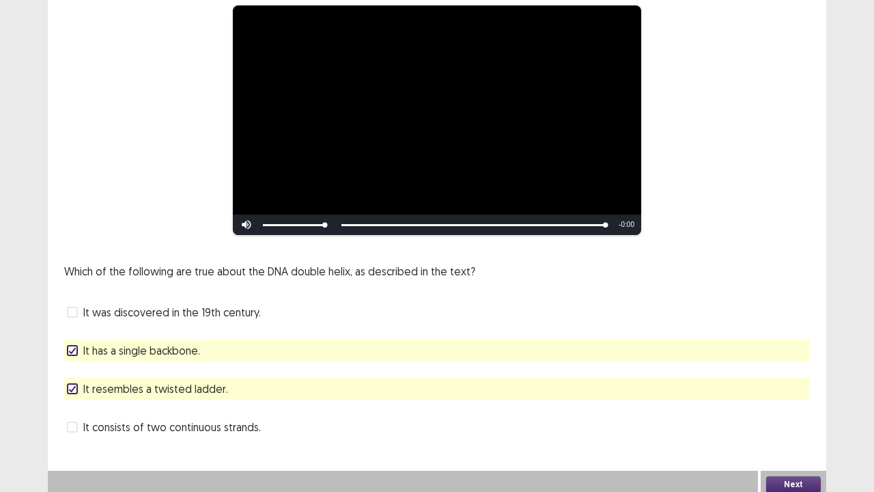
click at [70, 405] on span at bounding box center [72, 427] width 11 height 11
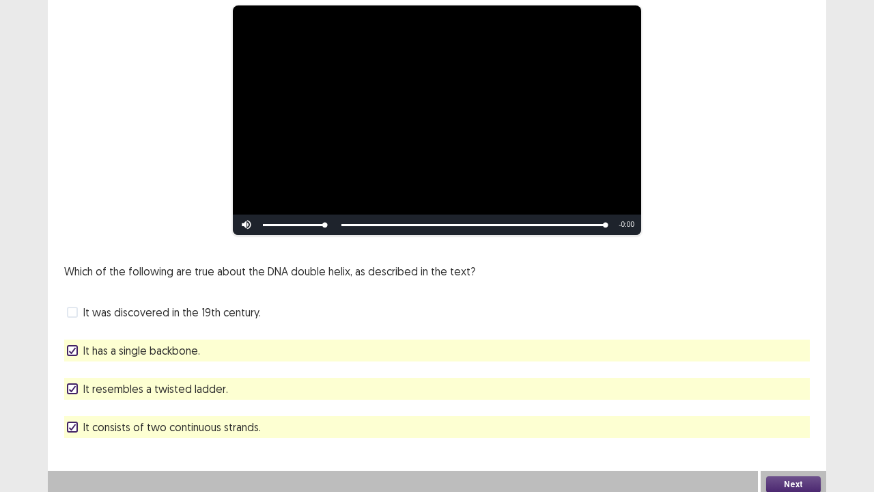
click at [777, 405] on button "Next" at bounding box center [794, 484] width 55 height 16
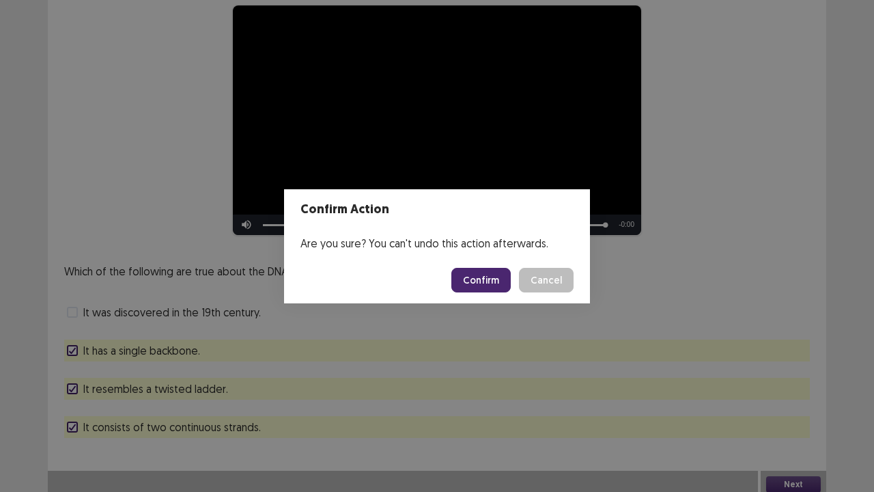
click at [493, 273] on button "Confirm" at bounding box center [481, 280] width 59 height 25
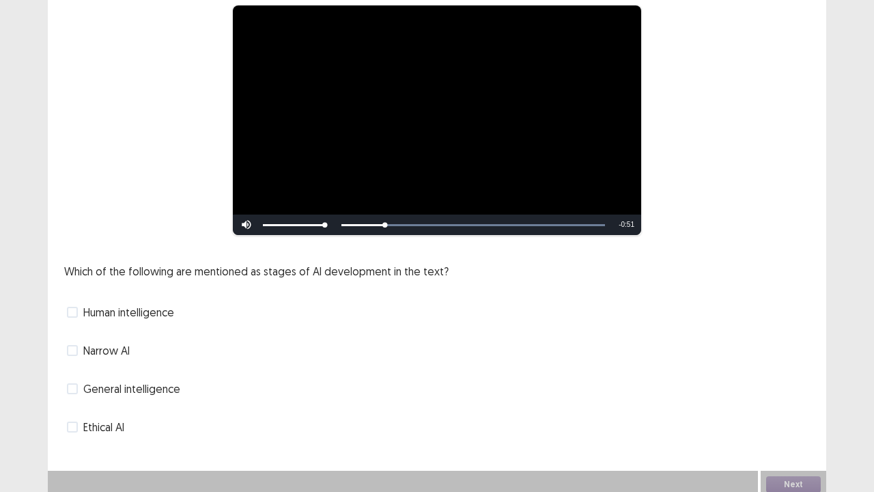
click at [69, 383] on span at bounding box center [72, 388] width 11 height 11
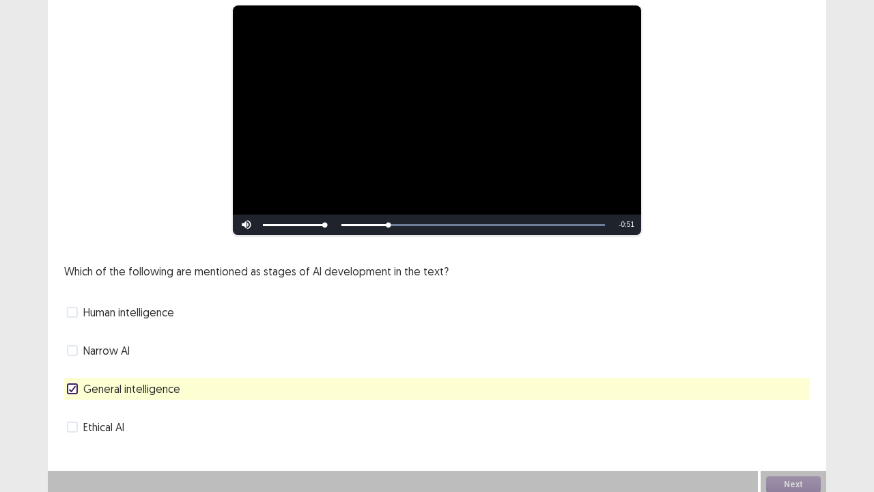
click at [75, 381] on label "General intelligence" at bounding box center [123, 389] width 113 height 16
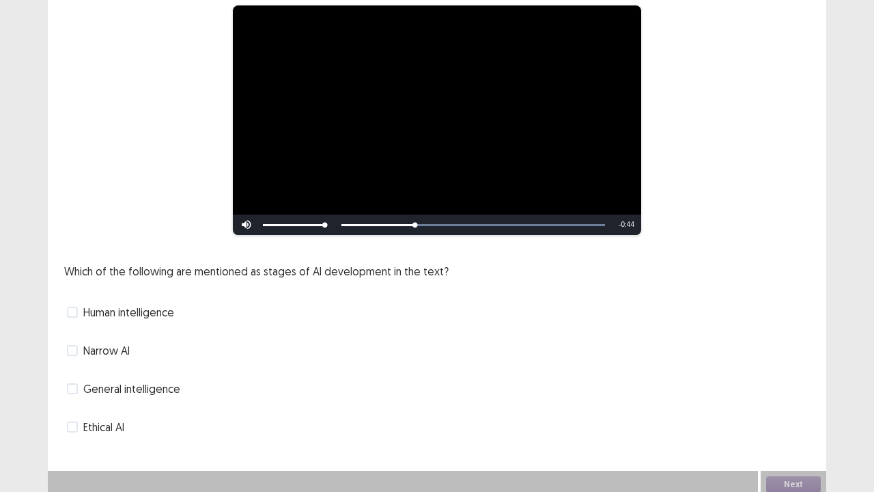
click at [75, 347] on label "Narrow AI" at bounding box center [98, 350] width 63 height 16
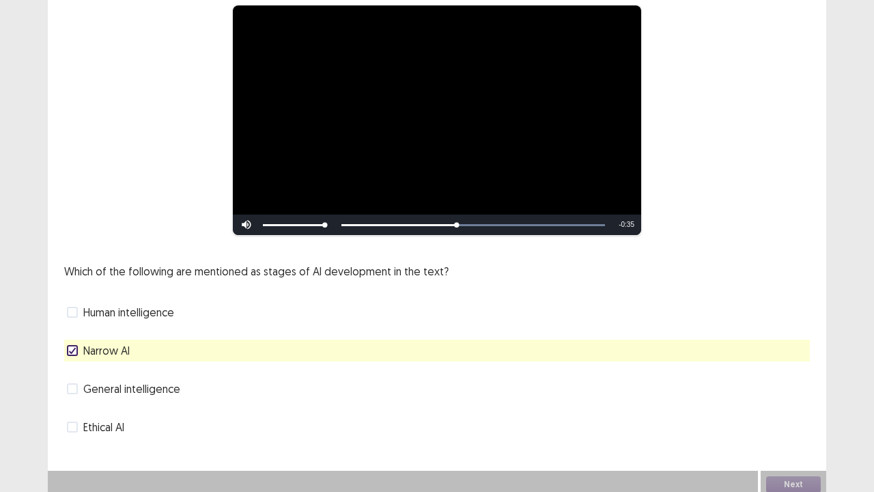
click at [74, 385] on span at bounding box center [72, 388] width 11 height 11
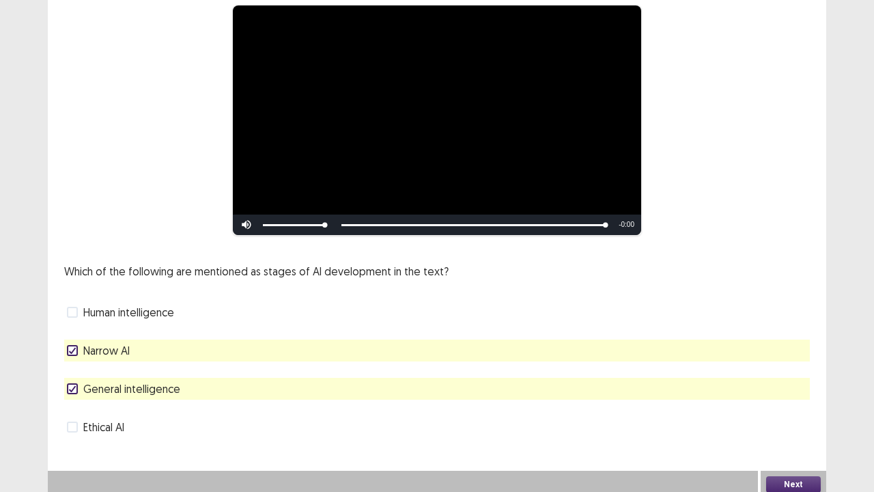
click at [777, 405] on button "Next" at bounding box center [794, 484] width 55 height 16
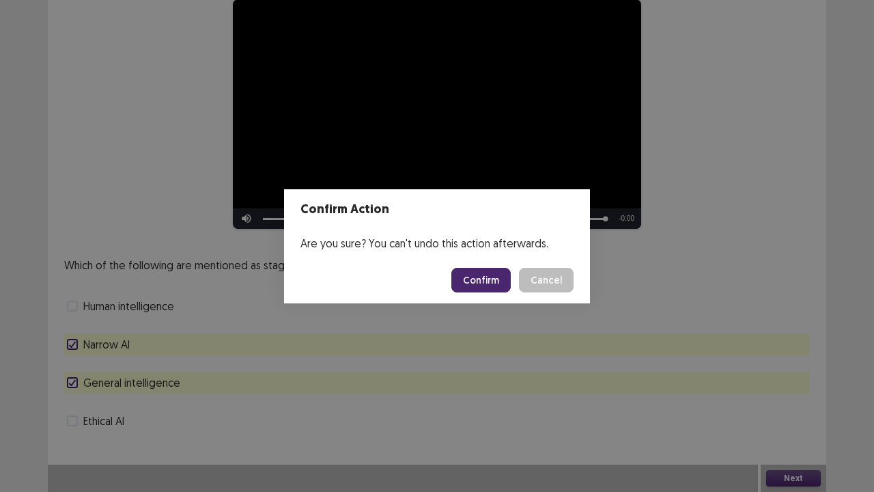
drag, startPoint x: 475, startPoint y: 276, endPoint x: 466, endPoint y: 288, distance: 15.6
click at [467, 288] on button "Confirm" at bounding box center [481, 280] width 59 height 25
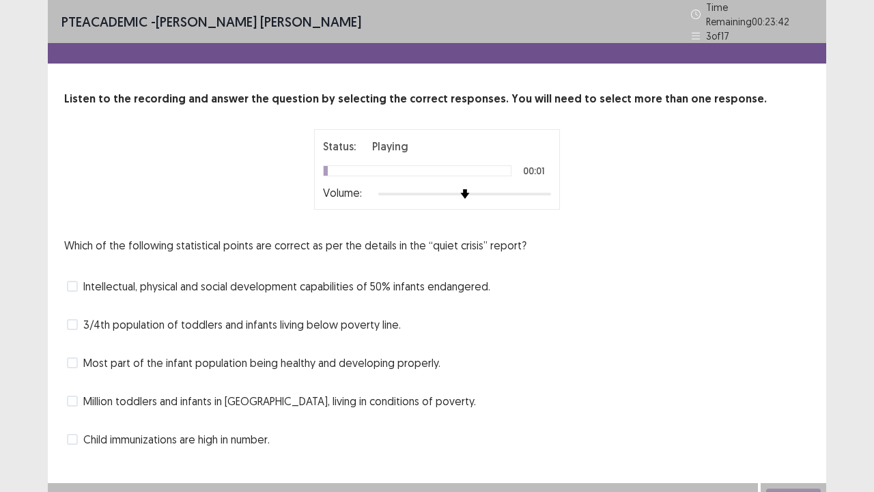
click at [524, 193] on div at bounding box center [464, 194] width 173 height 3
drag, startPoint x: 63, startPoint y: 430, endPoint x: 71, endPoint y: 429, distance: 8.3
click at [64, 405] on div "Listen to the recording and answer the question by selecting the correct respon…" at bounding box center [437, 270] width 779 height 359
click at [74, 405] on span at bounding box center [72, 439] width 11 height 11
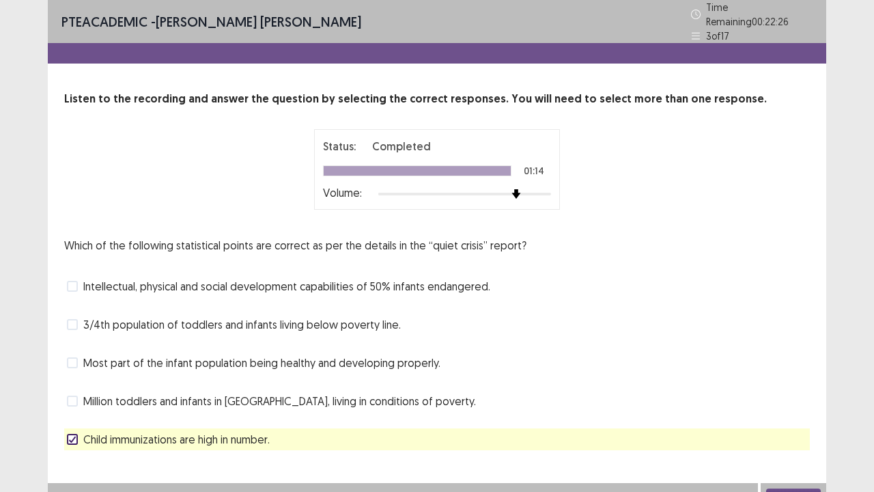
click at [82, 355] on label "Most part of the infant population being healthy and developing properly." at bounding box center [254, 363] width 374 height 16
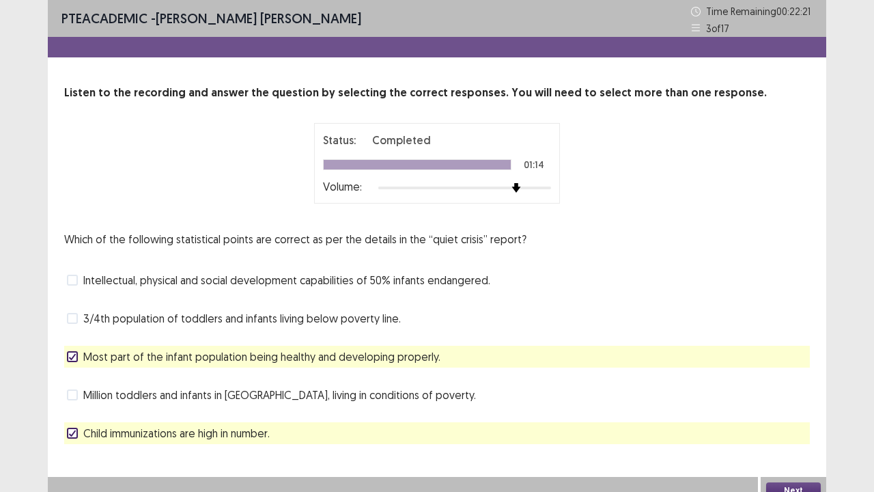
click at [73, 321] on span at bounding box center [72, 318] width 11 height 11
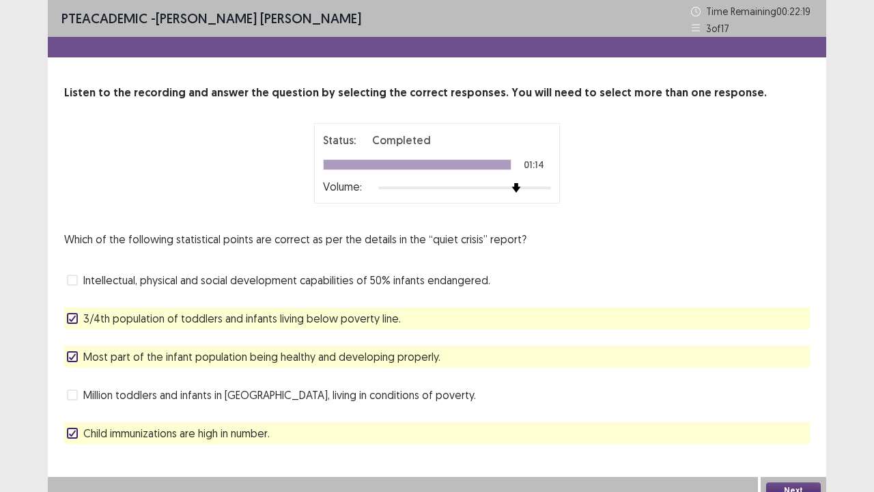
click at [72, 320] on polyline at bounding box center [73, 318] width 6 height 5
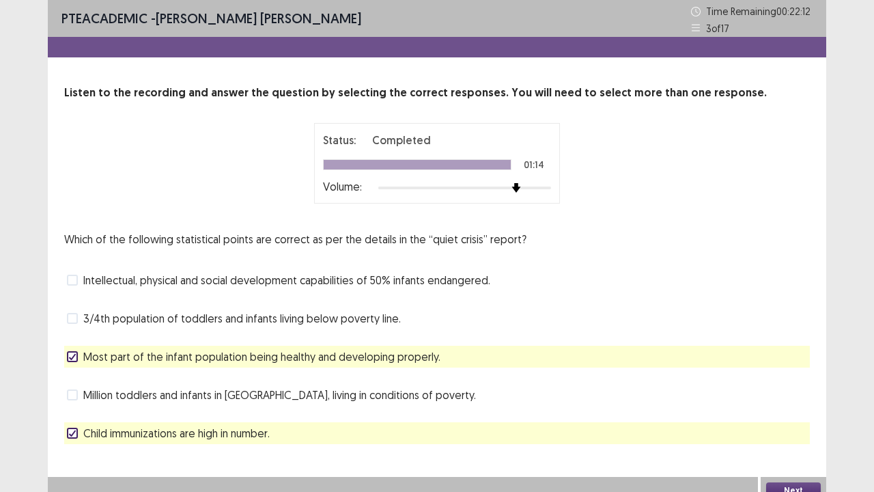
click at [74, 389] on span at bounding box center [72, 394] width 11 height 11
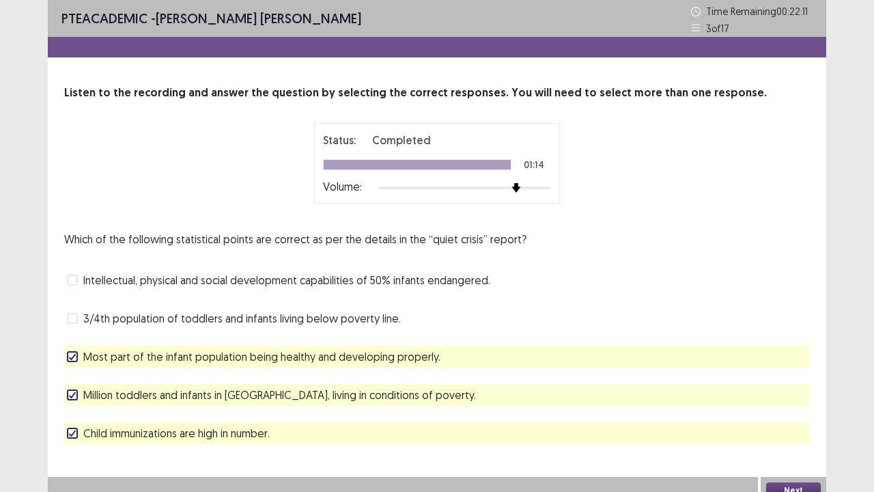
click at [805, 405] on button "Next" at bounding box center [794, 490] width 55 height 16
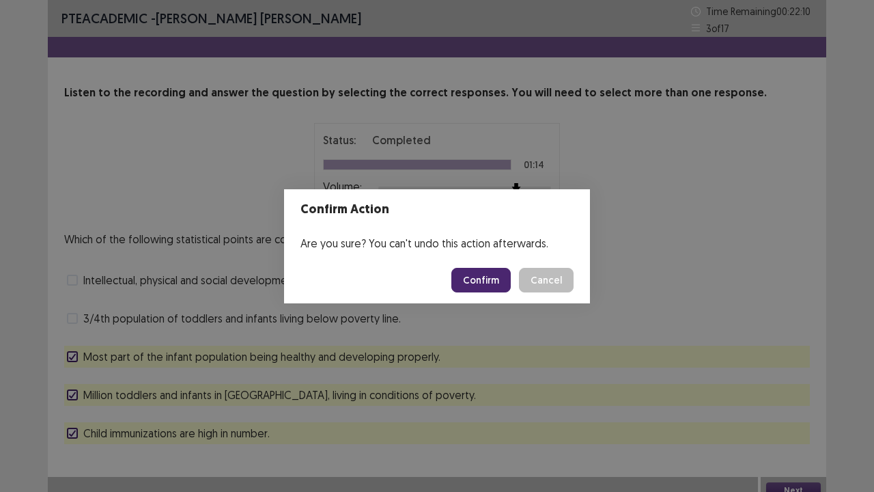
click at [500, 273] on button "Confirm" at bounding box center [481, 280] width 59 height 25
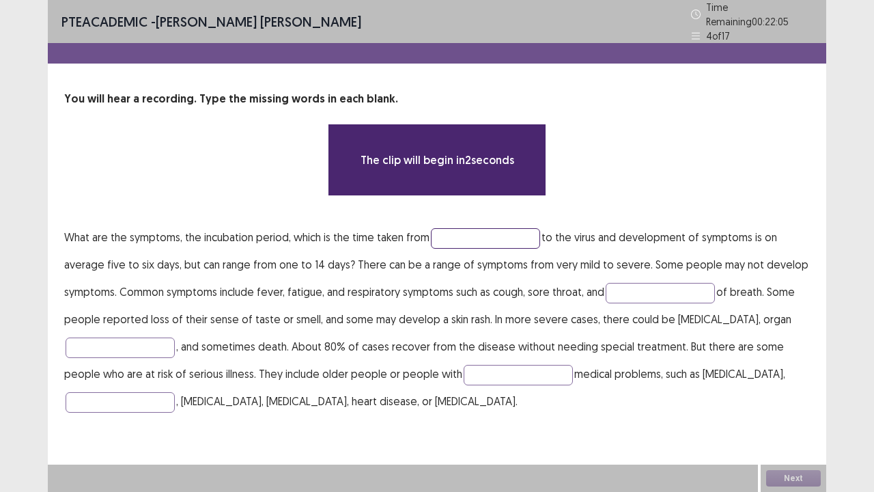
click at [503, 234] on input "text" at bounding box center [485, 238] width 109 height 20
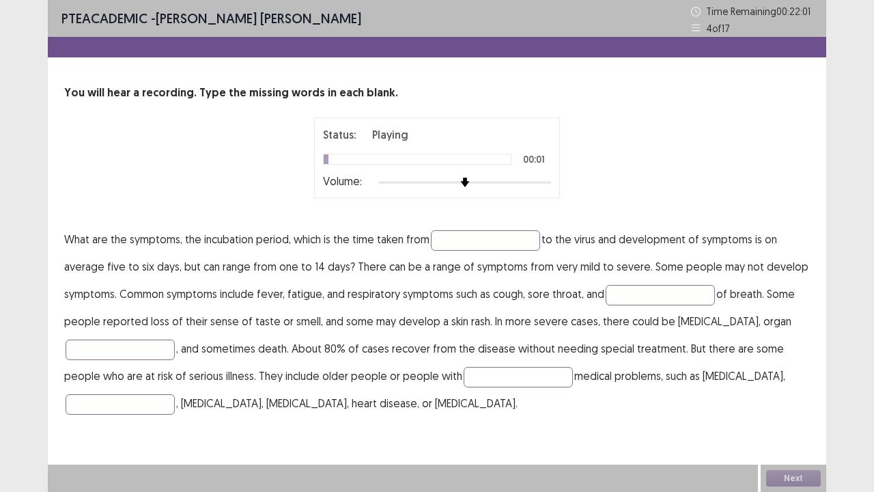
click at [523, 176] on div "Volume:" at bounding box center [437, 183] width 228 height 14
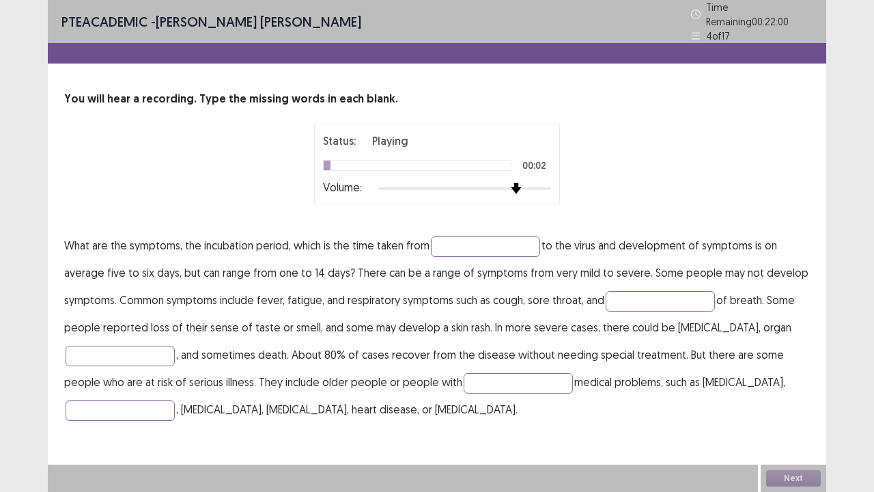
click at [521, 183] on div at bounding box center [464, 188] width 173 height 11
click at [477, 241] on input "text" at bounding box center [485, 246] width 109 height 20
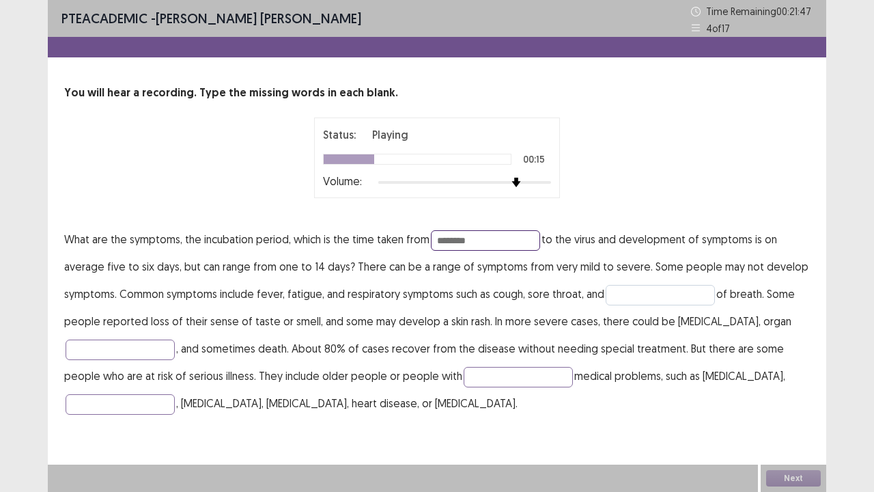
type input "********"
click at [650, 291] on input "text" at bounding box center [660, 295] width 109 height 20
type input "*********"
click at [141, 355] on input "text" at bounding box center [120, 350] width 109 height 20
click at [146, 350] on input "text" at bounding box center [120, 350] width 109 height 20
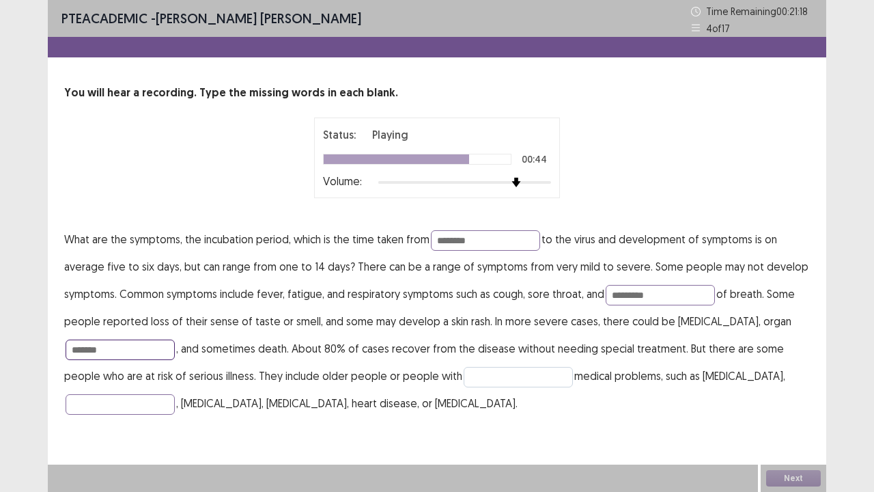
type input "*******"
click at [464, 379] on input "text" at bounding box center [518, 377] width 109 height 20
click at [464, 374] on input "text" at bounding box center [518, 377] width 109 height 20
type input "**********"
click at [150, 405] on input "text" at bounding box center [120, 404] width 109 height 20
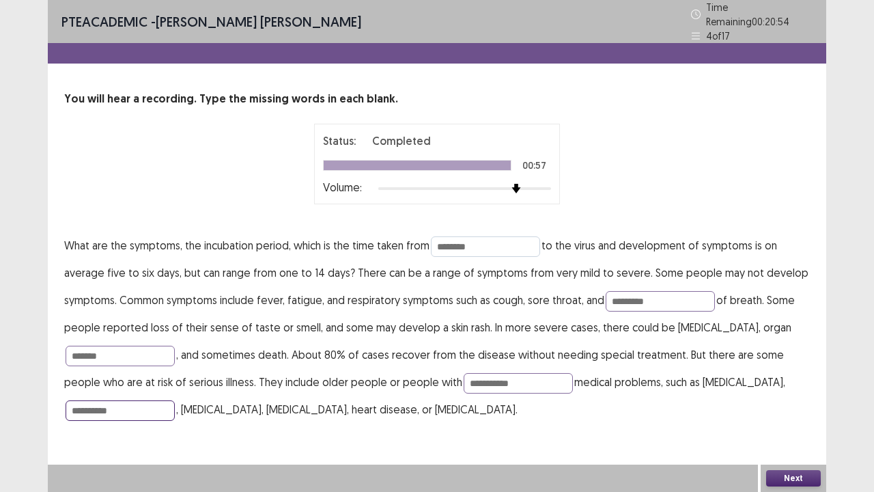
type input "**********"
click at [489, 238] on input "********" at bounding box center [485, 246] width 109 height 20
type input "********"
click at [660, 292] on input "*********" at bounding box center [660, 301] width 109 height 20
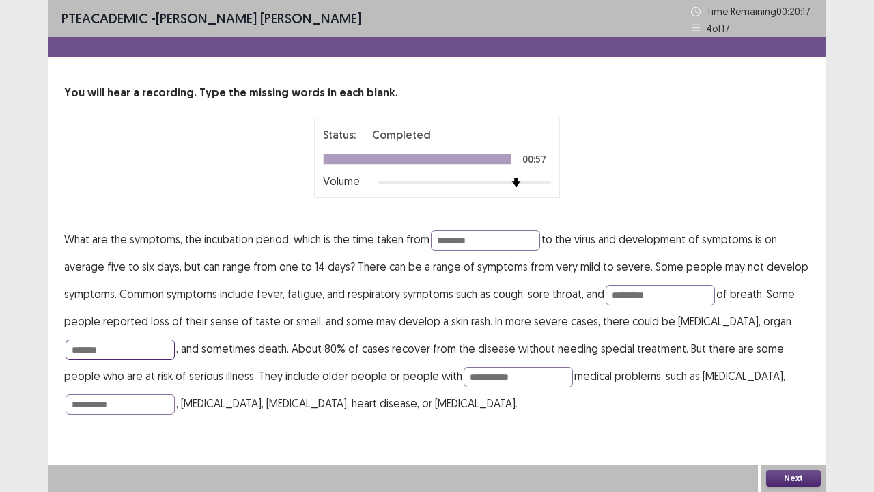
click at [111, 349] on input "*******" at bounding box center [120, 350] width 109 height 20
click at [491, 376] on input "**********" at bounding box center [518, 377] width 109 height 20
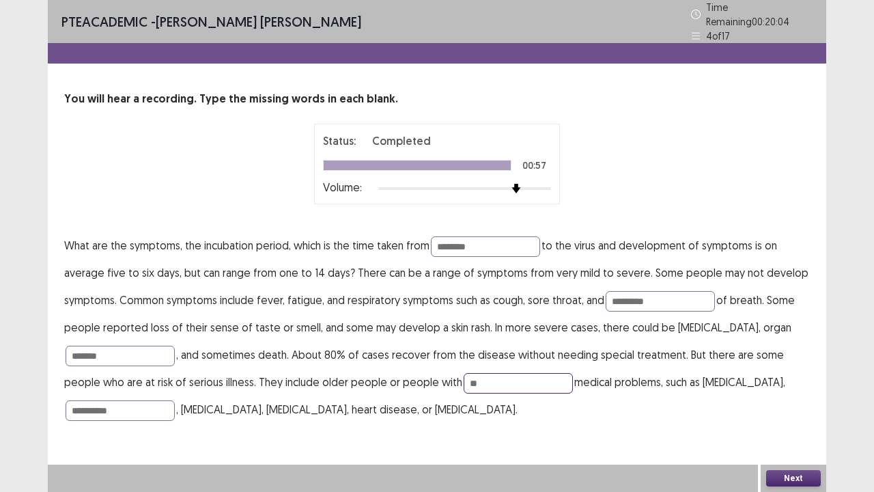
type input "*"
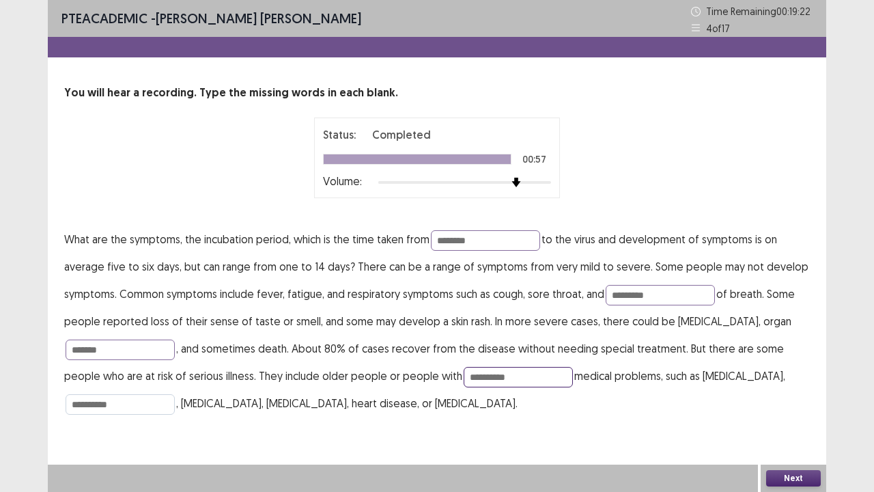
type input "**********"
click at [98, 403] on input "**********" at bounding box center [120, 404] width 109 height 20
type input "*********"
click at [801, 405] on button "Next" at bounding box center [794, 478] width 55 height 16
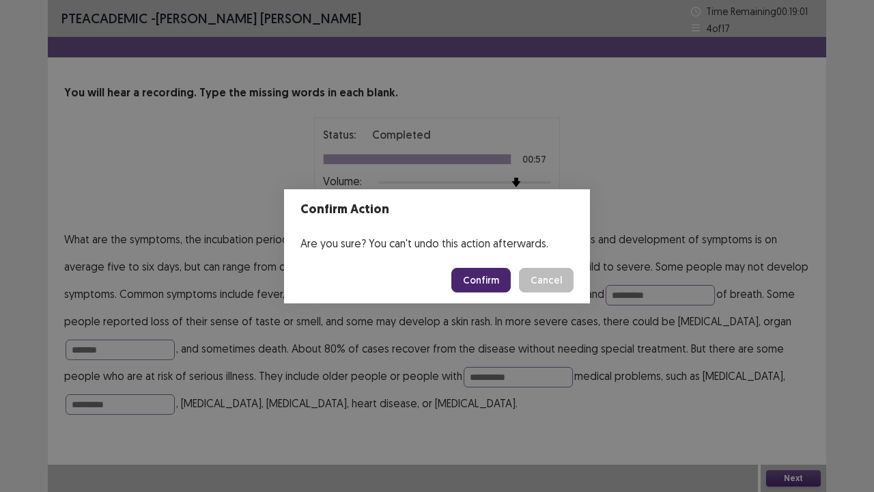
click at [495, 269] on footer "Confirm Cancel" at bounding box center [437, 280] width 306 height 46
click at [499, 272] on button "Confirm" at bounding box center [481, 280] width 59 height 25
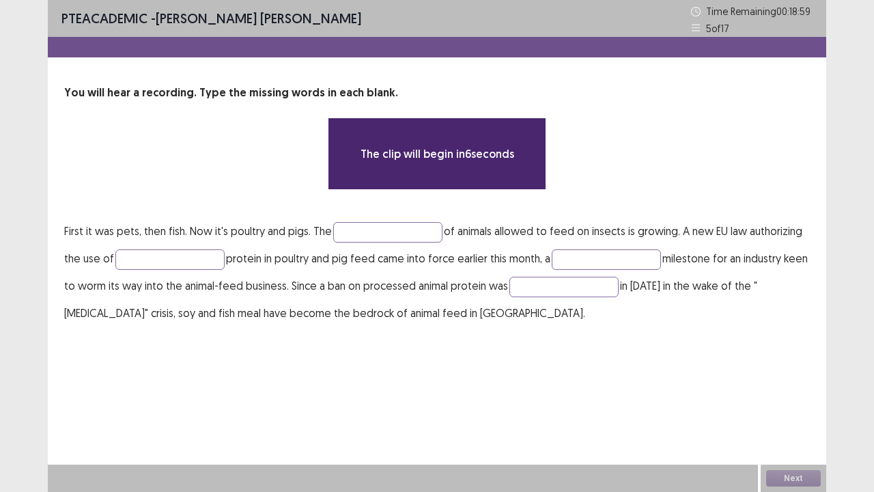
click at [389, 208] on div "You will hear a recording. Type the missing words in each blank. The clip will …" at bounding box center [437, 206] width 779 height 242
click at [378, 230] on input "text" at bounding box center [387, 232] width 109 height 20
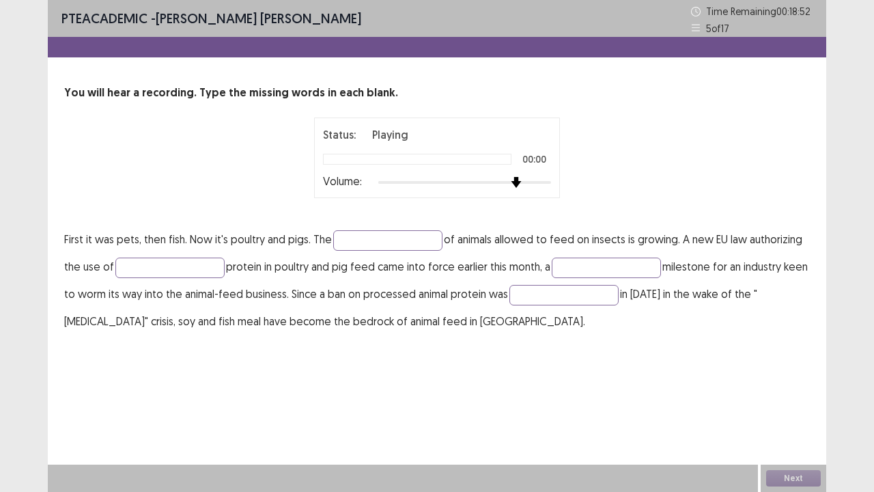
click at [521, 180] on div at bounding box center [464, 182] width 173 height 11
click at [382, 236] on input "text" at bounding box center [387, 240] width 109 height 20
click at [157, 267] on input "text" at bounding box center [169, 268] width 109 height 20
type input "******"
click at [583, 262] on input "text" at bounding box center [606, 268] width 109 height 20
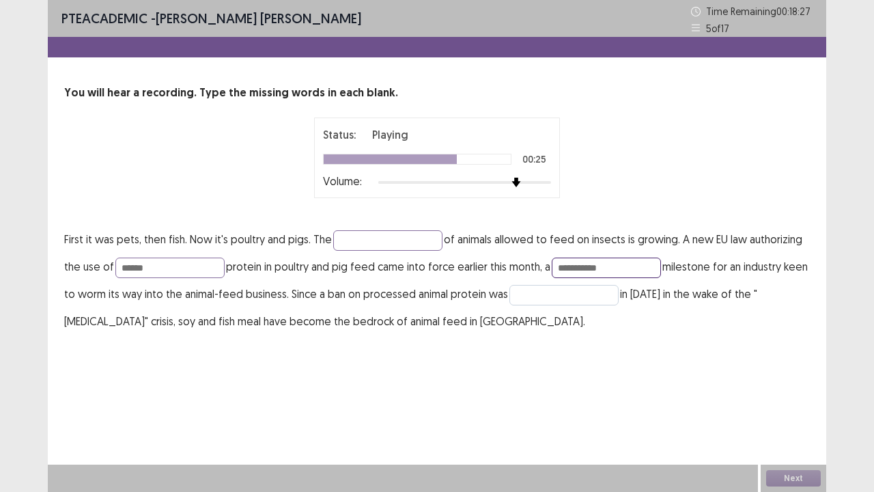
type input "**********"
click at [552, 293] on input "text" at bounding box center [564, 295] width 109 height 20
click at [547, 290] on input "text" at bounding box center [564, 295] width 109 height 20
click at [549, 296] on input "******" at bounding box center [564, 295] width 109 height 20
type input "******"
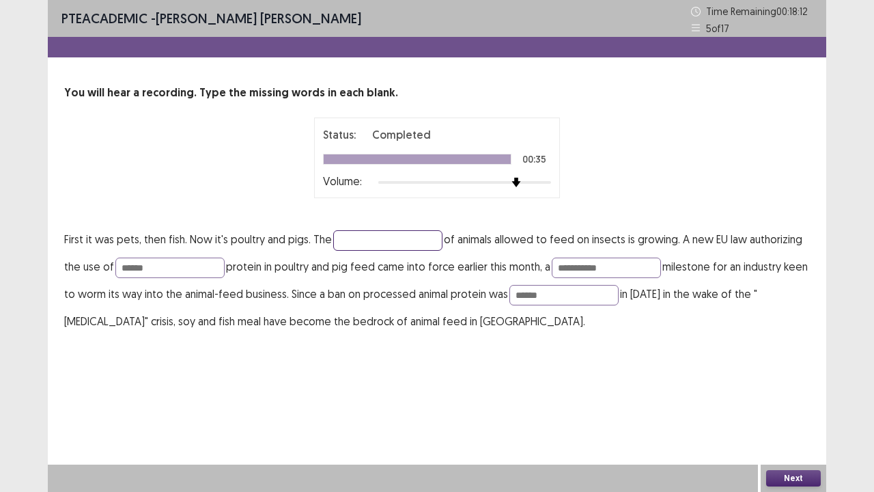
click at [346, 240] on input "text" at bounding box center [387, 240] width 109 height 20
click at [354, 236] on input "text" at bounding box center [387, 240] width 109 height 20
type input "*****"
click at [792, 405] on button "Next" at bounding box center [794, 478] width 55 height 16
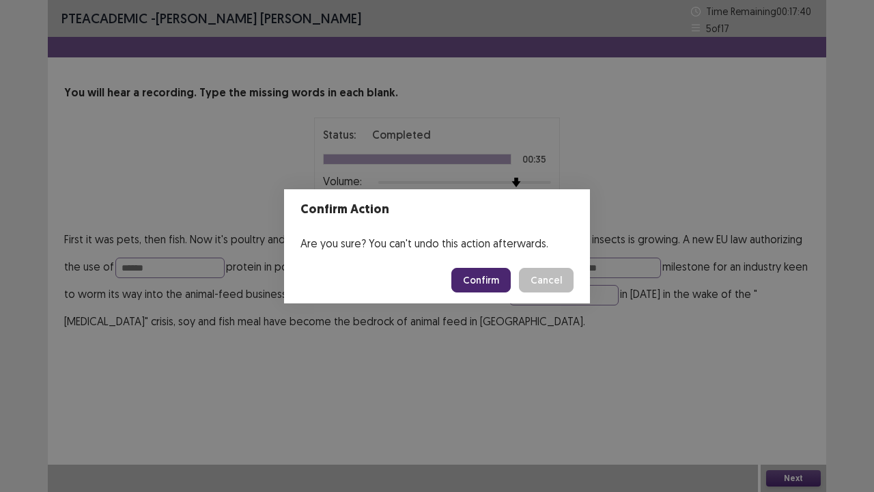
click at [685, 380] on div "Confirm Action Are you sure? You can't undo this action afterwards. Confirm Can…" at bounding box center [437, 246] width 874 height 492
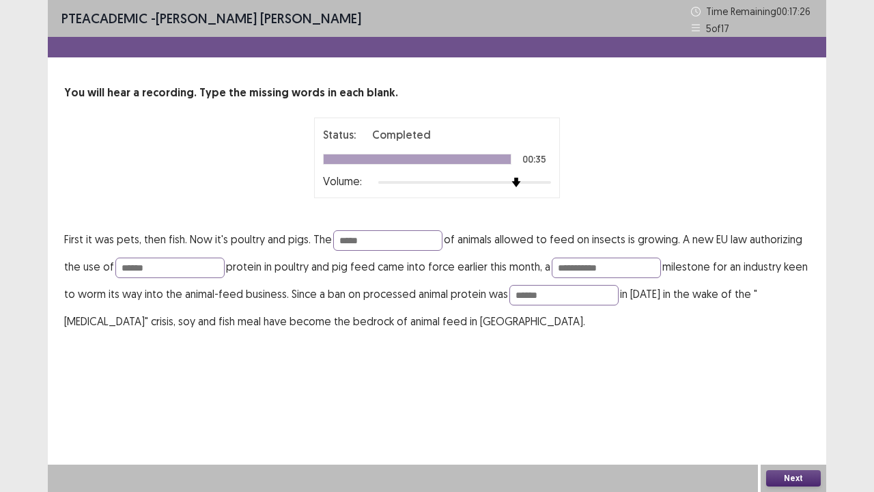
click at [794, 405] on button "Next" at bounding box center [794, 478] width 55 height 16
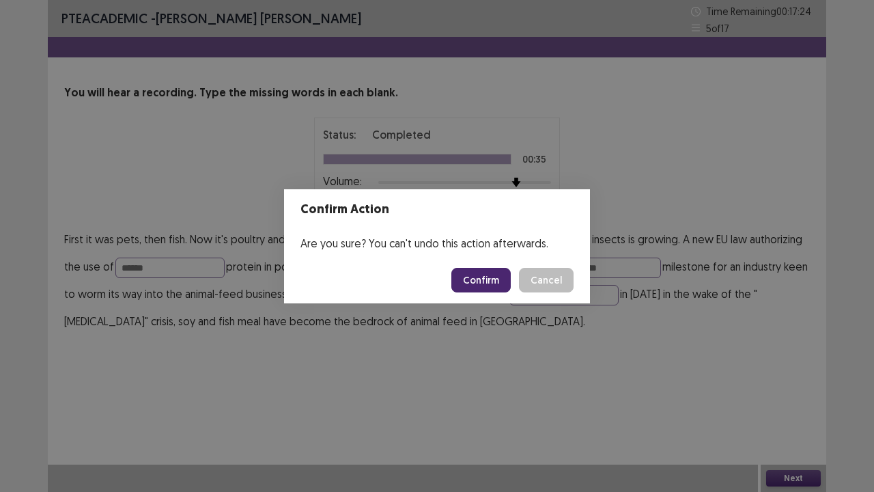
click at [497, 279] on button "Confirm" at bounding box center [481, 280] width 59 height 25
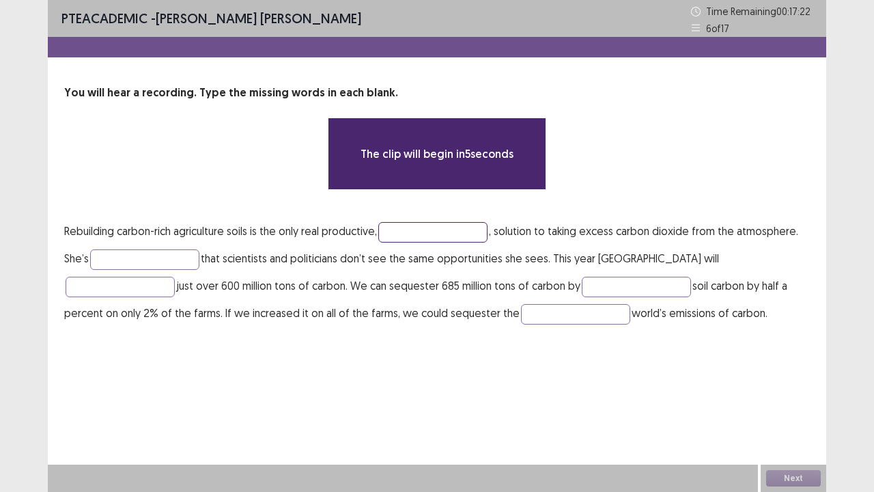
drag, startPoint x: 395, startPoint y: 220, endPoint x: 404, endPoint y: 237, distance: 19.6
click at [396, 222] on input "text" at bounding box center [432, 232] width 109 height 20
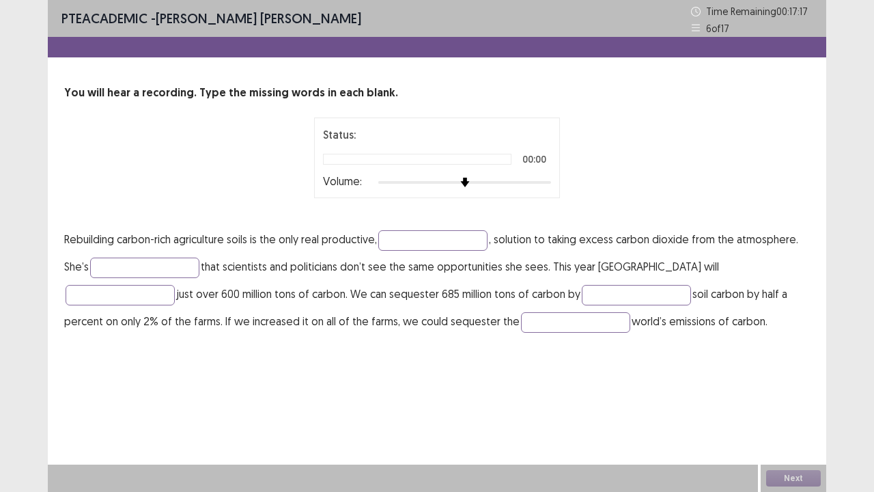
click at [527, 174] on div "Status: 00:00 Volume:" at bounding box center [437, 157] width 228 height 63
click at [534, 182] on div at bounding box center [464, 182] width 173 height 11
click at [432, 241] on input "text" at bounding box center [432, 240] width 109 height 20
type input "********"
click at [150, 263] on input "text" at bounding box center [144, 268] width 109 height 20
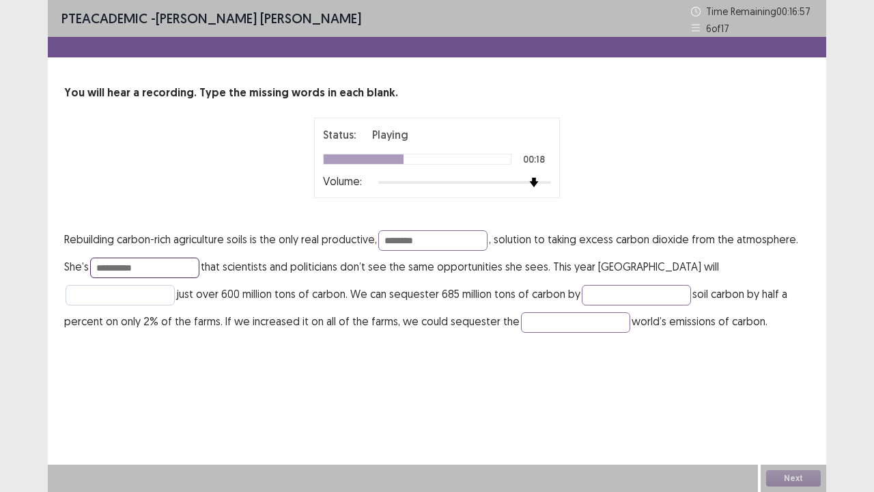
type input "**********"
click at [175, 285] on input "text" at bounding box center [120, 295] width 109 height 20
type input "********"
click at [582, 294] on input "text" at bounding box center [636, 295] width 109 height 20
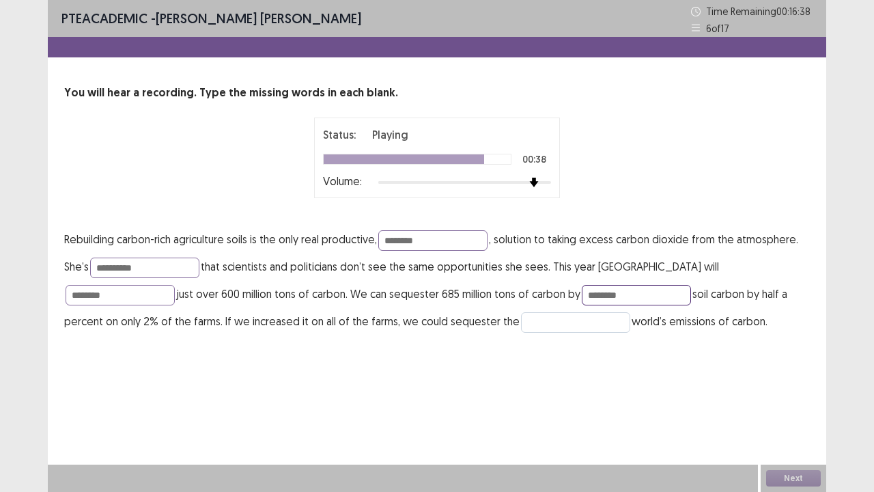
type input "********"
click at [521, 316] on input "text" at bounding box center [575, 322] width 109 height 20
click at [521, 329] on input "text" at bounding box center [575, 322] width 109 height 20
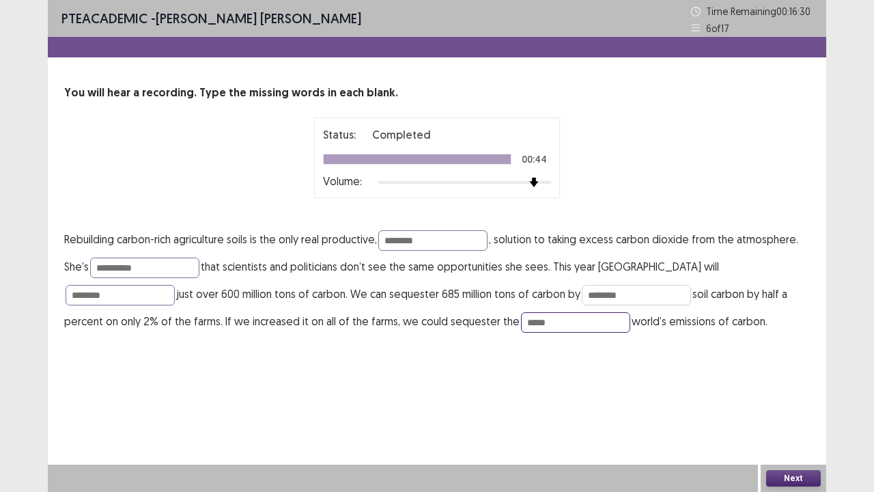
type input "*****"
click at [582, 293] on input "********" at bounding box center [636, 295] width 109 height 20
type input "**********"
click at [175, 285] on input "********" at bounding box center [120, 295] width 109 height 20
type input "******"
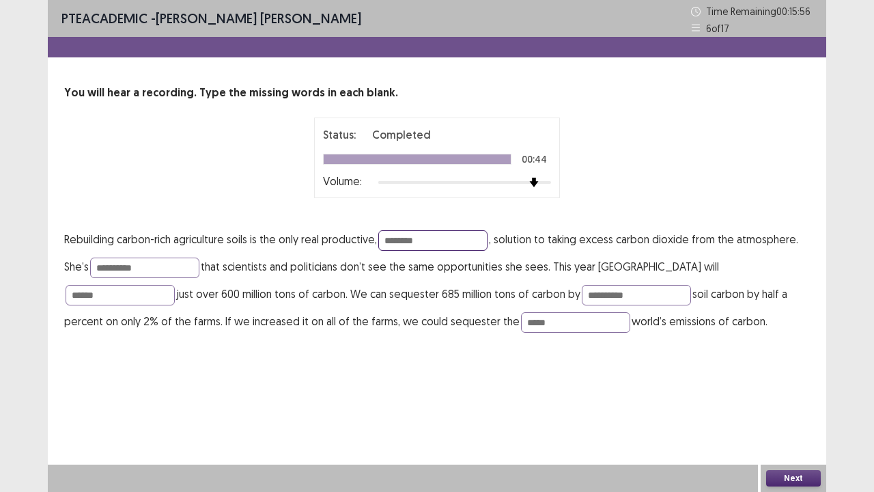
click at [433, 240] on input "********" at bounding box center [432, 240] width 109 height 20
type input "*********"
click at [779, 405] on button "Next" at bounding box center [794, 478] width 55 height 16
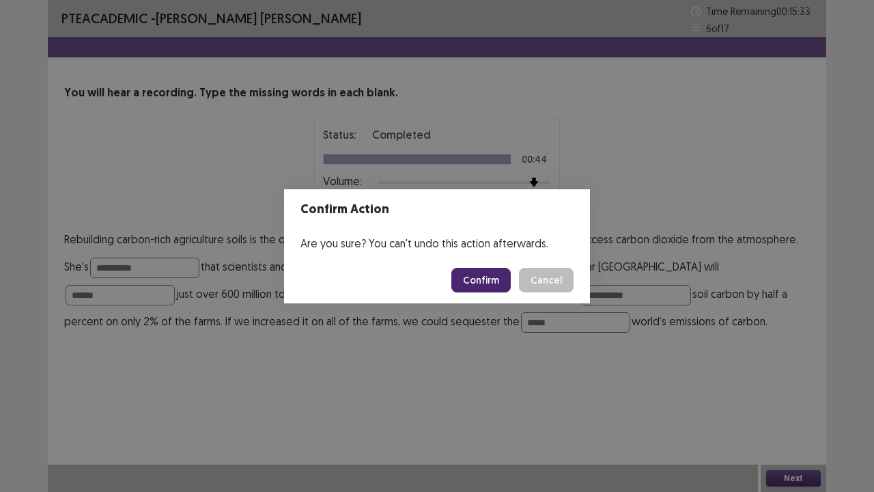
click at [485, 276] on button "Confirm" at bounding box center [481, 280] width 59 height 25
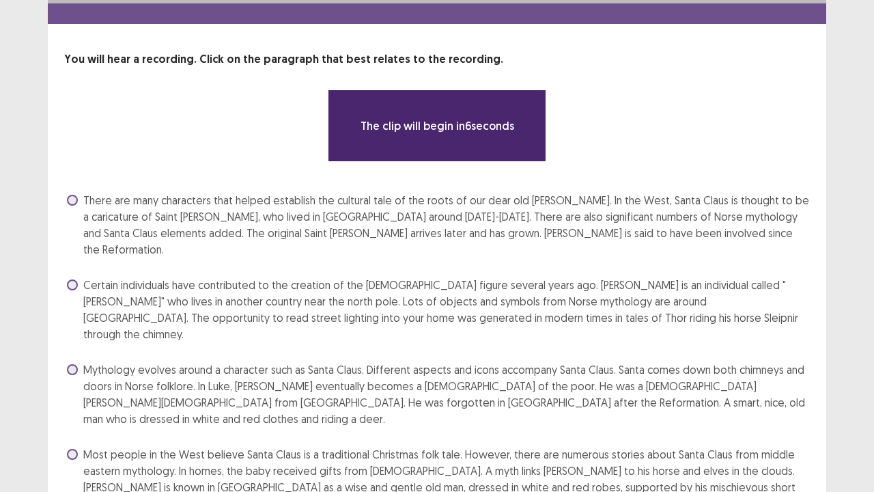
scroll to position [50, 0]
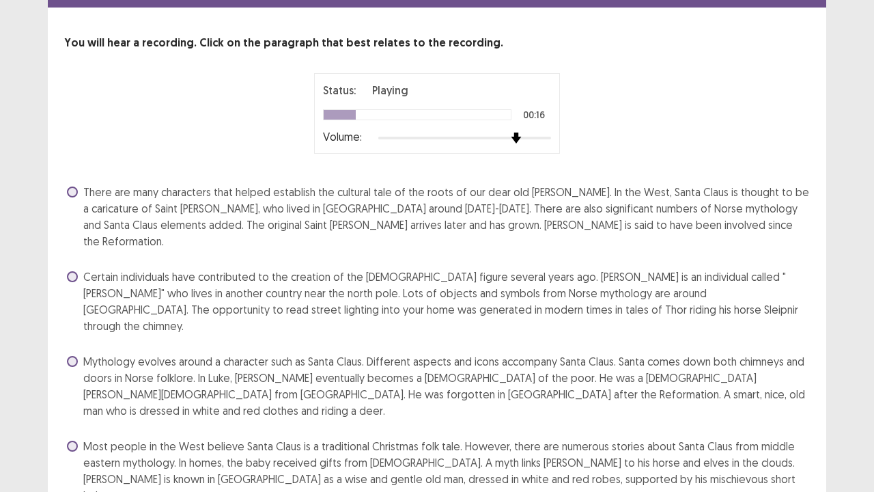
click at [510, 134] on div at bounding box center [464, 138] width 173 height 11
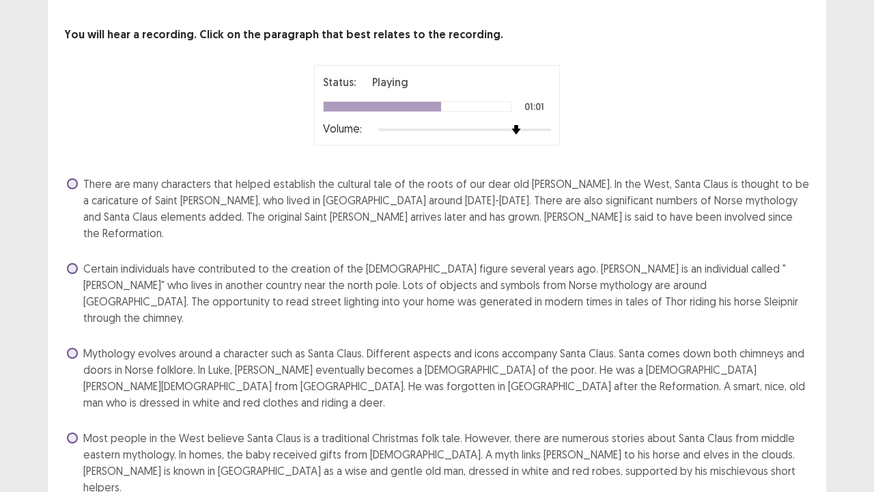
click at [80, 345] on label "Mythology evolves around a character such as Santa Claus. Different aspects and…" at bounding box center [438, 378] width 743 height 66
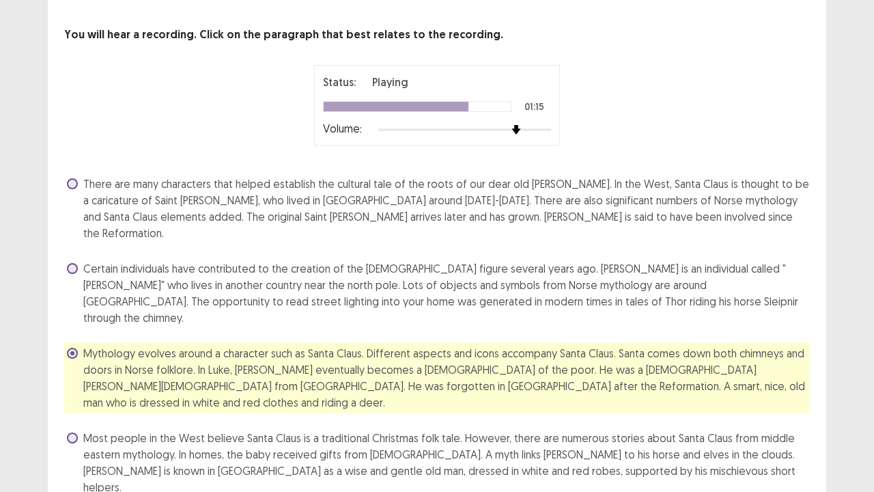
click at [68, 405] on span at bounding box center [72, 437] width 11 height 11
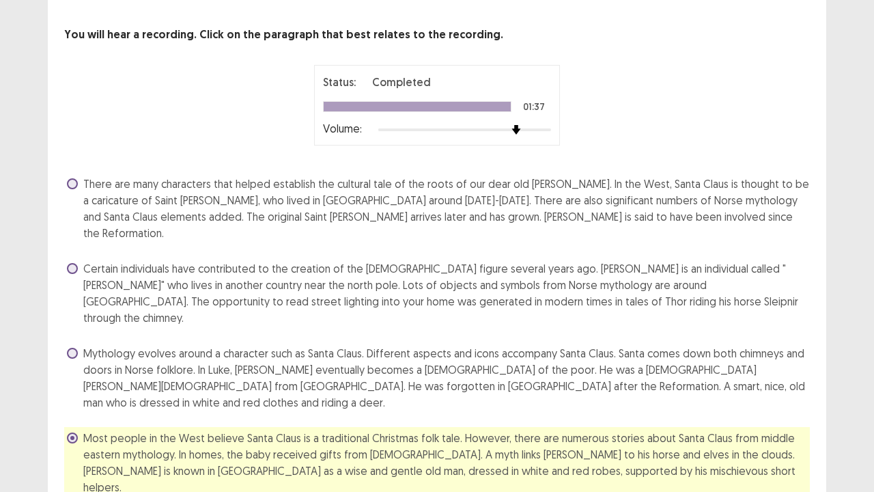
click at [72, 348] on span at bounding box center [72, 353] width 11 height 11
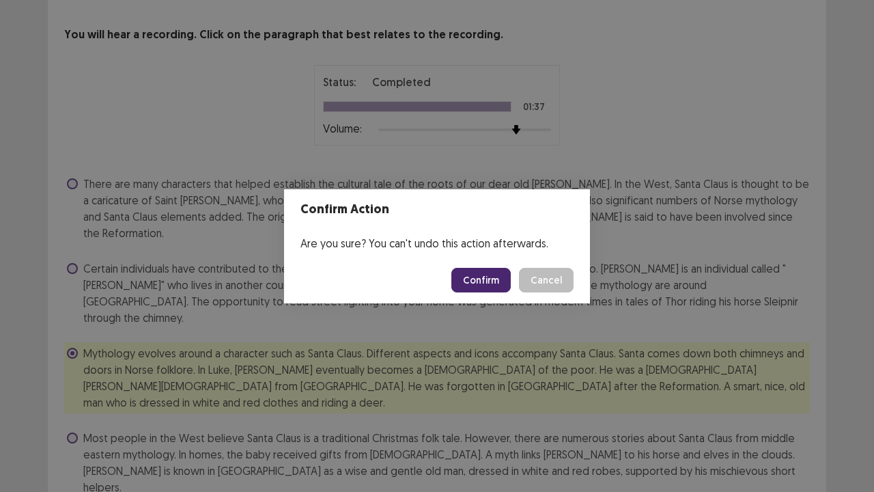
drag, startPoint x: 487, startPoint y: 275, endPoint x: 497, endPoint y: 238, distance: 37.6
click at [486, 272] on button "Confirm" at bounding box center [481, 280] width 59 height 25
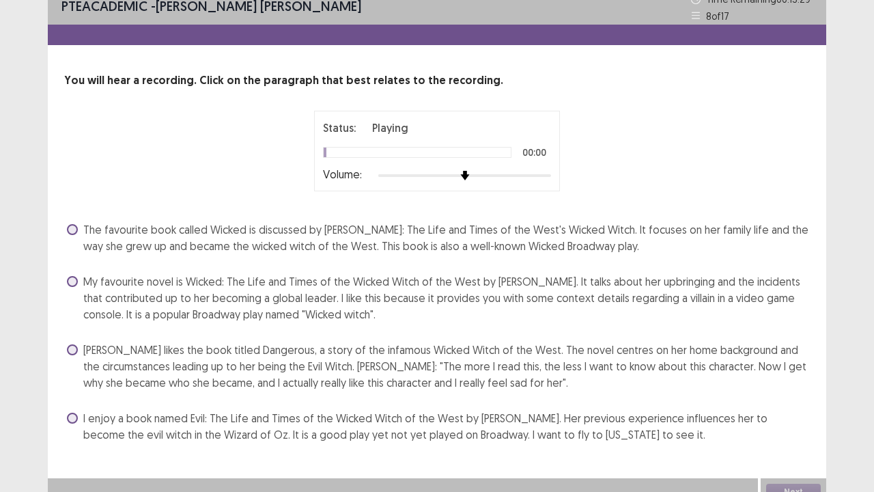
scroll to position [0, 0]
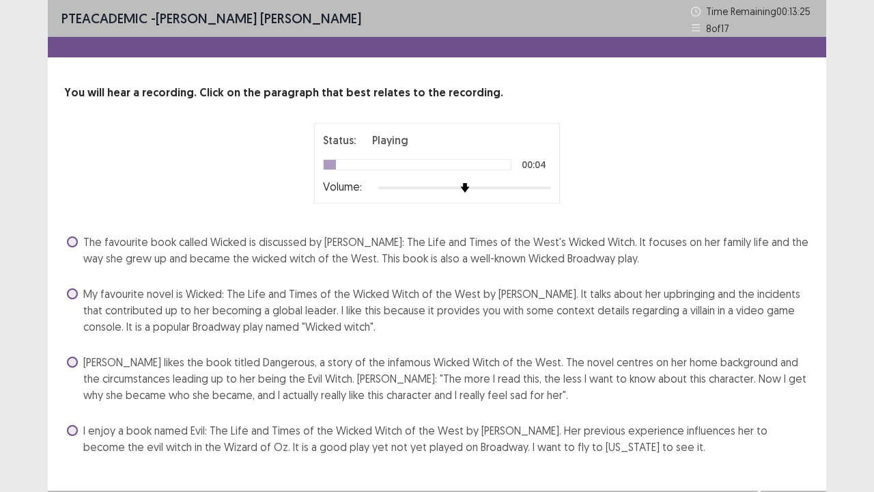
click at [500, 187] on div at bounding box center [464, 187] width 173 height 11
click at [74, 288] on span at bounding box center [72, 293] width 11 height 11
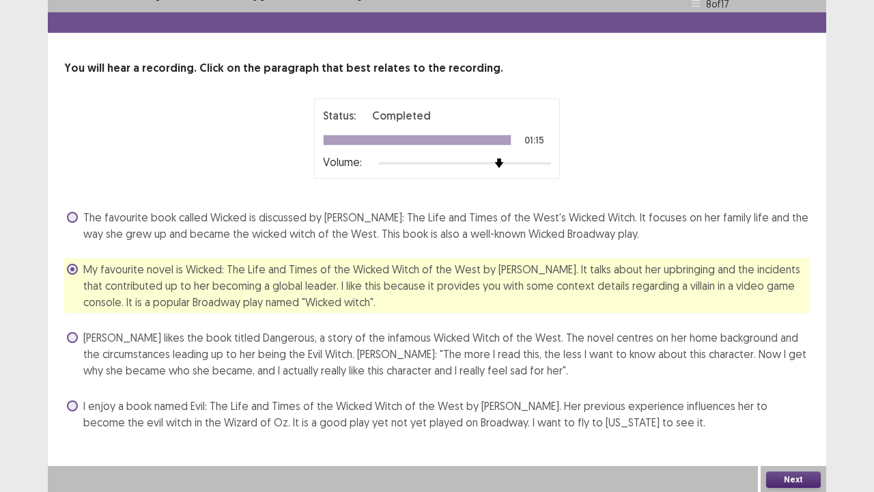
scroll to position [25, 0]
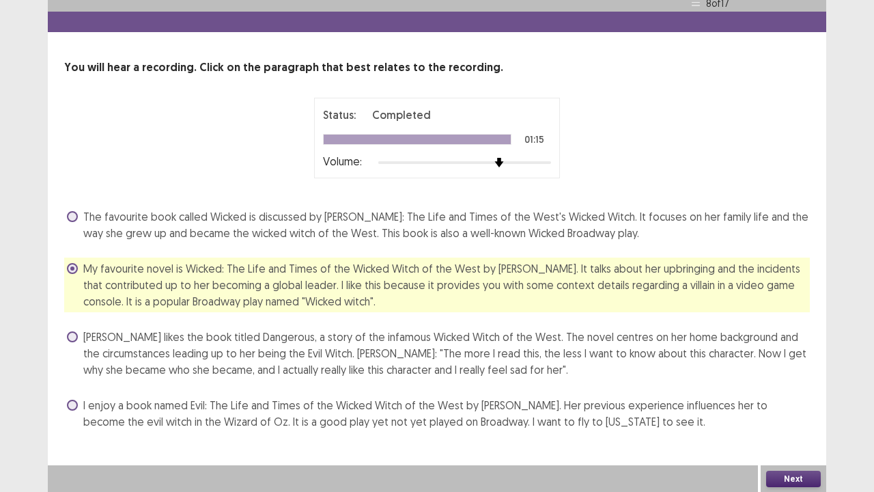
click at [799, 405] on button "Next" at bounding box center [794, 479] width 55 height 16
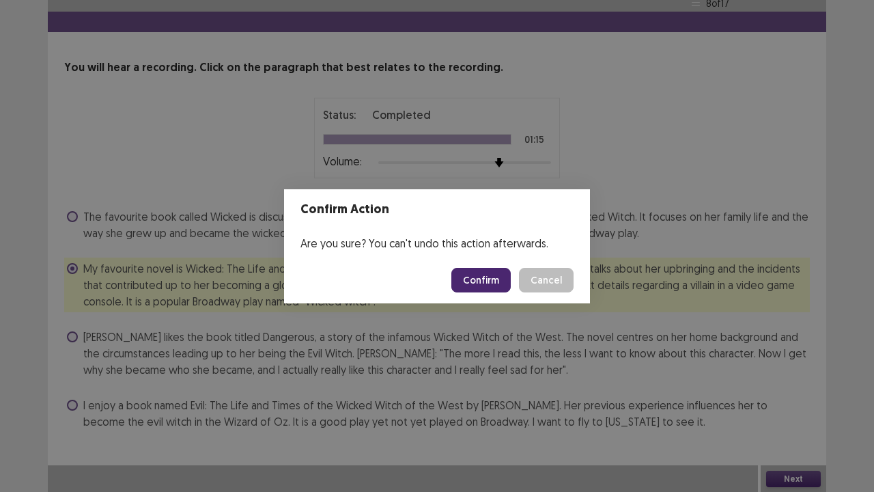
click at [484, 279] on button "Confirm" at bounding box center [481, 280] width 59 height 25
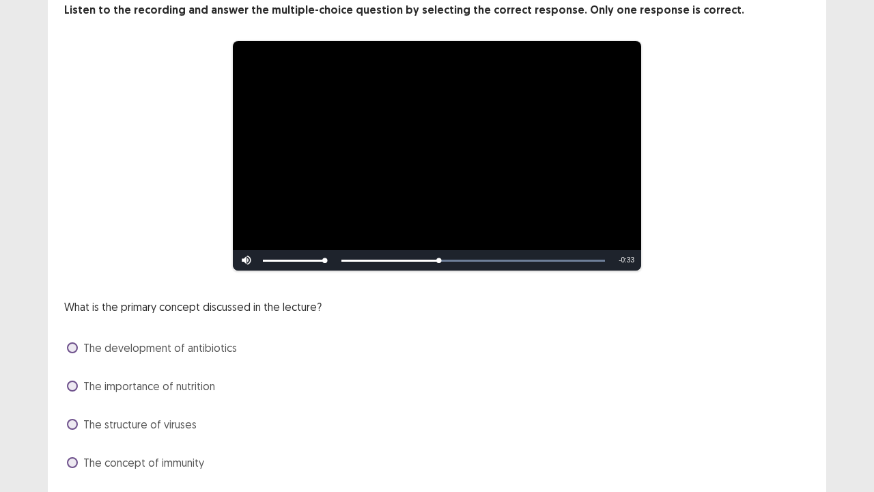
scroll to position [124, 0]
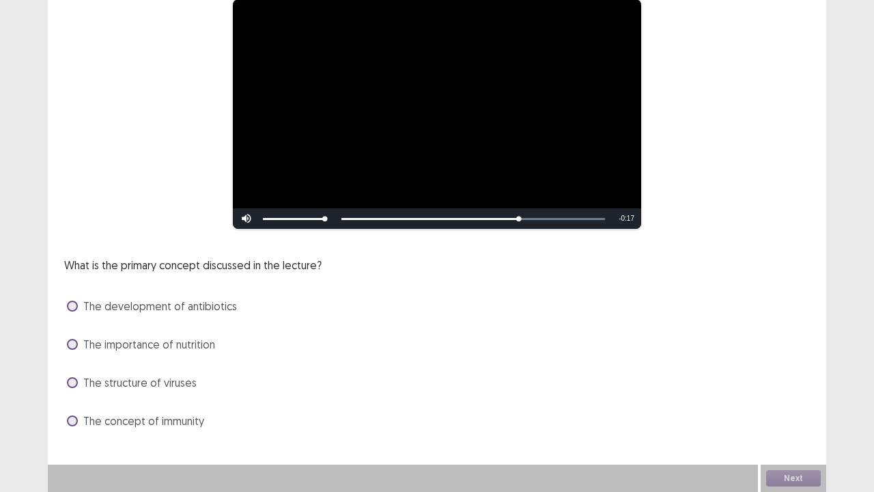
click at [72, 405] on span at bounding box center [72, 420] width 11 height 11
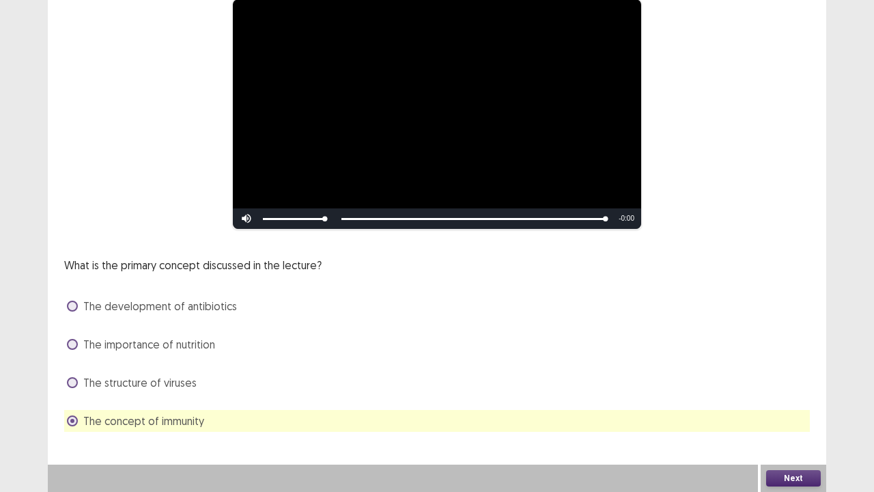
click at [806, 405] on button "Next" at bounding box center [794, 478] width 55 height 16
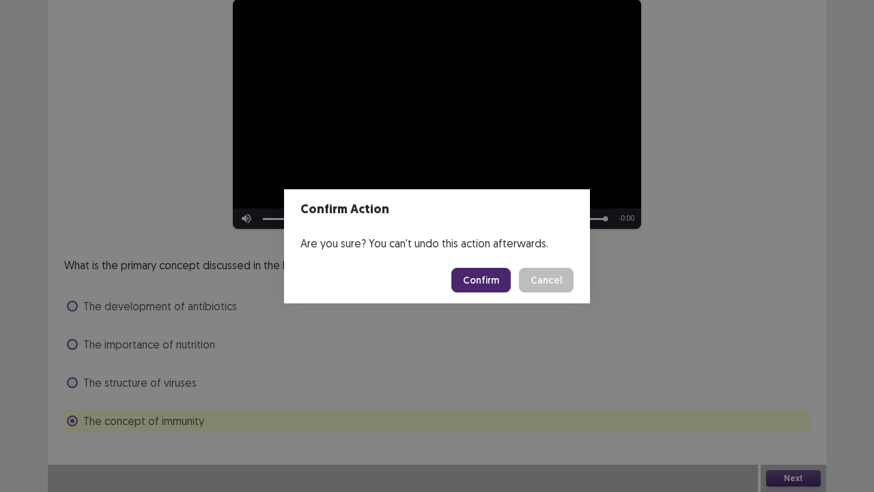
click at [482, 280] on button "Confirm" at bounding box center [481, 280] width 59 height 25
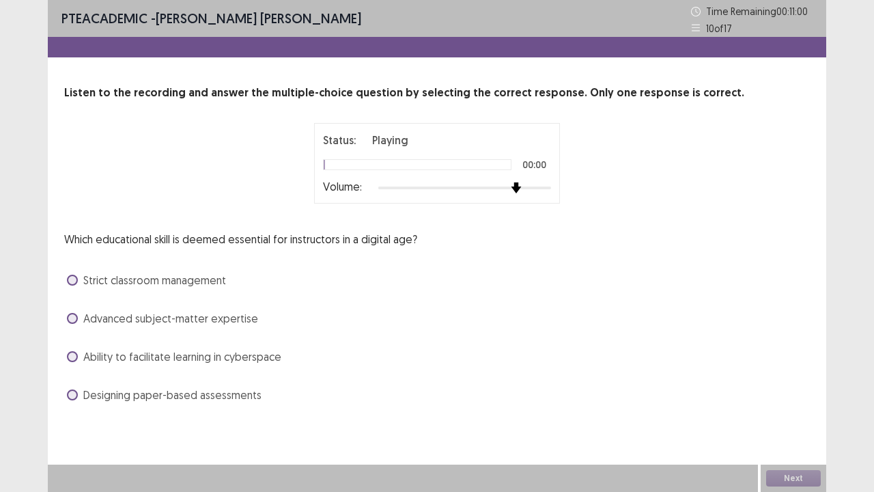
click at [525, 189] on div at bounding box center [464, 187] width 173 height 11
click at [72, 355] on span at bounding box center [72, 356] width 11 height 11
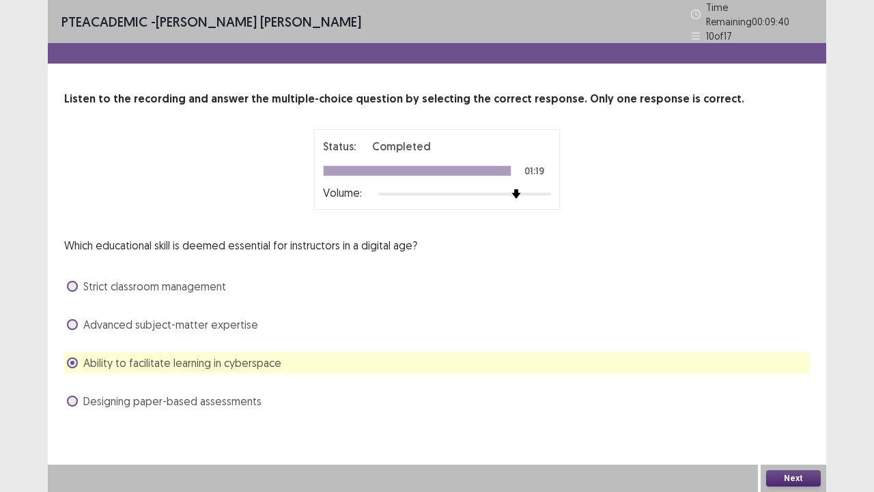
click at [801, 405] on button "Next" at bounding box center [794, 478] width 55 height 16
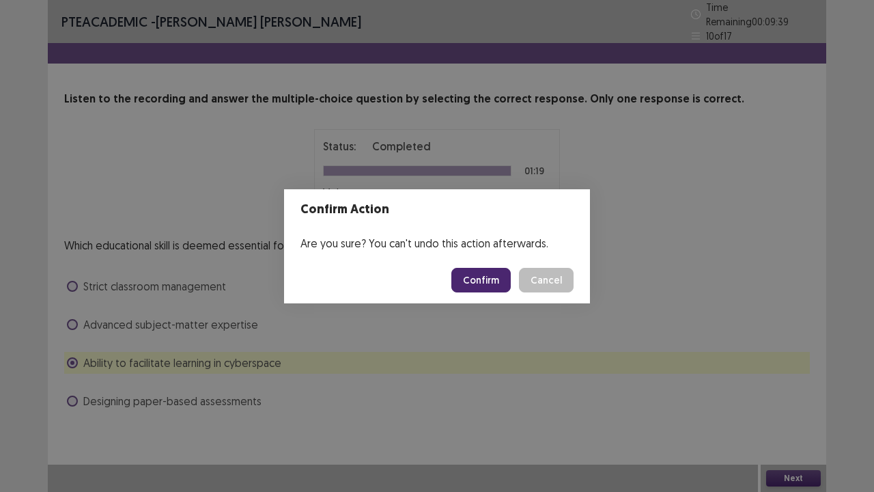
click at [469, 279] on button "Confirm" at bounding box center [481, 280] width 59 height 25
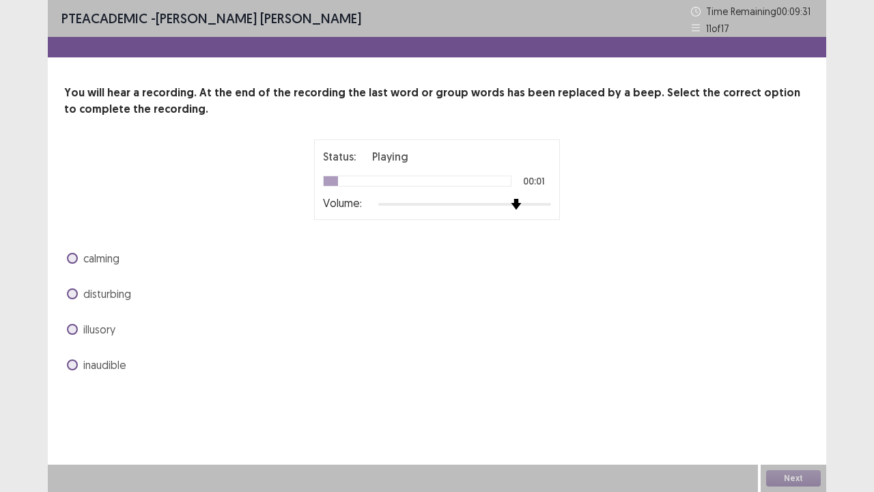
click at [514, 208] on div at bounding box center [464, 204] width 173 height 11
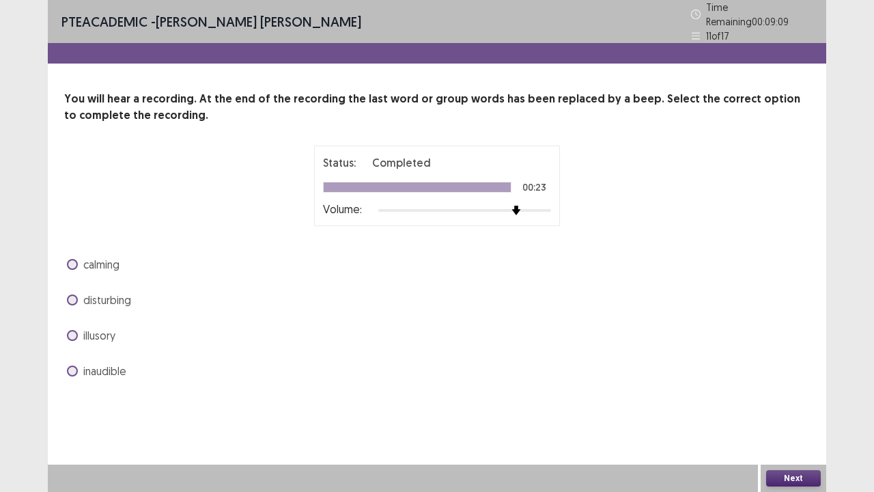
click at [76, 260] on span at bounding box center [72, 264] width 11 height 11
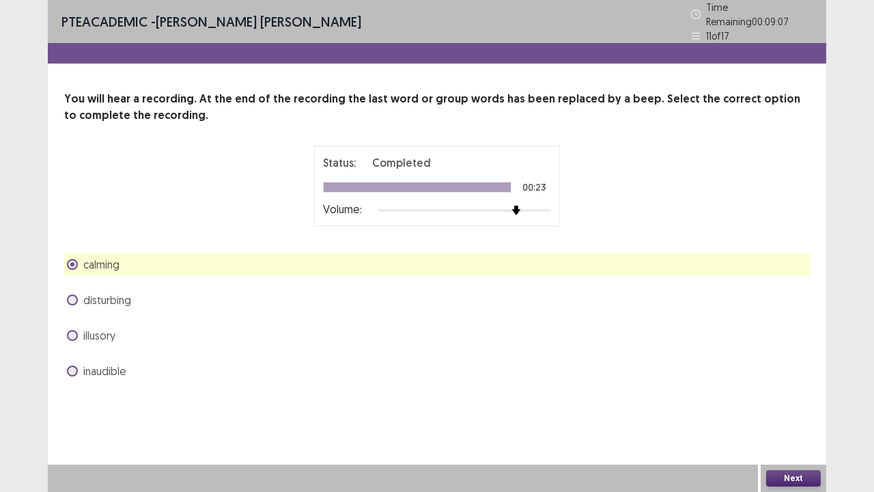
click at [790, 405] on button "Next" at bounding box center [794, 478] width 55 height 16
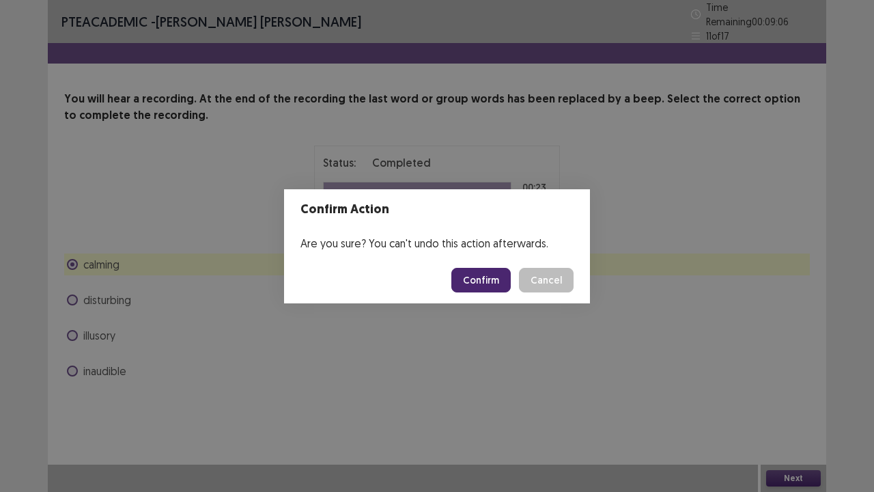
click at [495, 280] on button "Confirm" at bounding box center [481, 280] width 59 height 25
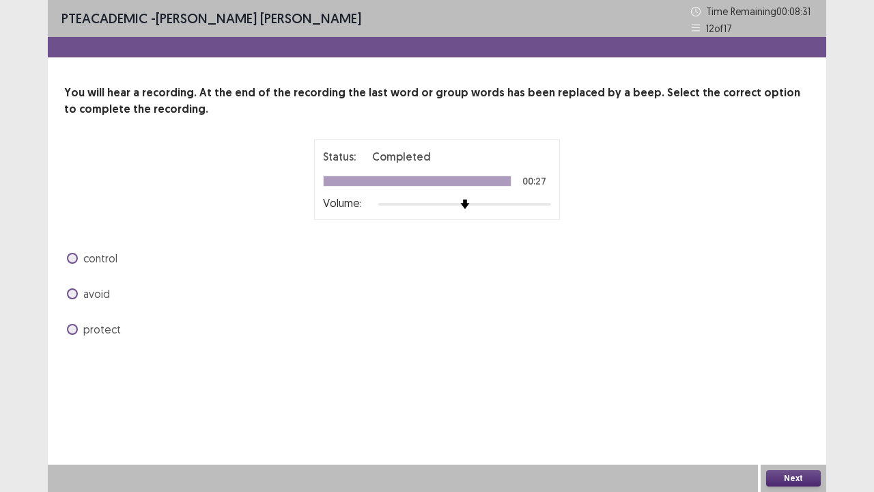
click at [71, 256] on span at bounding box center [72, 258] width 11 height 11
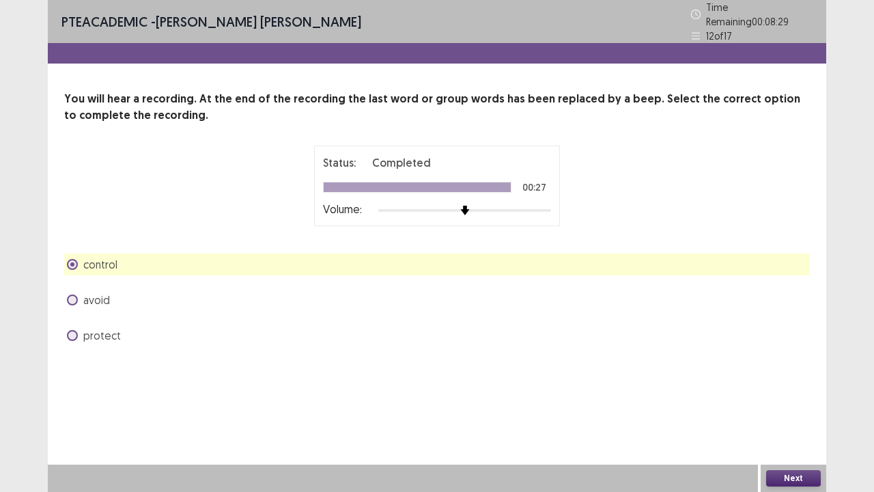
click at [782, 405] on button "Next" at bounding box center [794, 478] width 55 height 16
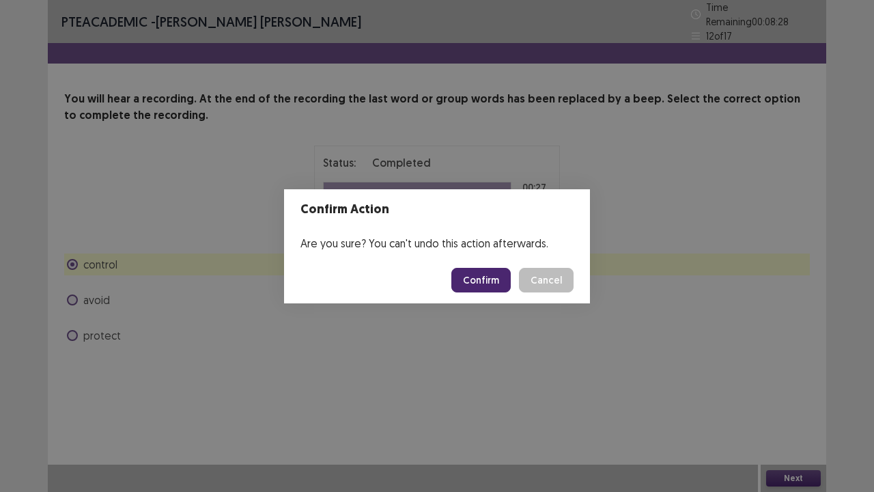
click at [488, 274] on button "Confirm" at bounding box center [481, 280] width 59 height 25
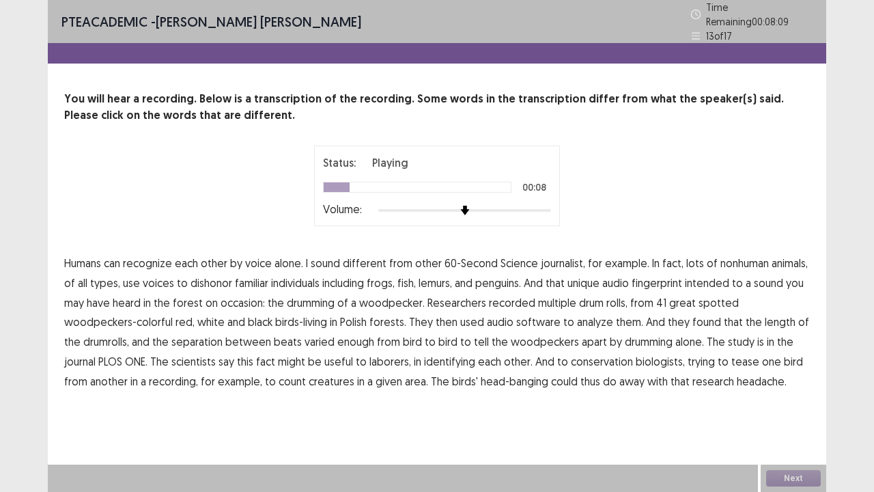
click at [571, 255] on span "journalist," at bounding box center [563, 263] width 44 height 16
click at [206, 275] on span "dishonor" at bounding box center [212, 283] width 42 height 16
click at [710, 277] on span "intended" at bounding box center [707, 283] width 44 height 16
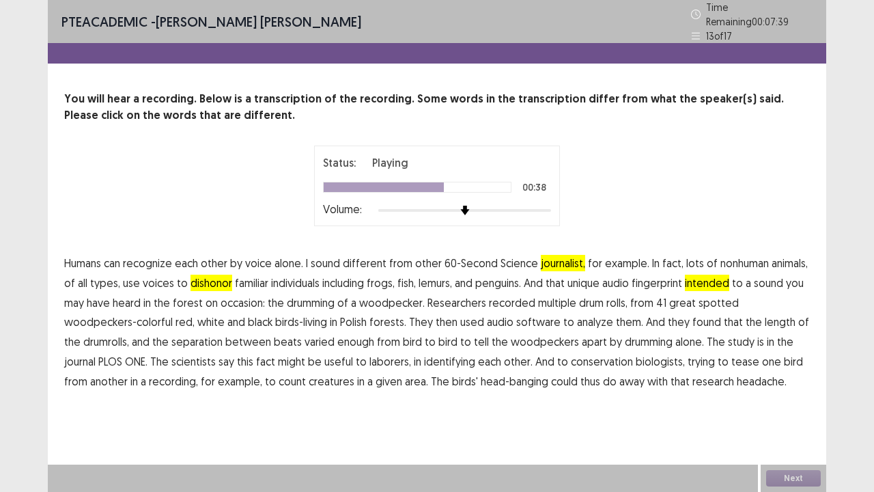
click at [208, 333] on span "separation" at bounding box center [196, 341] width 51 height 16
click at [340, 357] on span "useful" at bounding box center [338, 361] width 29 height 16
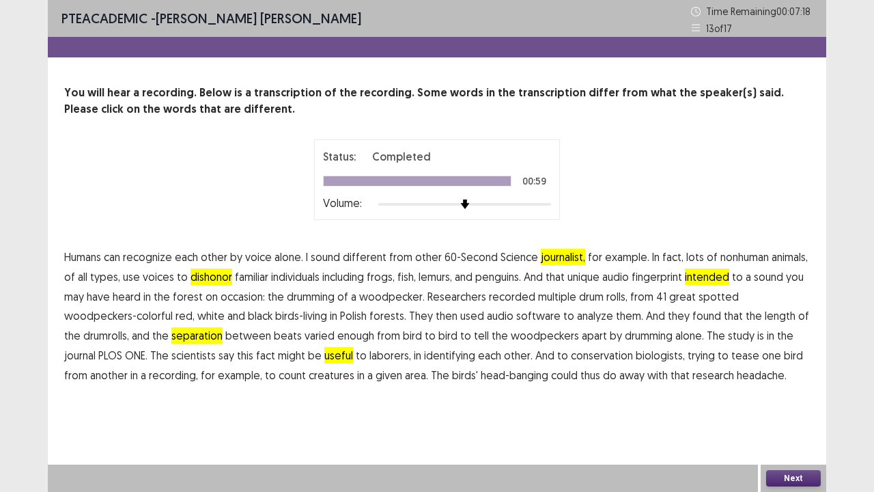
click at [784, 405] on button "Next" at bounding box center [794, 478] width 55 height 16
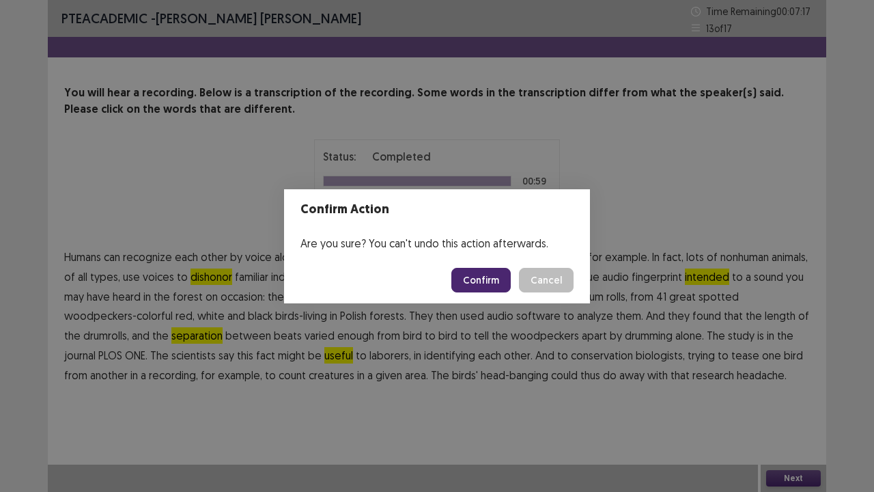
click at [477, 277] on button "Confirm" at bounding box center [481, 280] width 59 height 25
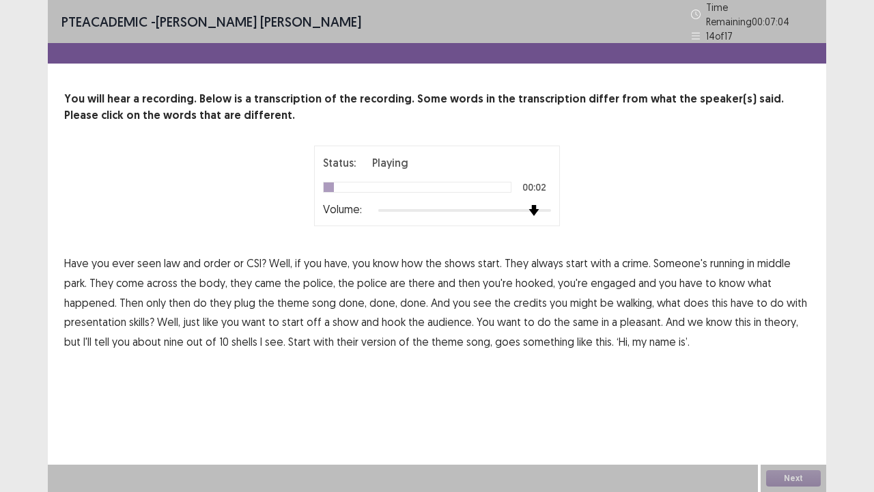
click at [531, 205] on div at bounding box center [464, 210] width 173 height 11
click at [780, 256] on span "middle" at bounding box center [774, 263] width 33 height 16
click at [633, 295] on span "walking," at bounding box center [636, 302] width 38 height 16
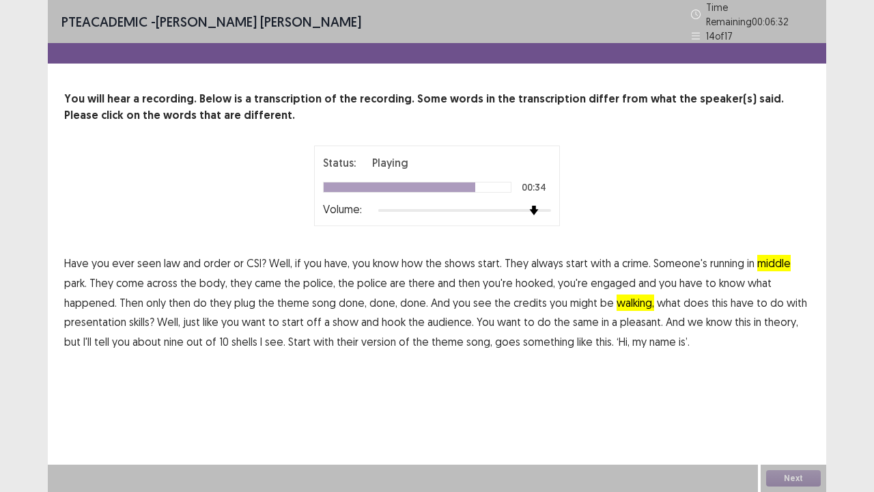
click at [631, 314] on span "pleasant." at bounding box center [641, 322] width 43 height 16
click at [260, 342] on span "I" at bounding box center [261, 341] width 2 height 16
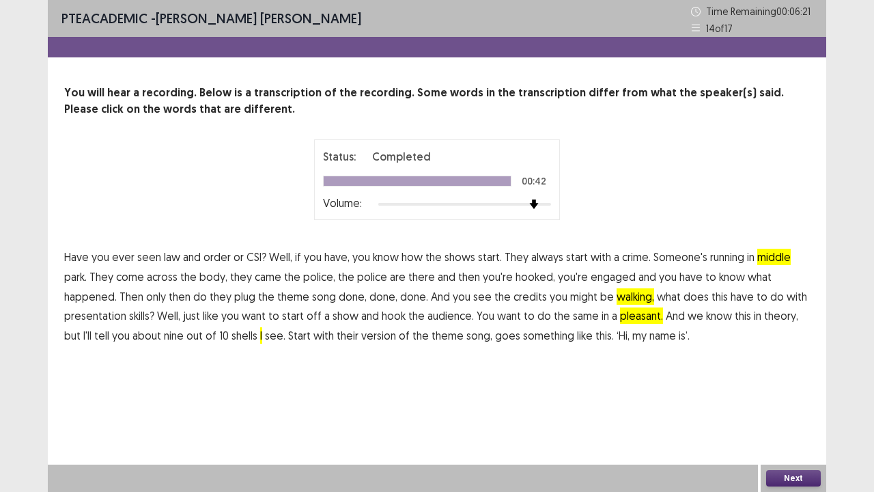
click at [800, 405] on button "Next" at bounding box center [794, 478] width 55 height 16
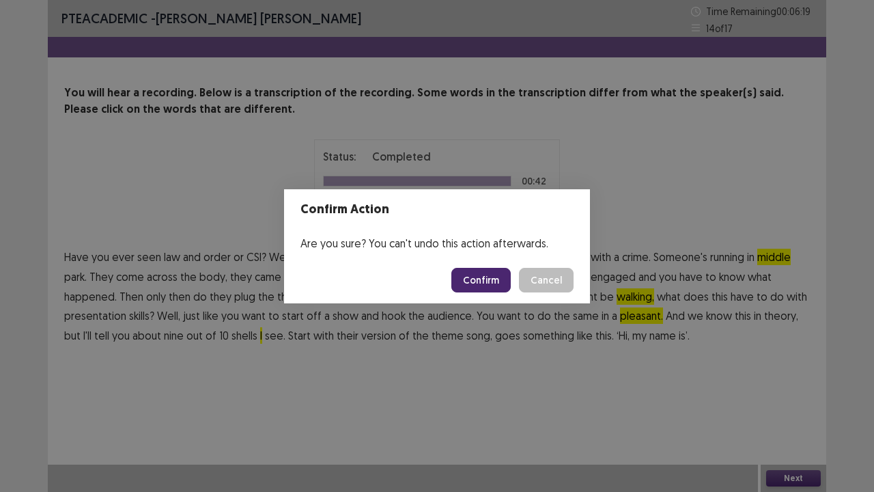
click at [589, 363] on div "Confirm Action Are you sure? You can't undo this action afterwards. Confirm Can…" at bounding box center [437, 246] width 874 height 492
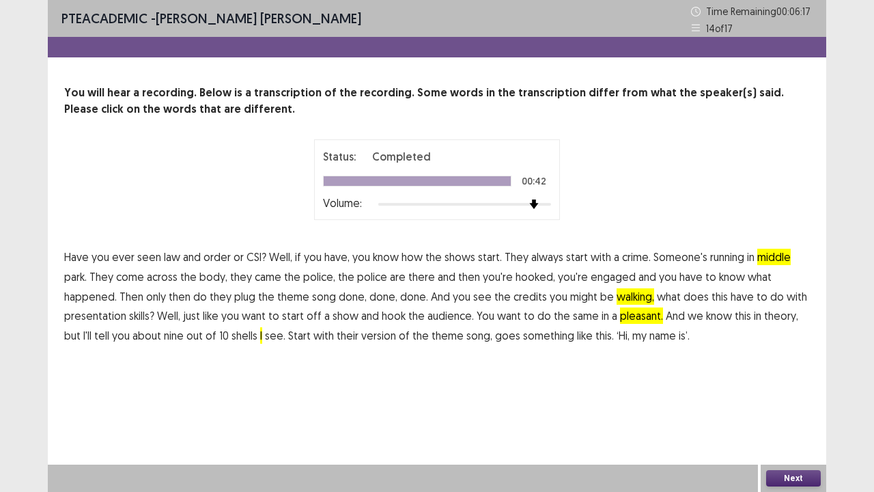
drag, startPoint x: 662, startPoint y: 336, endPoint x: 676, endPoint y: 343, distance: 15.3
click at [661, 337] on span "name" at bounding box center [663, 335] width 27 height 16
click at [768, 405] on button "Next" at bounding box center [794, 478] width 55 height 16
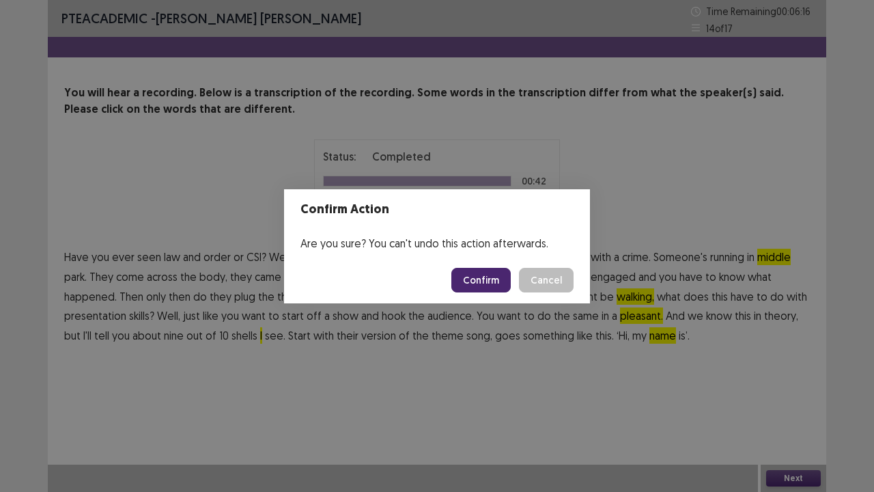
click at [500, 278] on button "Confirm" at bounding box center [481, 280] width 59 height 25
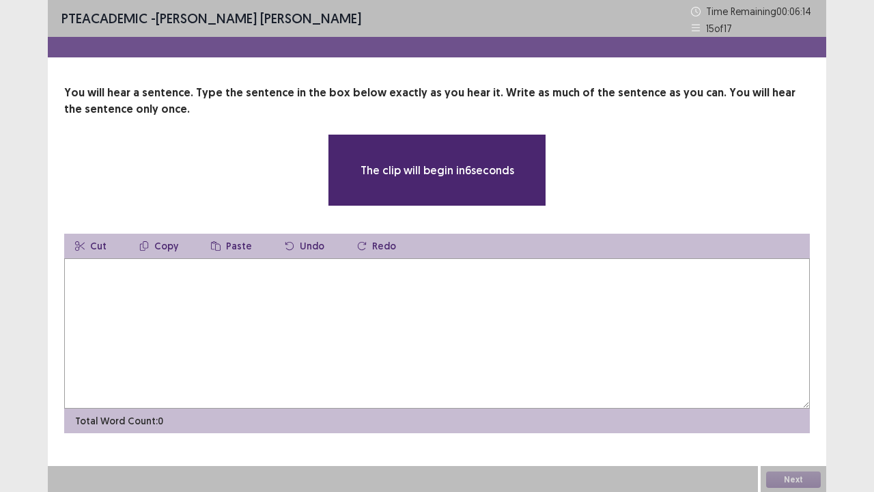
click at [182, 298] on textarea at bounding box center [437, 333] width 746 height 150
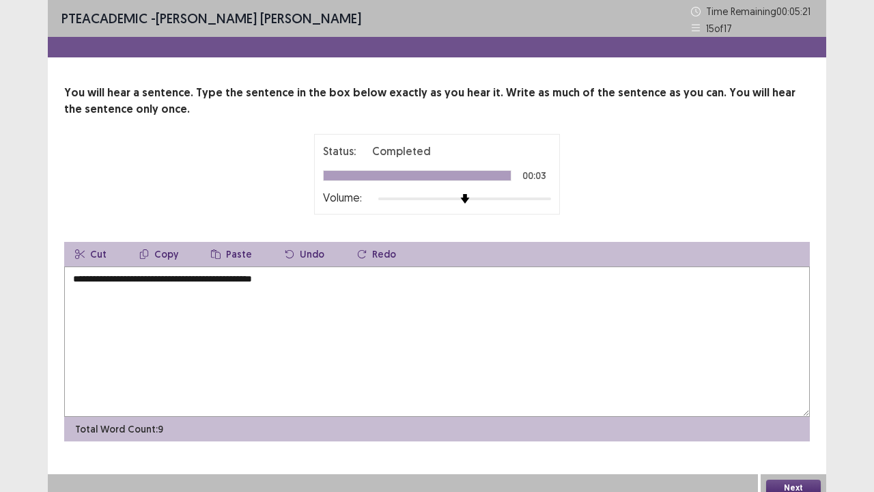
click at [296, 278] on textarea "**********" at bounding box center [437, 341] width 746 height 150
click at [296, 271] on textarea "**********" at bounding box center [437, 341] width 746 height 150
type textarea "**********"
click at [809, 405] on button "Next" at bounding box center [794, 488] width 55 height 16
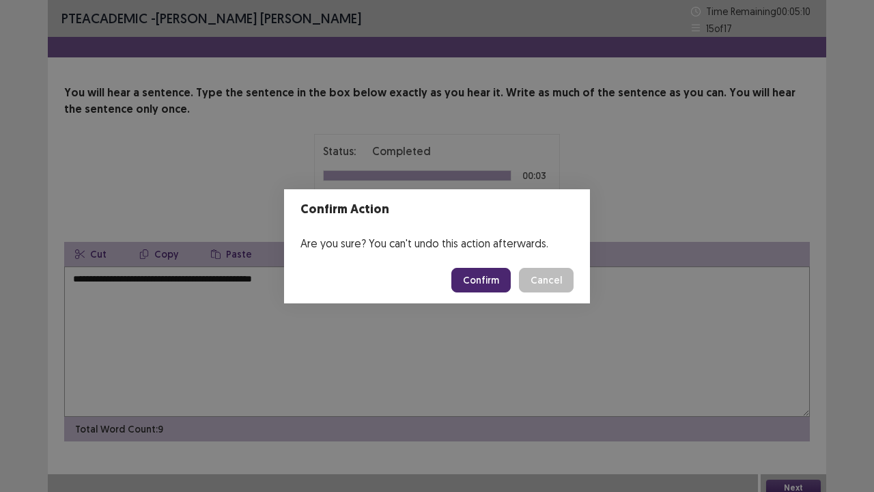
click at [492, 282] on button "Confirm" at bounding box center [481, 280] width 59 height 25
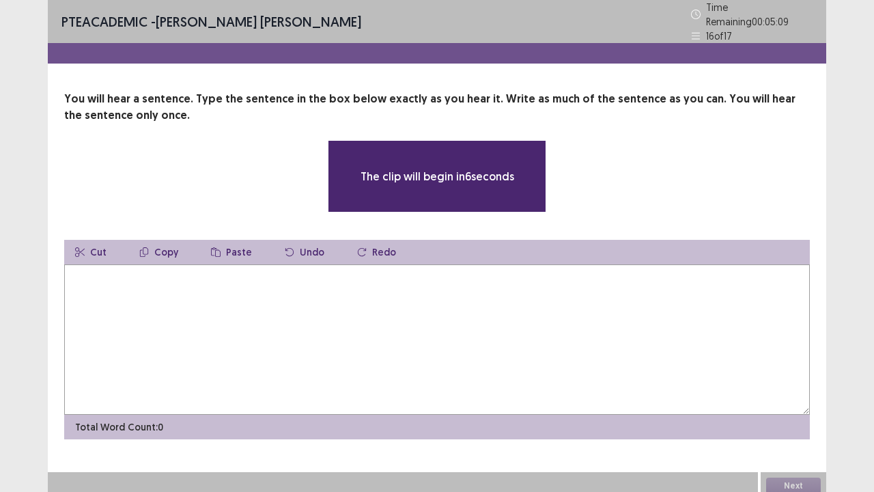
click at [318, 329] on textarea at bounding box center [437, 339] width 746 height 150
click at [404, 290] on textarea at bounding box center [437, 339] width 746 height 150
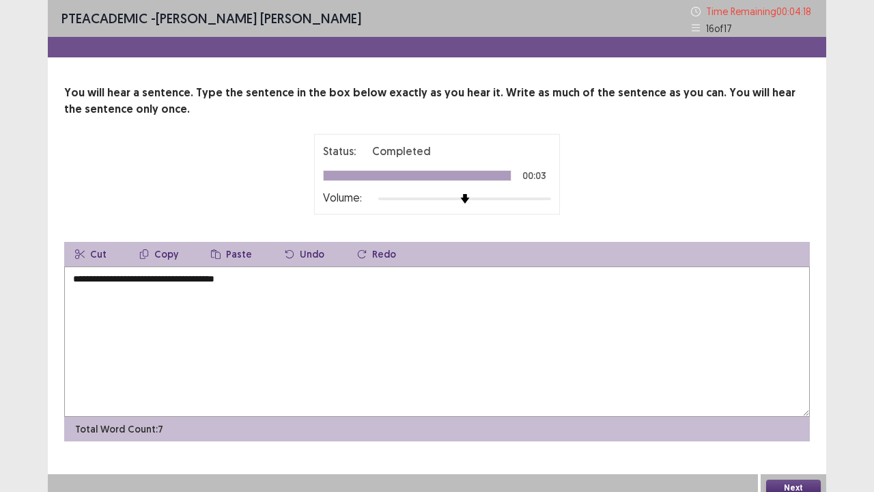
type textarea "**********"
click at [791, 405] on button "Next" at bounding box center [794, 488] width 55 height 16
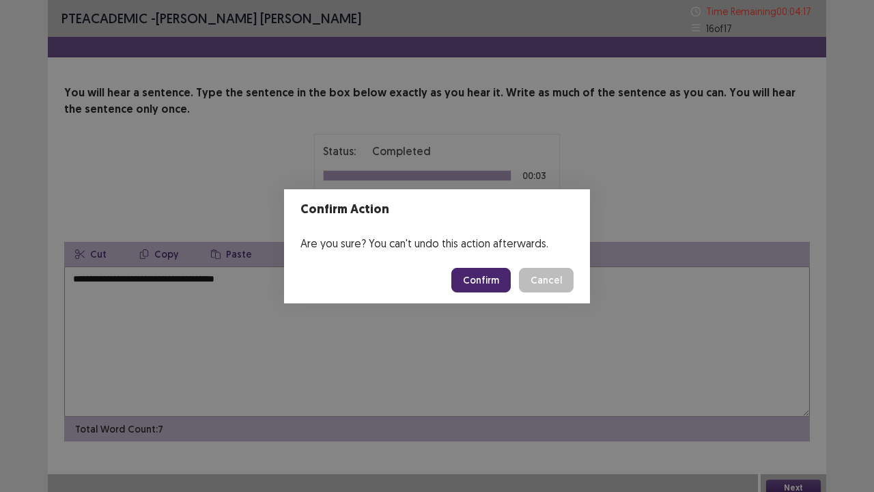
click at [486, 279] on button "Confirm" at bounding box center [481, 280] width 59 height 25
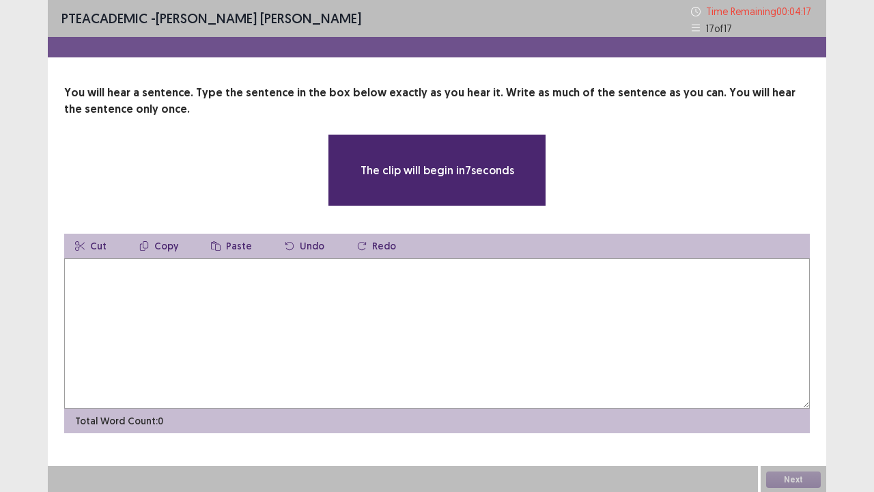
click at [314, 302] on textarea at bounding box center [437, 333] width 746 height 150
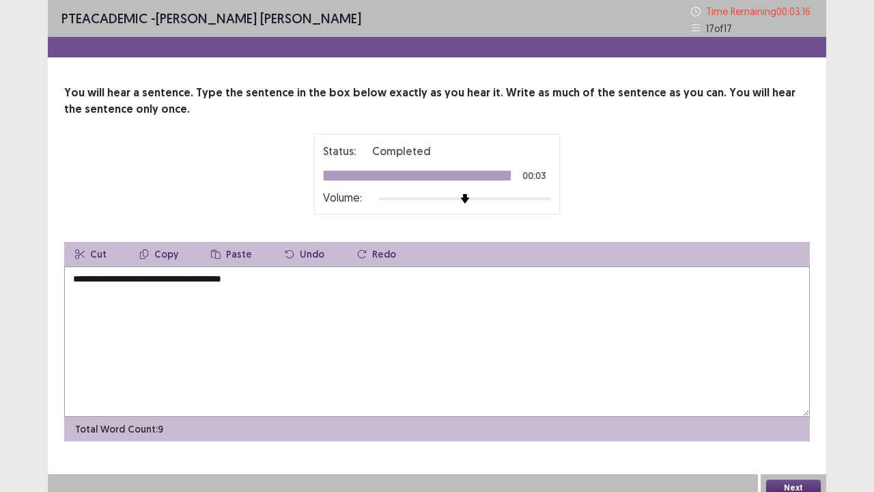
type textarea "**********"
click at [788, 405] on button "Next" at bounding box center [794, 488] width 55 height 16
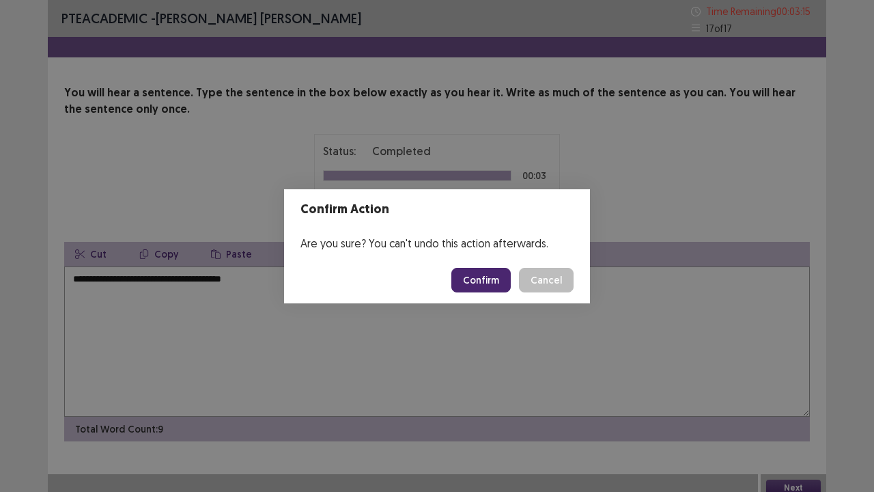
click at [490, 277] on button "Confirm" at bounding box center [481, 280] width 59 height 25
